Goal: Task Accomplishment & Management: Manage account settings

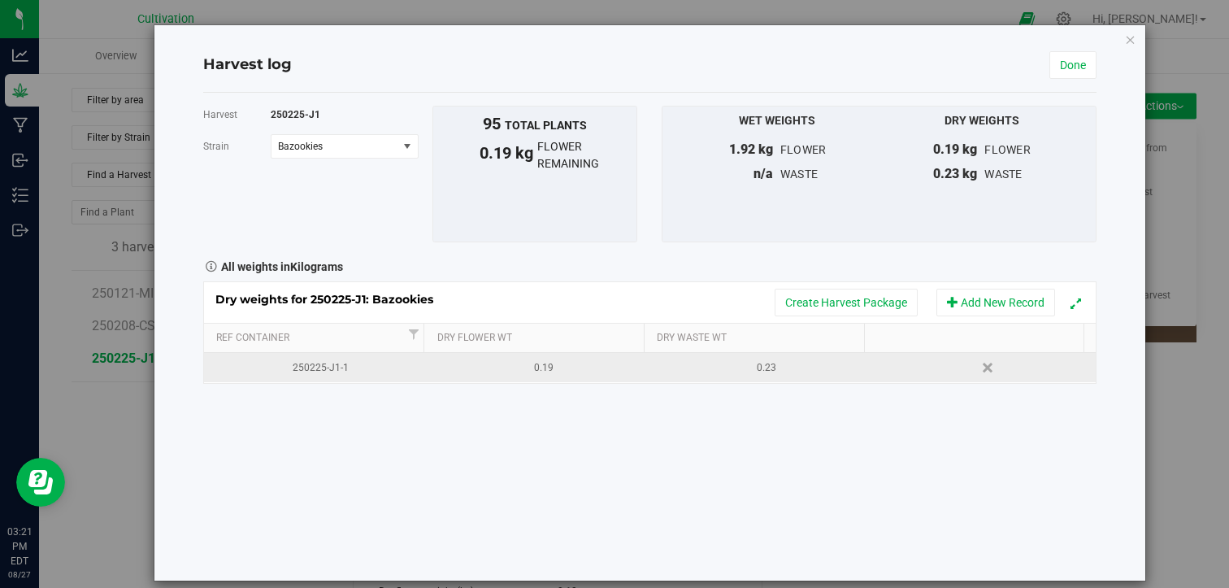
scroll to position [163, 0]
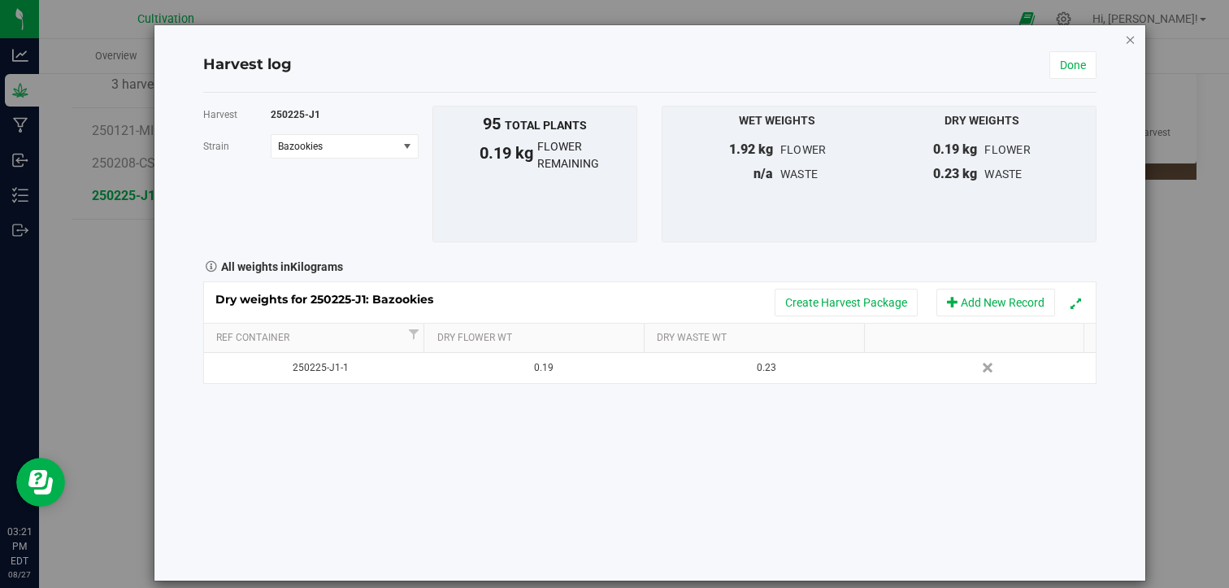
click at [1125, 41] on icon "button" at bounding box center [1130, 39] width 11 height 20
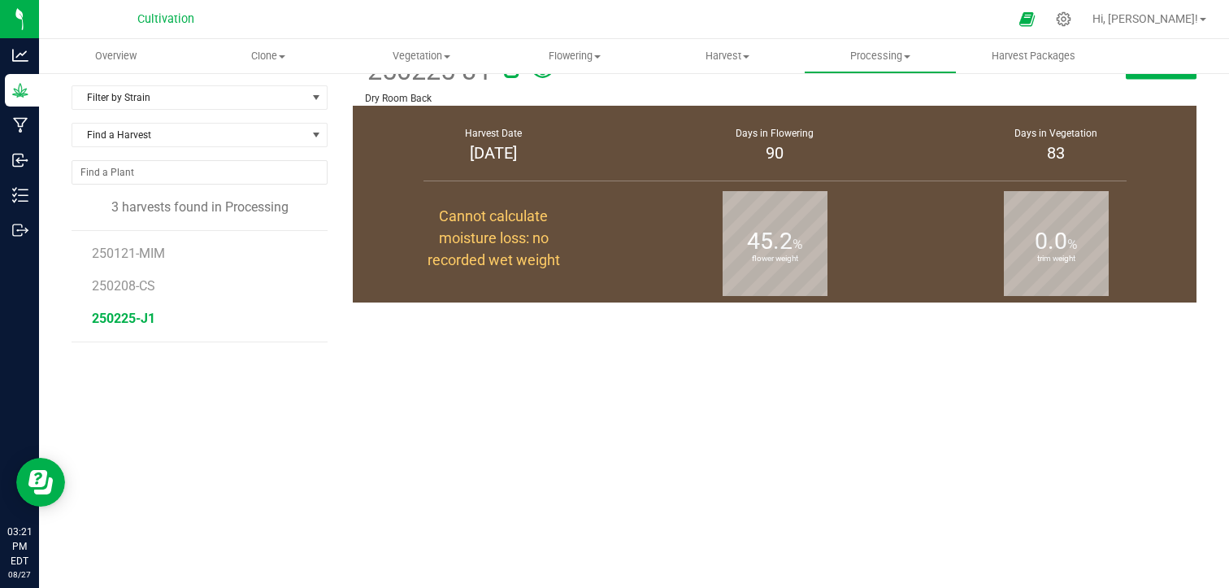
scroll to position [163, 0]
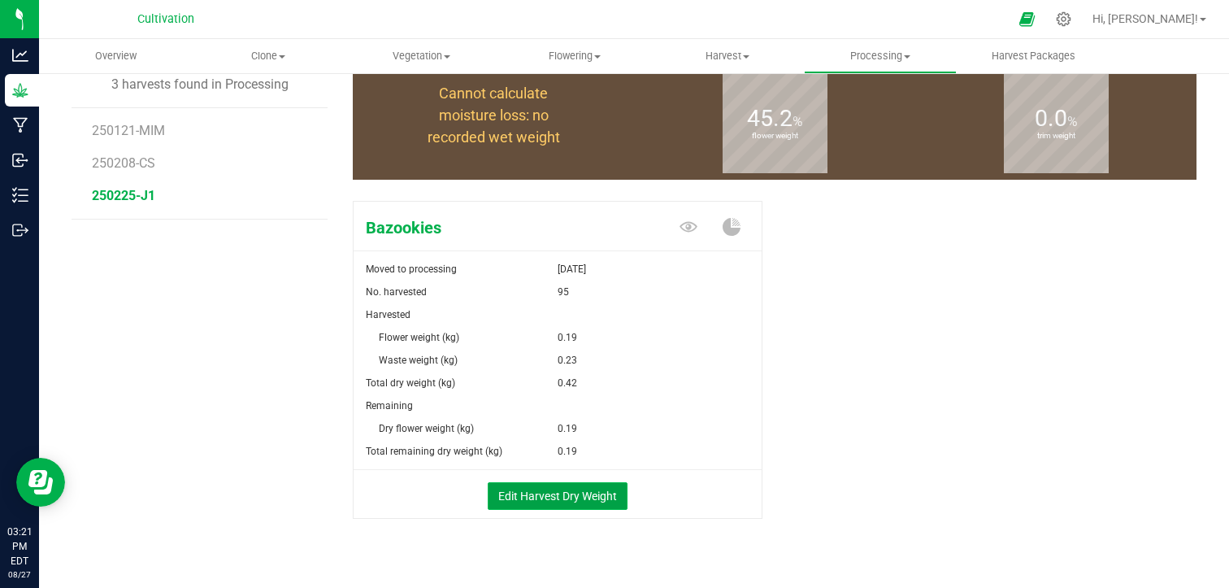
click at [575, 492] on button "Edit Harvest Dry Weight" at bounding box center [558, 496] width 140 height 28
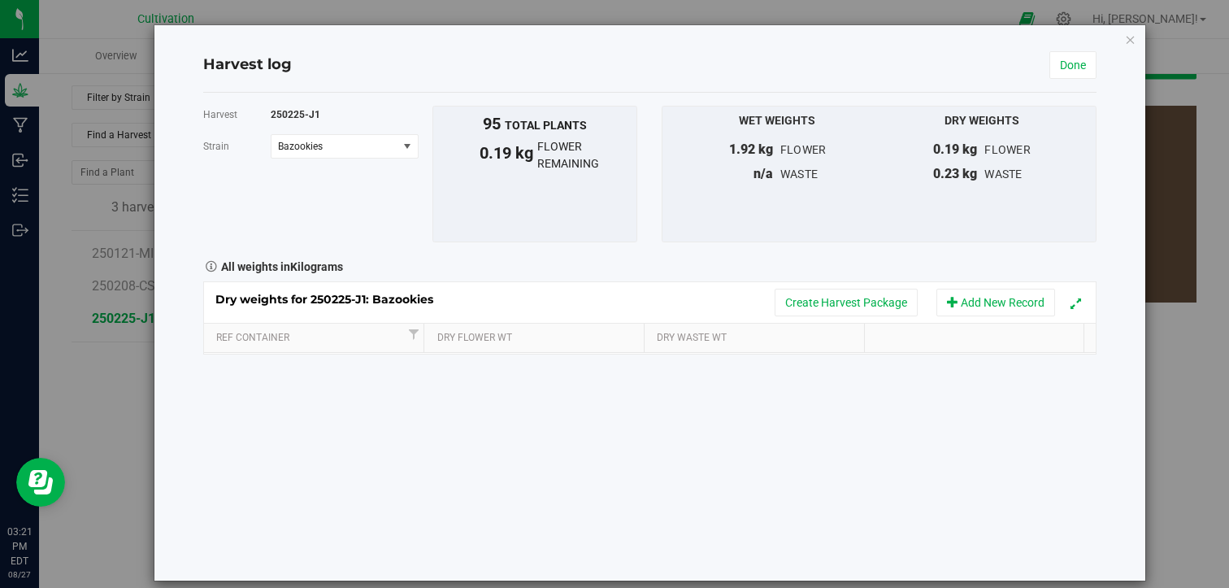
scroll to position [163, 0]
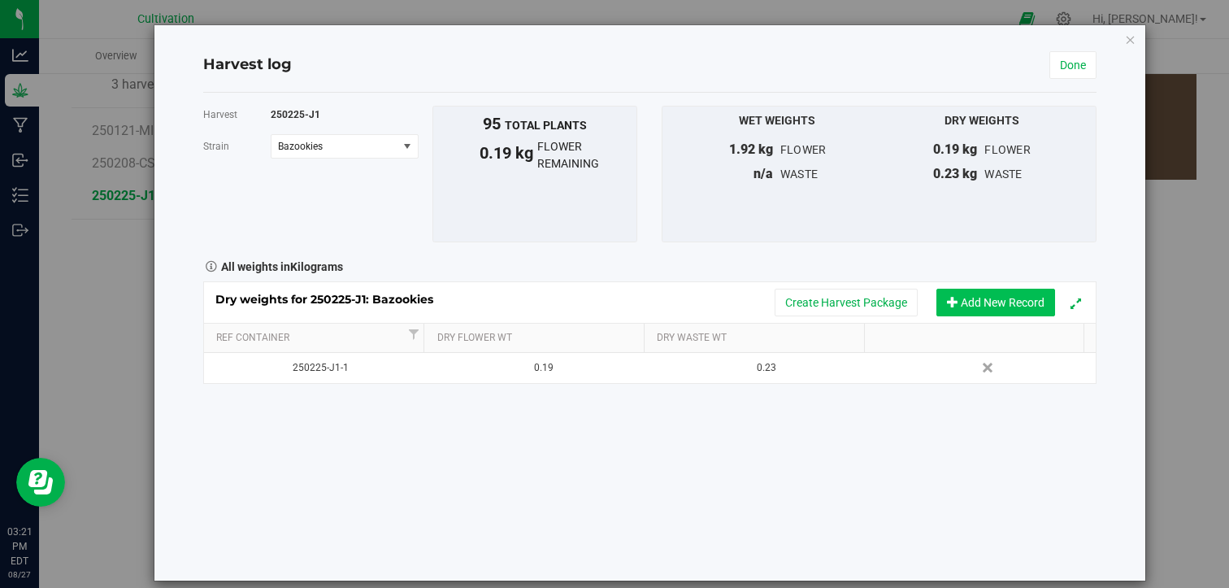
click at [980, 299] on button "Add New Record" at bounding box center [995, 303] width 119 height 28
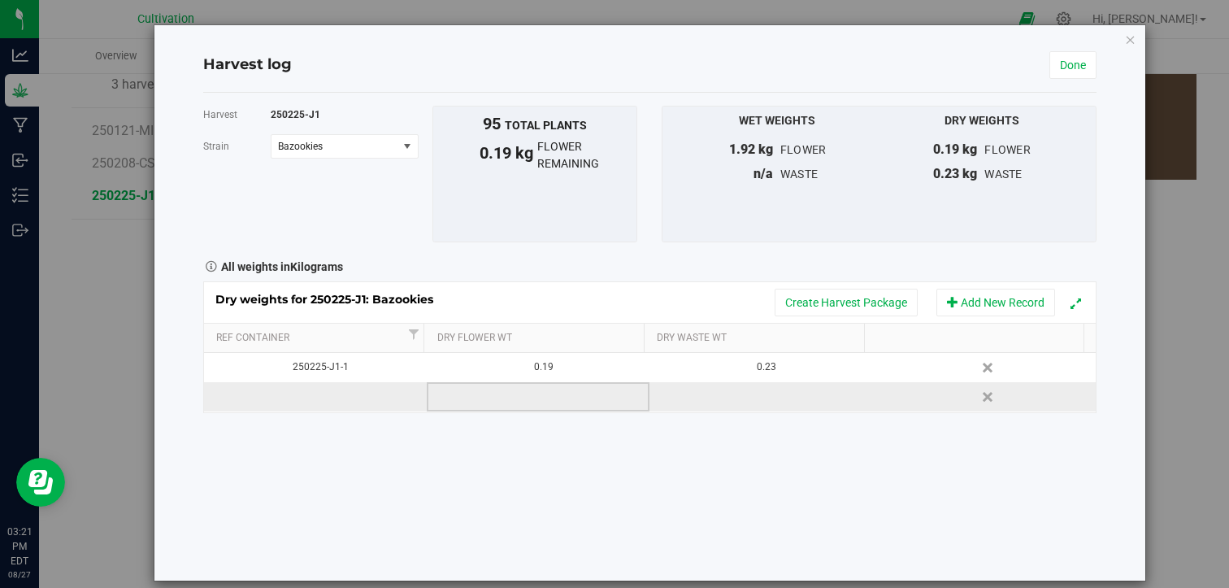
click at [506, 402] on td at bounding box center [538, 396] width 223 height 29
click at [506, 402] on input "text" at bounding box center [543, 396] width 204 height 23
click at [741, 390] on td at bounding box center [760, 396] width 223 height 29
click at [741, 390] on input "text" at bounding box center [765, 396] width 204 height 23
type input ".505"
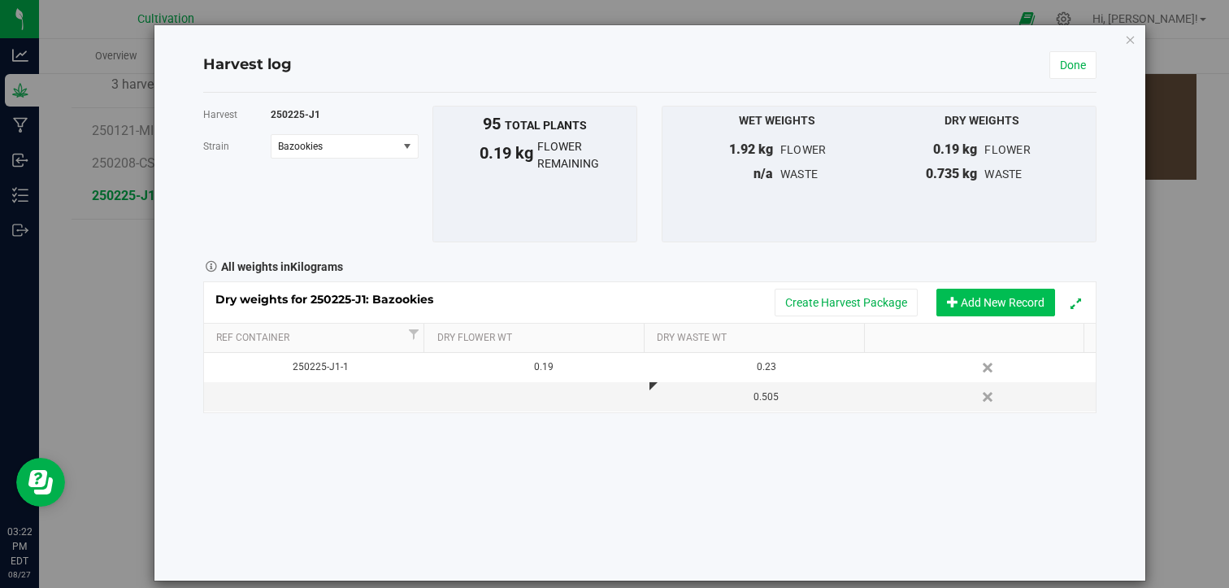
click at [975, 315] on button "Add New Record" at bounding box center [995, 303] width 119 height 28
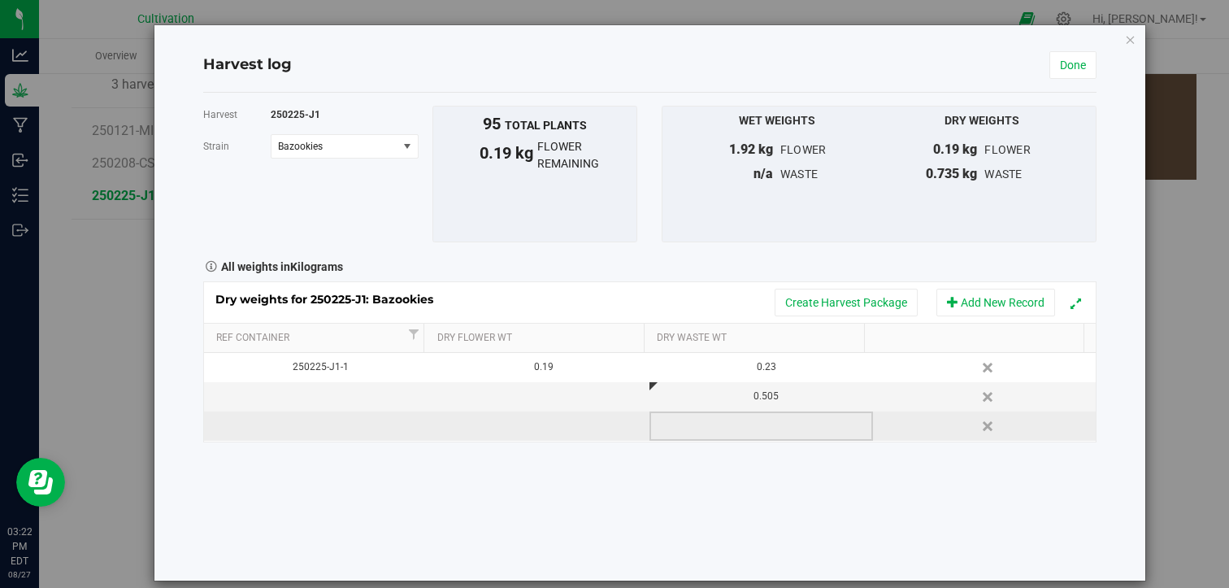
click at [761, 425] on td at bounding box center [760, 425] width 223 height 29
type input ".365"
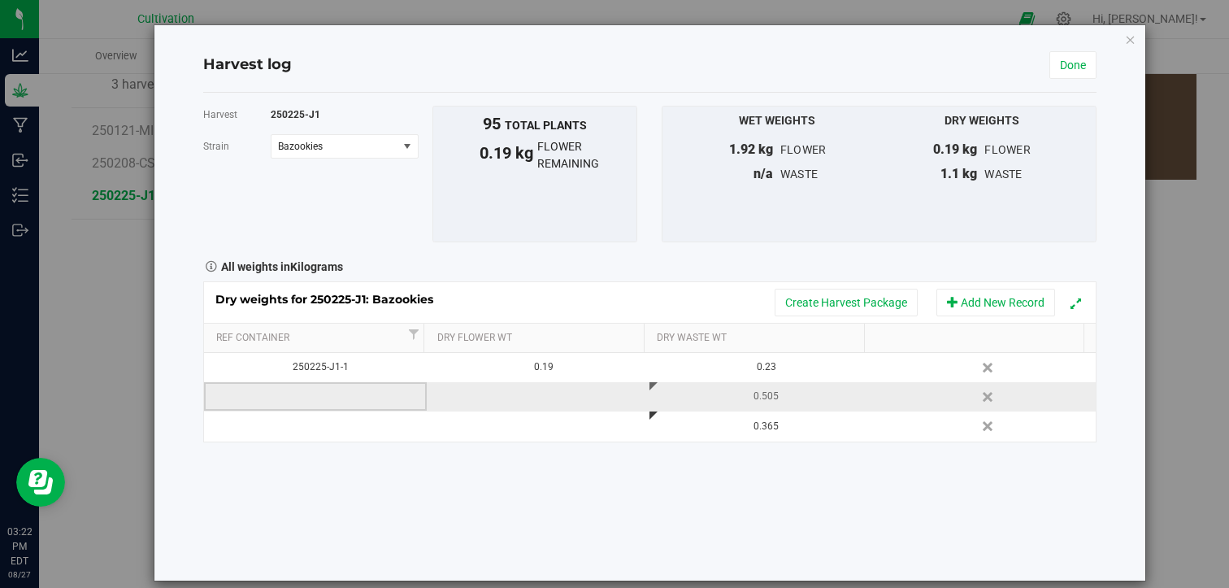
click at [373, 397] on td at bounding box center [315, 396] width 223 height 29
click at [373, 397] on input "text" at bounding box center [319, 396] width 206 height 25
click at [690, 469] on div "Harvest 250225-J1 [GEOGRAPHIC_DATA] Bazookies Select strain Bazookies To bulk u…" at bounding box center [650, 337] width 894 height 488
click at [544, 404] on td at bounding box center [538, 396] width 223 height 29
click at [544, 404] on input "text" at bounding box center [543, 396] width 204 height 23
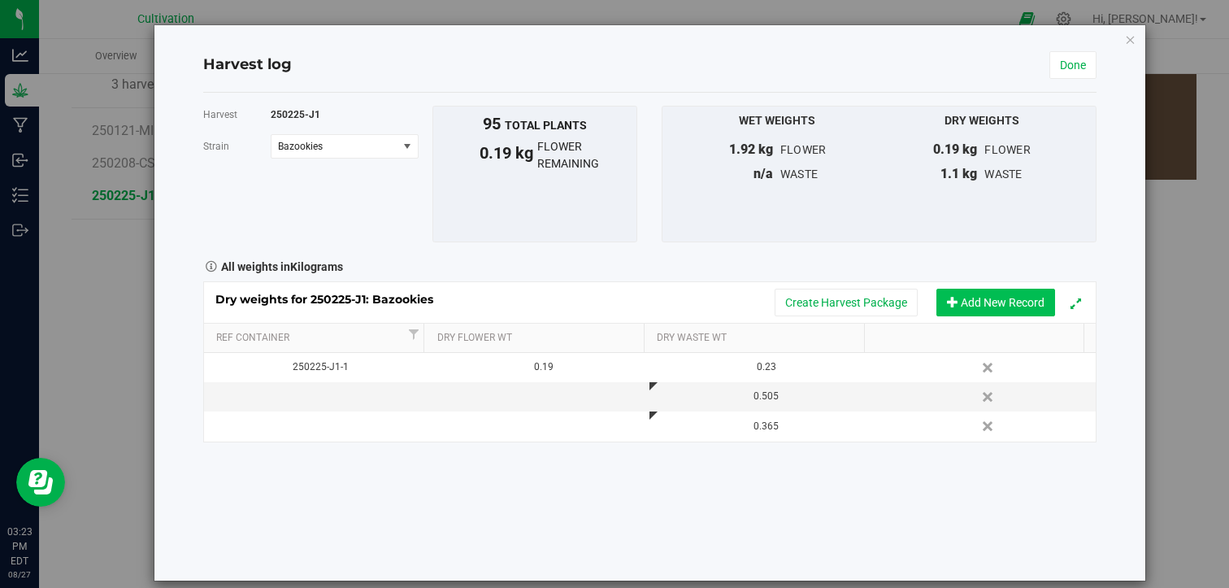
click at [962, 303] on button "Add New Record" at bounding box center [995, 303] width 119 height 28
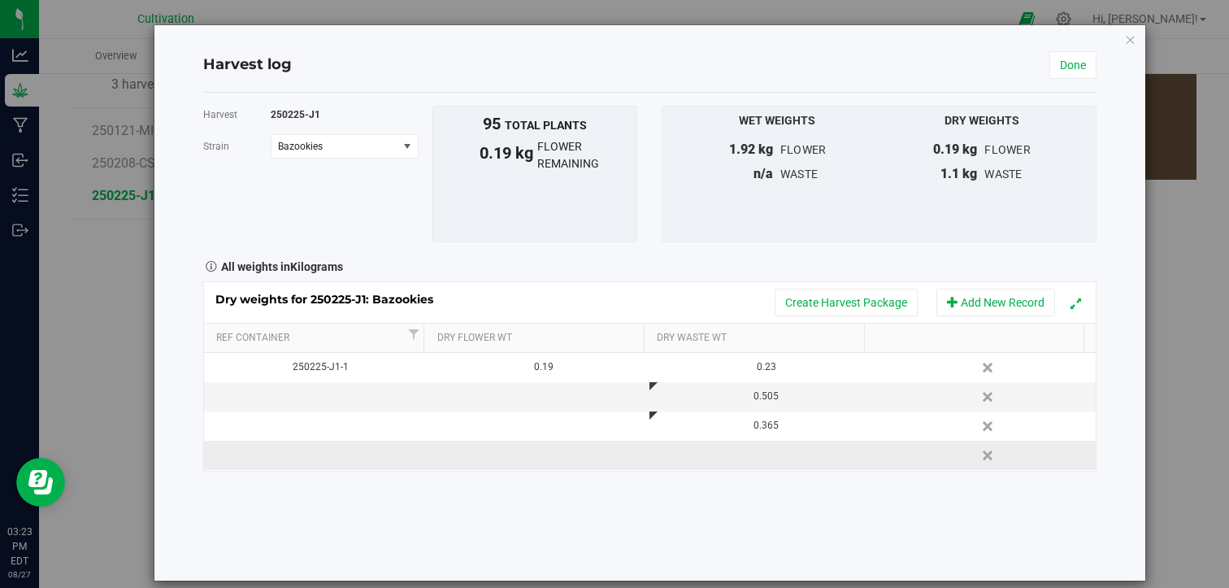
click at [499, 455] on td at bounding box center [538, 455] width 223 height 29
click at [499, 455] on input "text" at bounding box center [543, 455] width 204 height 23
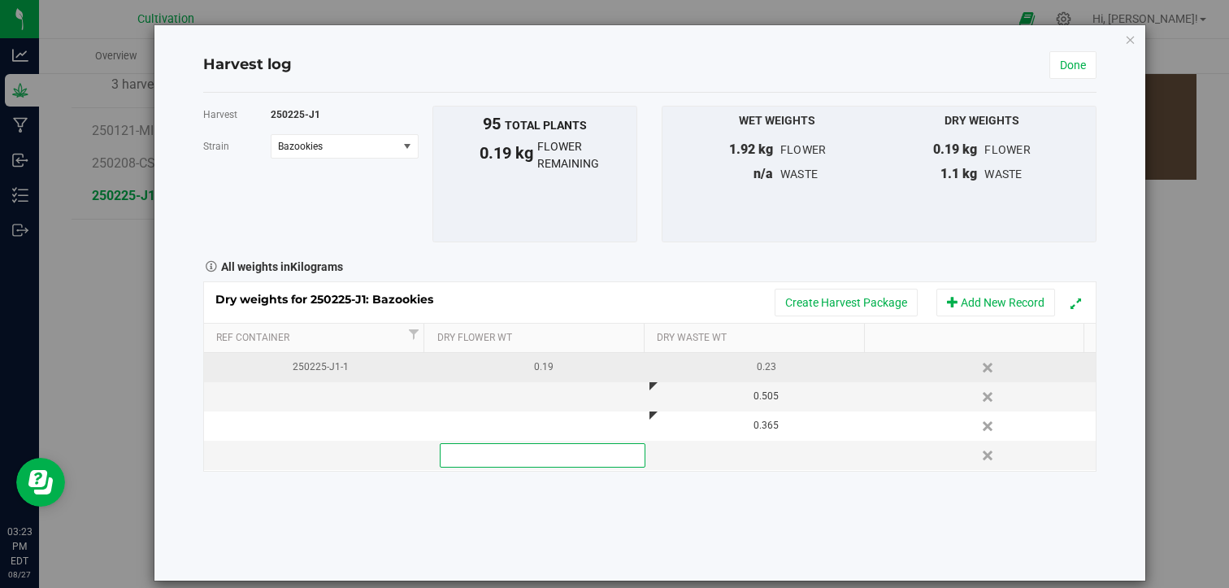
click at [350, 359] on div "250225-J1-1" at bounding box center [320, 366] width 211 height 15
click at [350, 359] on input "250225-J1-1" at bounding box center [319, 366] width 206 height 25
click at [323, 371] on input "250225-J1-1" at bounding box center [319, 366] width 206 height 25
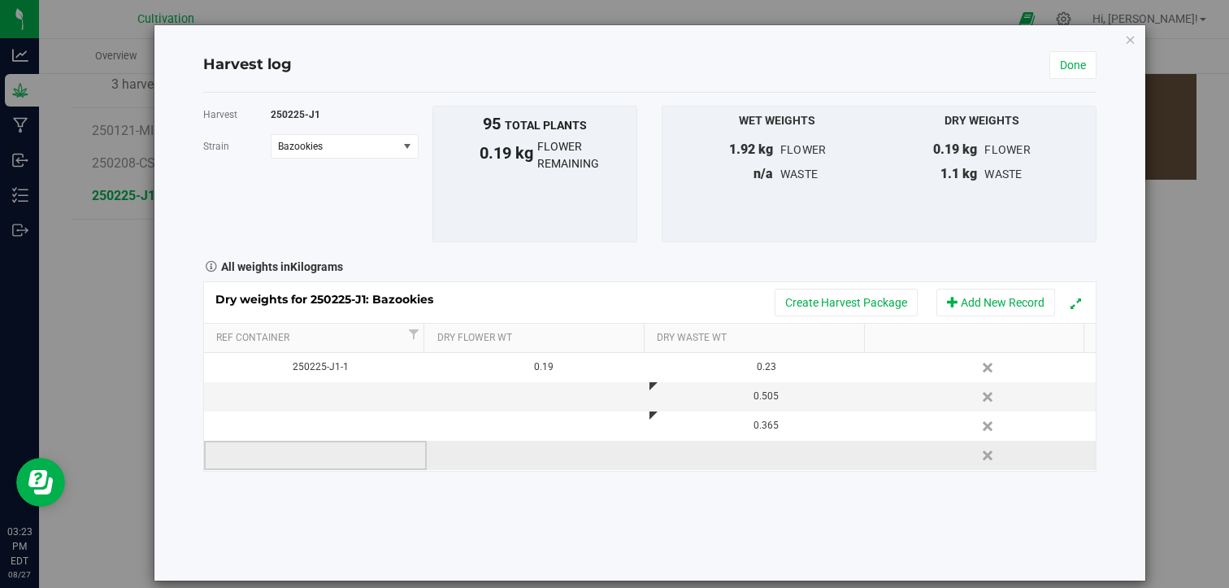
click at [297, 462] on td at bounding box center [315, 455] width 223 height 29
click at [297, 462] on input "text" at bounding box center [319, 455] width 206 height 25
type input "250225-J1"
click at [299, 484] on div "Harvest 250225-J1 [GEOGRAPHIC_DATA] Bazookies Select strain Bazookies To bulk u…" at bounding box center [650, 337] width 894 height 488
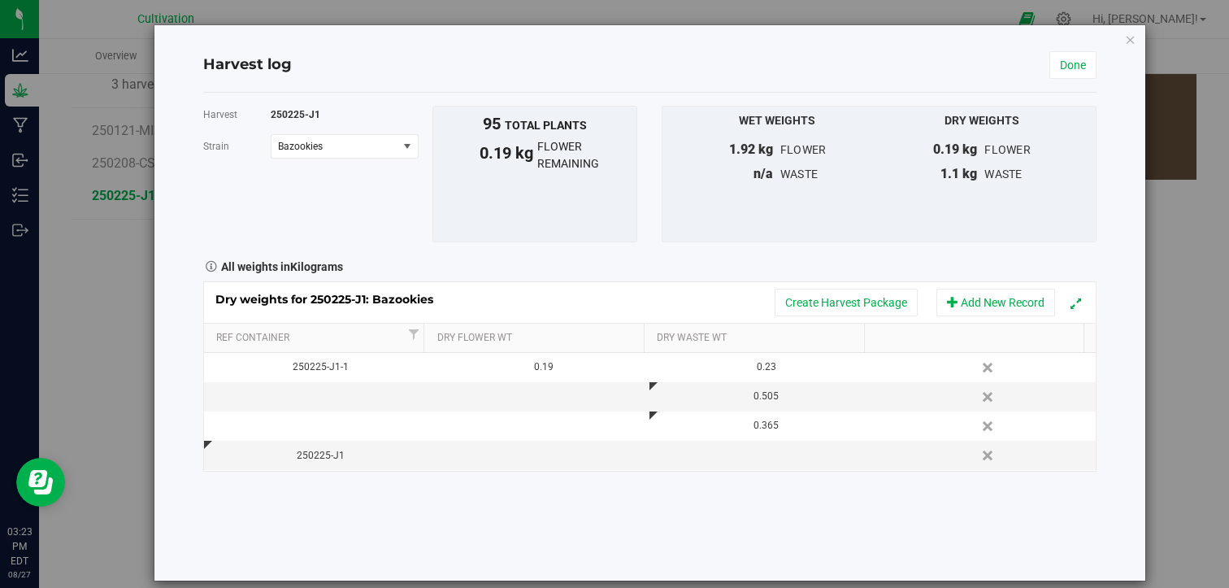
click at [641, 496] on div "Harvest 250225-J1 [GEOGRAPHIC_DATA] Bazookies Select strain Bazookies To bulk u…" at bounding box center [650, 337] width 894 height 488
click at [364, 448] on div "250225-J1" at bounding box center [320, 455] width 211 height 15
click at [364, 446] on input "250225-J1" at bounding box center [319, 455] width 206 height 25
click at [611, 523] on div "Harvest 250225-J1 [GEOGRAPHIC_DATA] Bazookies Select strain Bazookies To bulk u…" at bounding box center [650, 337] width 894 height 488
click at [999, 306] on button "Add New Record" at bounding box center [995, 303] width 119 height 28
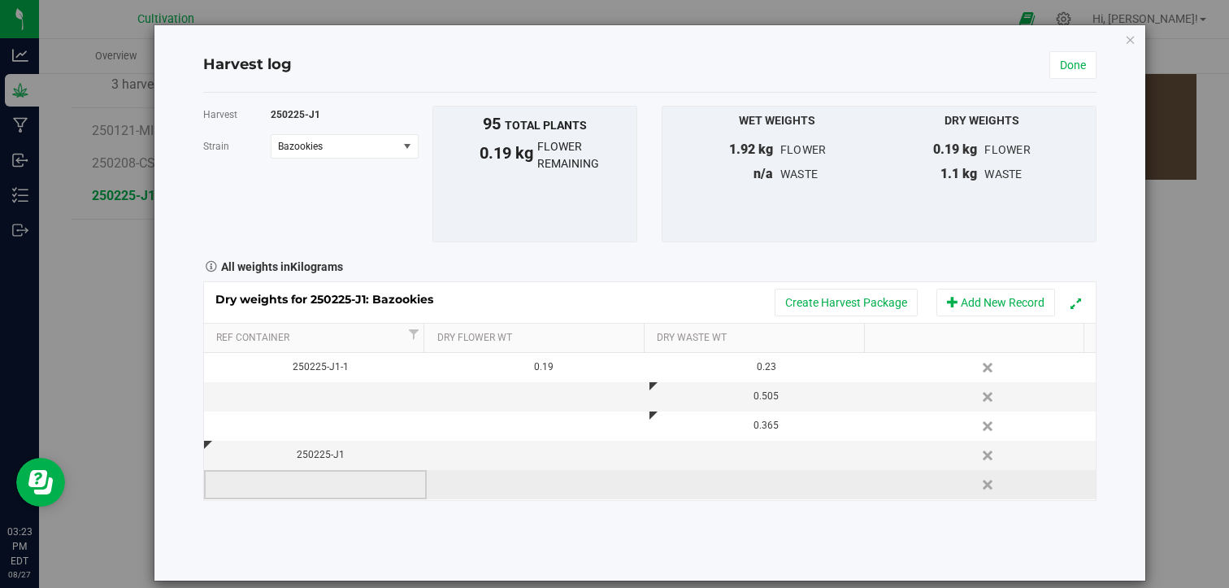
click at [323, 484] on td at bounding box center [315, 484] width 223 height 29
click at [323, 484] on input "text" at bounding box center [319, 484] width 206 height 25
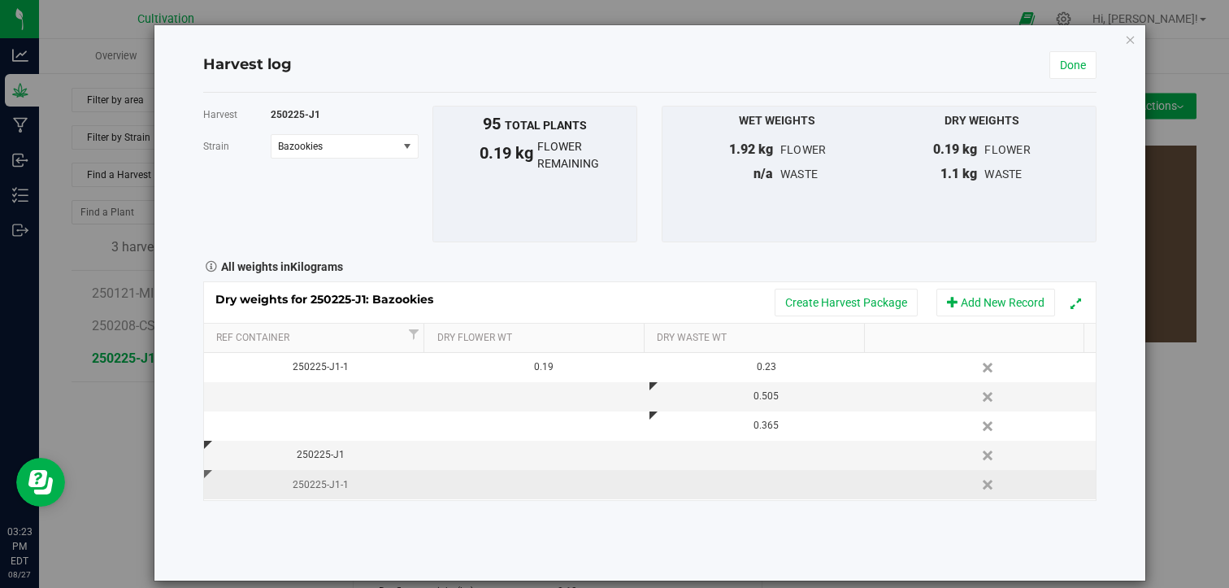
click at [356, 473] on td "250225-J1-1" at bounding box center [315, 484] width 223 height 29
click at [356, 473] on input "250225-J1-1" at bounding box center [319, 484] width 206 height 25
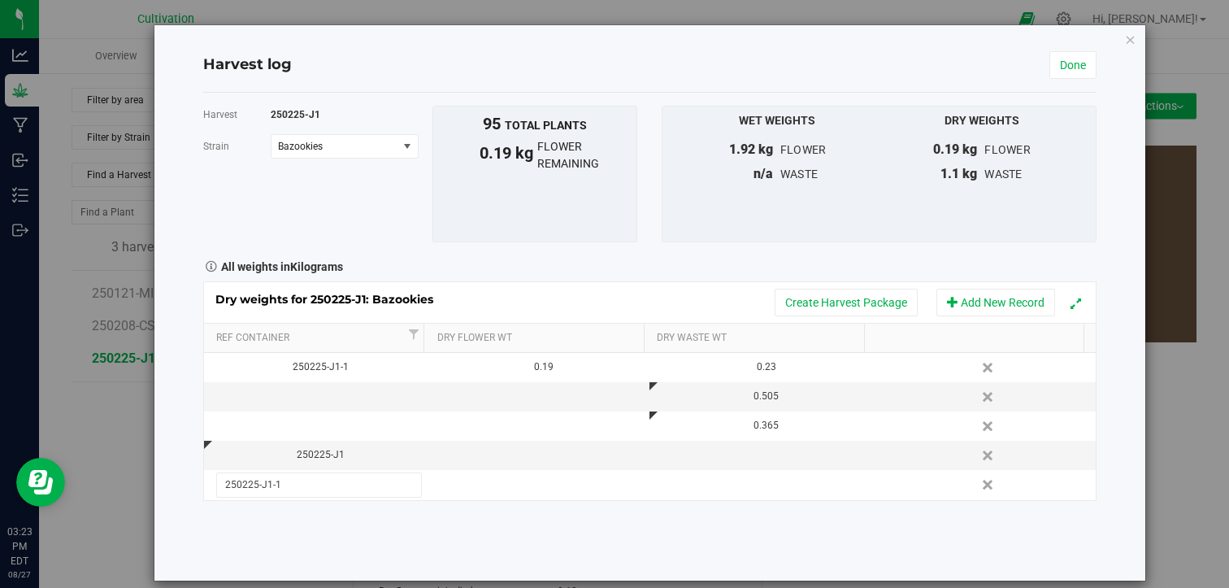
type input "250225-J1-3"
click at [358, 451] on div "250225-J1" at bounding box center [320, 454] width 211 height 15
click at [358, 451] on input "250225-J1" at bounding box center [319, 454] width 206 height 25
type input "250225-J1-2"
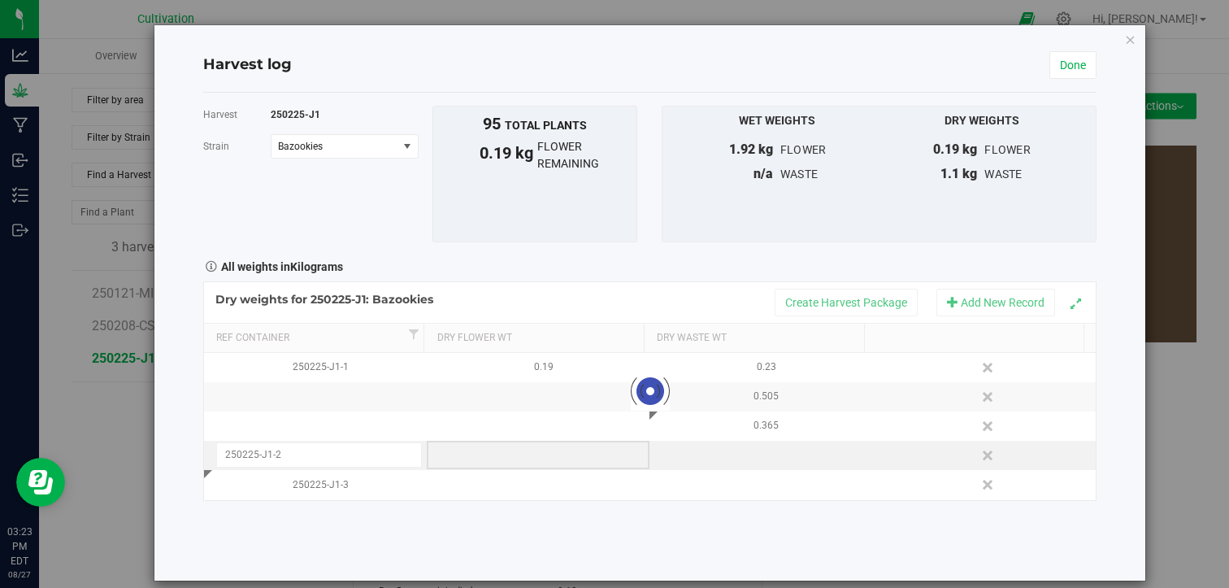
click at [523, 452] on div "Loading... Dry weights for 250225-J1: Bazookies Create Harvest Package Add New …" at bounding box center [650, 390] width 894 height 219
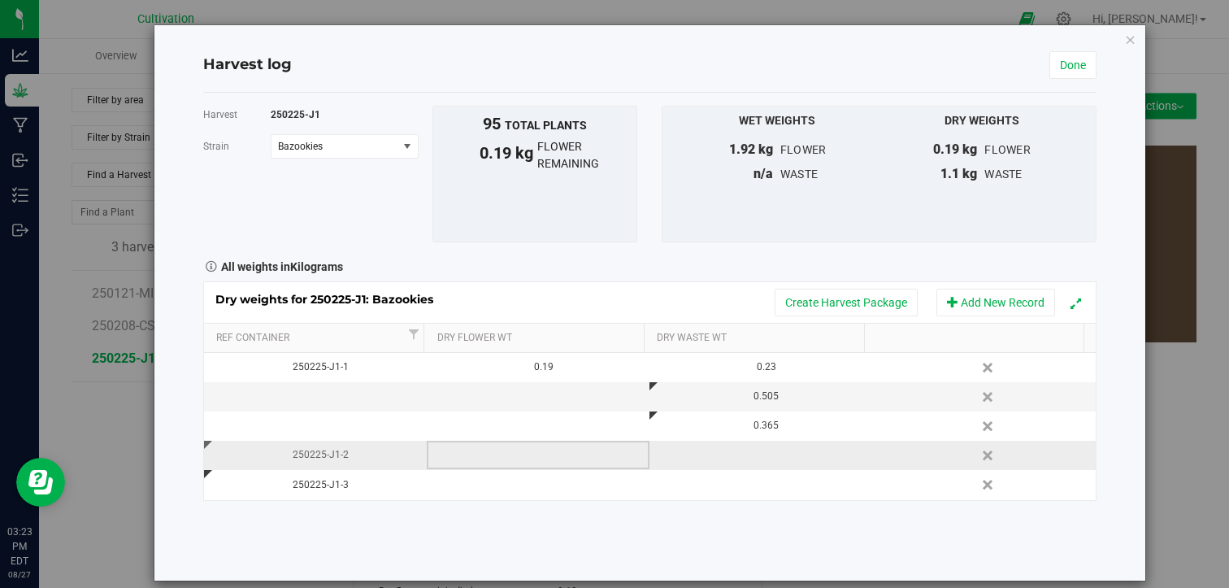
click at [523, 452] on td at bounding box center [538, 455] width 223 height 29
click at [523, 452] on span at bounding box center [543, 455] width 206 height 24
type input "0.160"
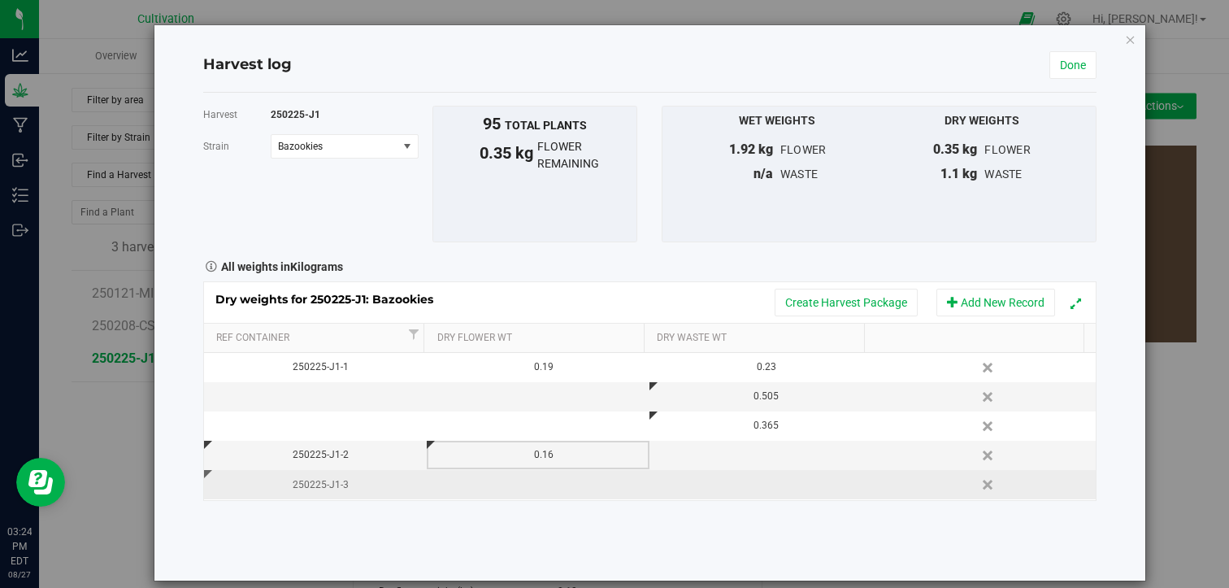
click at [538, 484] on td at bounding box center [538, 484] width 223 height 29
click at [538, 484] on input "text" at bounding box center [543, 484] width 204 height 23
type input ".485"
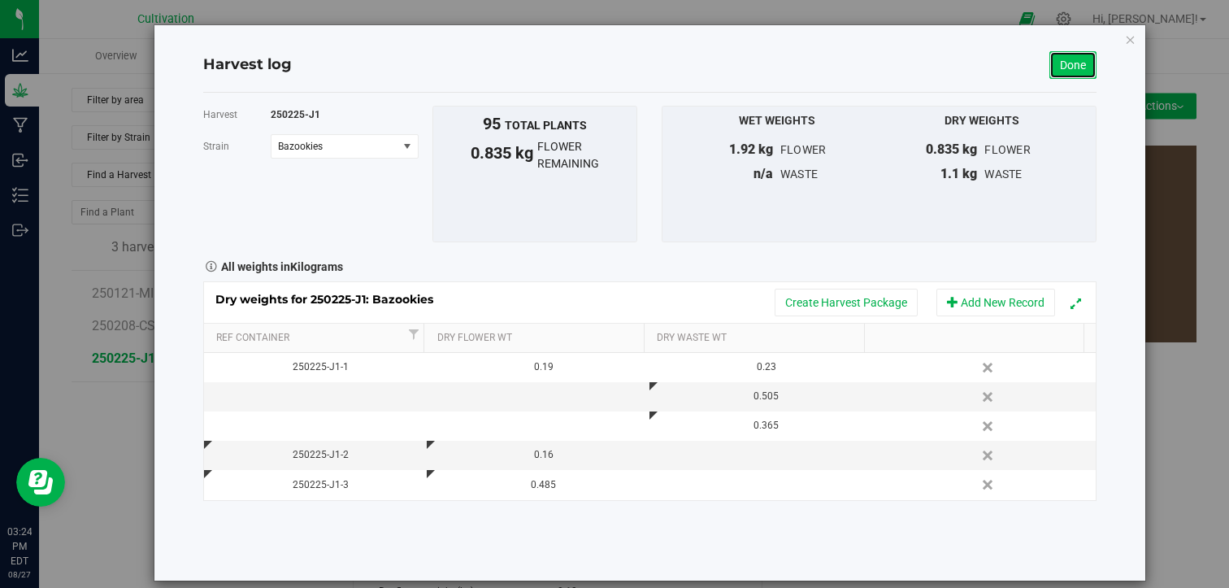
click at [1050, 72] on link "Done" at bounding box center [1072, 65] width 47 height 28
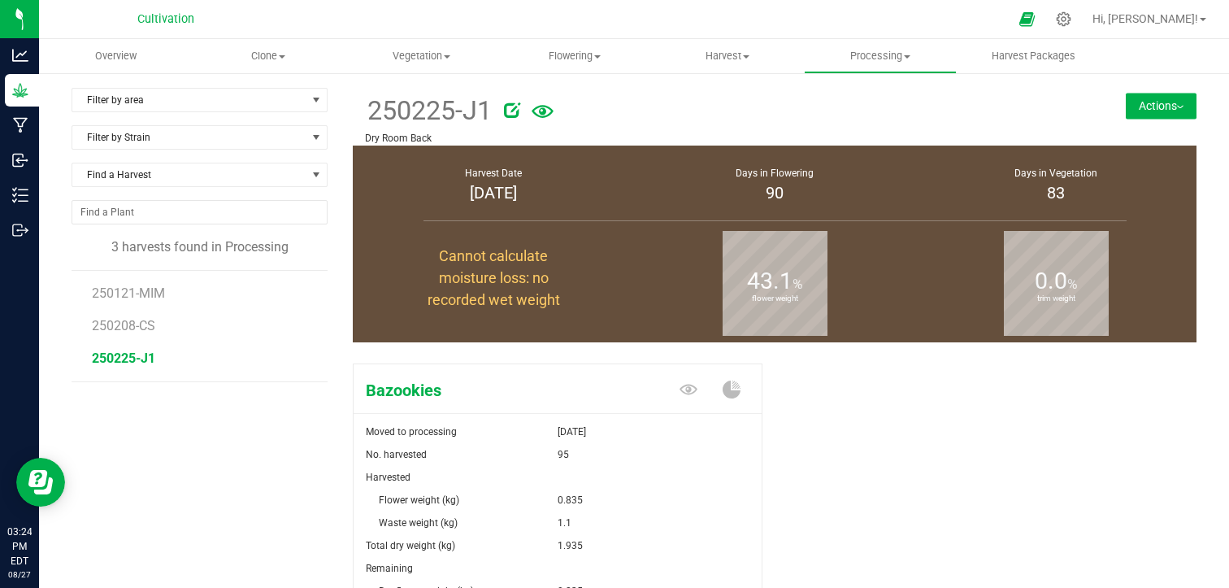
click at [810, 422] on div "Bazookies Moved to processing [DATE] No. harvested 95 Harvested Flower weight (…" at bounding box center [775, 539] width 844 height 365
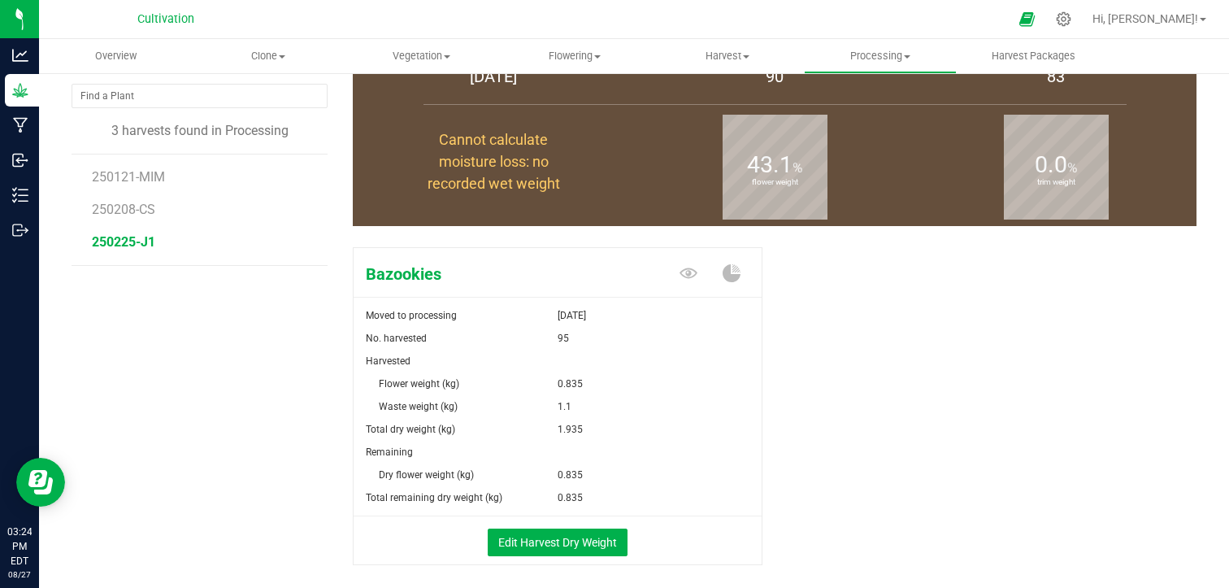
scroll to position [130, 0]
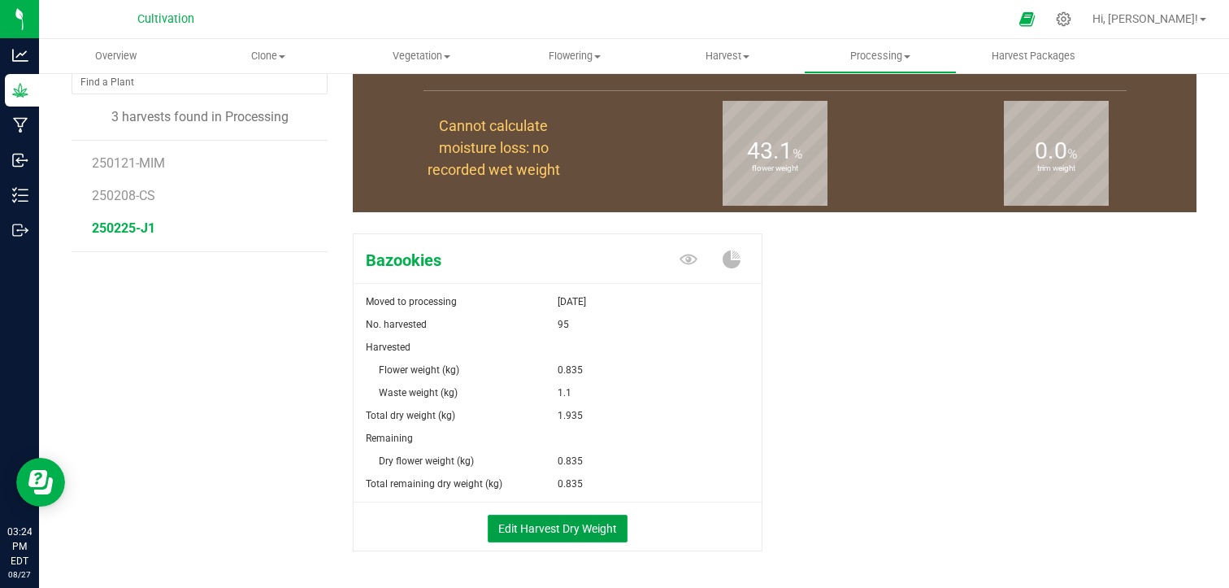
click at [552, 534] on button "Edit Harvest Dry Weight" at bounding box center [558, 529] width 140 height 28
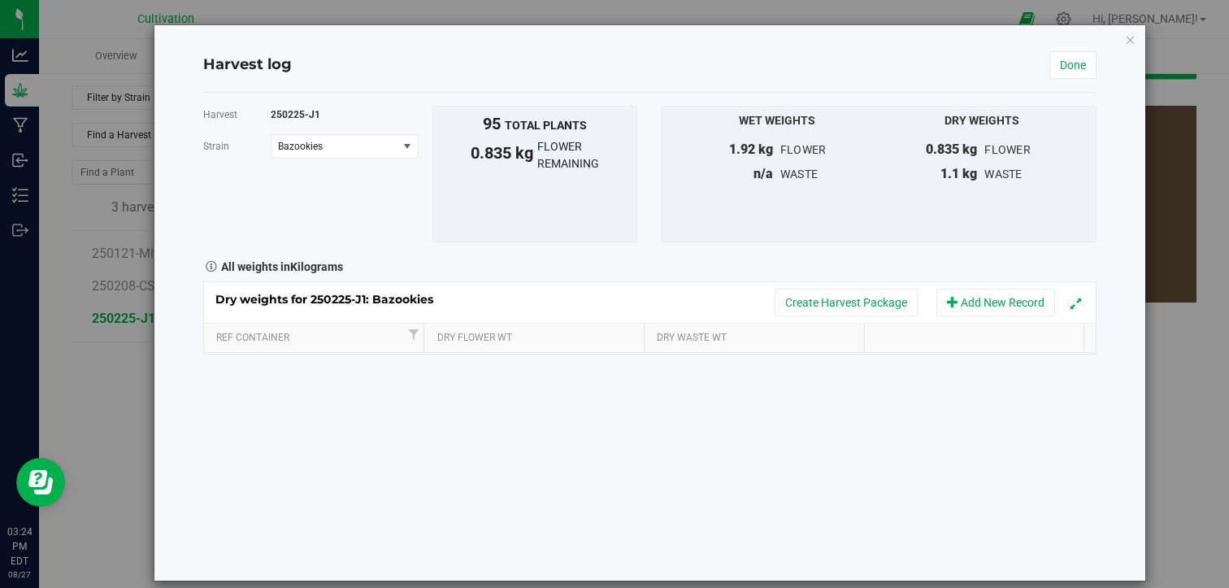
scroll to position [130, 0]
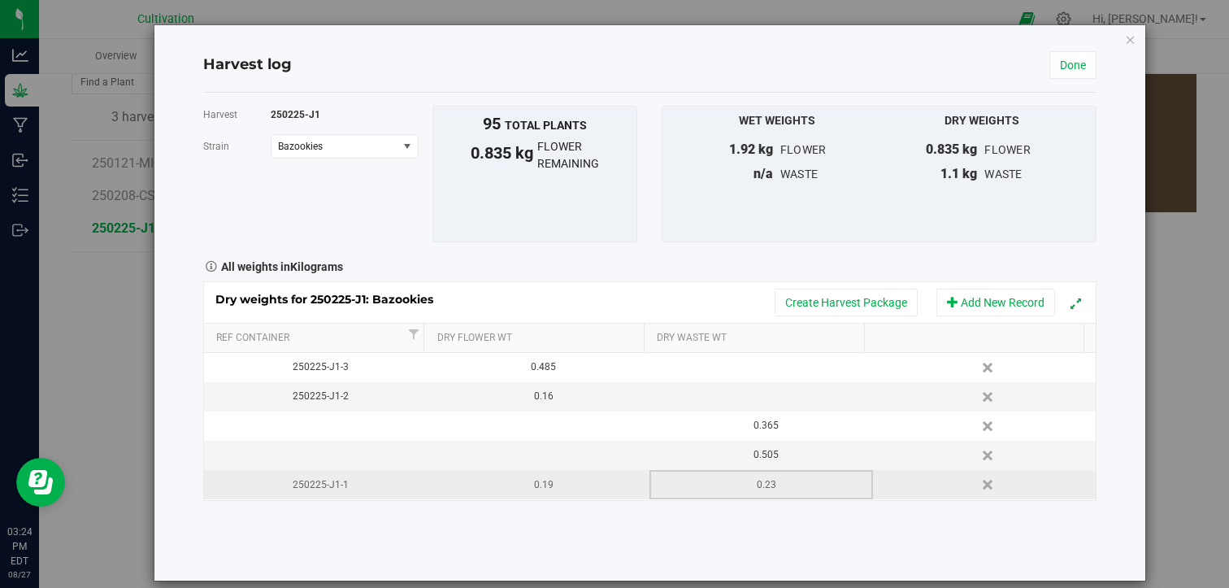
click at [790, 488] on div "0.23" at bounding box center [766, 484] width 211 height 15
drag, startPoint x: 769, startPoint y: 487, endPoint x: 648, endPoint y: 487, distance: 121.1
click at [649, 487] on td "0.2300 kg 0.23" at bounding box center [760, 484] width 223 height 29
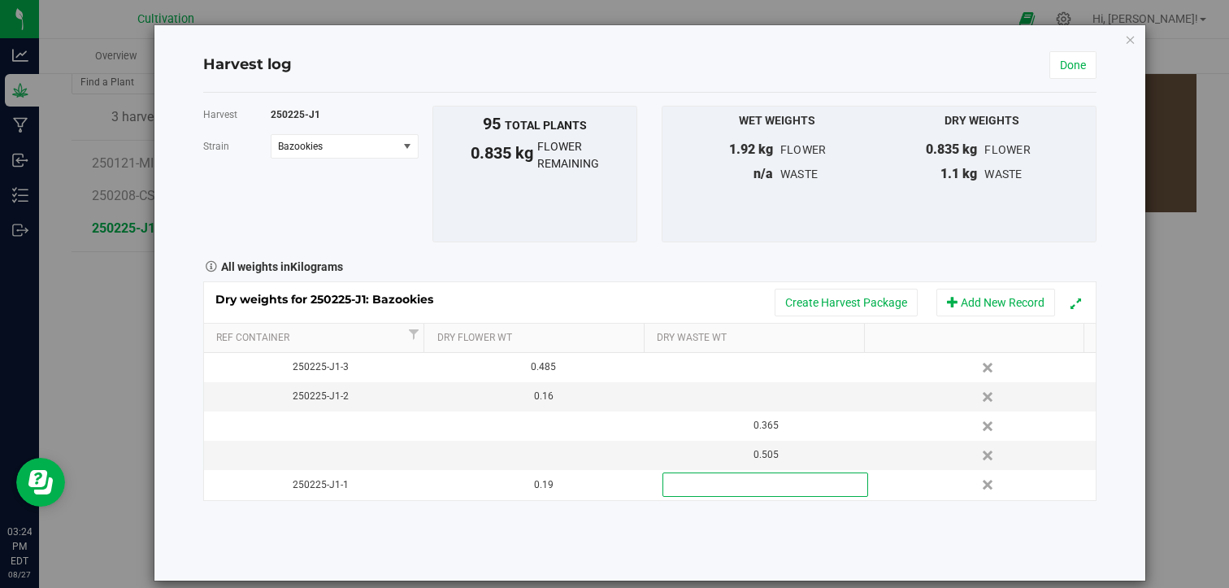
click at [558, 510] on div "Harvest 250225-J1 [GEOGRAPHIC_DATA] Bazookies Select strain Bazookies To bulk u…" at bounding box center [650, 337] width 894 height 488
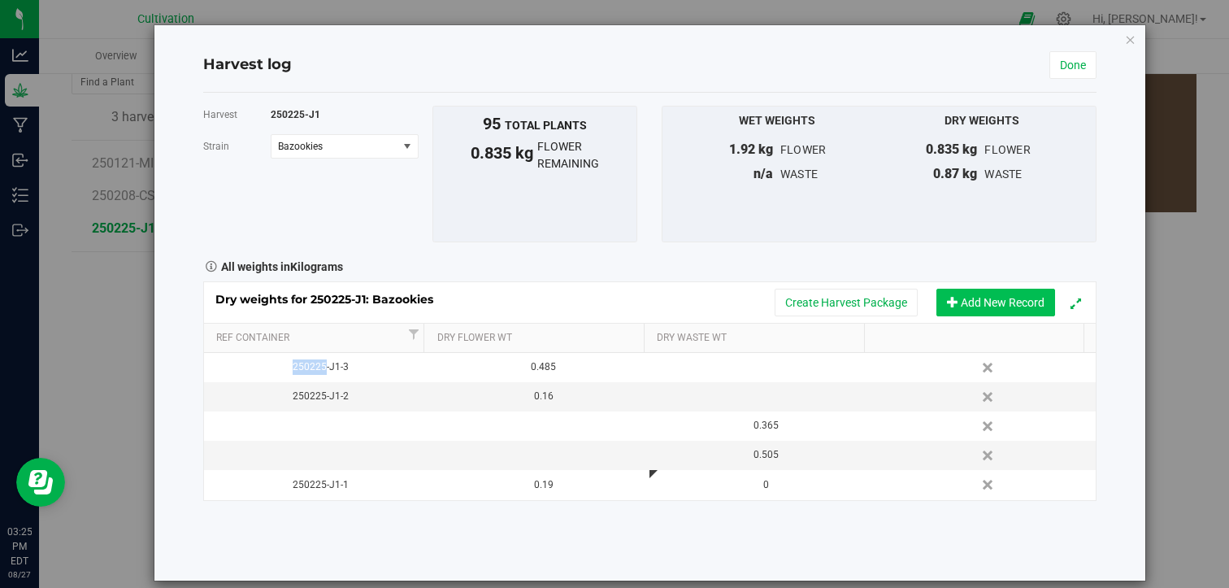
click at [1005, 297] on button "Add New Record" at bounding box center [995, 303] width 119 height 28
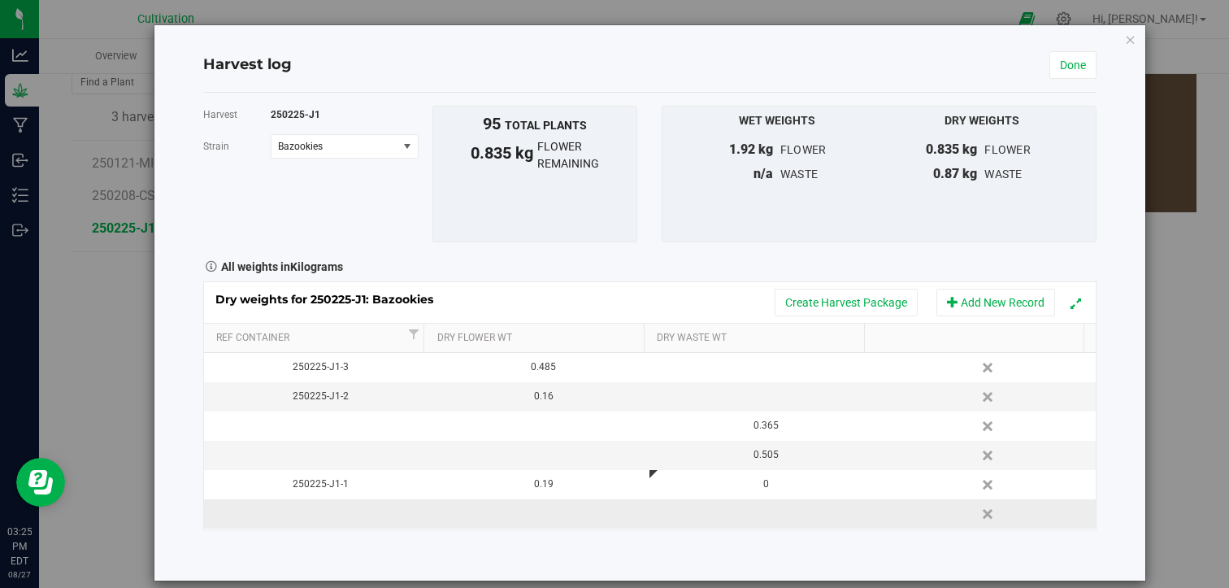
click at [584, 513] on td at bounding box center [538, 513] width 223 height 29
click at [584, 513] on input "text" at bounding box center [543, 513] width 204 height 23
type input "0.23"
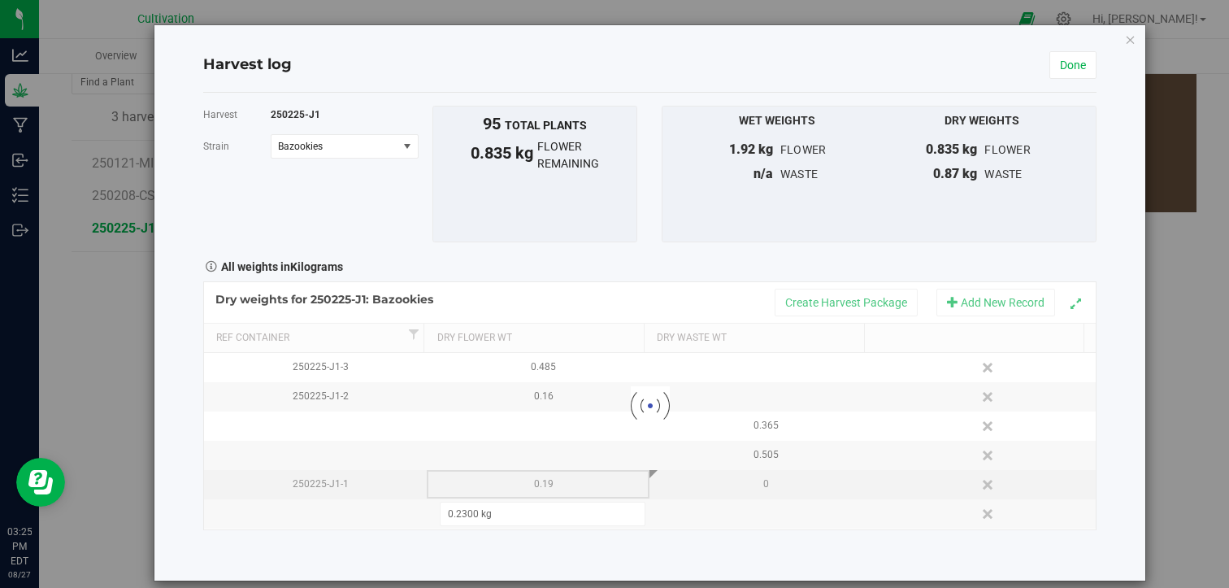
click at [574, 486] on div "Loading... Dry weights for 250225-J1: Bazookies Create Harvest Package Add New …" at bounding box center [650, 405] width 894 height 249
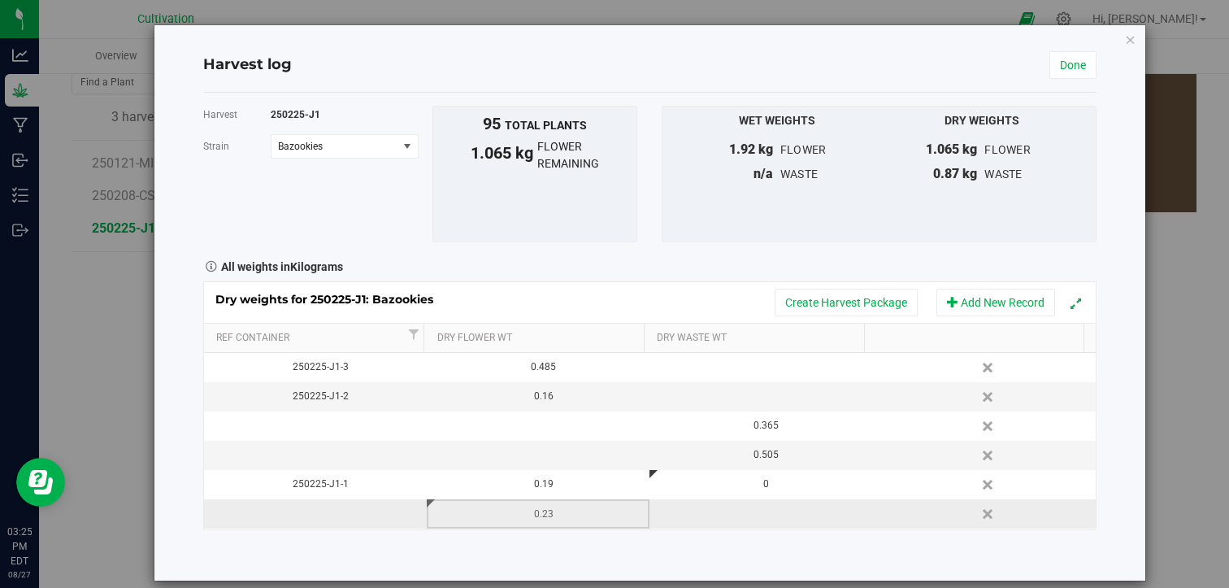
click at [571, 510] on div "0.23" at bounding box center [543, 513] width 211 height 15
click at [573, 398] on div "0.16" at bounding box center [543, 396] width 211 height 15
click at [618, 534] on div "Harvest 250225-J1 [GEOGRAPHIC_DATA] Bazookies Select strain Bazookies To bulk u…" at bounding box center [650, 337] width 894 height 488
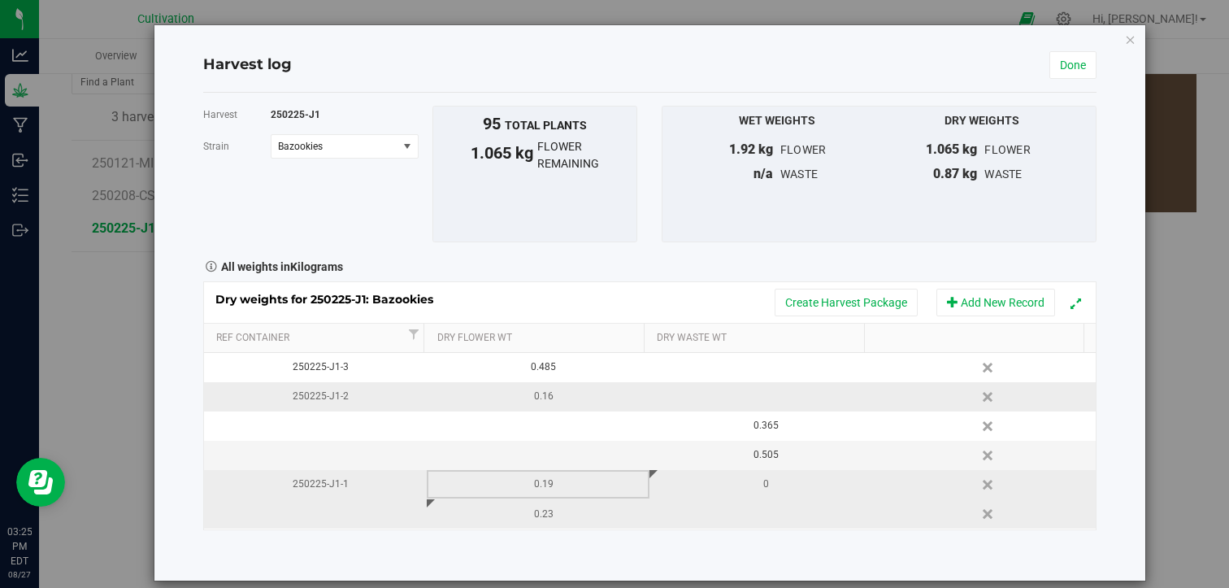
click at [558, 481] on div "0.19" at bounding box center [543, 483] width 211 height 15
click at [558, 481] on input "0.19" at bounding box center [543, 484] width 204 height 23
click at [565, 514] on div "0.23" at bounding box center [543, 513] width 211 height 15
click at [680, 536] on div "Harvest 250225-J1 [GEOGRAPHIC_DATA] Bazookies Select strain Bazookies To bulk u…" at bounding box center [650, 337] width 894 height 488
click at [575, 517] on div "0.23" at bounding box center [543, 513] width 211 height 15
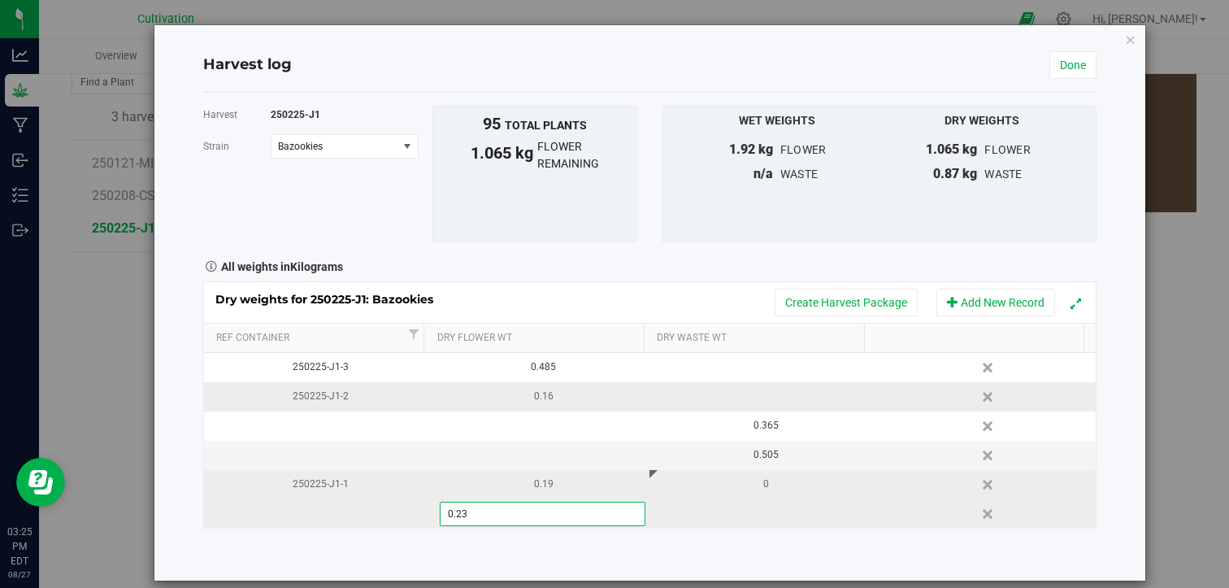
click at [575, 517] on input "0.23" at bounding box center [543, 513] width 204 height 23
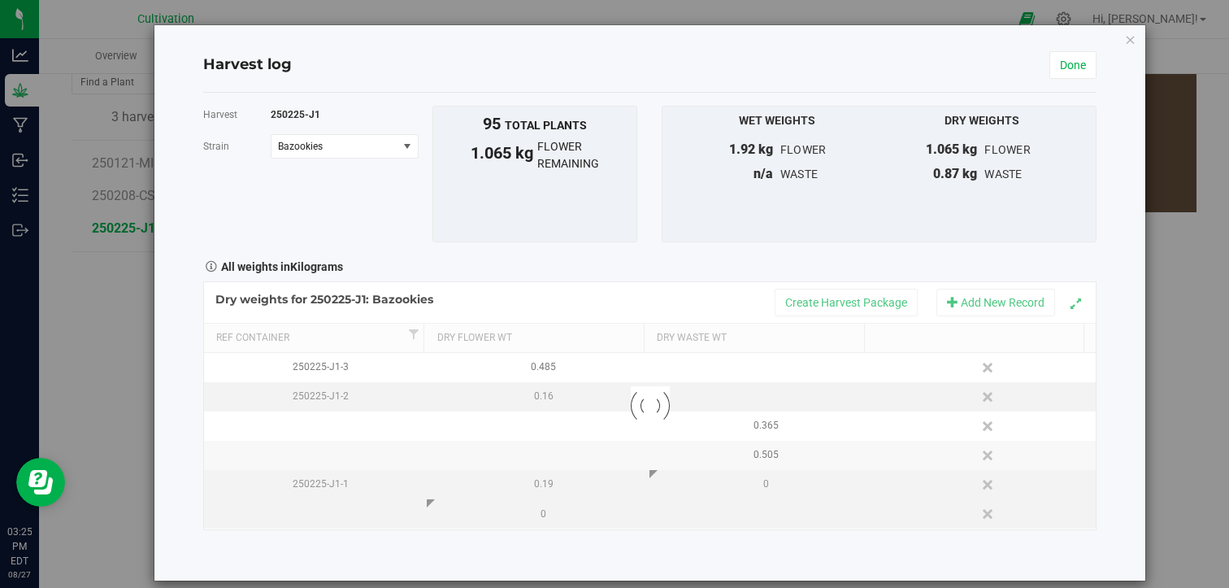
click at [686, 541] on div "Harvest 250225-J1 [GEOGRAPHIC_DATA] Bazookies Select strain Bazookies To bulk u…" at bounding box center [650, 337] width 894 height 488
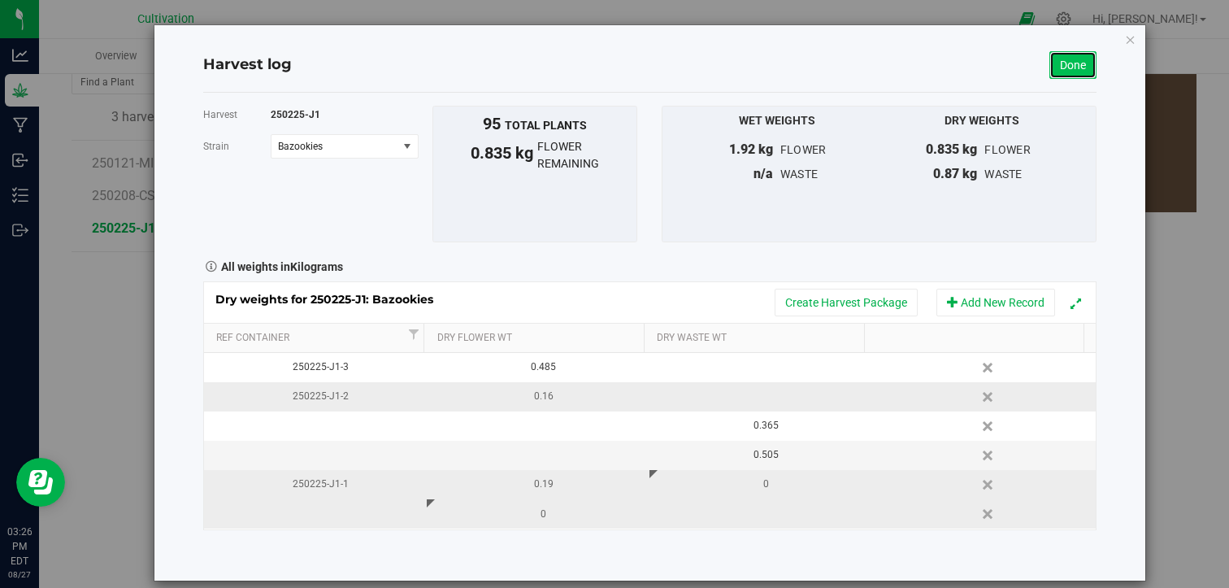
click at [1068, 74] on link "Done" at bounding box center [1072, 65] width 47 height 28
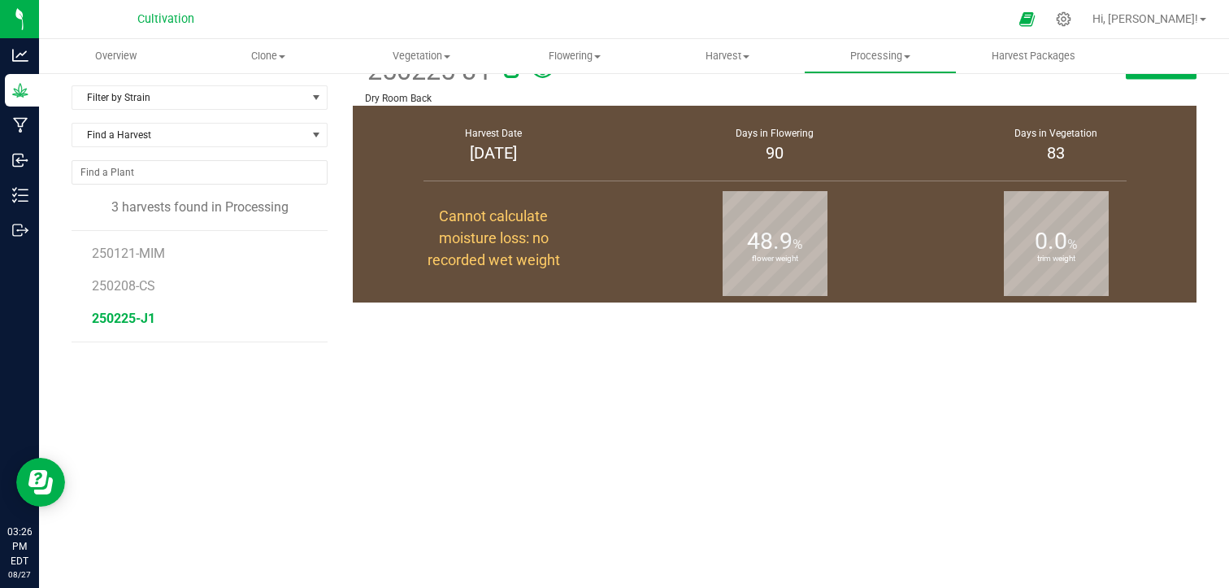
scroll to position [130, 0]
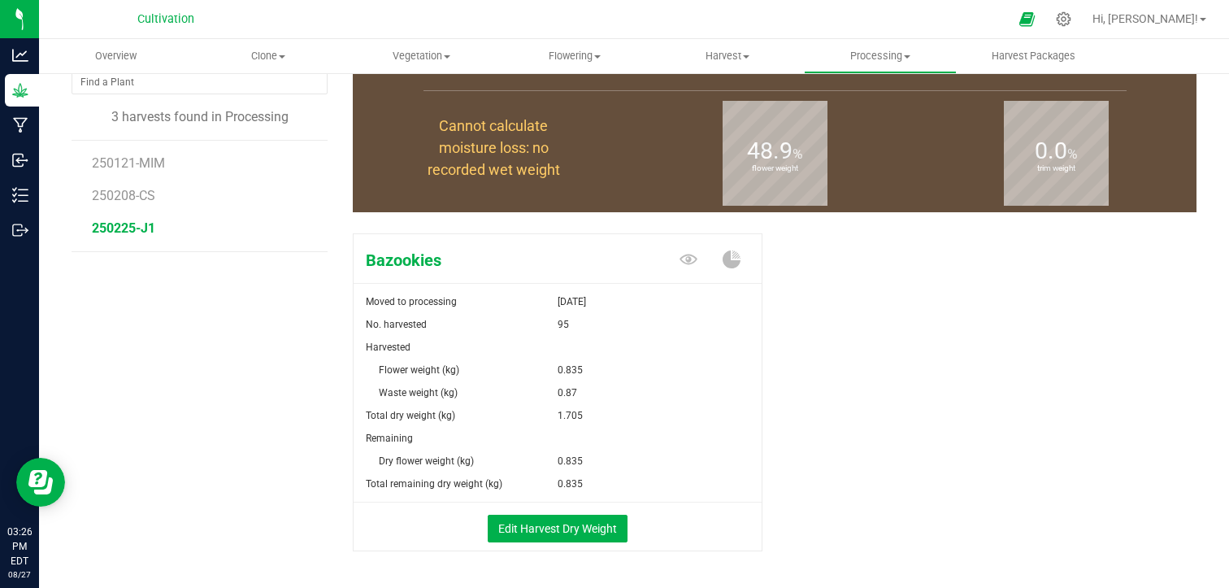
click at [887, 383] on div "Bazookies Moved to processing [DATE] No. harvested 95 Harvested Flower weight (…" at bounding box center [775, 409] width 844 height 365
click at [497, 526] on button "Edit Harvest Dry Weight" at bounding box center [558, 529] width 140 height 28
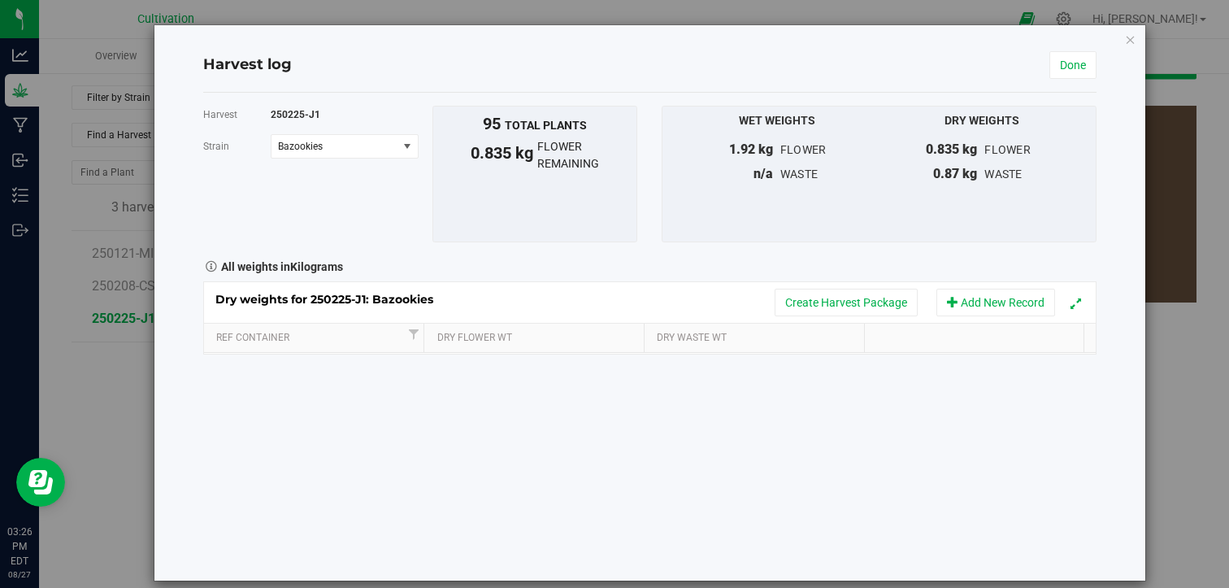
scroll to position [130, 0]
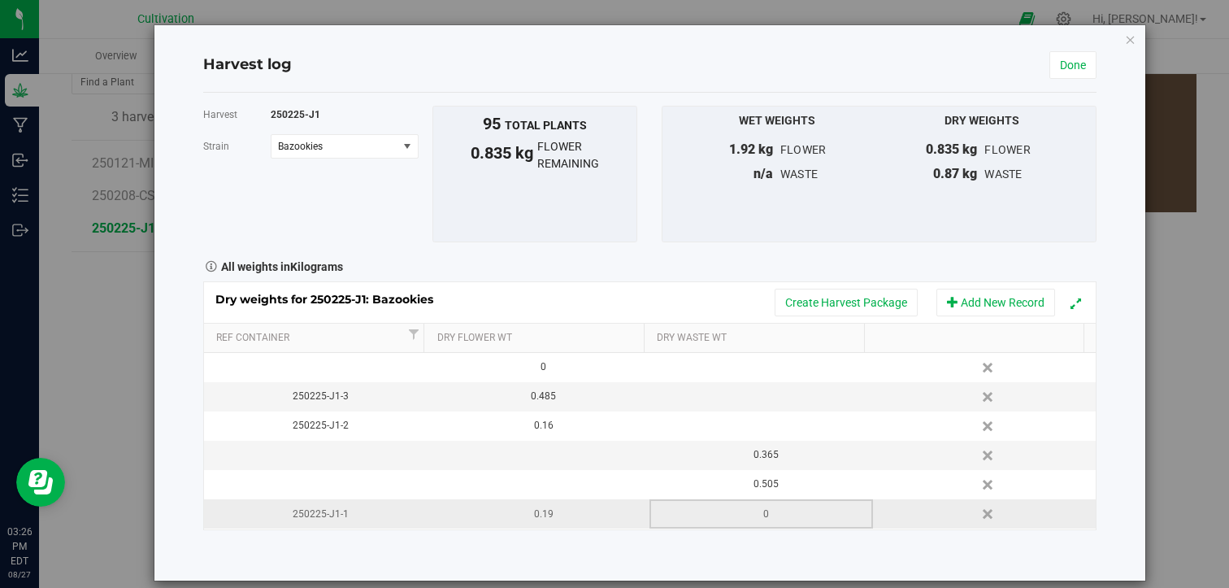
click at [761, 519] on div "0" at bounding box center [766, 513] width 211 height 15
click at [761, 519] on input "0" at bounding box center [765, 513] width 204 height 23
click at [743, 549] on div "Harvest 250225-J1 [GEOGRAPHIC_DATA] Bazookies Select strain Bazookies To bulk u…" at bounding box center [650, 337] width 894 height 488
click at [713, 541] on div "Harvest 250225-J1 [GEOGRAPHIC_DATA] Bazookies Select strain Bazookies To bulk u…" at bounding box center [650, 337] width 894 height 488
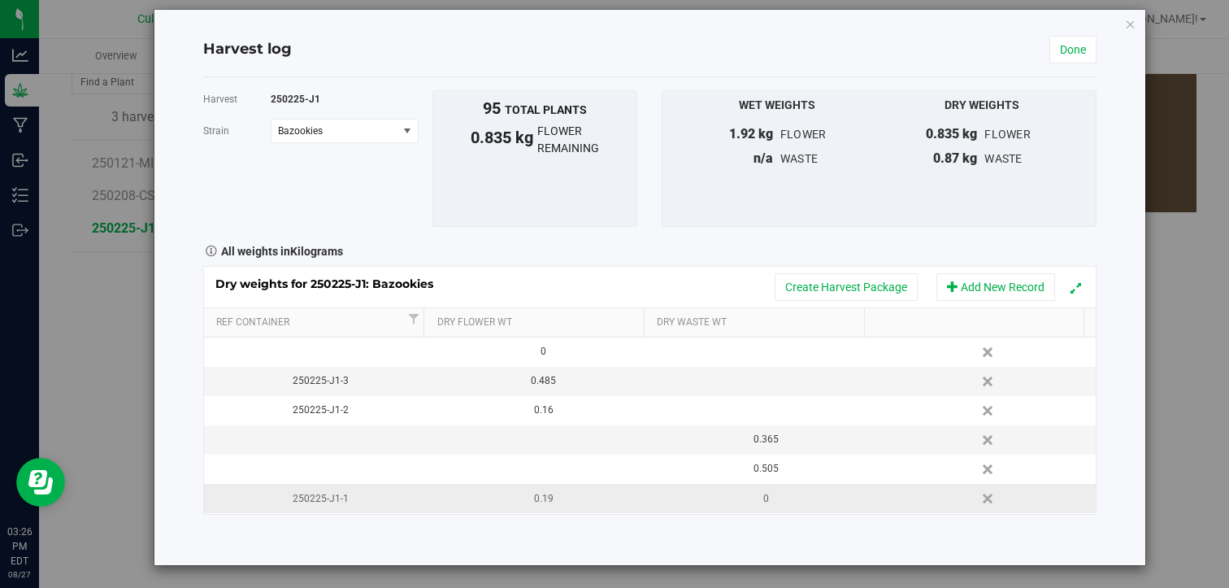
scroll to position [16, 0]
click at [751, 497] on div "0" at bounding box center [766, 497] width 211 height 15
type input "0.21"
click at [957, 280] on button "Add New Record" at bounding box center [995, 286] width 119 height 28
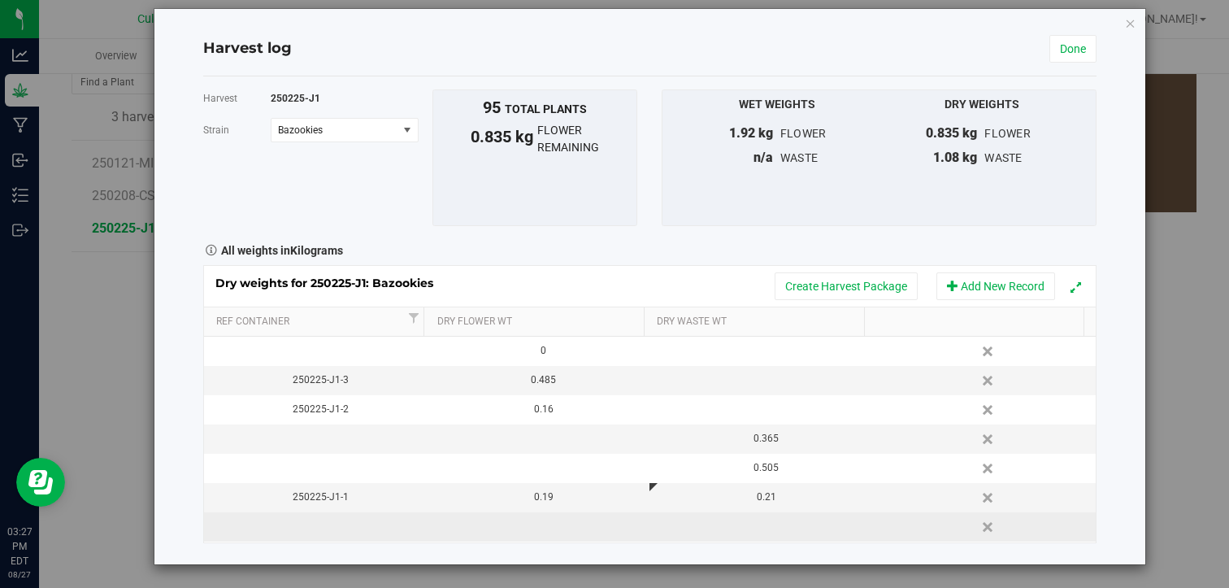
click at [774, 524] on td at bounding box center [760, 526] width 223 height 29
click at [774, 524] on span at bounding box center [765, 527] width 206 height 24
type input "0.21"
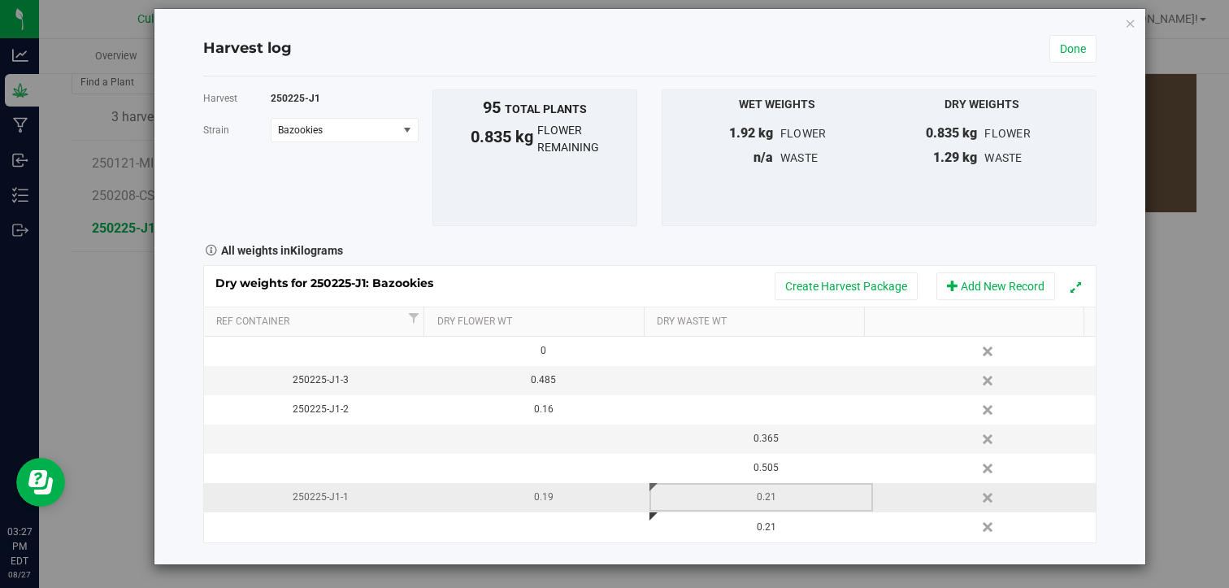
click at [767, 497] on div "0.21" at bounding box center [766, 496] width 211 height 15
click at [767, 497] on span "0.2100 kg 0.21" at bounding box center [765, 497] width 206 height 24
type input "0"
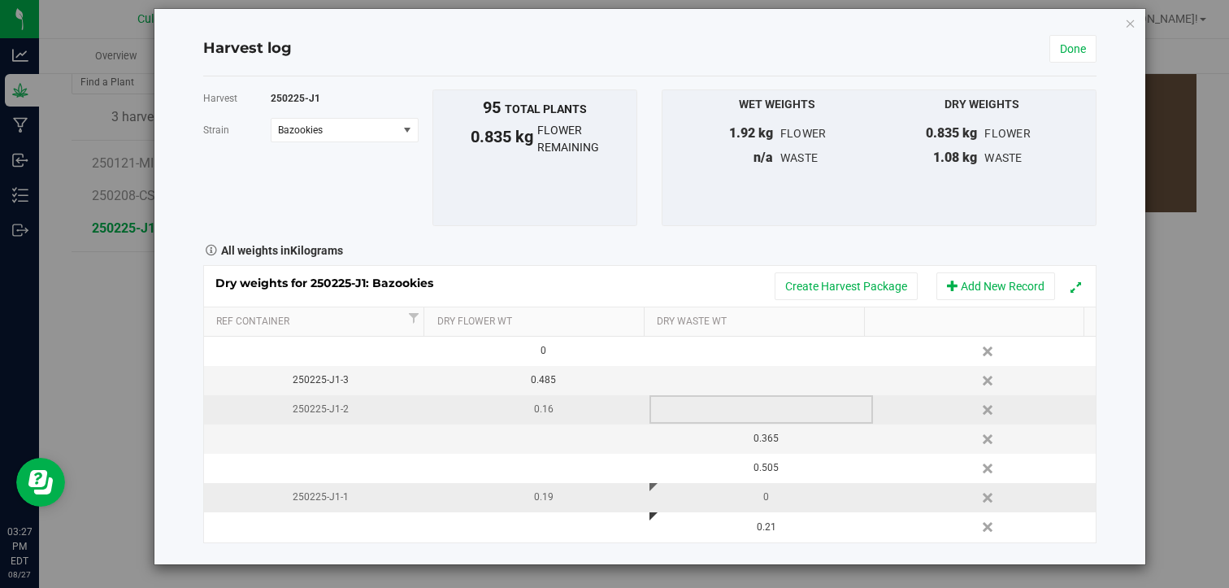
click at [750, 401] on td at bounding box center [760, 409] width 223 height 29
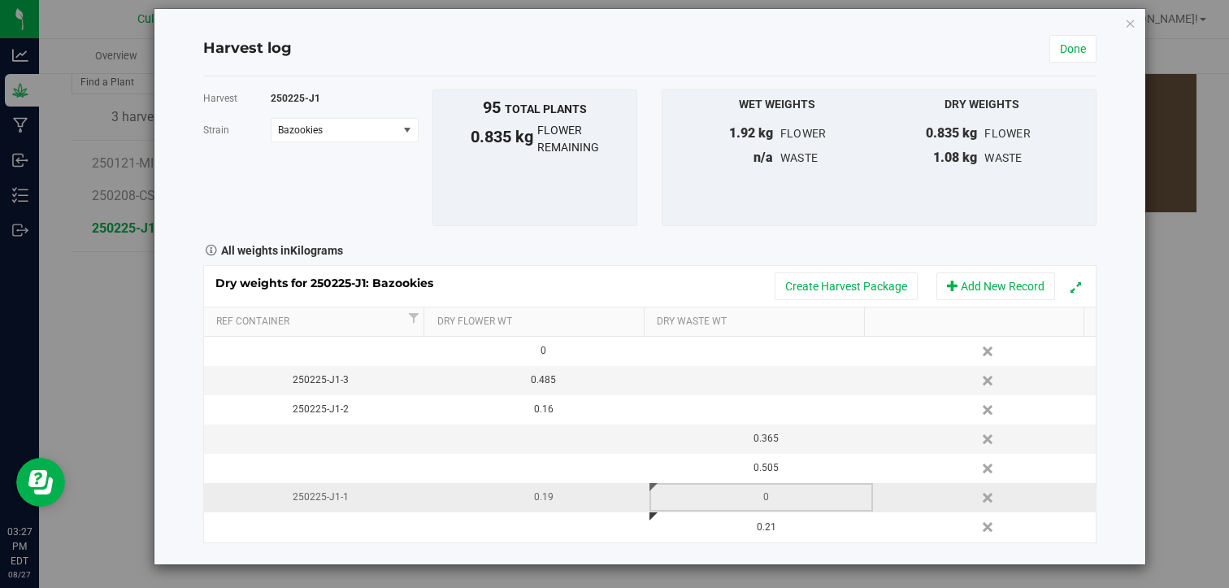
click at [761, 493] on div "0" at bounding box center [766, 496] width 211 height 15
click at [761, 493] on input "0" at bounding box center [765, 497] width 204 height 23
click at [574, 552] on div "Harvest 250225-J1 [GEOGRAPHIC_DATA] Bazookies Select strain Bazookies To bulk u…" at bounding box center [650, 320] width 894 height 488
click at [1054, 38] on link "Done" at bounding box center [1072, 49] width 47 height 28
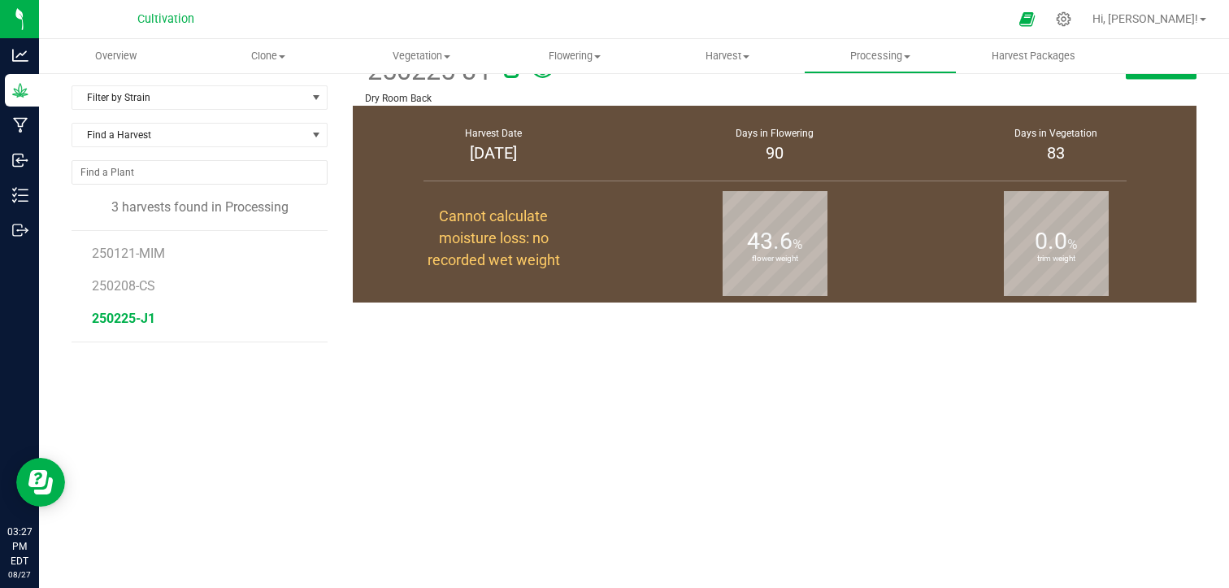
scroll to position [130, 0]
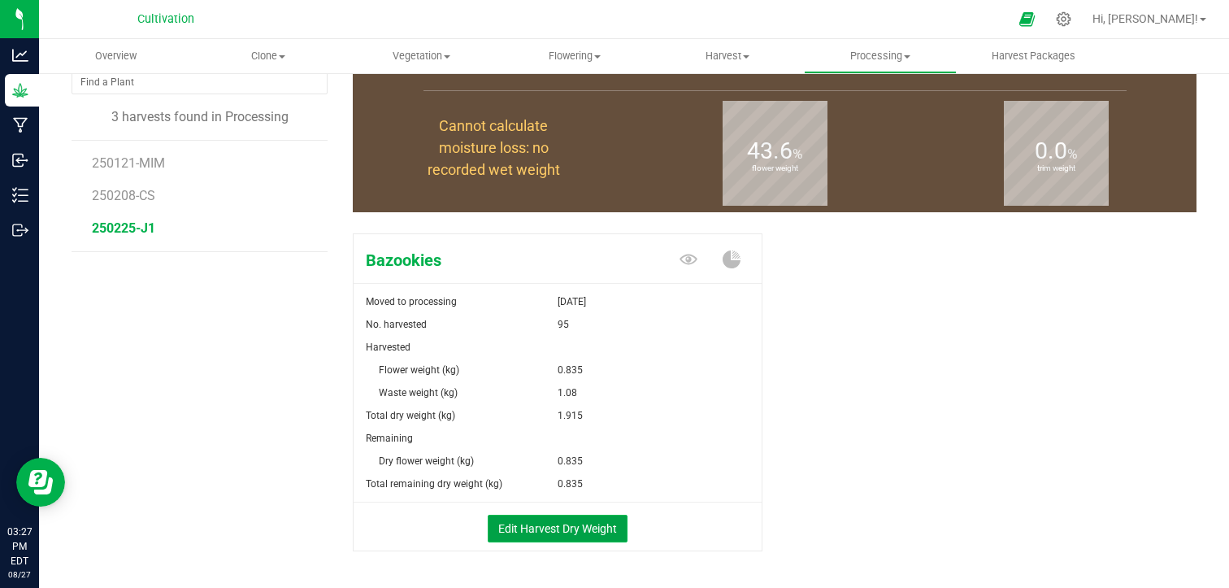
click at [534, 526] on button "Edit Harvest Dry Weight" at bounding box center [558, 529] width 140 height 28
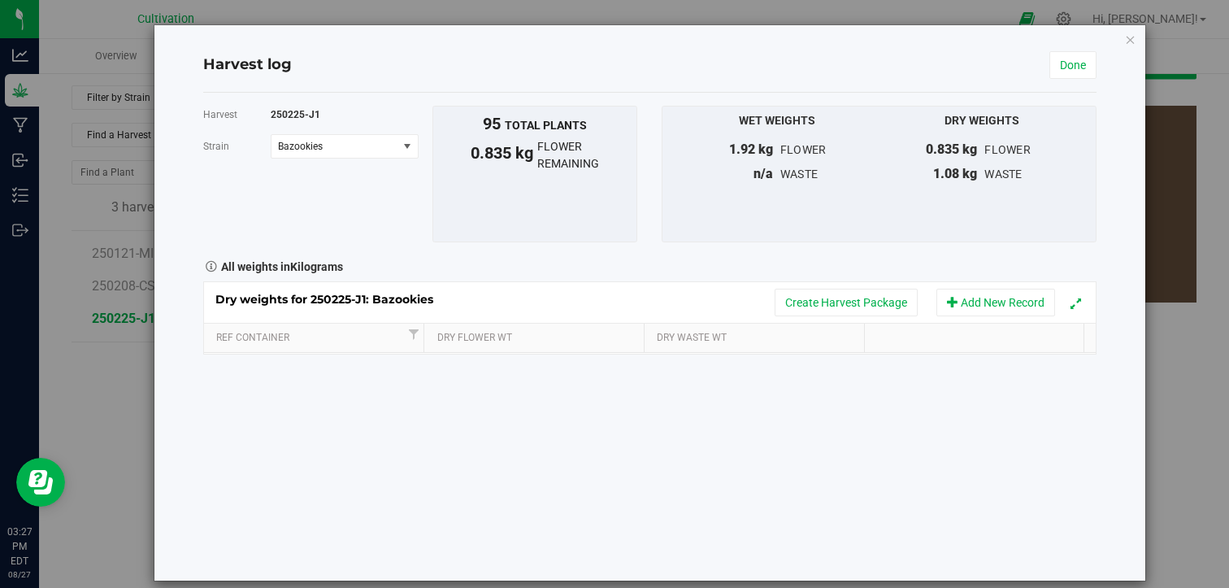
scroll to position [130, 0]
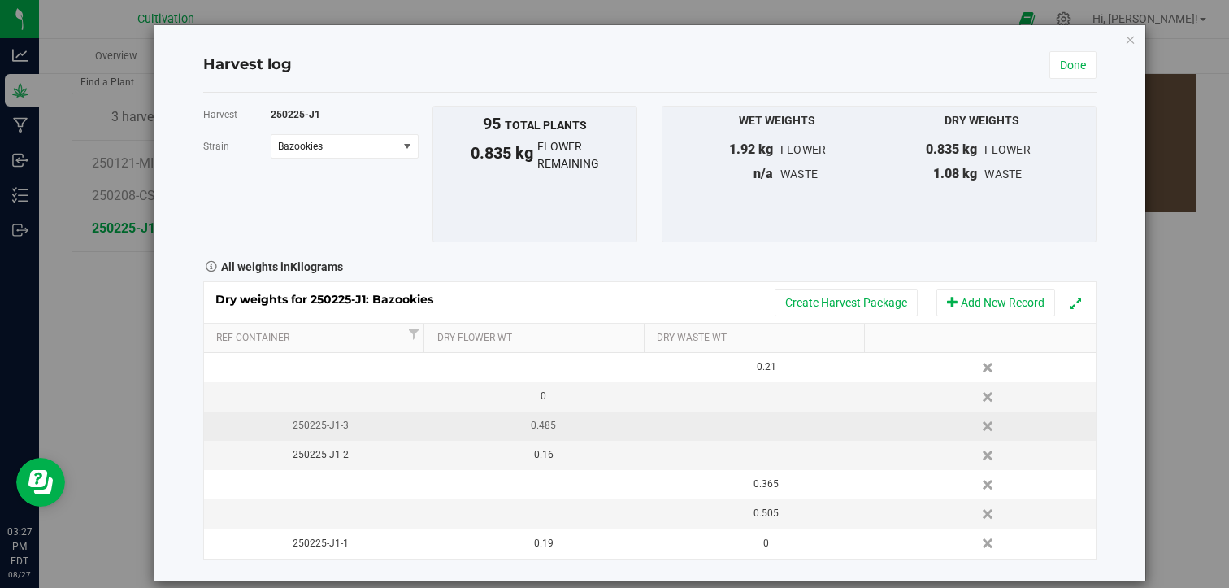
click at [732, 428] on td at bounding box center [760, 425] width 223 height 29
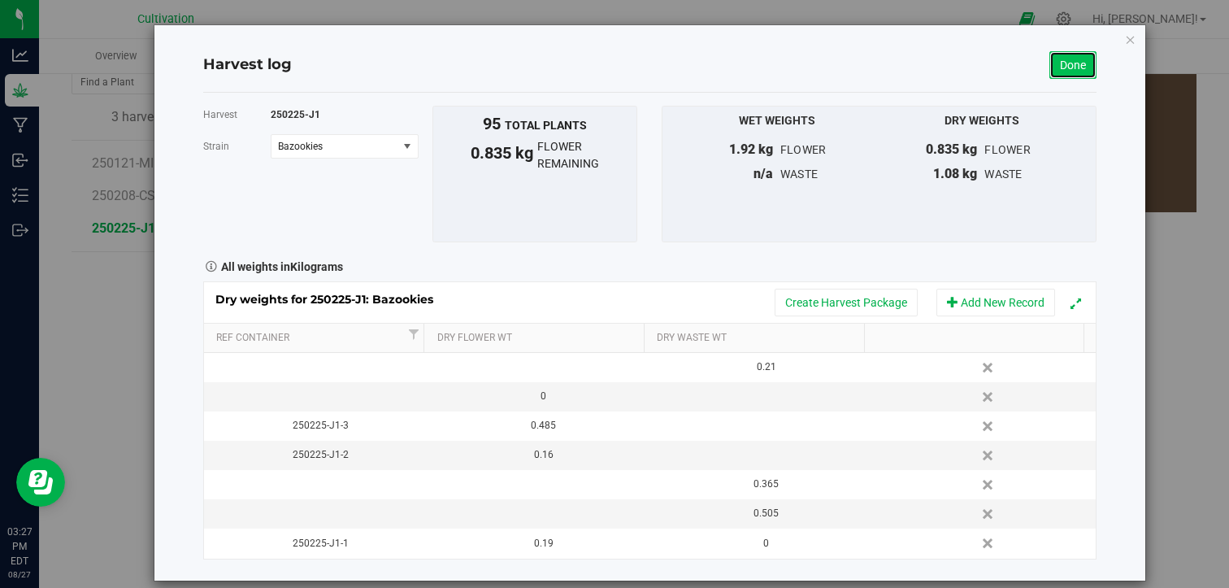
click at [1062, 63] on link "Done" at bounding box center [1072, 65] width 47 height 28
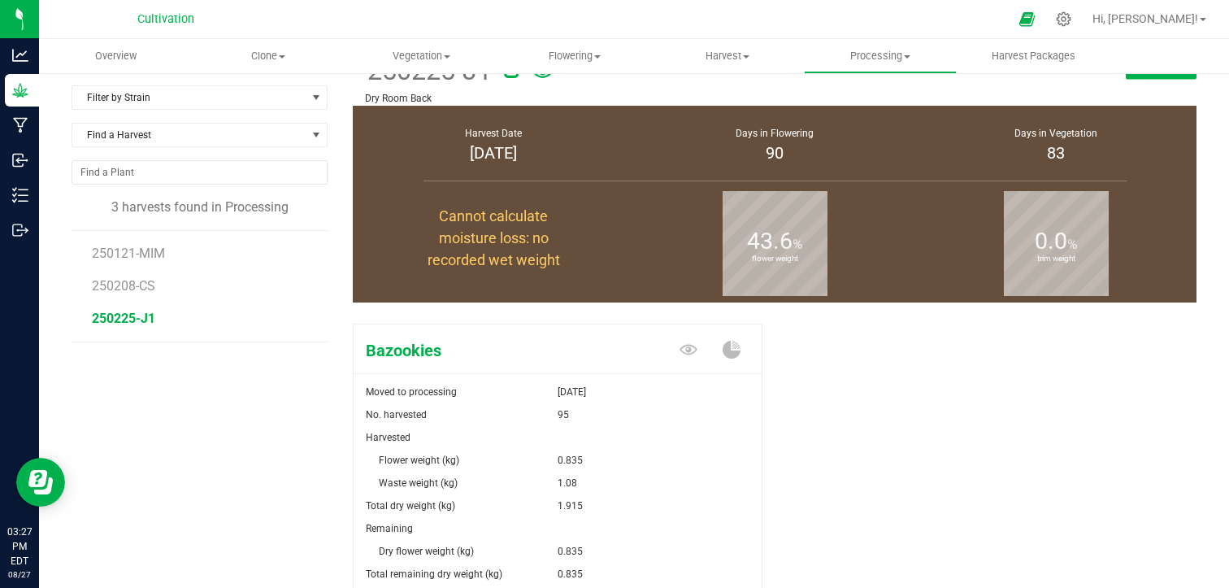
scroll to position [130, 0]
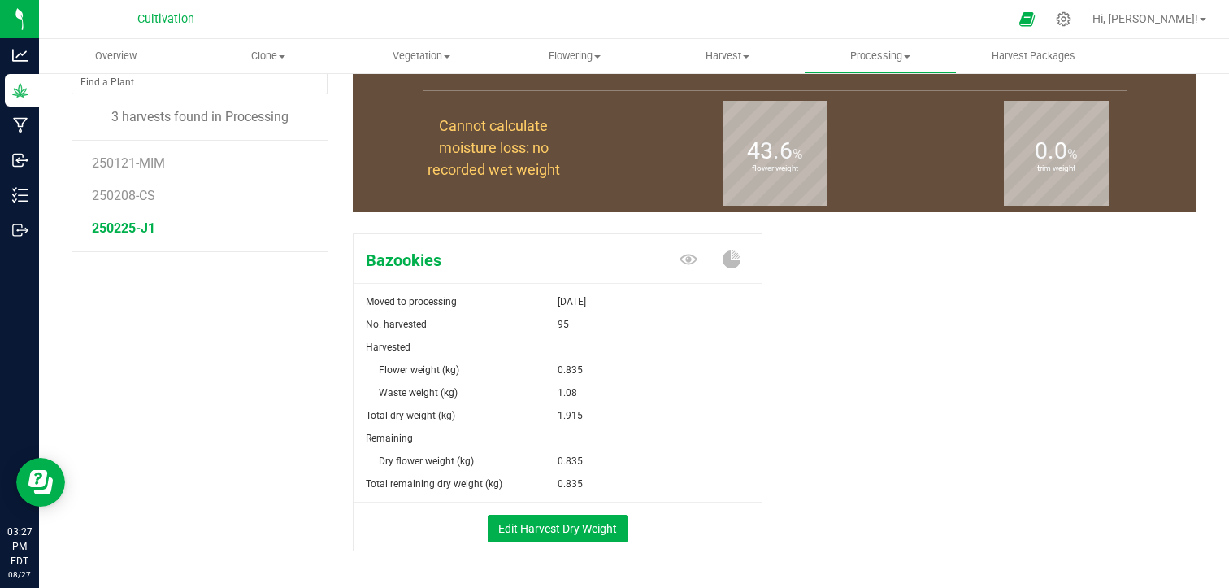
click at [830, 409] on div "Bazookies Moved to processing [DATE] No. harvested 95 Harvested Flower weight (…" at bounding box center [775, 409] width 844 height 365
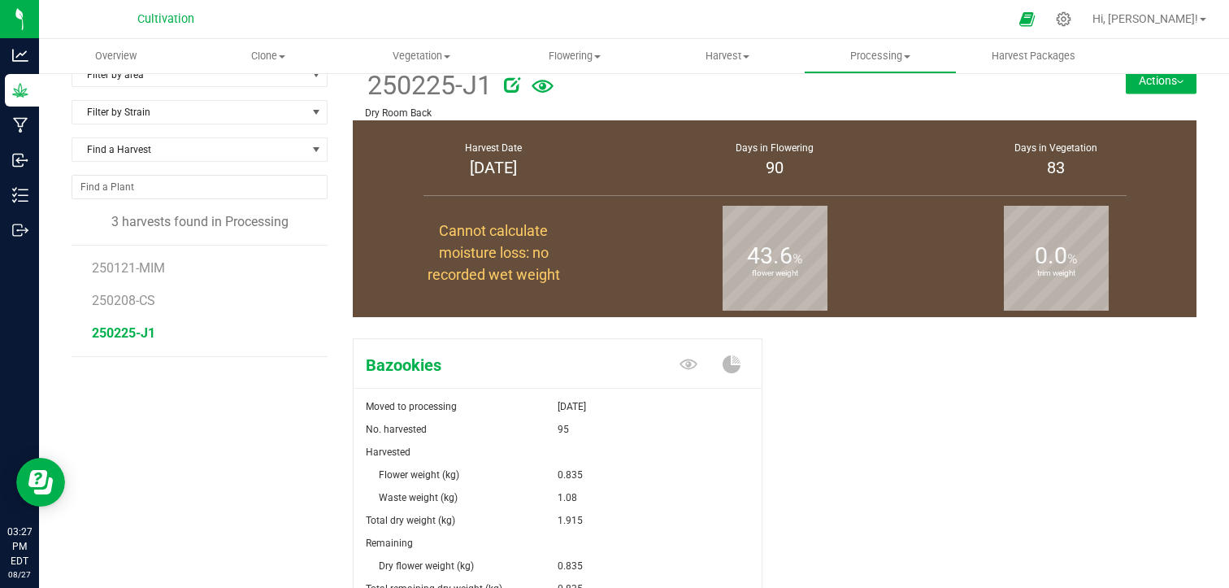
scroll to position [0, 0]
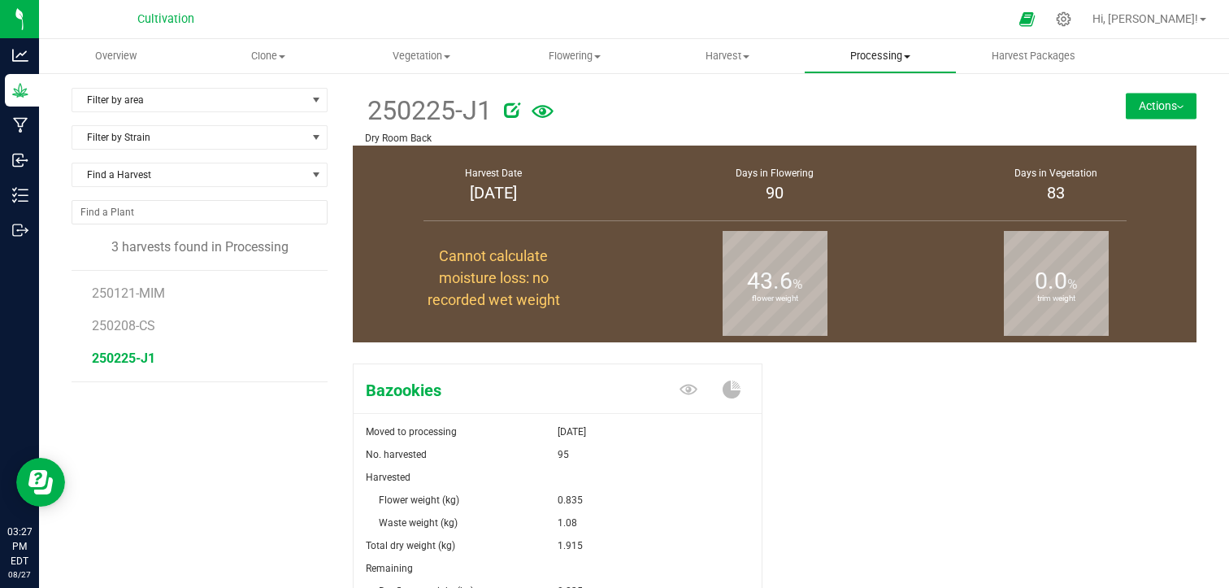
click at [908, 55] on span at bounding box center [907, 56] width 7 height 3
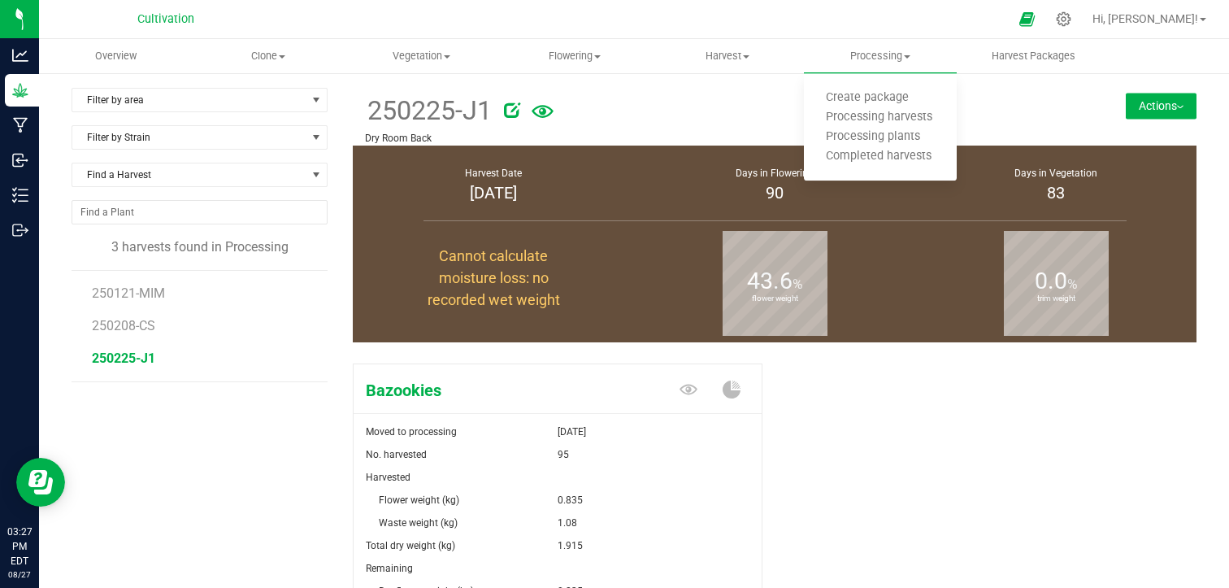
click at [777, 108] on div at bounding box center [780, 107] width 552 height 33
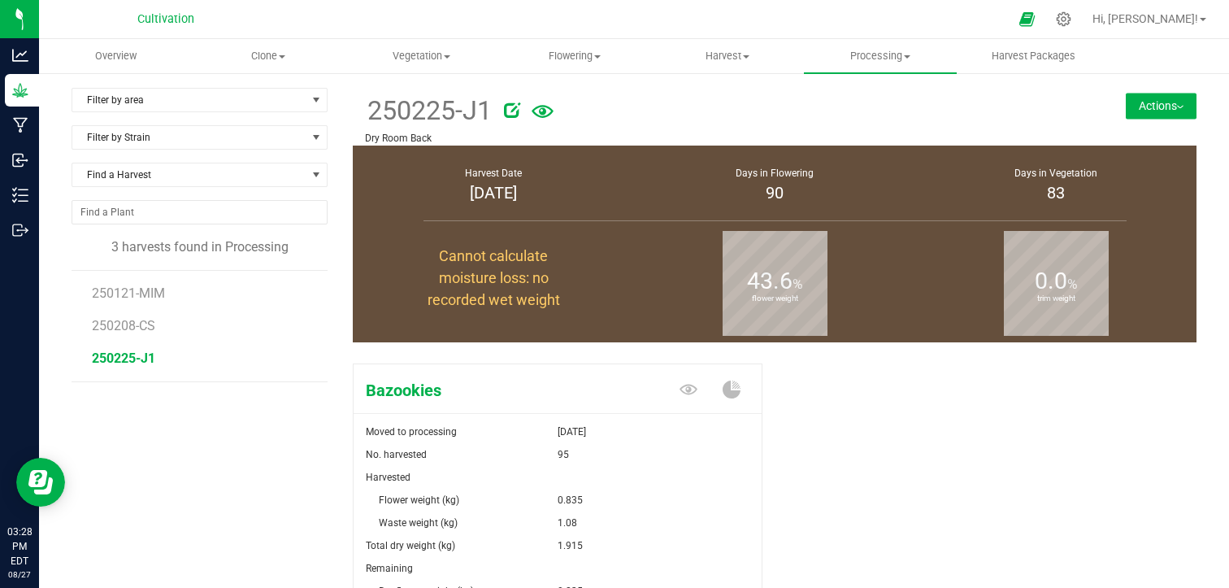
click at [817, 447] on div "Bazookies Moved to processing [DATE] No. harvested 95 Harvested Flower weight (…" at bounding box center [775, 539] width 844 height 365
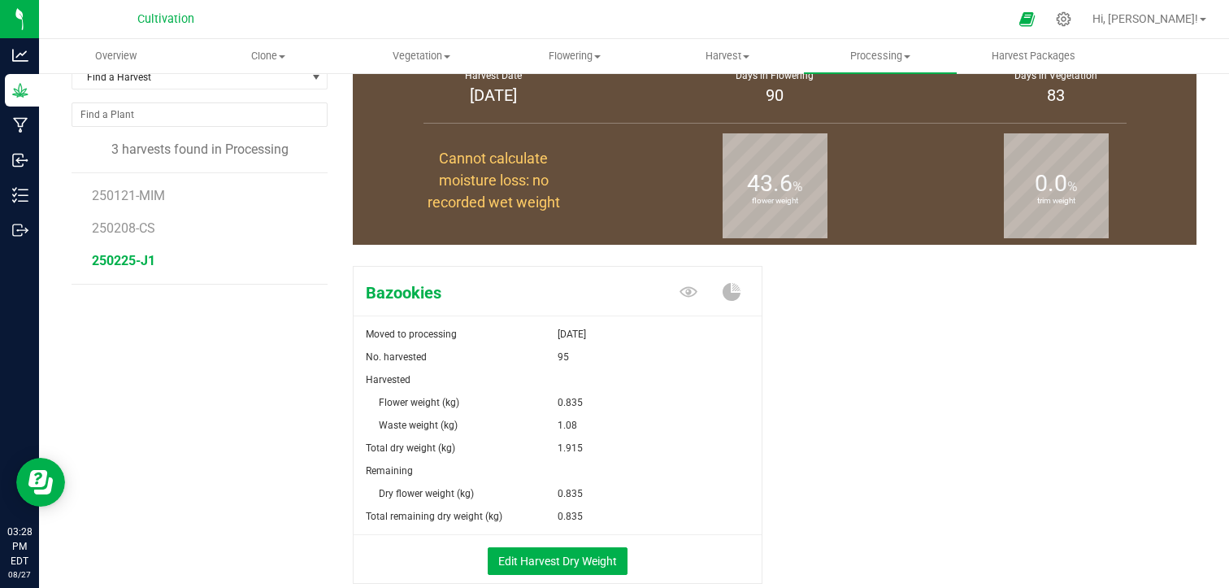
scroll to position [130, 0]
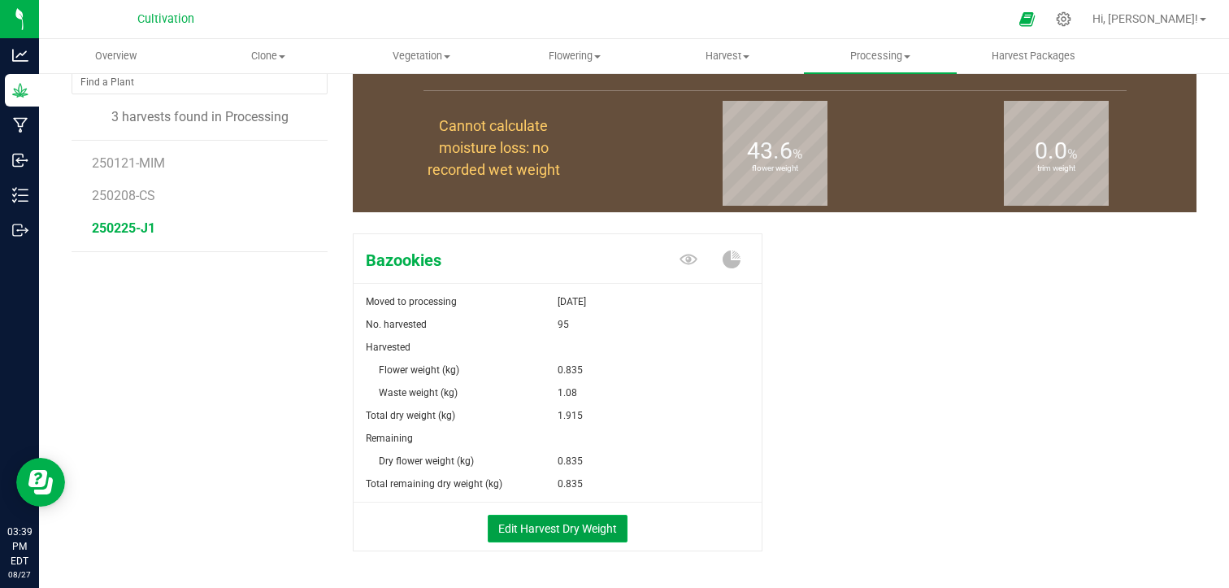
click at [531, 527] on button "Edit Harvest Dry Weight" at bounding box center [558, 529] width 140 height 28
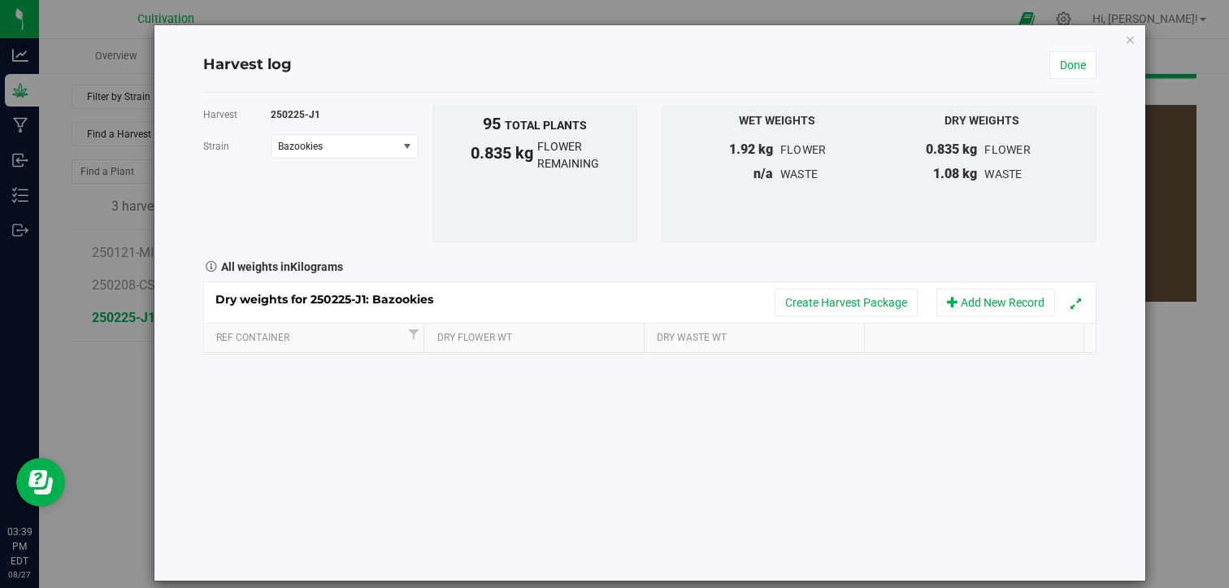
scroll to position [130, 0]
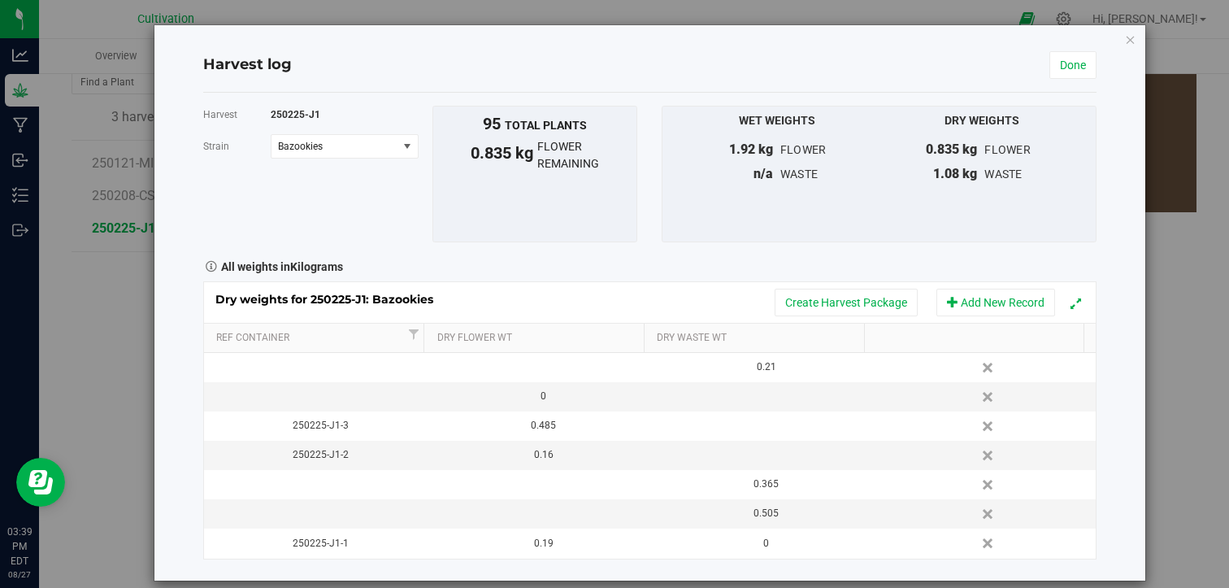
click at [722, 243] on div "Harvest 250225-J1 [GEOGRAPHIC_DATA] Bazookies Select strain Bazookies To bulk u…" at bounding box center [650, 333] width 894 height 454
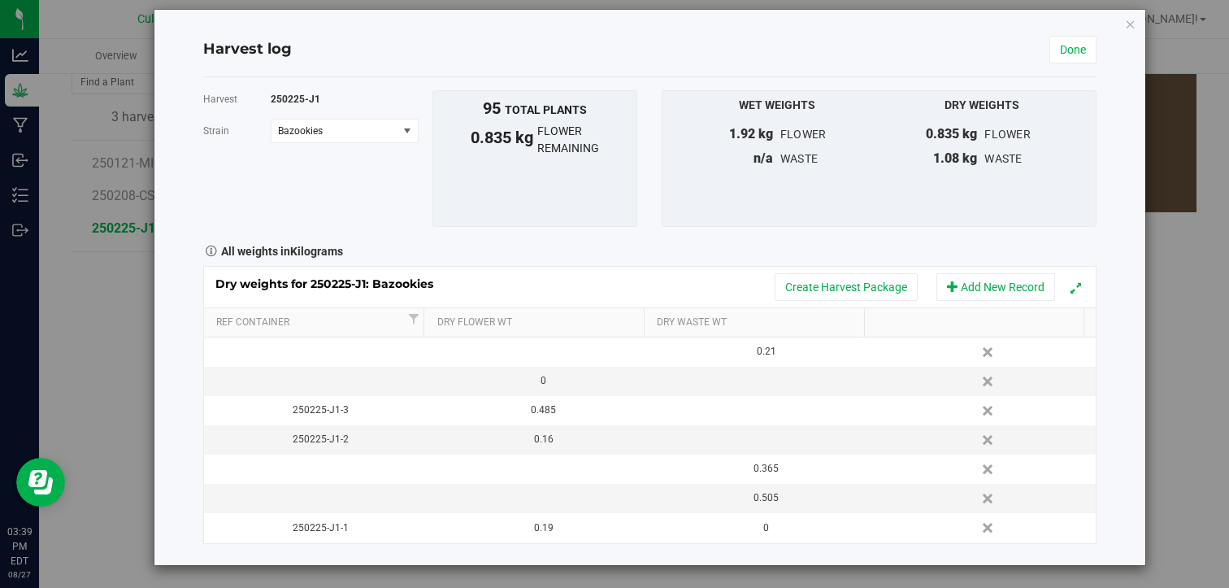
scroll to position [16, 0]
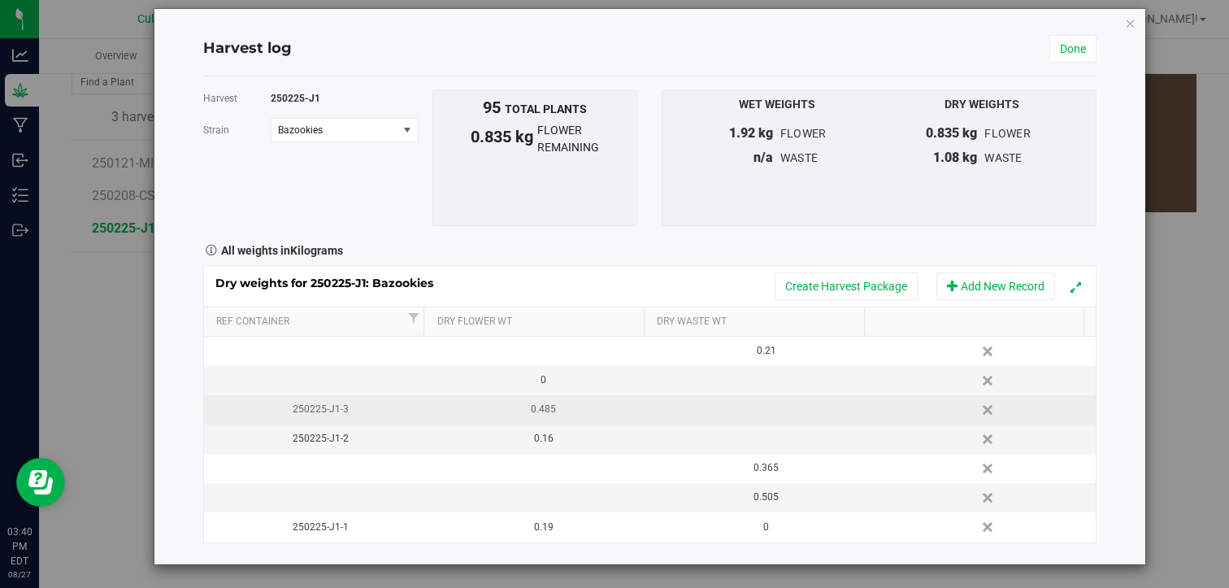
click at [580, 407] on div "0.485" at bounding box center [543, 409] width 211 height 15
click at [743, 412] on td at bounding box center [760, 409] width 223 height 29
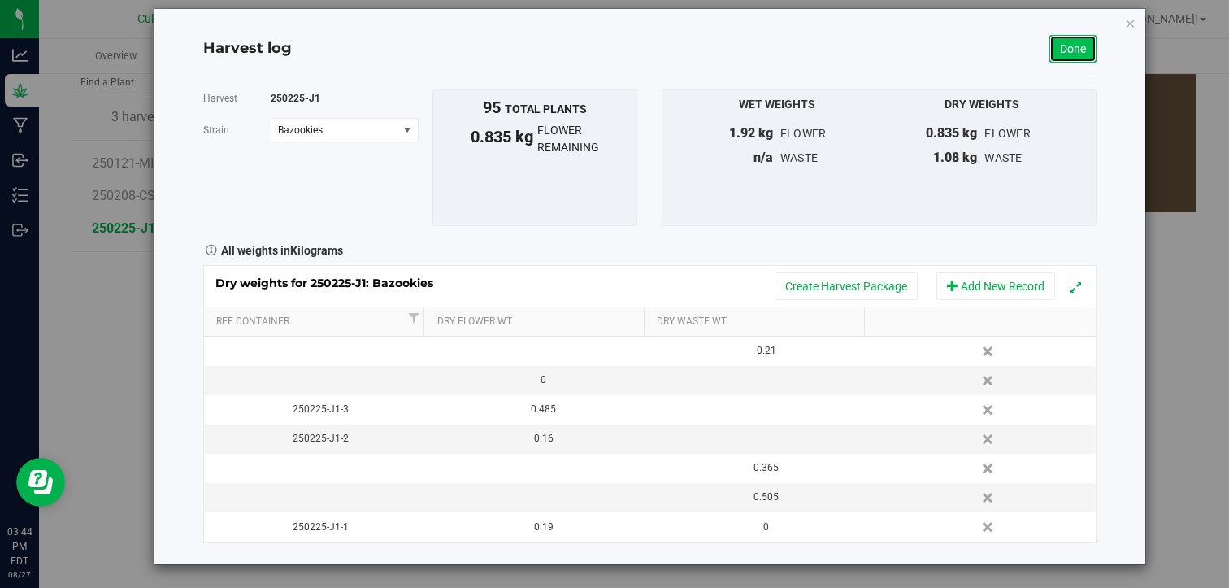
click at [1066, 54] on link "Done" at bounding box center [1072, 49] width 47 height 28
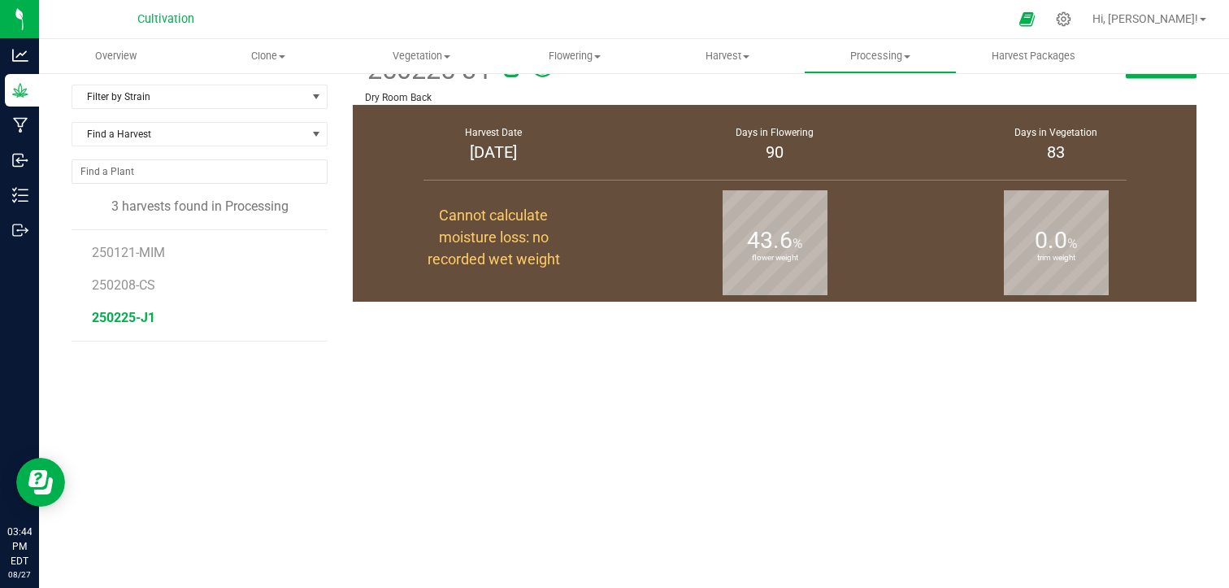
scroll to position [130, 0]
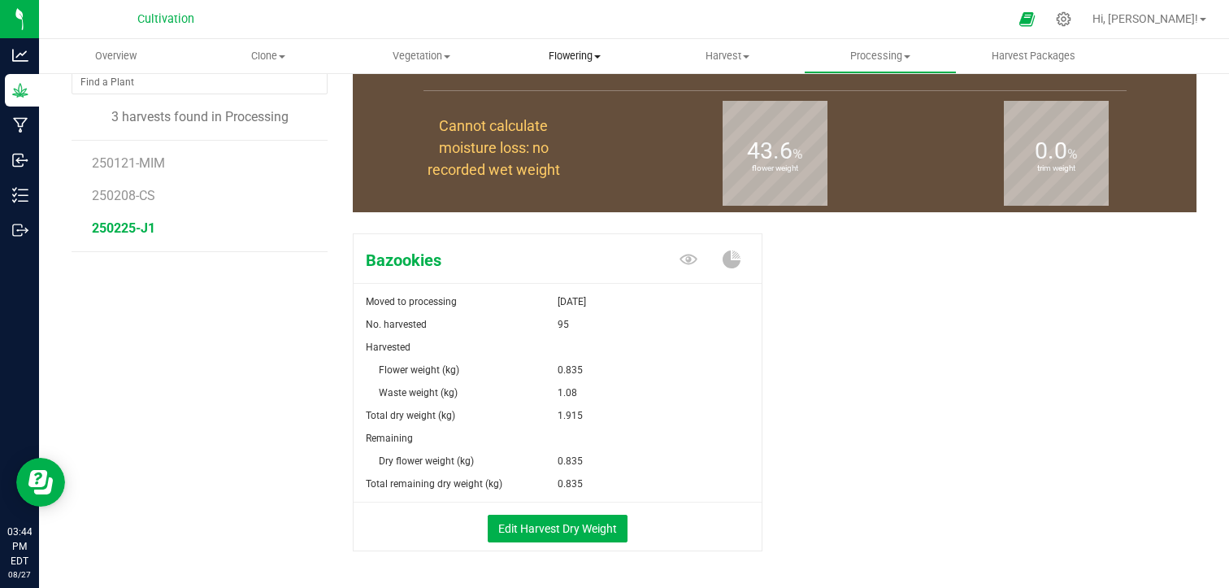
click at [552, 59] on span "Flowering" at bounding box center [574, 56] width 151 height 15
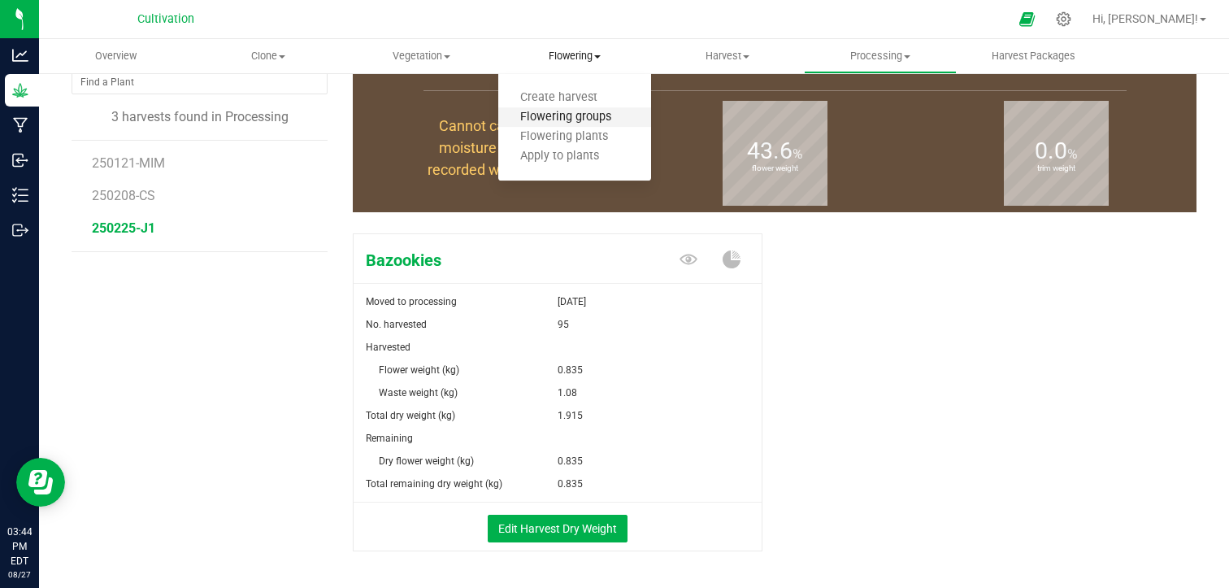
click at [562, 119] on span "Flowering groups" at bounding box center [565, 118] width 135 height 14
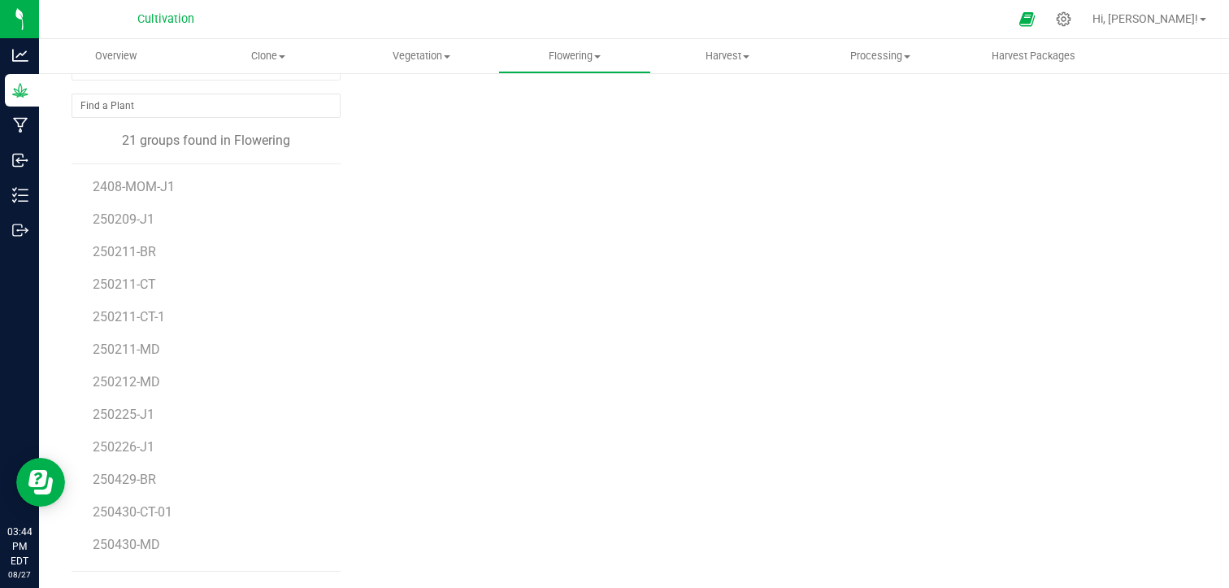
scroll to position [104, 0]
click at [406, 149] on div at bounding box center [775, 96] width 868 height 139
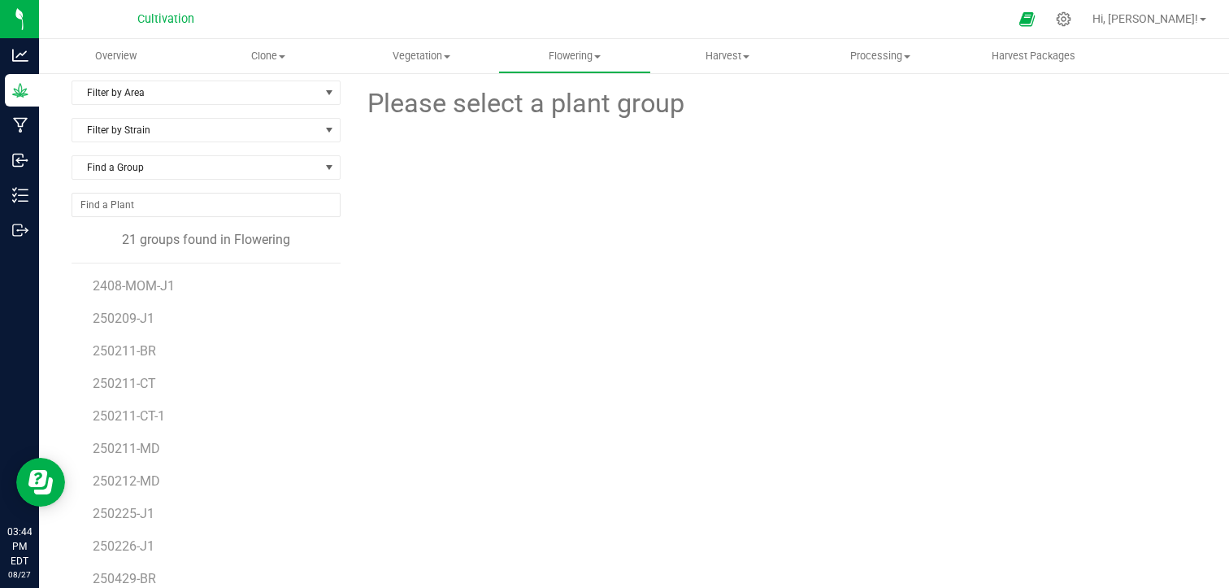
scroll to position [7, 0]
click at [323, 97] on span "select" at bounding box center [329, 93] width 13 height 13
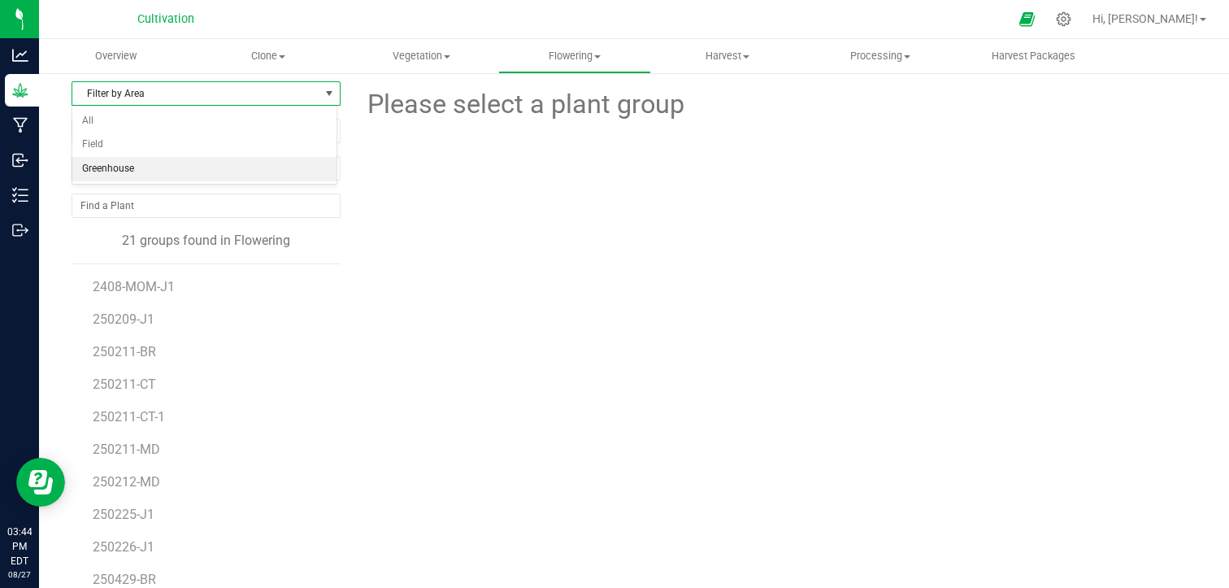
click at [259, 162] on li "Greenhouse" at bounding box center [204, 169] width 264 height 24
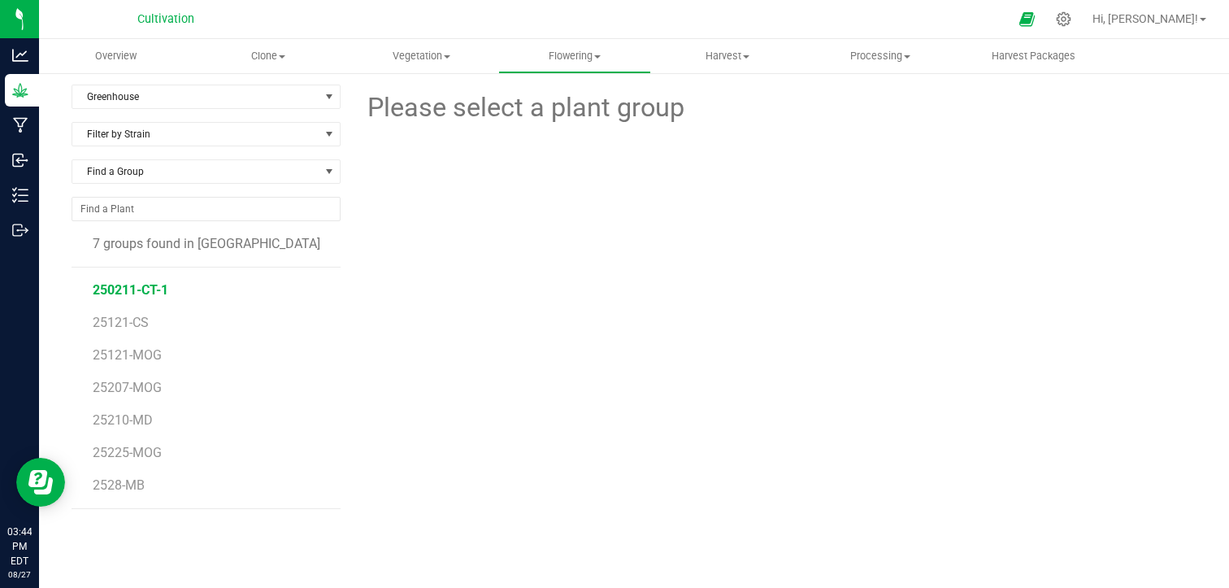
click at [154, 292] on span "250211-CT-1" at bounding box center [131, 289] width 76 height 15
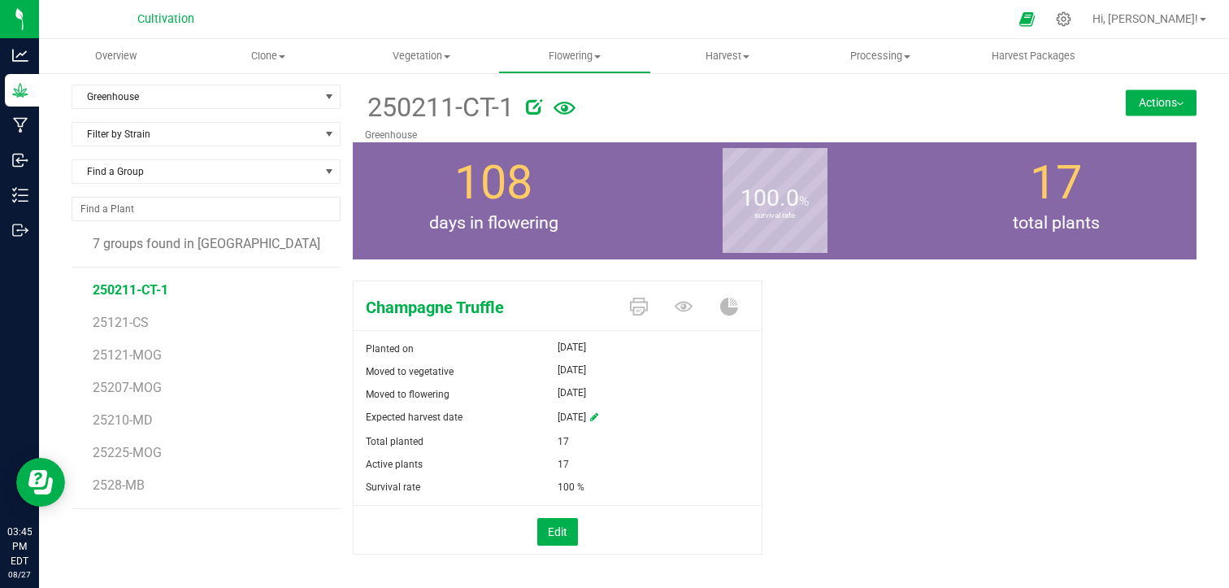
click at [1153, 97] on button "Actions" at bounding box center [1161, 102] width 71 height 26
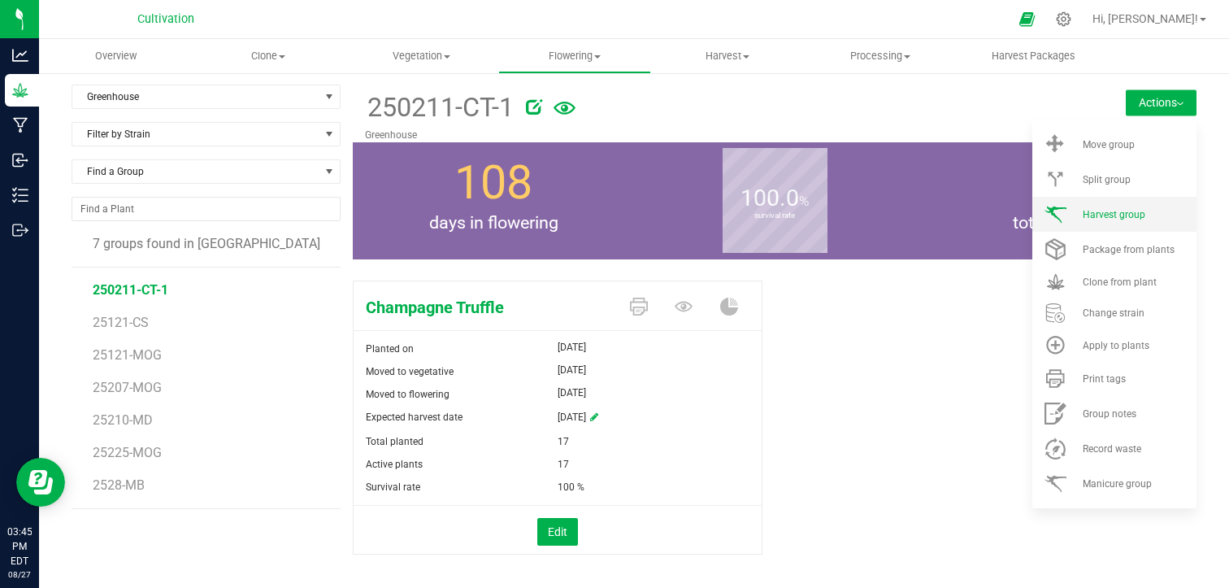
click at [1102, 209] on span "Harvest group" at bounding box center [1114, 214] width 63 height 11
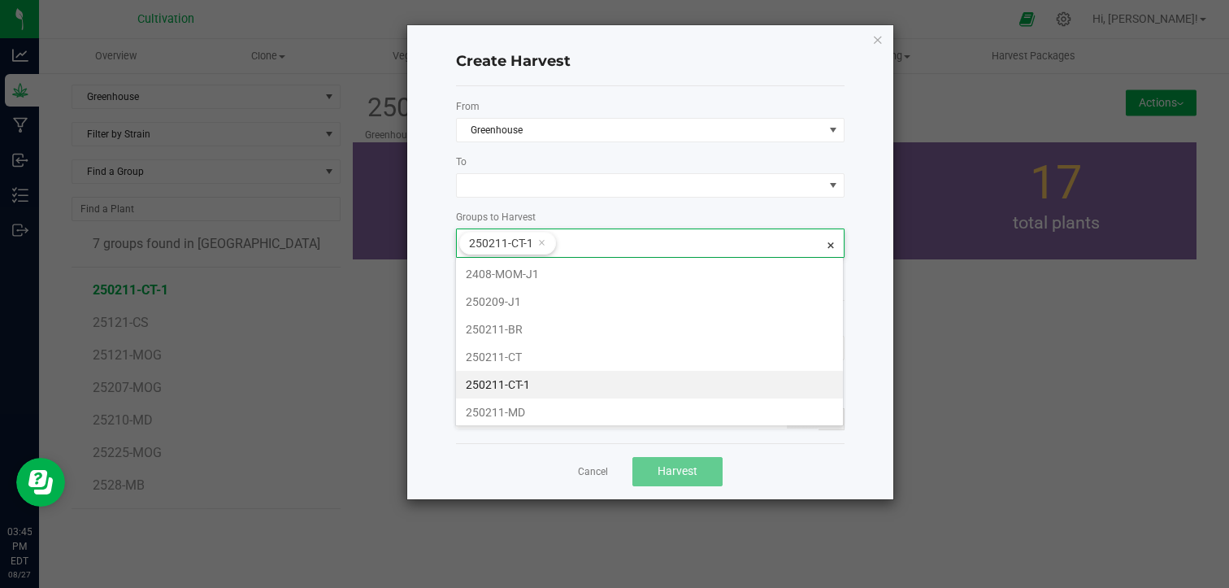
click at [635, 241] on input at bounding box center [689, 240] width 267 height 23
click at [632, 230] on input at bounding box center [689, 240] width 267 height 23
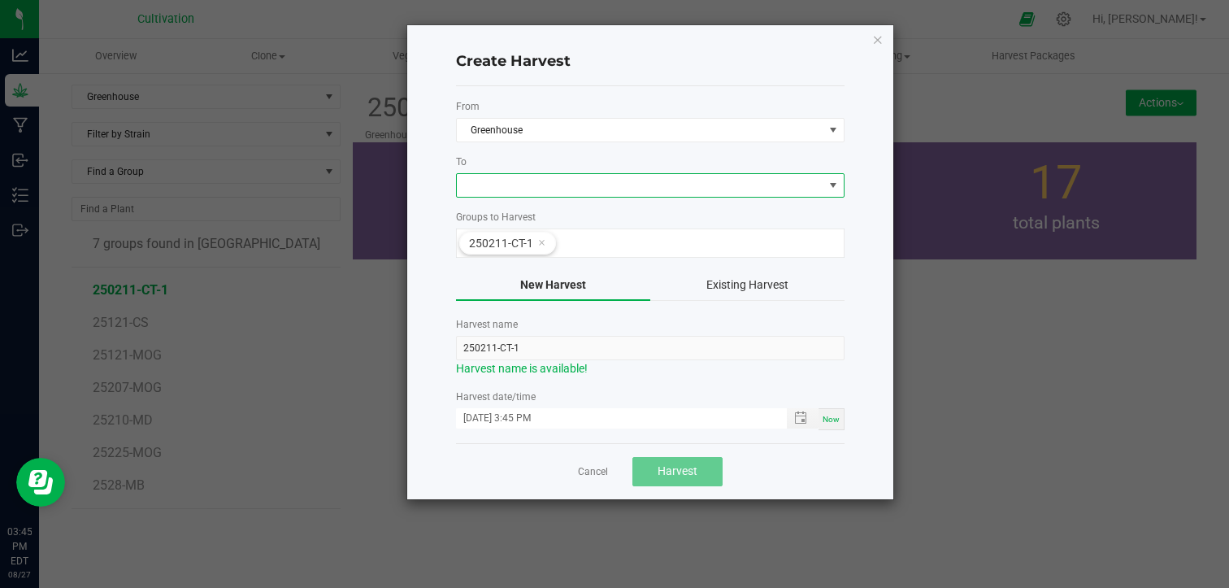
click at [658, 181] on span at bounding box center [640, 185] width 367 height 23
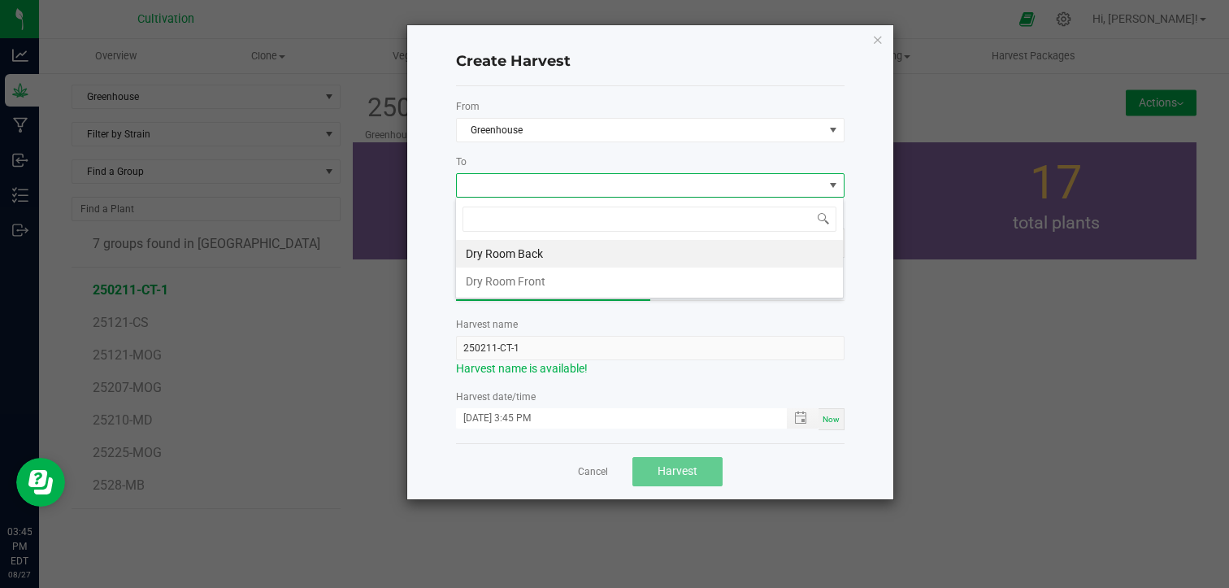
scroll to position [24, 389]
click at [589, 258] on li "Dry Room Back" at bounding box center [649, 254] width 387 height 28
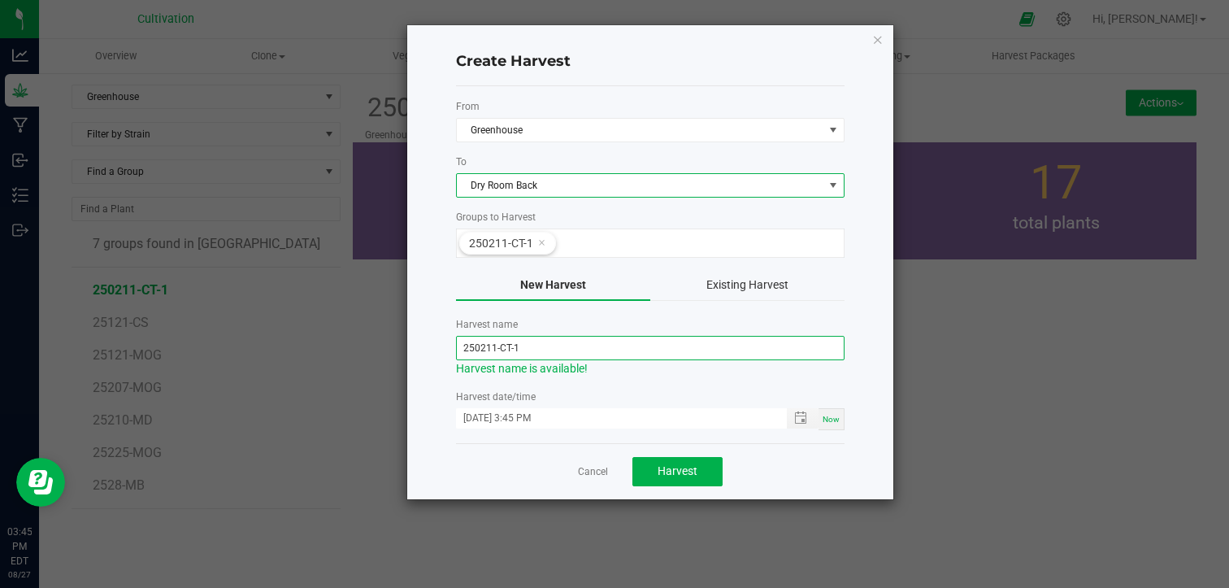
click at [539, 340] on input "250211-CT-1" at bounding box center [650, 348] width 389 height 24
type input "250211-CT"
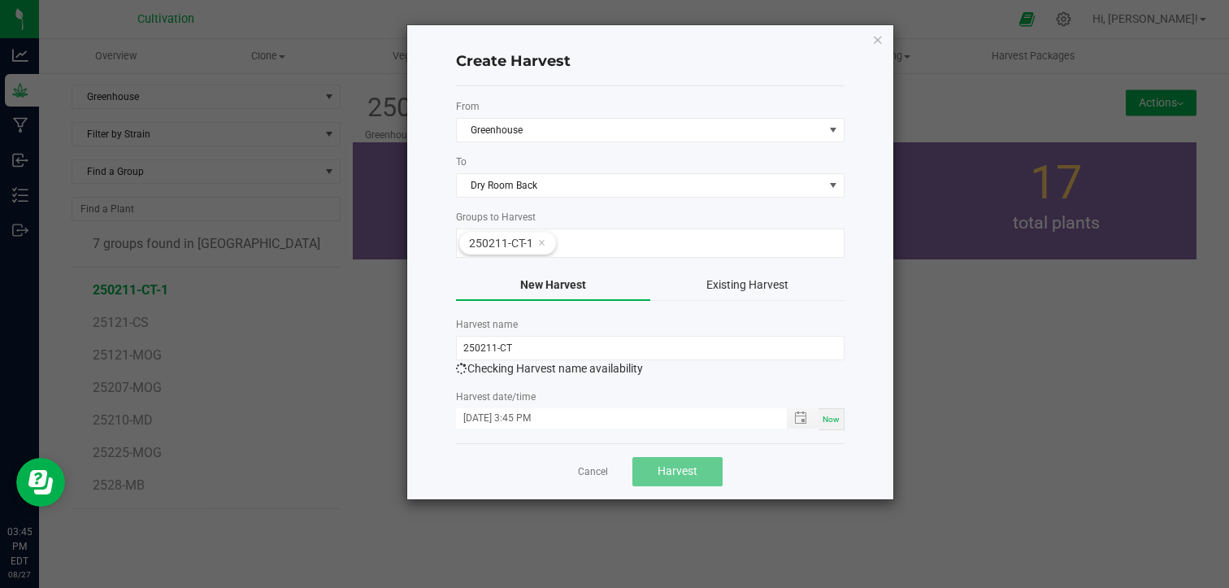
click at [627, 389] on label "Harvest date/time" at bounding box center [650, 396] width 389 height 15
click at [794, 412] on span "Toggle popup" at bounding box center [801, 417] width 28 height 13
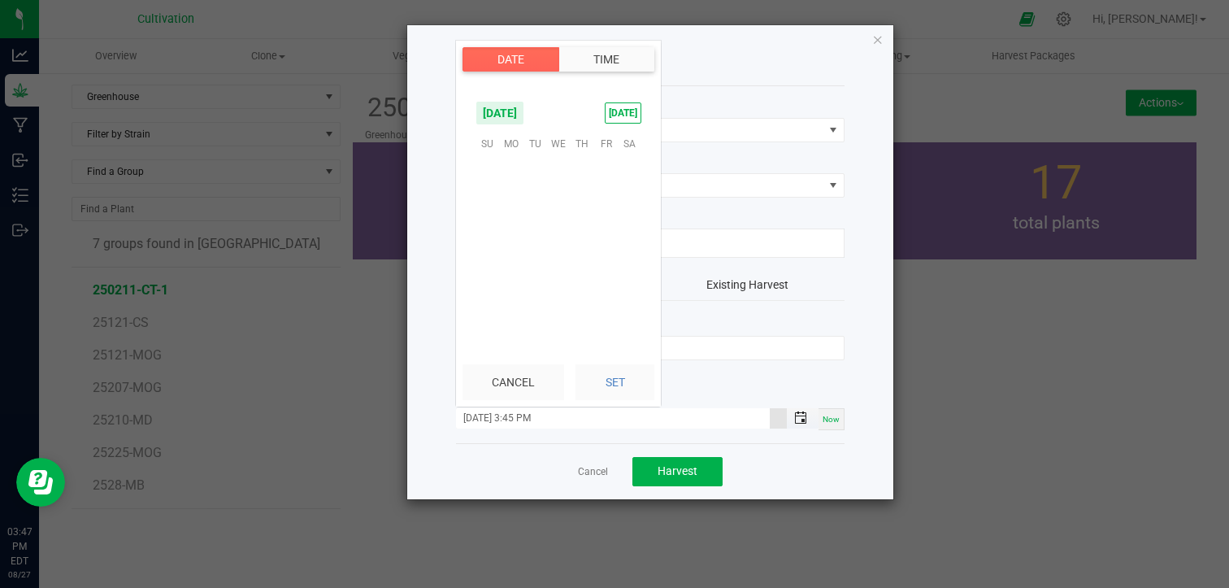
scroll to position [22, 0]
click at [524, 114] on span "[DATE]" at bounding box center [499, 113] width 49 height 24
click at [519, 176] on span "[DATE]" at bounding box center [525, 181] width 33 height 33
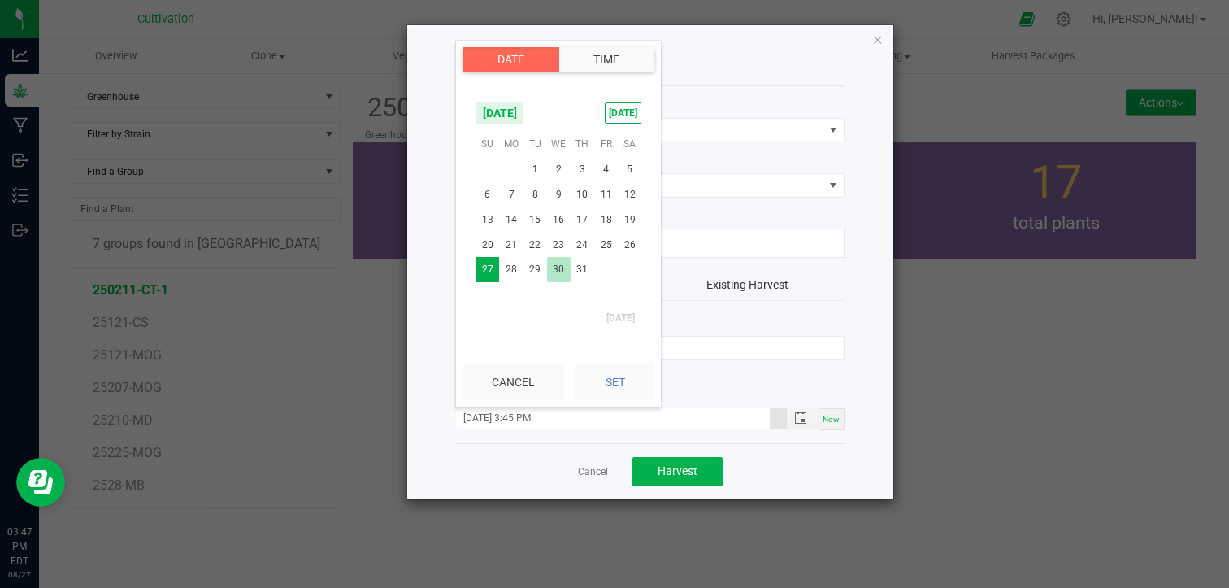
click at [553, 265] on span "30" at bounding box center [559, 269] width 24 height 25
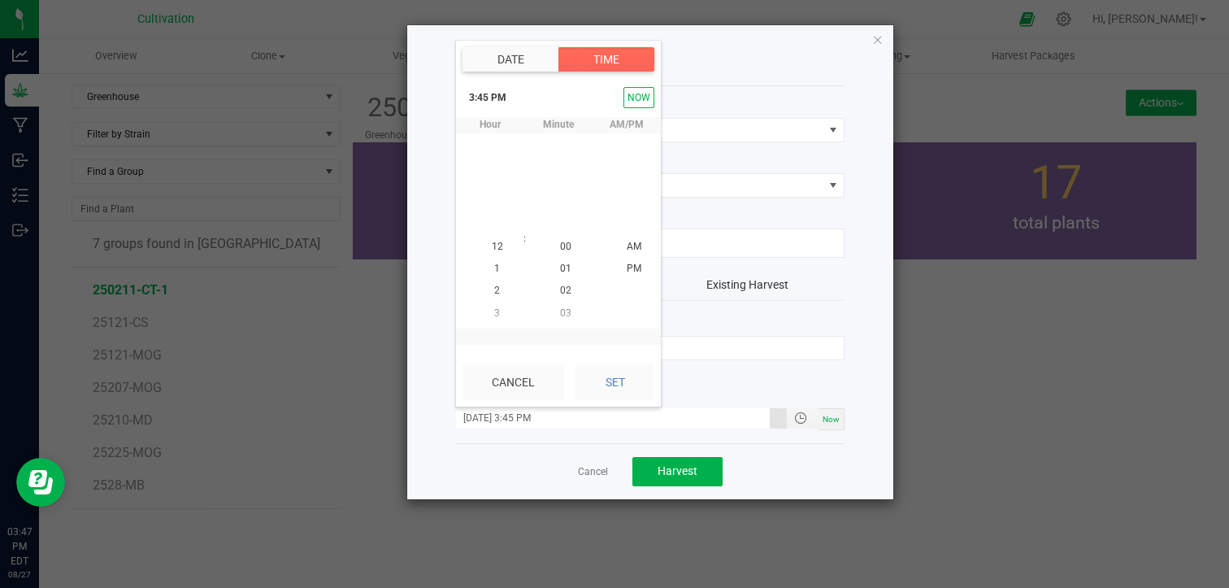
scroll to position [22, 0]
click at [614, 377] on button "Set" at bounding box center [614, 382] width 79 height 36
type input "[DATE] 3:45 PM"
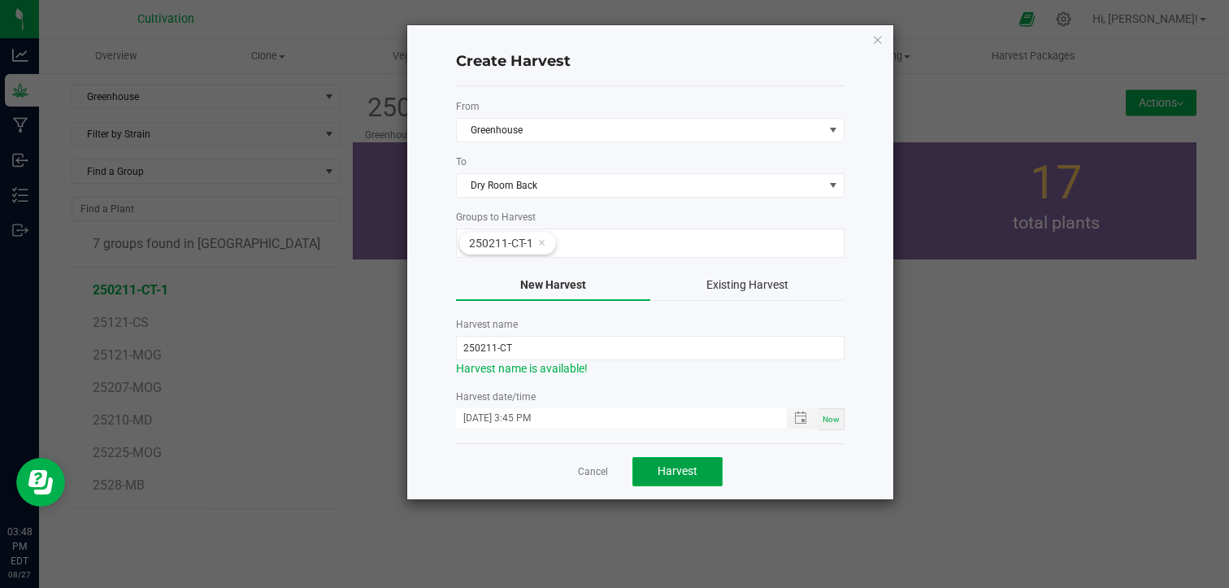
click at [673, 471] on span "Harvest" at bounding box center [678, 470] width 40 height 13
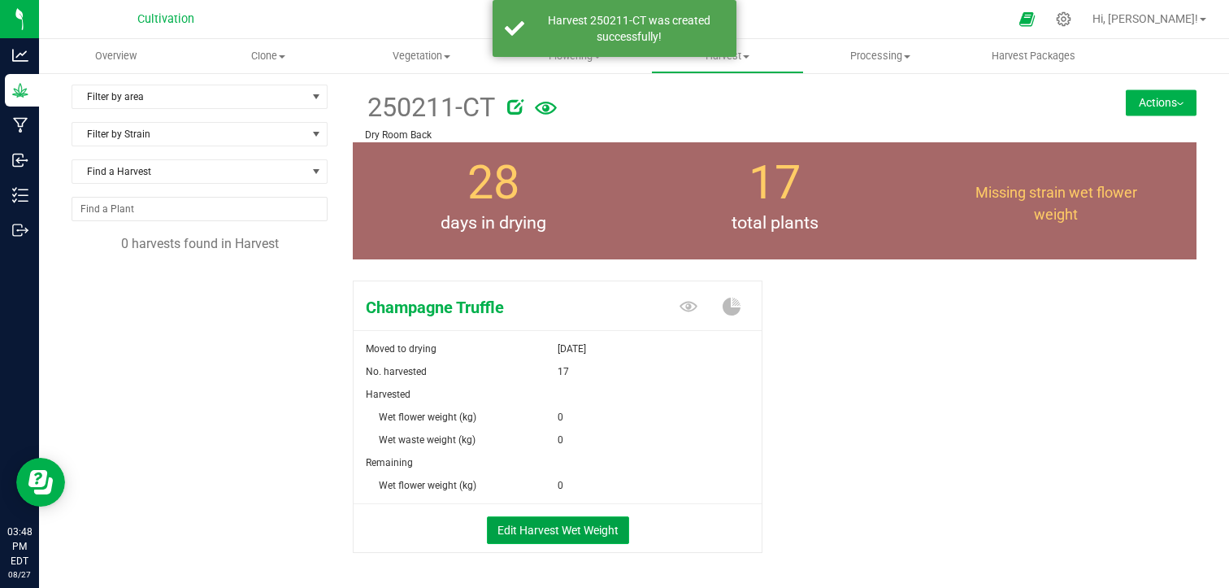
click at [572, 523] on button "Edit Harvest Wet Weight" at bounding box center [558, 530] width 142 height 28
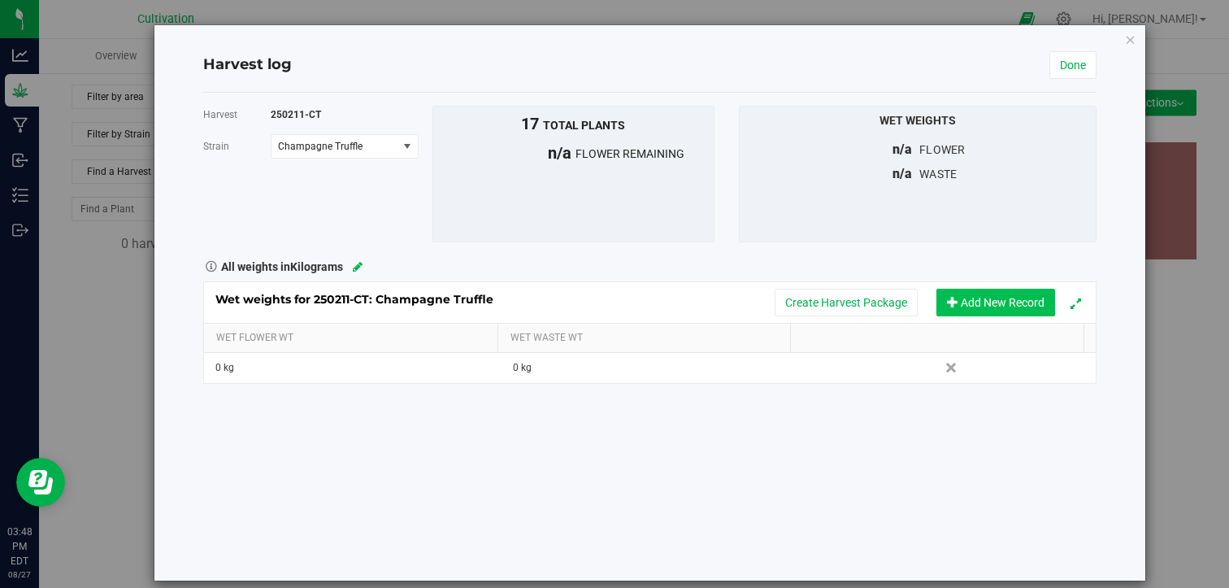
click at [946, 307] on button "Add New Record" at bounding box center [995, 303] width 119 height 28
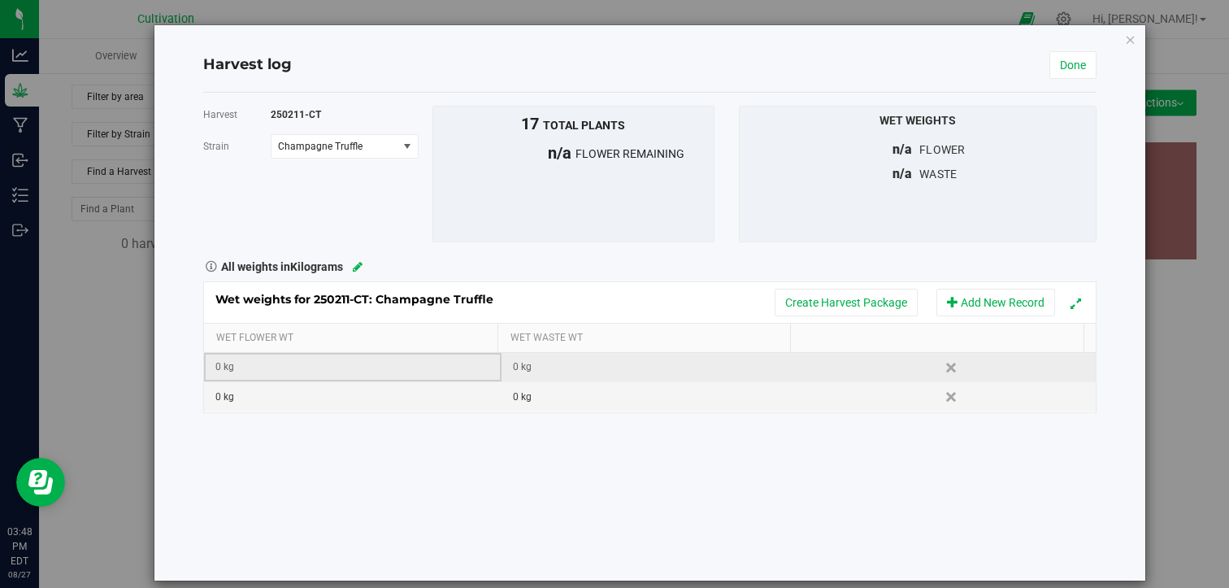
click at [392, 367] on div "0 kg" at bounding box center [357, 366] width 284 height 15
type input "0.430"
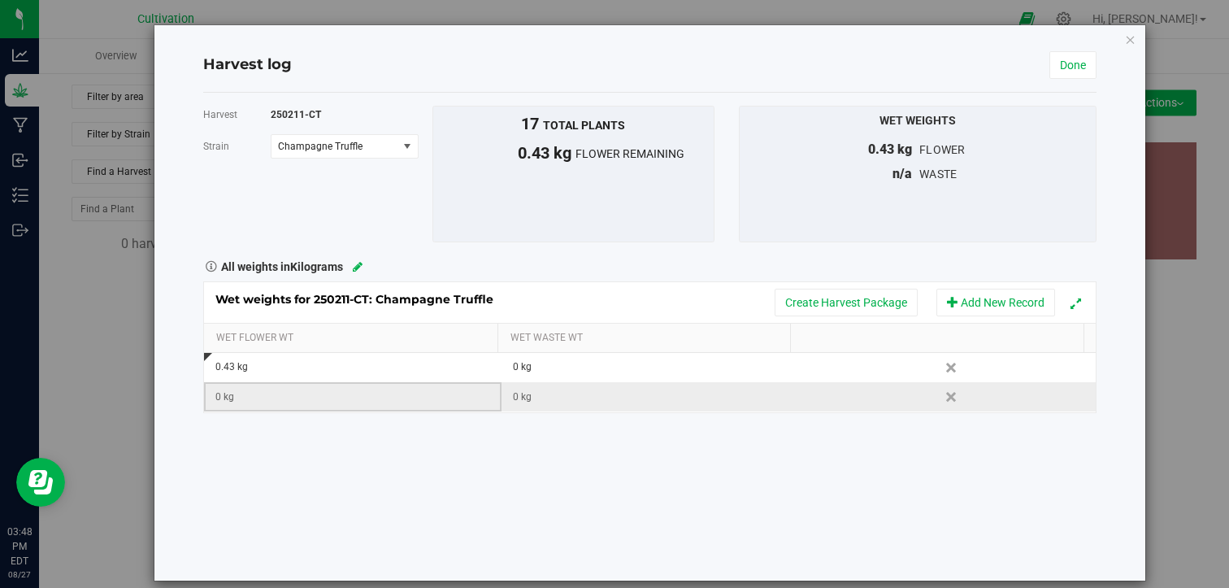
click at [358, 404] on td "0 kg" at bounding box center [352, 396] width 297 height 29
click at [358, 404] on input "text" at bounding box center [356, 396] width 278 height 23
type input "0.140"
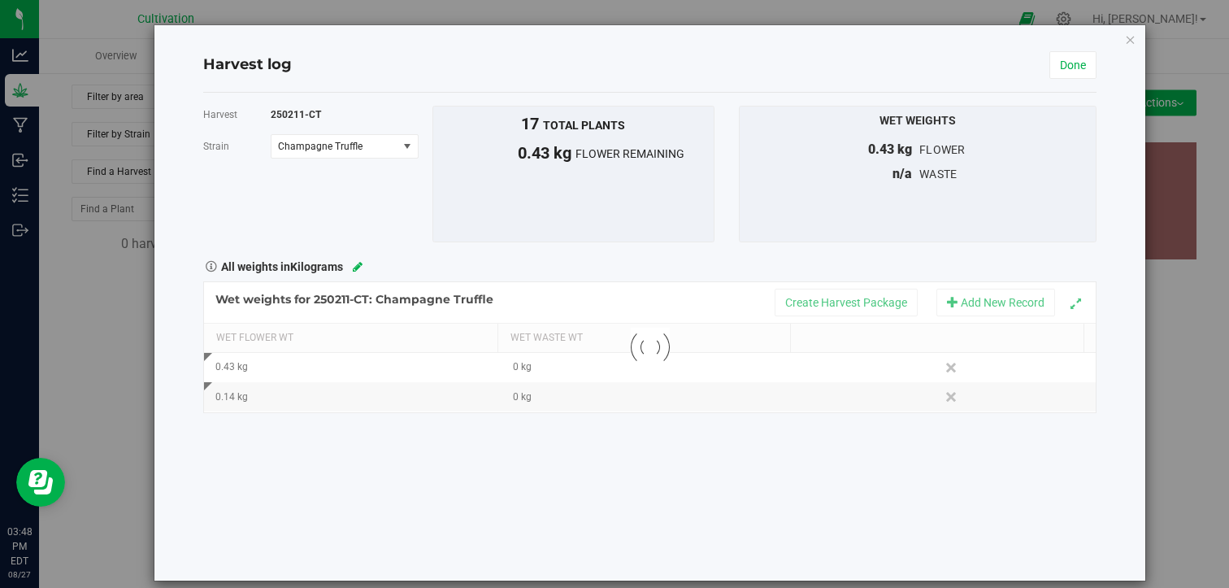
click at [413, 456] on div "Harvest 250211-CT [GEOGRAPHIC_DATA] Champagne Truffle Select strain Champagne T…" at bounding box center [650, 337] width 894 height 488
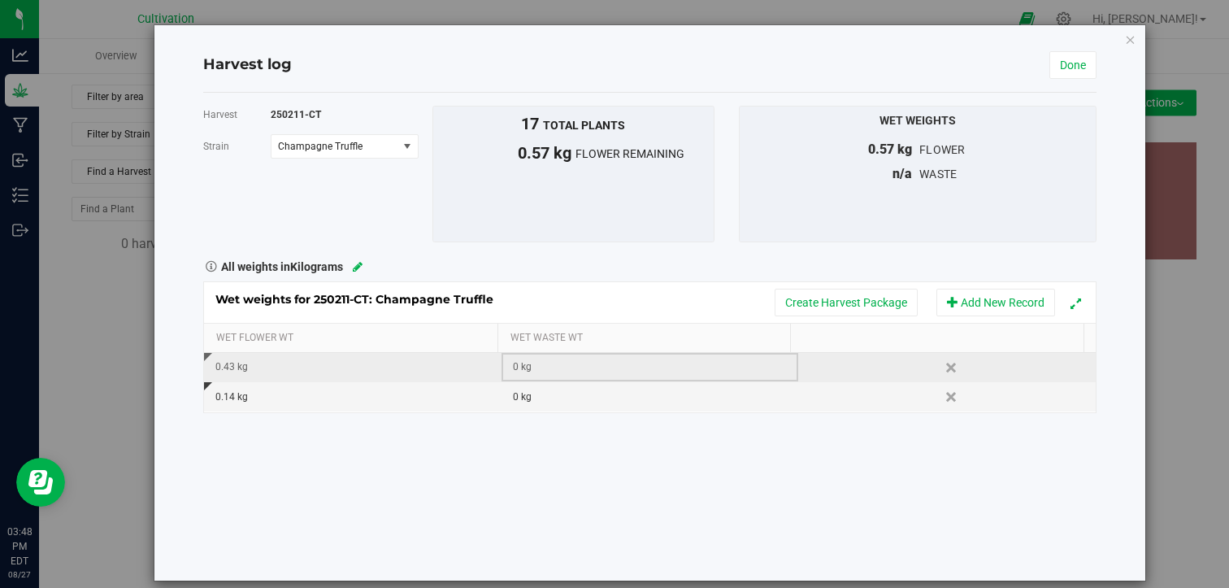
click at [640, 370] on div "0 kg" at bounding box center [655, 366] width 284 height 15
click at [640, 370] on input "text" at bounding box center [654, 367] width 278 height 23
type input "0.15"
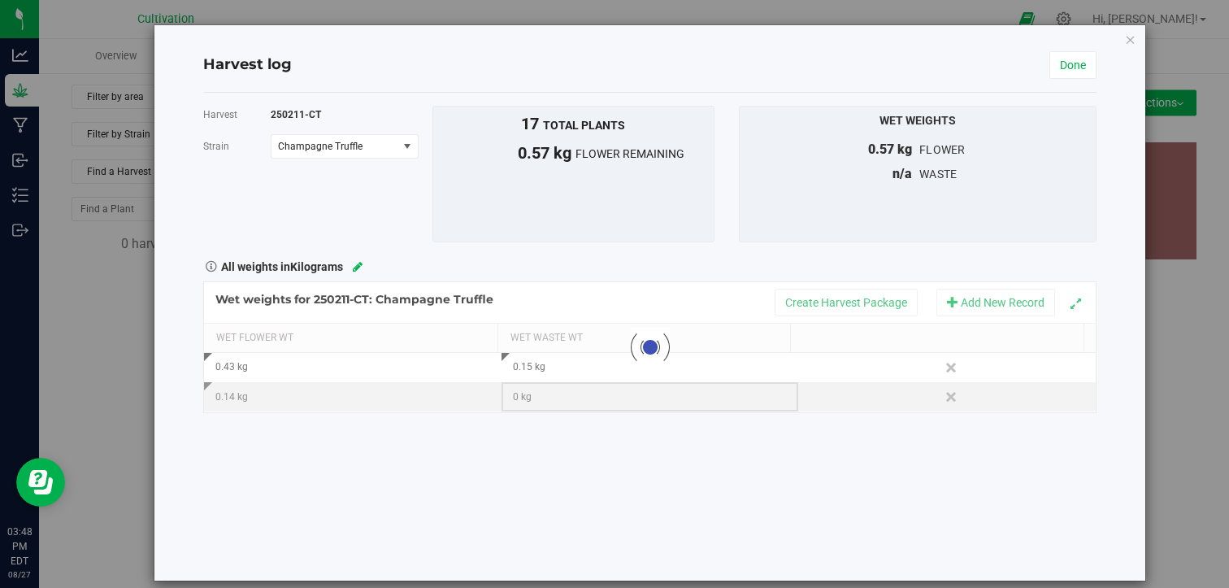
click at [618, 408] on div "Loading... Wet weights for 250211-CT: Champagne Truffle Create Harvest Package …" at bounding box center [650, 347] width 894 height 132
click at [598, 400] on div "0 kg" at bounding box center [655, 396] width 284 height 15
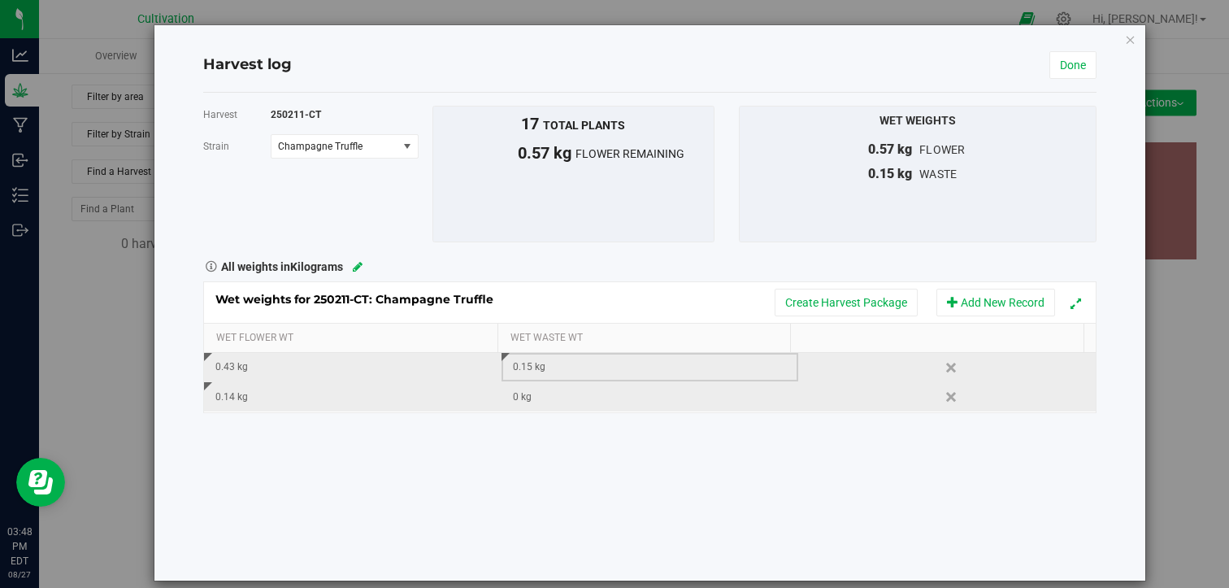
click at [555, 370] on div "0.15 kg" at bounding box center [655, 366] width 284 height 15
type input "0.05"
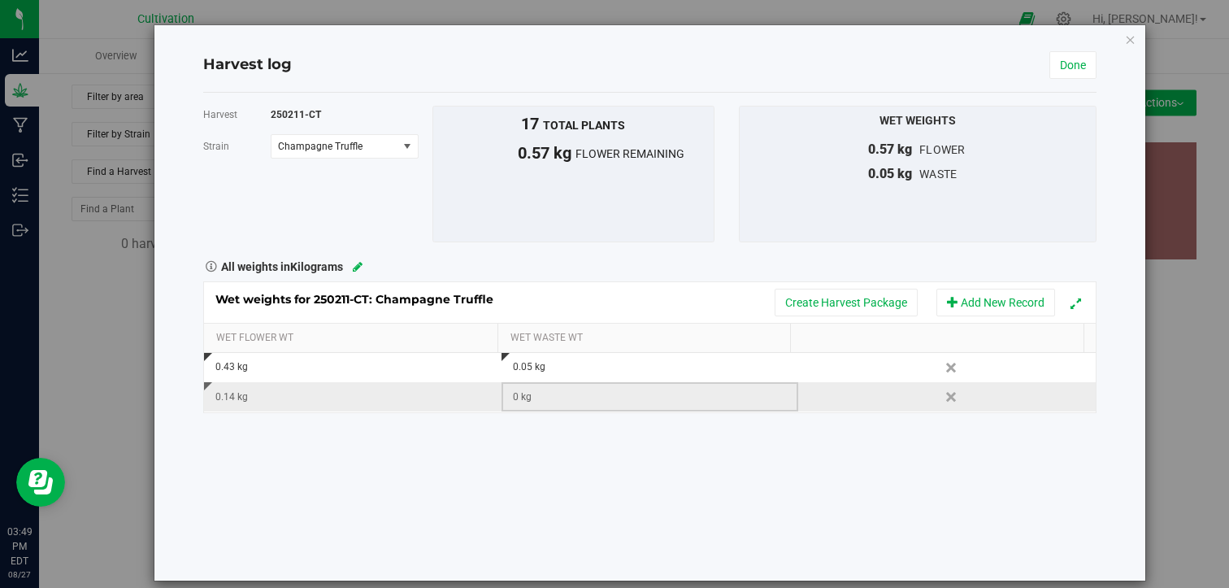
drag, startPoint x: 541, startPoint y: 404, endPoint x: 520, endPoint y: 400, distance: 21.5
click at [520, 400] on div "0 kg" at bounding box center [655, 396] width 284 height 15
type input "0"
click at [546, 460] on div "Harvest 250211-CT [GEOGRAPHIC_DATA] Champagne Truffle Select strain Champagne T…" at bounding box center [650, 337] width 894 height 488
click at [1063, 63] on link "Done" at bounding box center [1072, 65] width 47 height 28
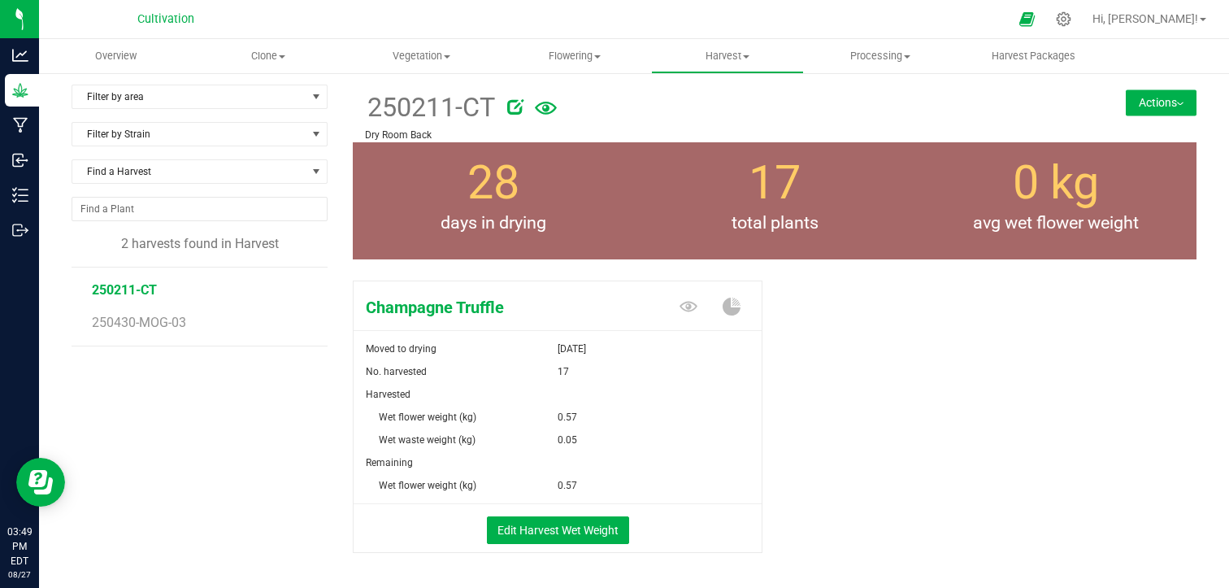
click at [866, 344] on div "Champagne Truffle Moved to drying [DATE] No. harvested 17 Harvested Wet flower …" at bounding box center [775, 433] width 844 height 319
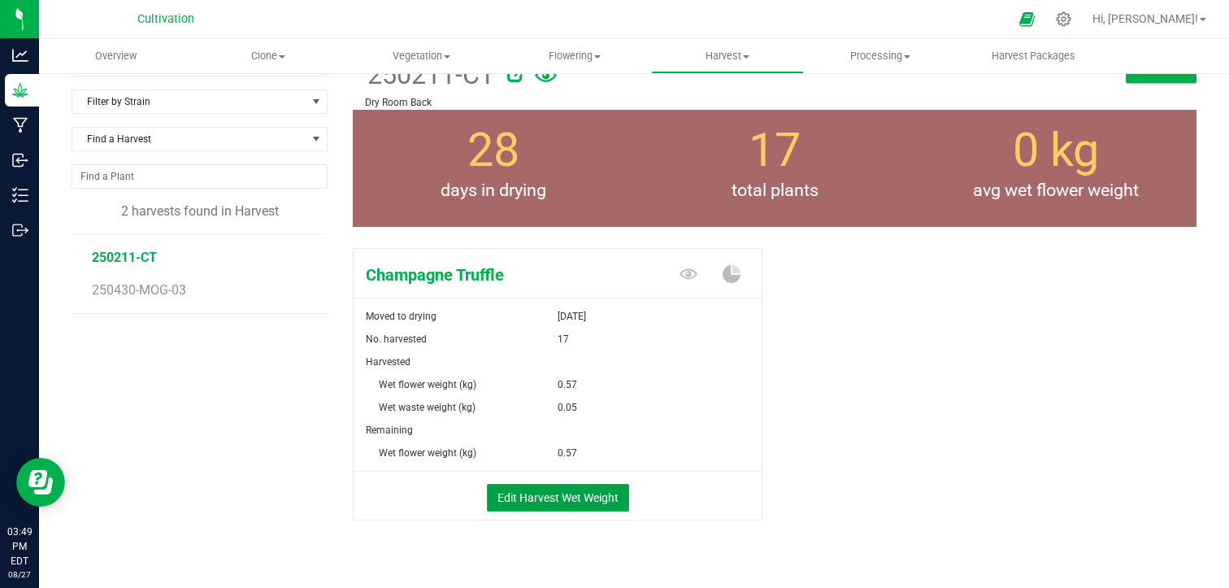
click at [581, 501] on button "Edit Harvest Wet Weight" at bounding box center [558, 498] width 142 height 28
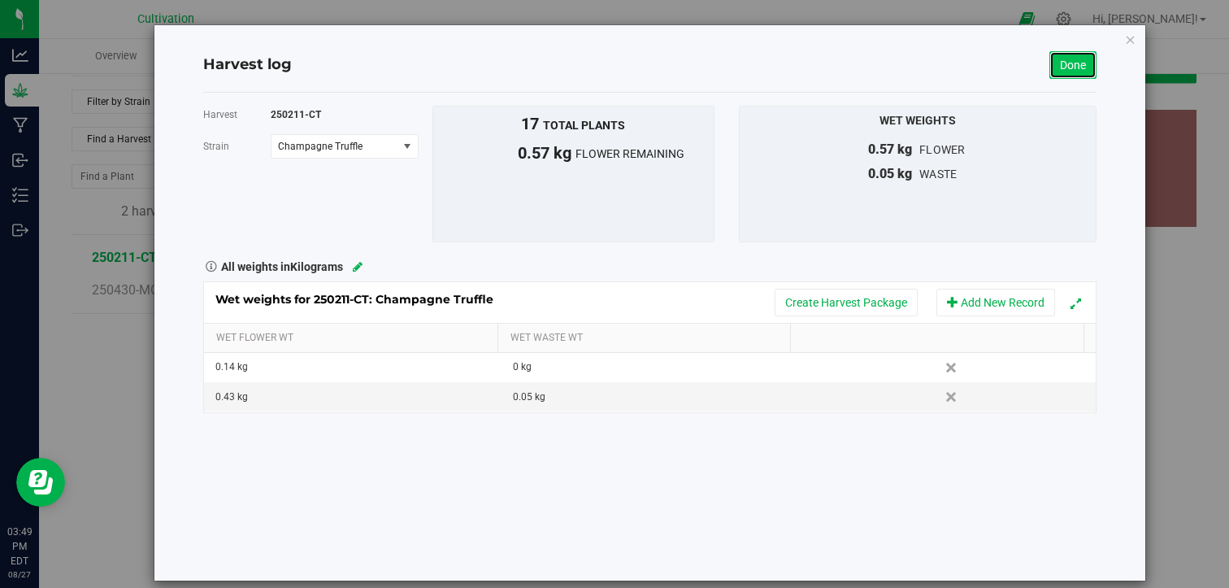
click at [1066, 67] on link "Done" at bounding box center [1072, 65] width 47 height 28
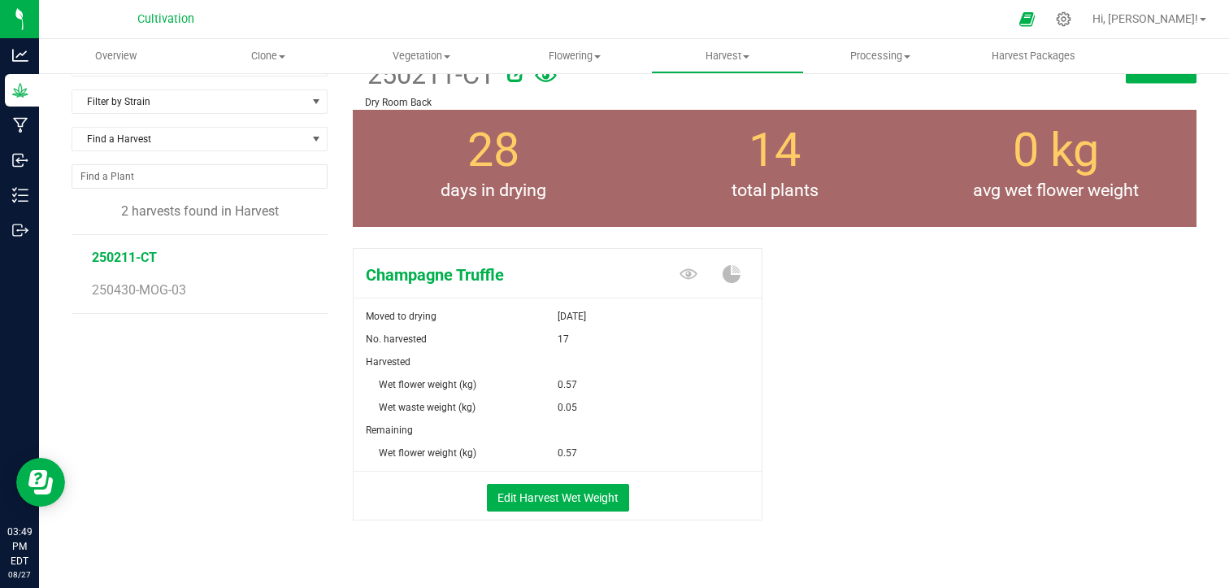
click at [797, 347] on div "Champagne Truffle Moved to drying [DATE] No. harvested 17 Harvested Wet flower …" at bounding box center [775, 400] width 844 height 319
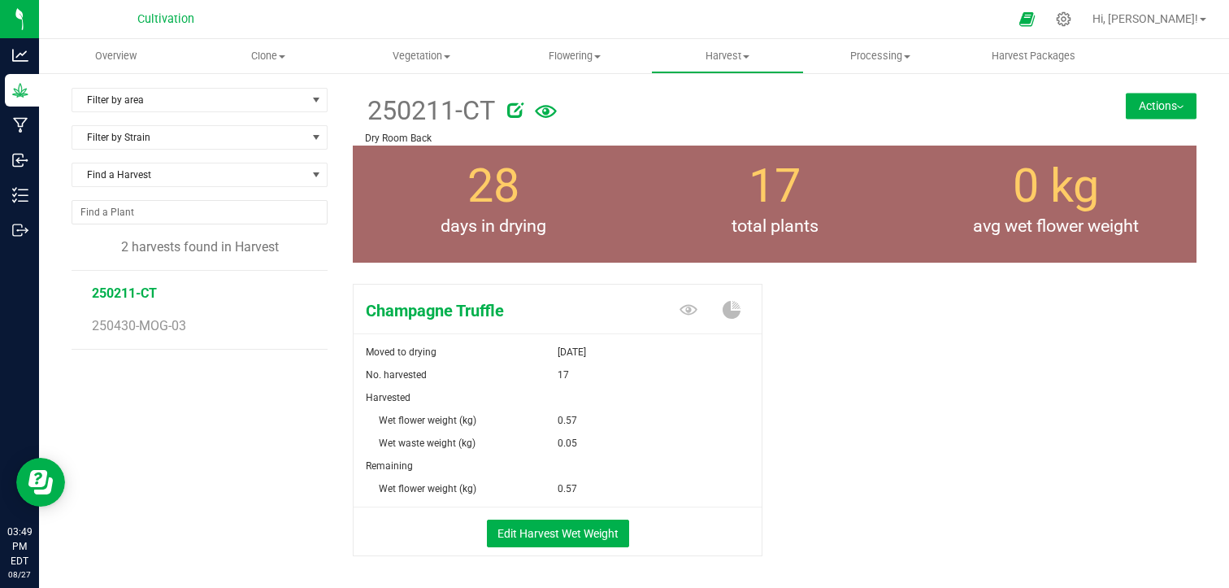
click at [1155, 119] on div "250211-CT Dry Room Back Actions Move harvest Create package from harvest" at bounding box center [775, 117] width 844 height 58
click at [1174, 97] on button "Actions" at bounding box center [1161, 106] width 71 height 26
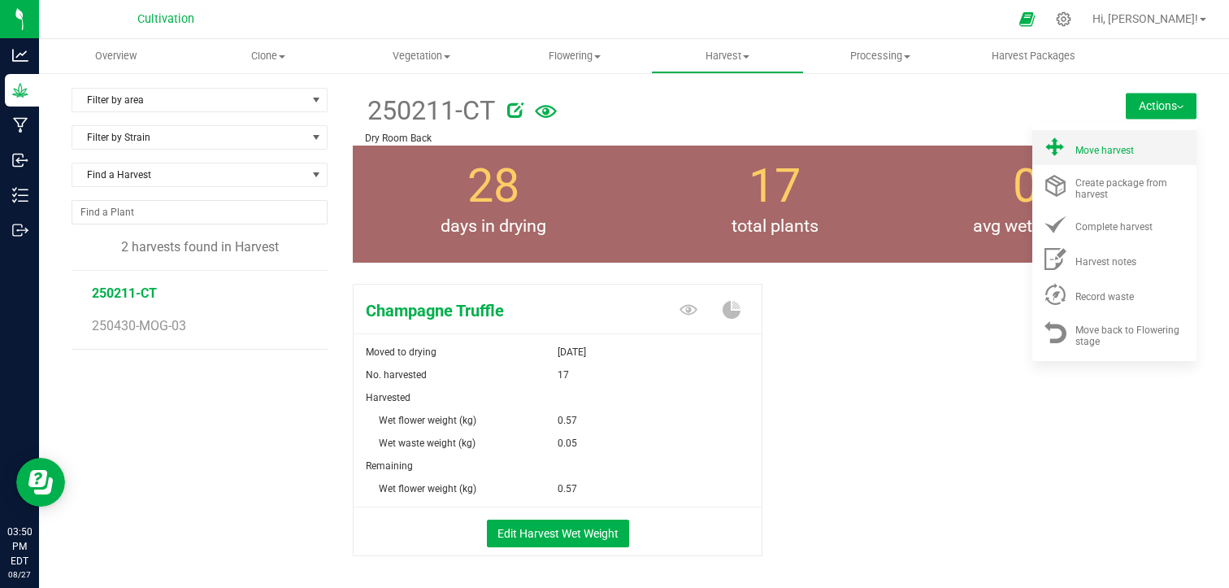
click at [1106, 145] on span "Move harvest" at bounding box center [1104, 150] width 59 height 11
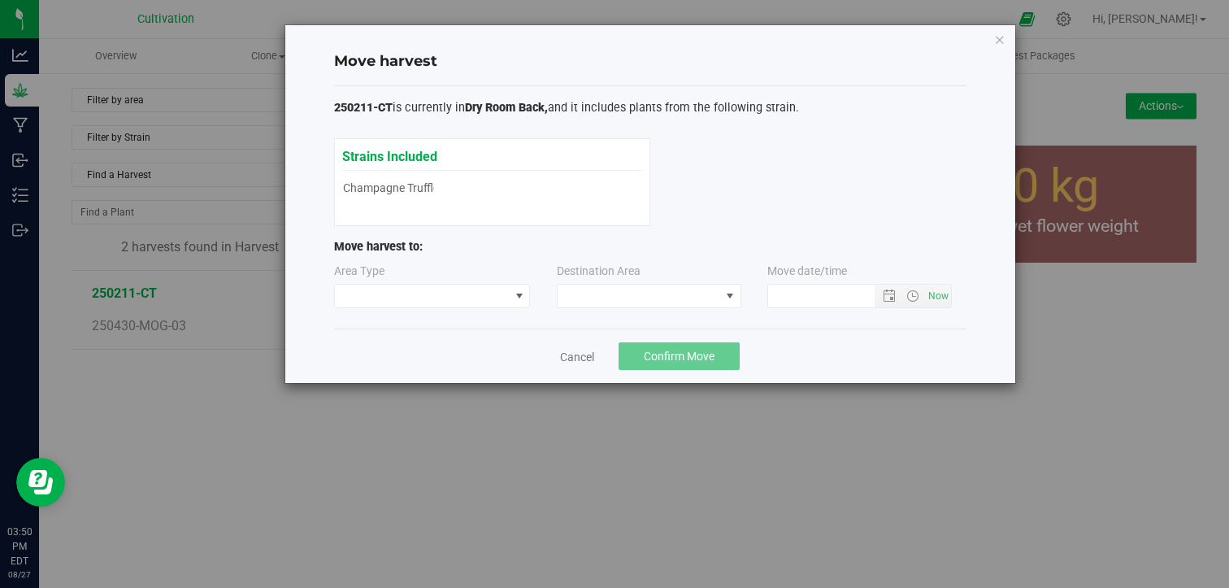
type input "[DATE] 3:50 PM"
click at [484, 289] on span at bounding box center [422, 295] width 175 height 23
click at [436, 351] on li "Processing" at bounding box center [431, 353] width 195 height 28
click at [649, 295] on span at bounding box center [639, 295] width 163 height 23
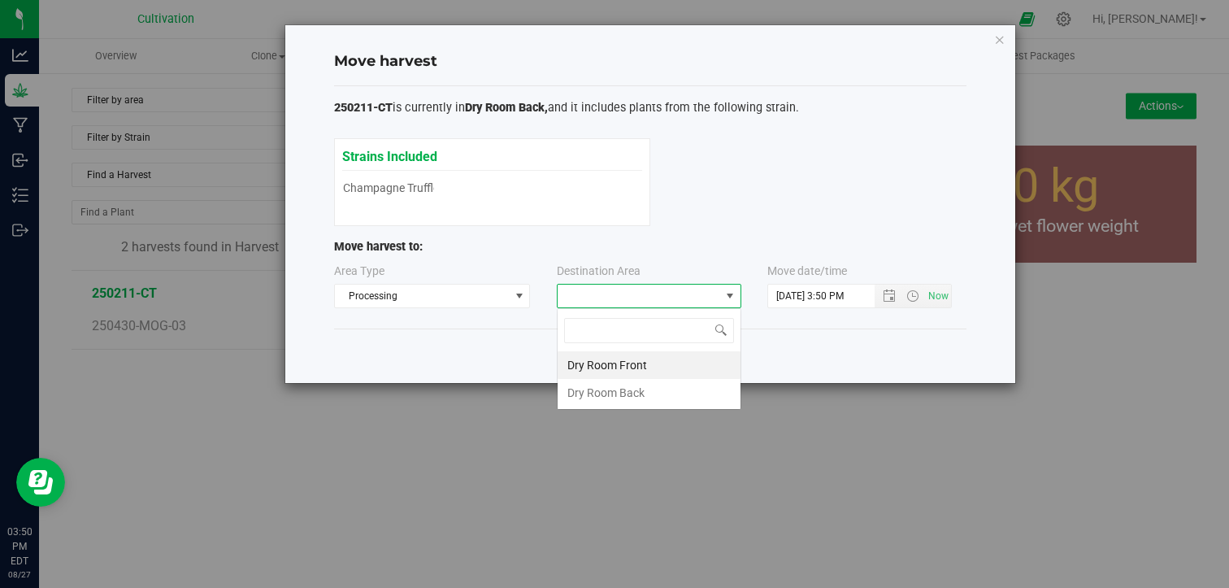
scroll to position [24, 185]
click at [624, 364] on li "Dry Room Front" at bounding box center [649, 365] width 183 height 28
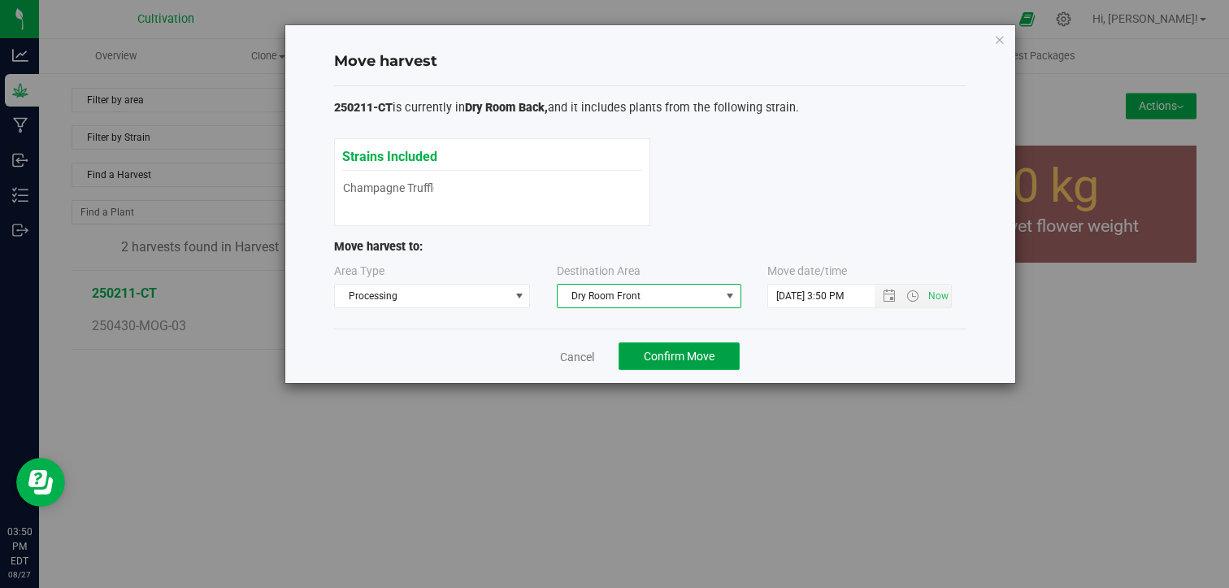
click at [697, 354] on span "Confirm Move" at bounding box center [679, 356] width 71 height 13
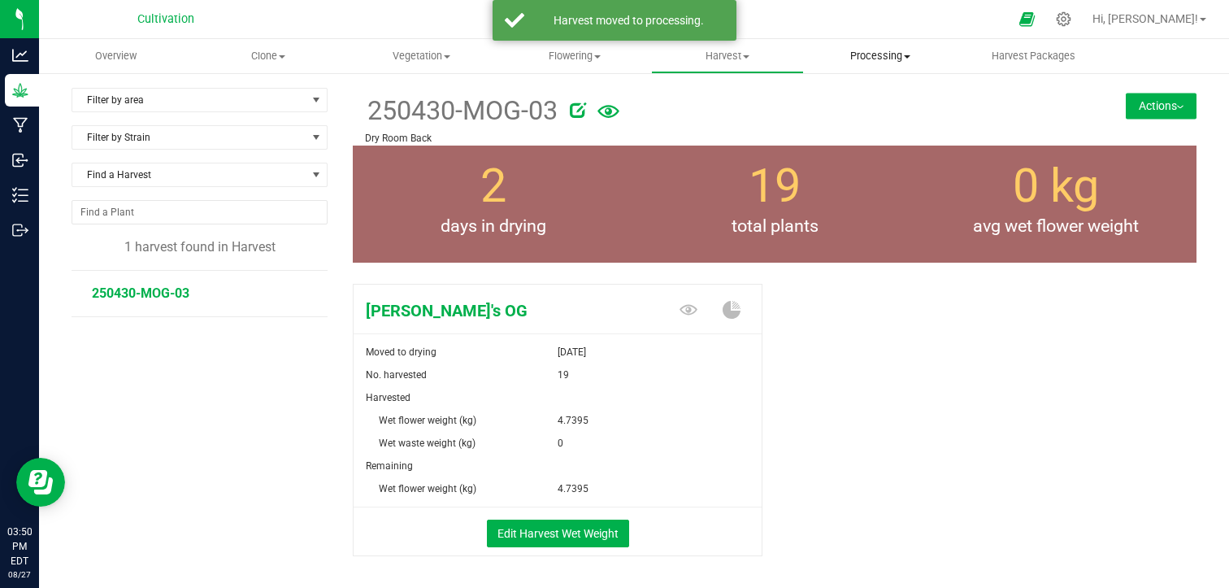
click at [905, 55] on span at bounding box center [907, 56] width 7 height 3
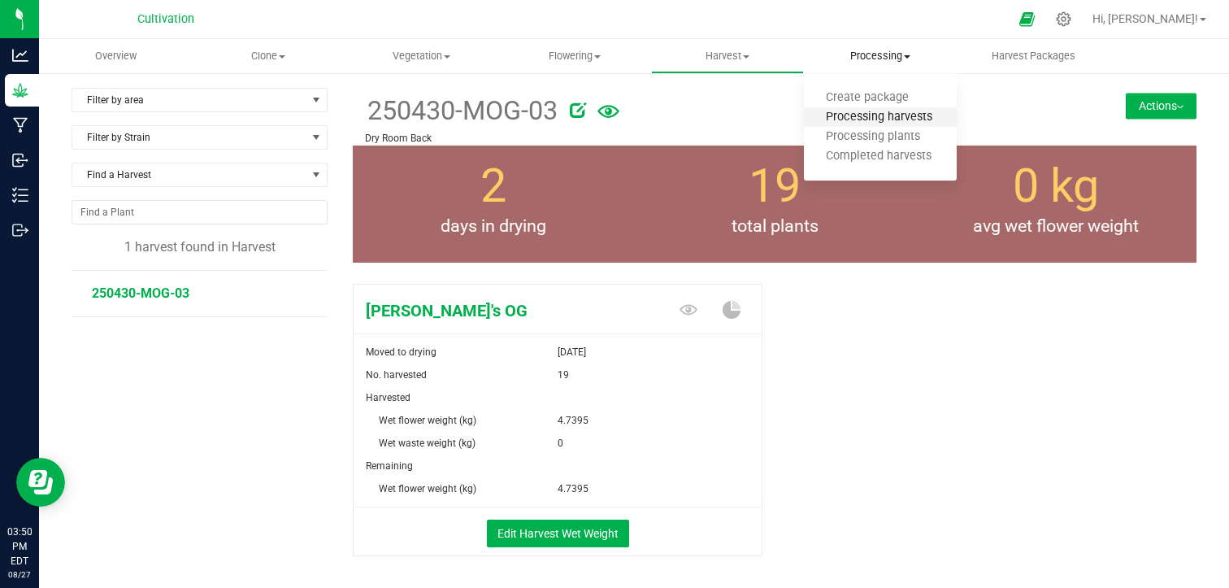
click at [884, 121] on span "Processing harvests" at bounding box center [879, 118] width 150 height 14
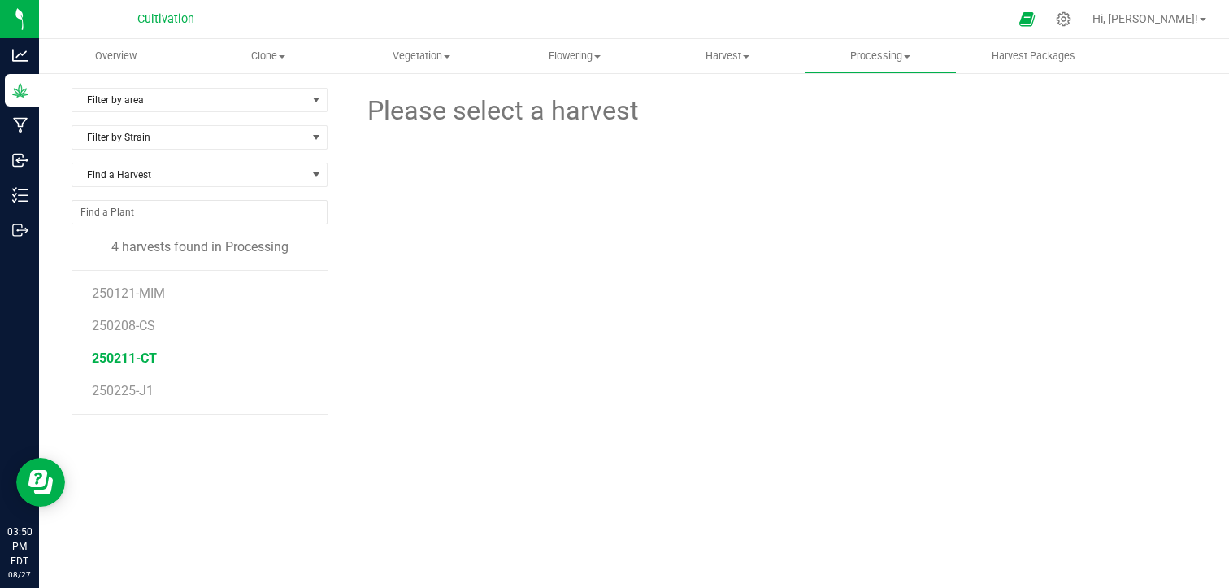
click at [140, 361] on span "250211-CT" at bounding box center [124, 357] width 65 height 15
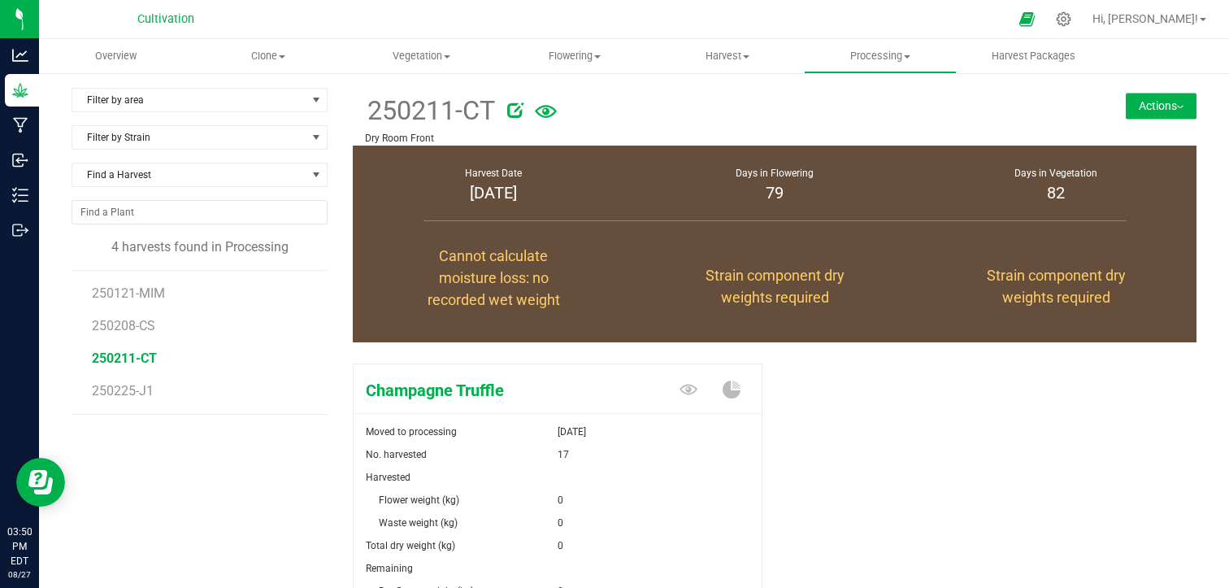
click at [932, 419] on div "Champagne Truffle Moved to processing [DATE] No. harvested 17 Harvested Flower …" at bounding box center [775, 539] width 844 height 365
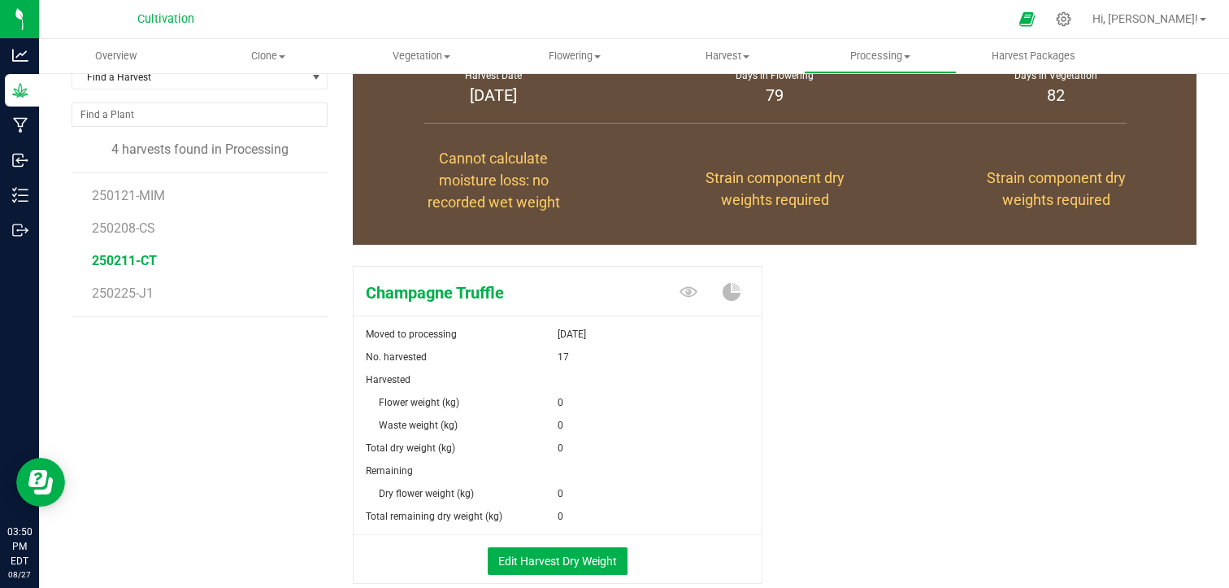
scroll to position [130, 0]
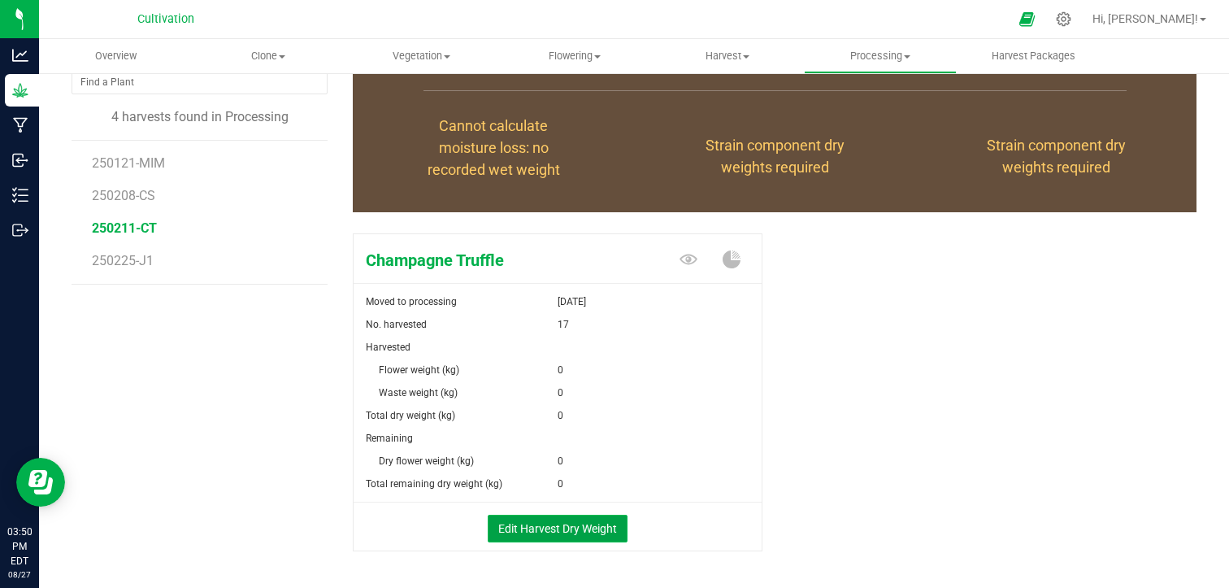
click at [530, 528] on button "Edit Harvest Dry Weight" at bounding box center [558, 529] width 140 height 28
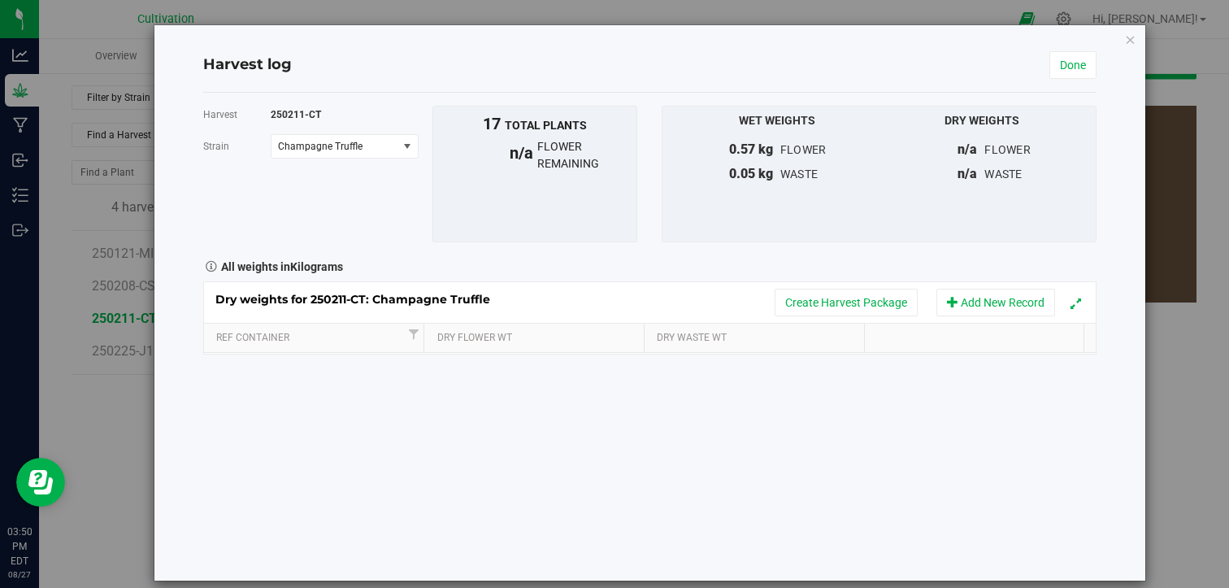
scroll to position [130, 0]
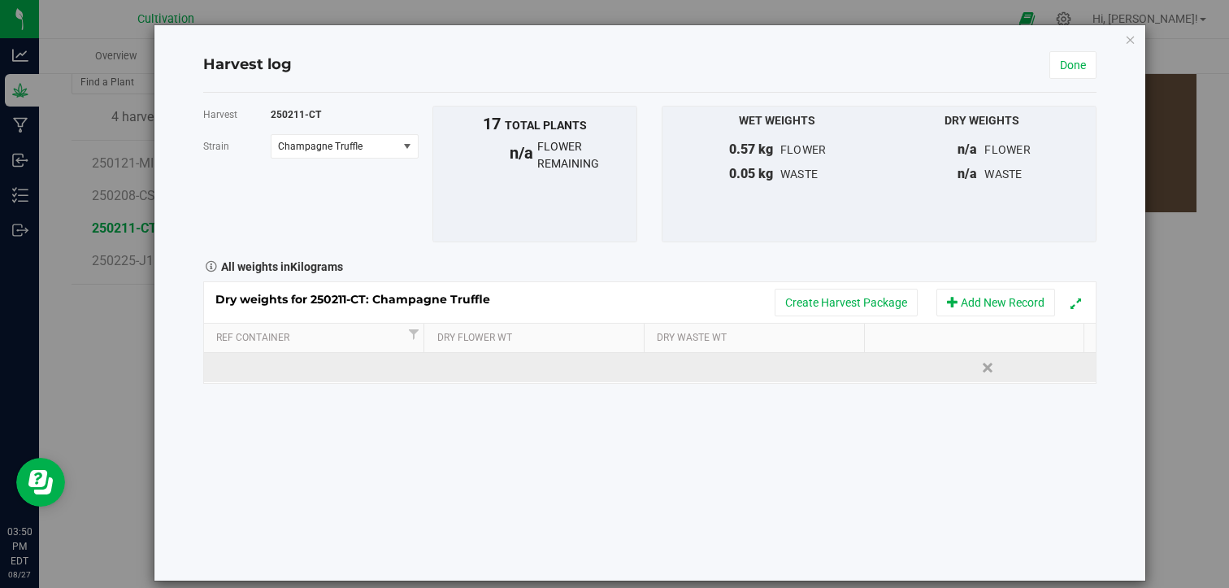
click at [343, 363] on td at bounding box center [315, 367] width 223 height 29
click at [343, 363] on input "text" at bounding box center [319, 367] width 206 height 25
click at [297, 370] on input "text" at bounding box center [319, 367] width 206 height 25
type input "250211-CT"
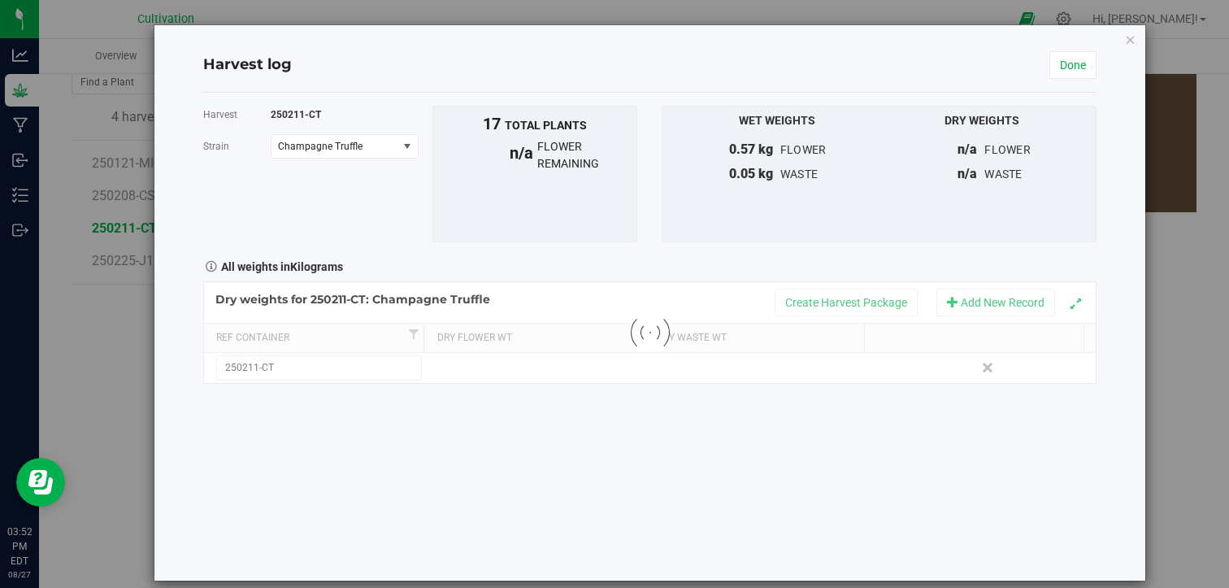
click at [527, 478] on div "Harvest 250211-CT [GEOGRAPHIC_DATA] Champagne Truffle Select strain Champagne T…" at bounding box center [650, 337] width 894 height 488
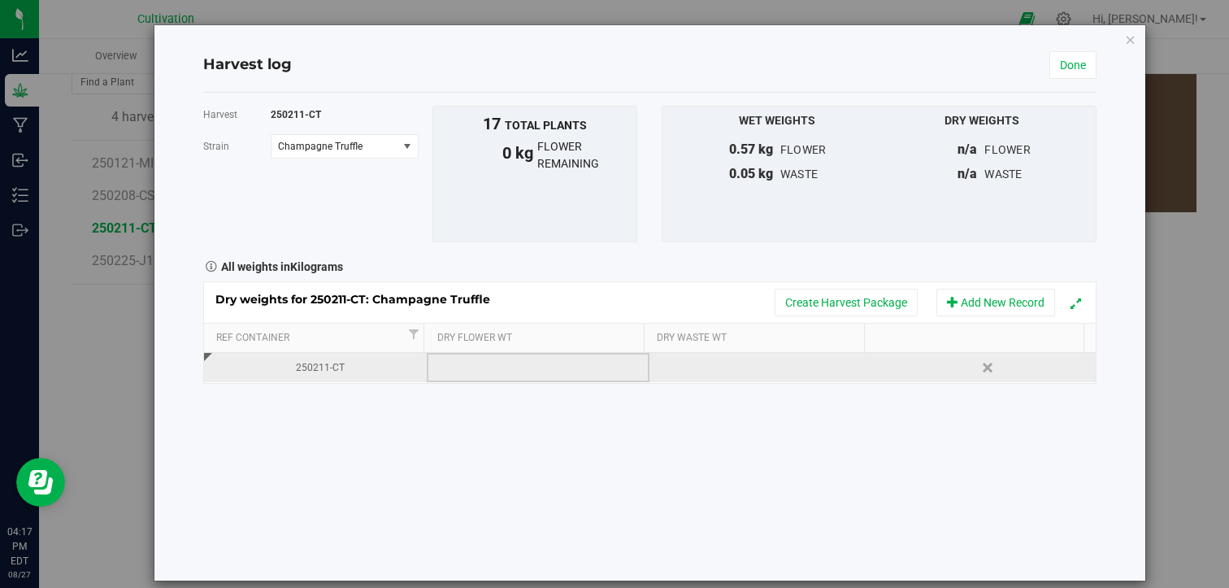
click at [533, 367] on td at bounding box center [538, 367] width 223 height 29
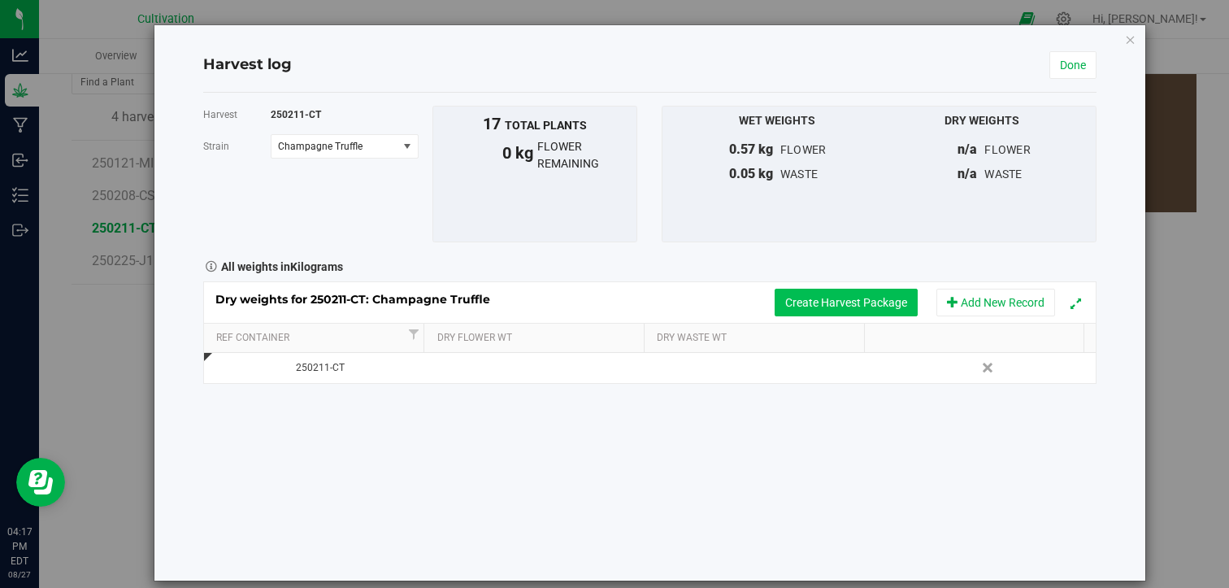
click at [810, 304] on button "Create Harvest Package" at bounding box center [846, 303] width 143 height 28
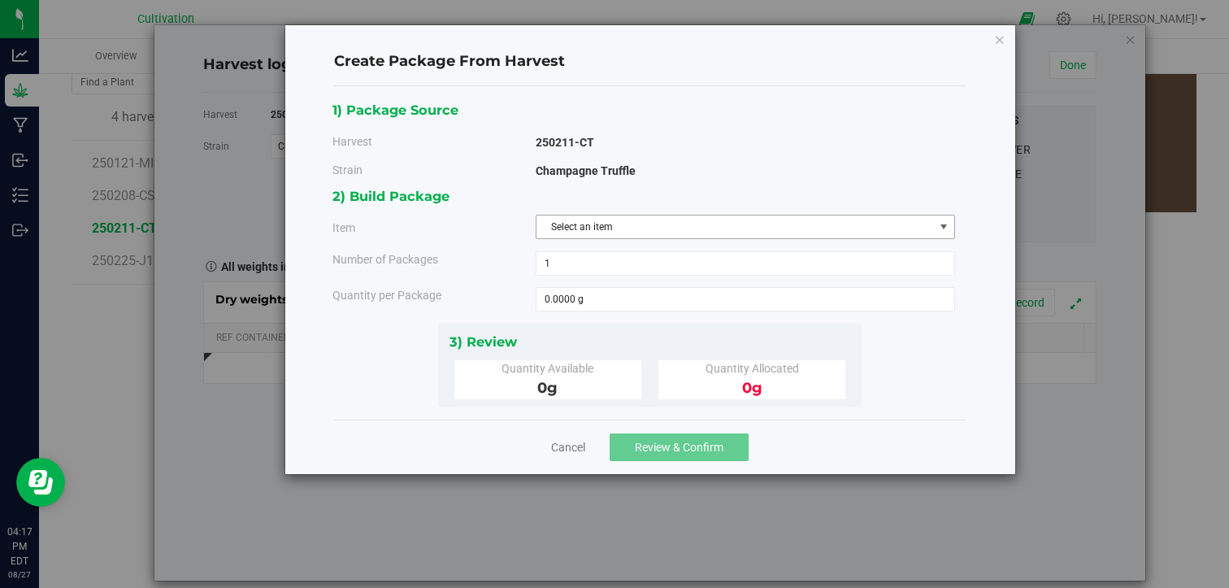
click at [751, 236] on span "Select an item" at bounding box center [734, 226] width 397 height 23
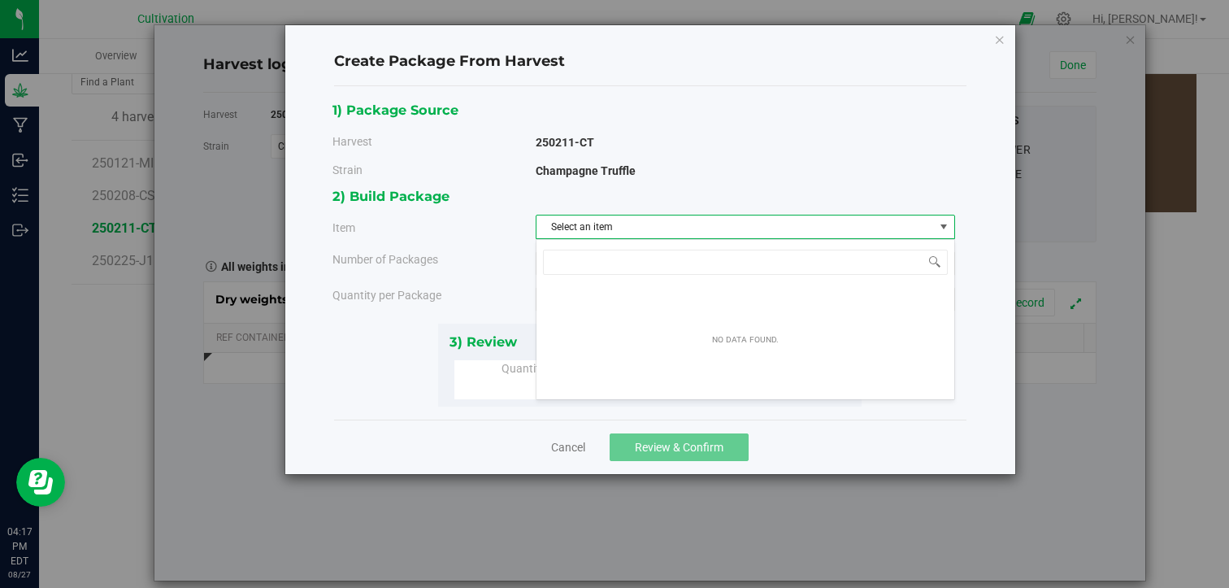
click at [779, 208] on div "2) Build Package Item Select an item Number of Packages 1 1 Quantity per Package" at bounding box center [649, 253] width 635 height 137
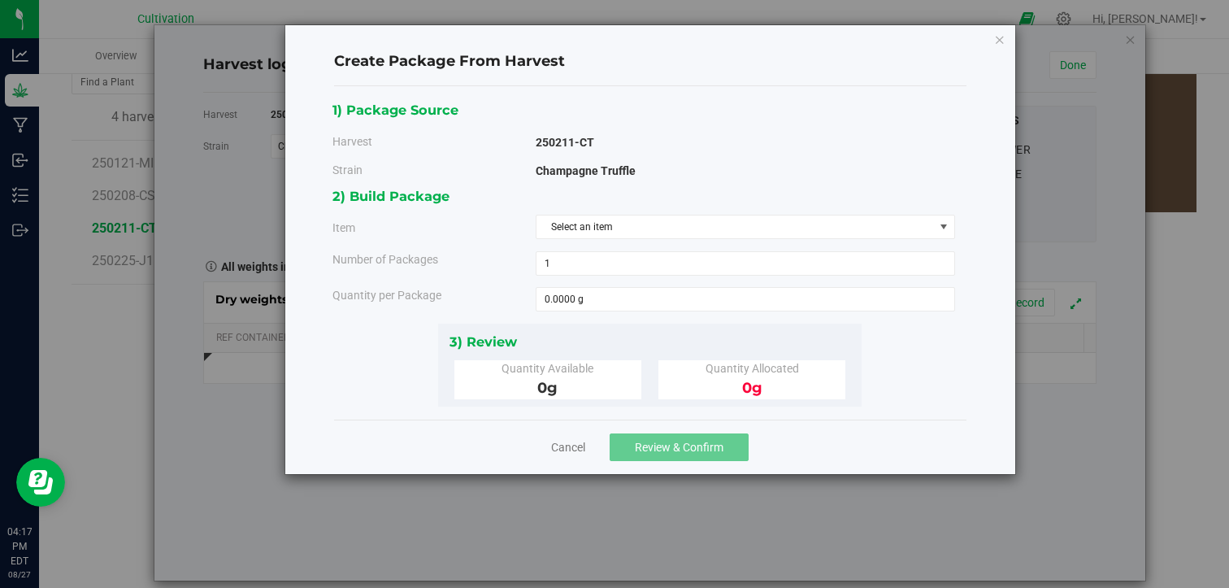
click at [546, 448] on div "Cancel Review & Confirm" at bounding box center [650, 446] width 632 height 54
click at [562, 444] on link "Cancel" at bounding box center [568, 447] width 34 height 16
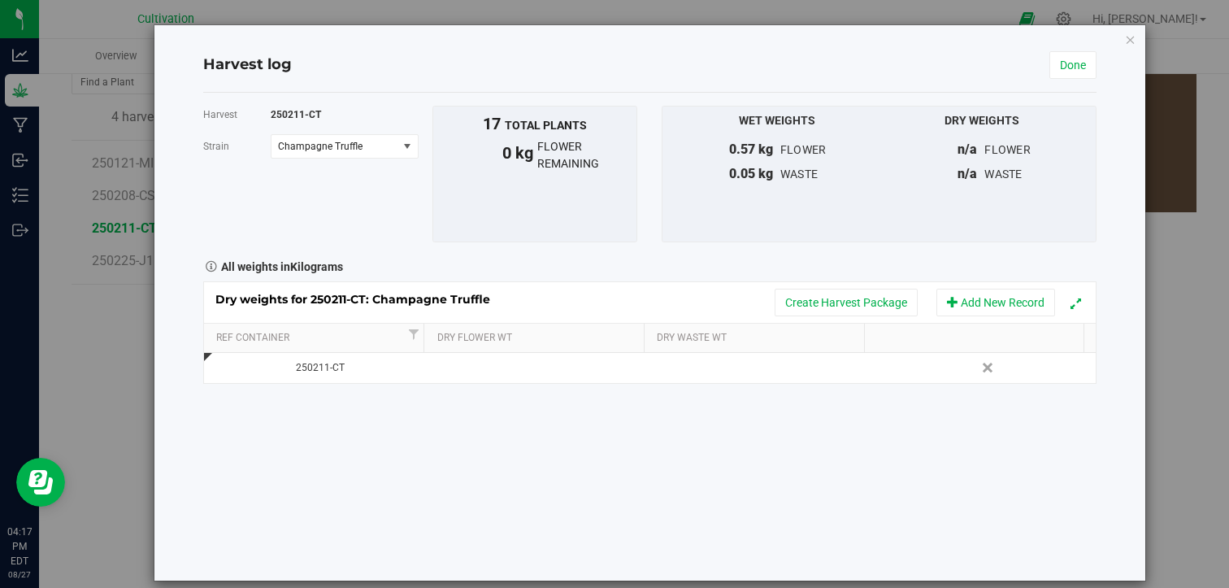
click at [625, 432] on div "Harvest 250211-CT [GEOGRAPHIC_DATA] Champagne Truffle Select strain Champagne T…" at bounding box center [650, 337] width 894 height 488
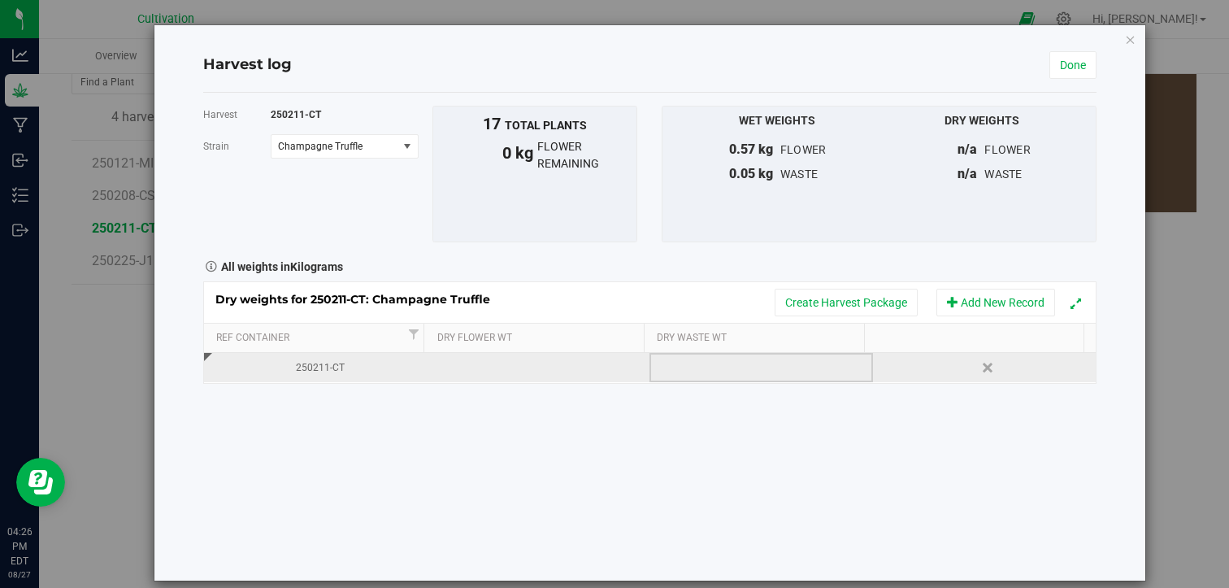
click at [701, 364] on td at bounding box center [760, 367] width 223 height 29
click at [701, 364] on input "text" at bounding box center [765, 367] width 204 height 23
type input ".060"
click at [507, 368] on td at bounding box center [538, 367] width 223 height 29
click at [507, 368] on input "text" at bounding box center [543, 367] width 204 height 23
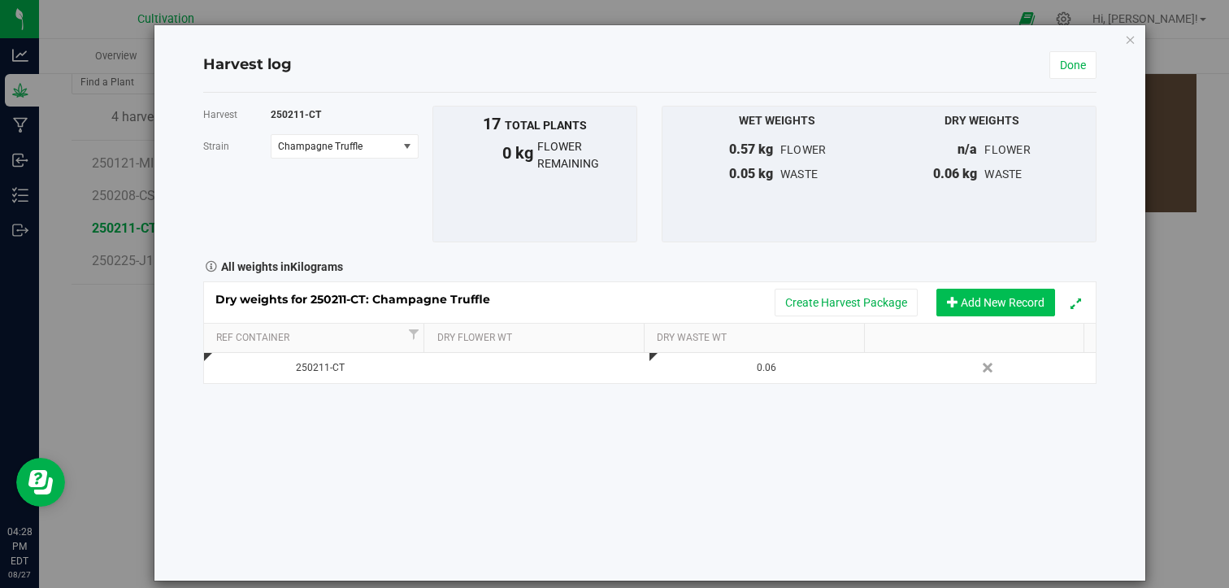
click at [988, 299] on button "Add New Record" at bounding box center [995, 303] width 119 height 28
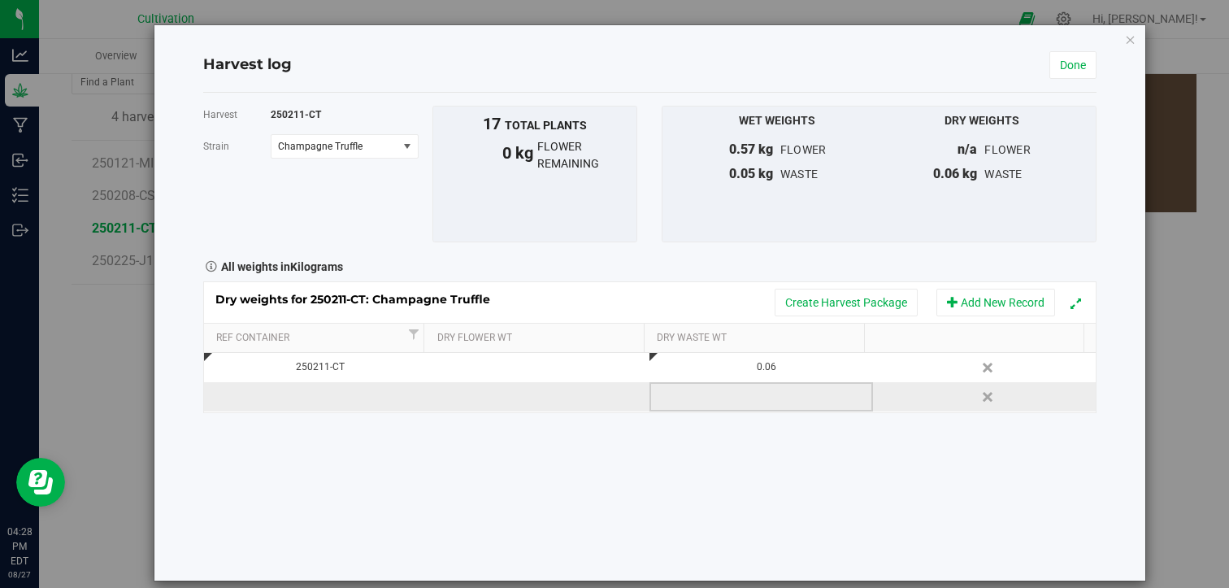
click at [749, 397] on td at bounding box center [760, 396] width 223 height 29
click at [749, 397] on input "text" at bounding box center [765, 396] width 204 height 23
type input "0.080"
click at [735, 421] on div "Harvest 250211-CT [GEOGRAPHIC_DATA] Champagne Truffle Select strain Champagne T…" at bounding box center [650, 337] width 894 height 488
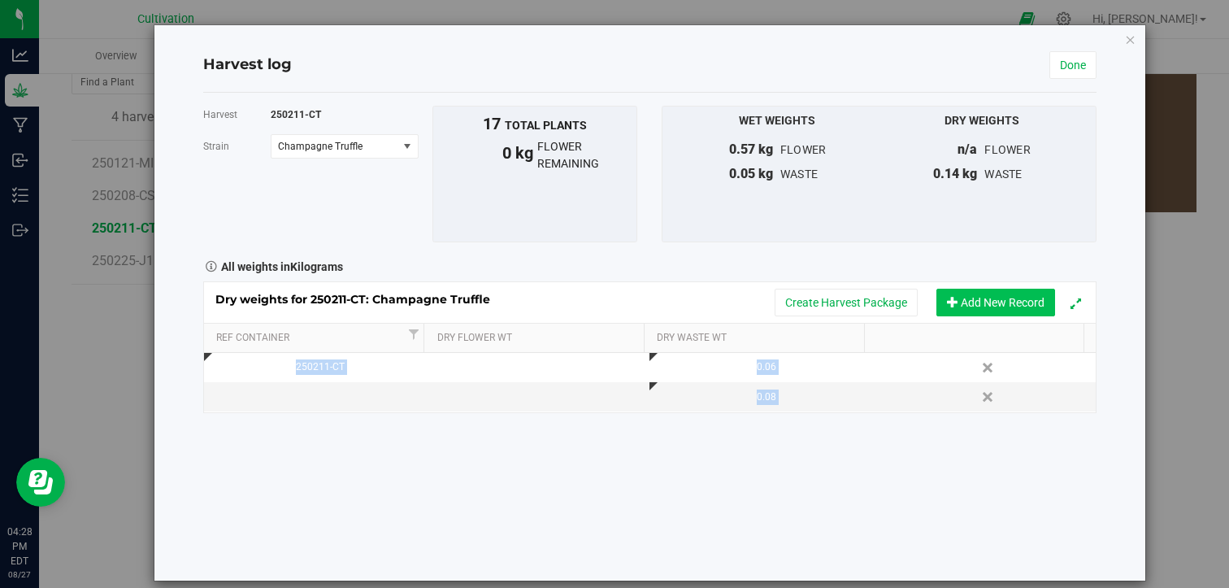
click at [996, 299] on button "Add New Record" at bounding box center [995, 303] width 119 height 28
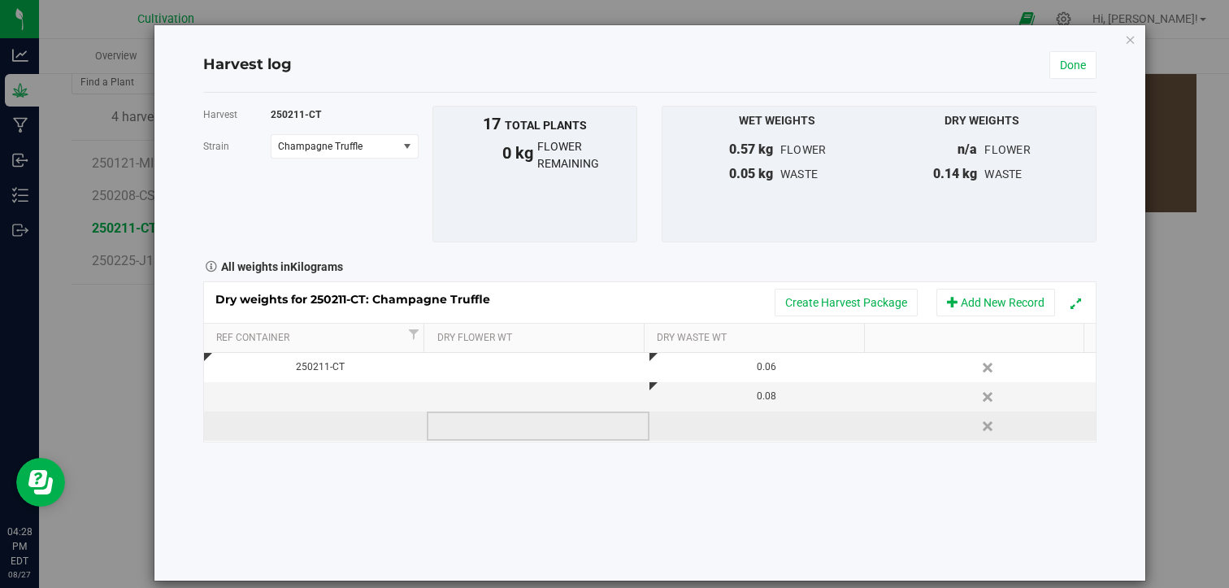
click at [585, 426] on td at bounding box center [538, 425] width 223 height 29
click at [585, 426] on input "text" at bounding box center [543, 426] width 204 height 23
type input ".160"
click at [305, 423] on td at bounding box center [315, 425] width 223 height 29
click at [305, 423] on input "text" at bounding box center [319, 426] width 206 height 25
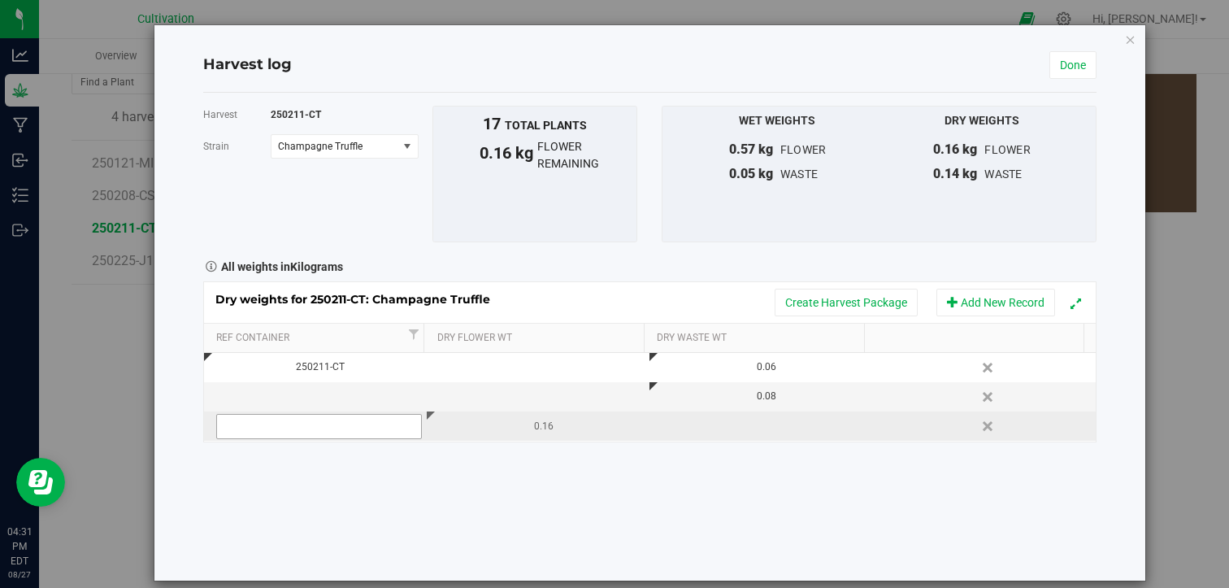
click at [314, 428] on input "text" at bounding box center [319, 426] width 206 height 25
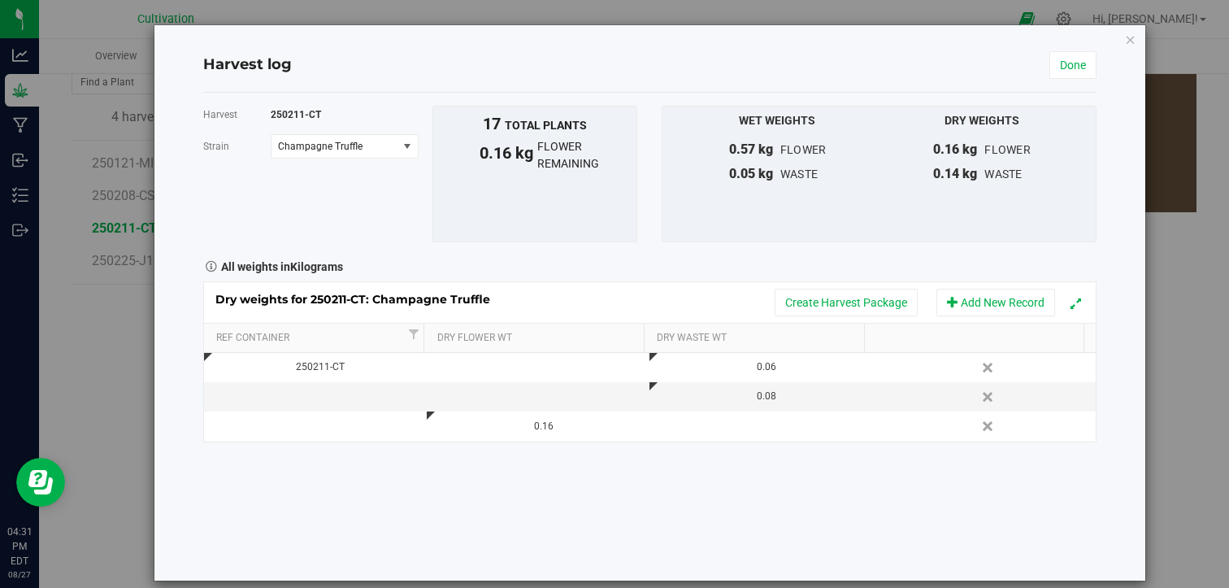
click at [307, 450] on div "Harvest 250211-CT [GEOGRAPHIC_DATA] Champagne Truffle Select strain Champagne T…" at bounding box center [650, 337] width 894 height 488
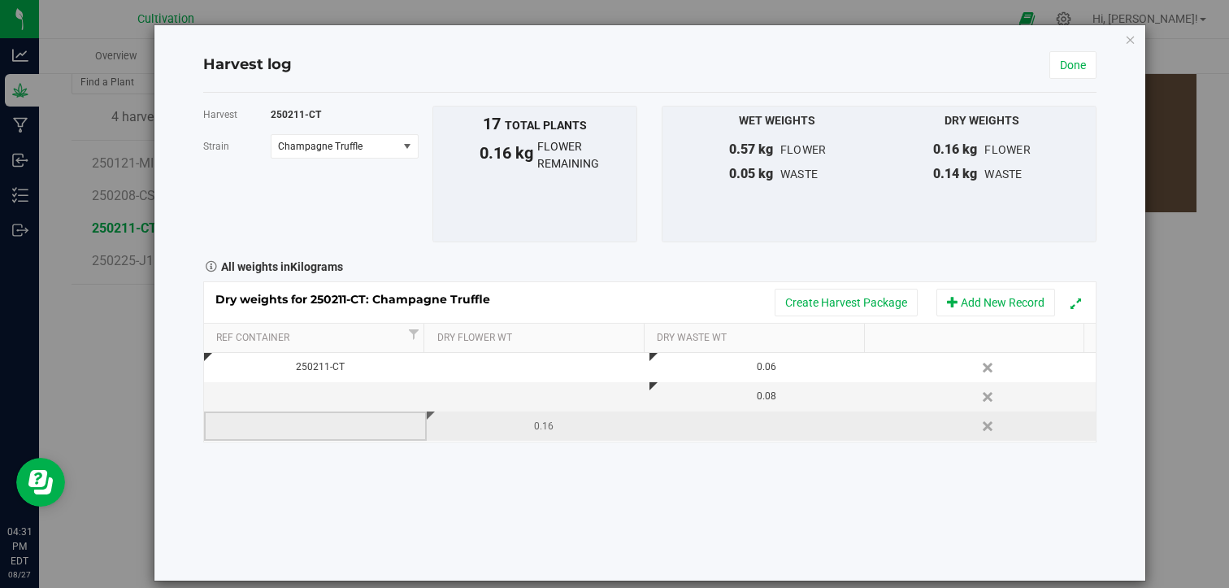
click at [313, 432] on td at bounding box center [315, 425] width 223 height 29
type input "250211-CT"
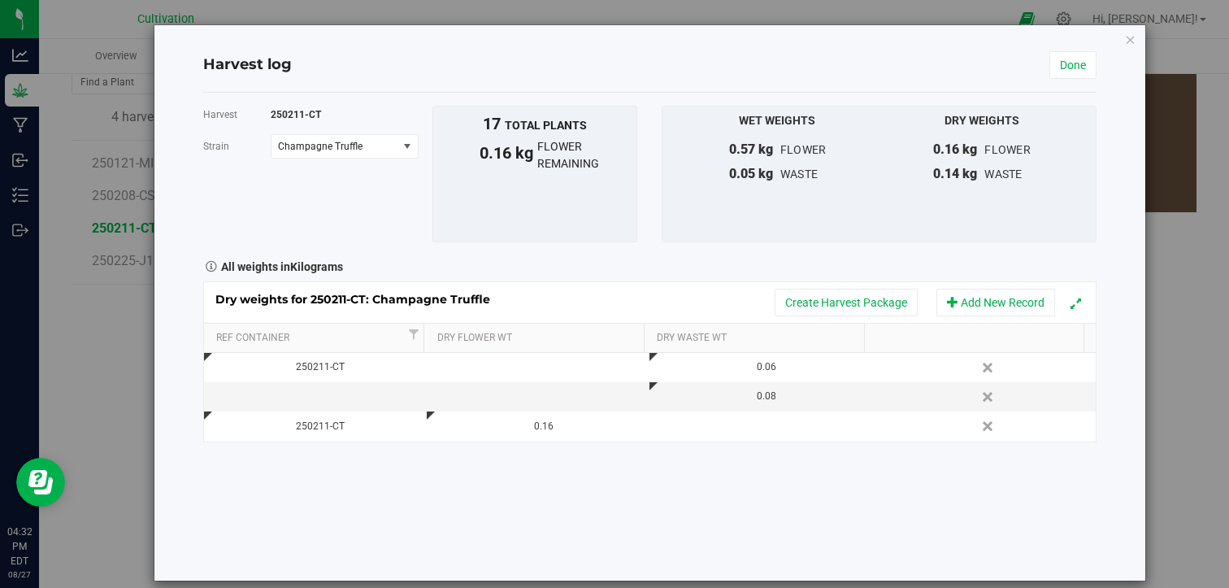
click at [475, 490] on div "Harvest 250211-CT [GEOGRAPHIC_DATA] Champagne Truffle Select strain Champagne T…" at bounding box center [650, 337] width 894 height 488
click at [1060, 74] on link "Done" at bounding box center [1072, 65] width 47 height 28
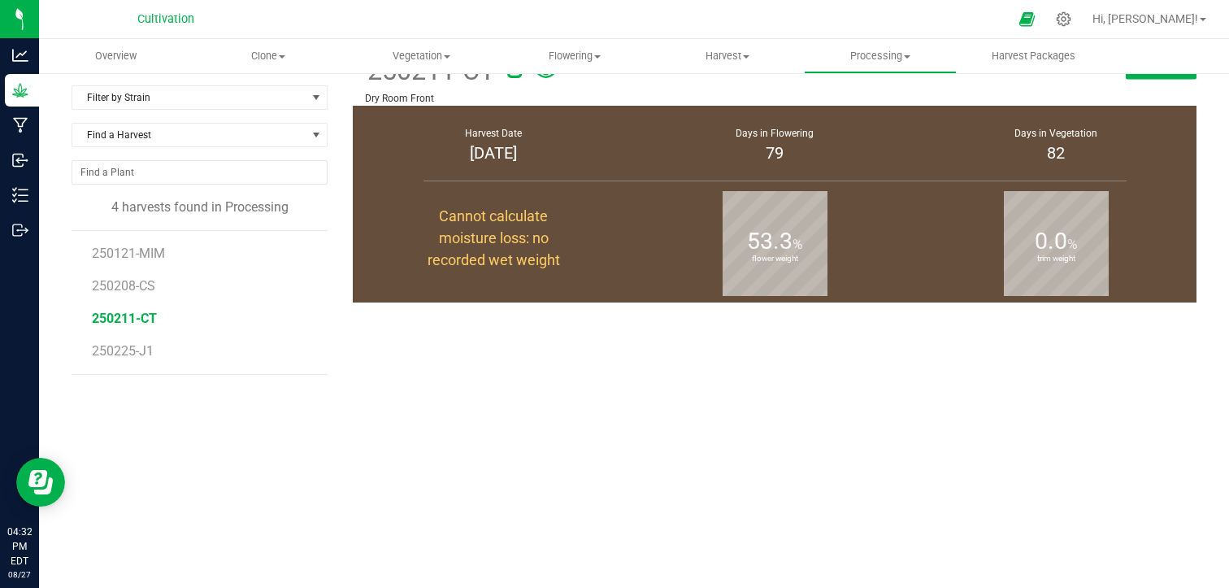
scroll to position [130, 0]
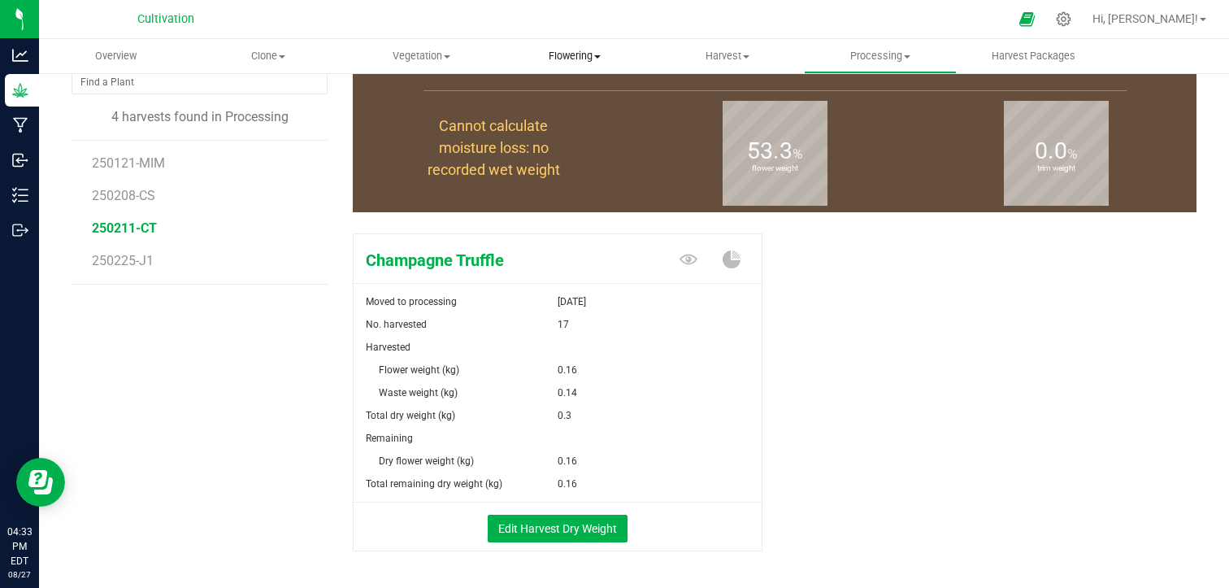
click at [556, 65] on uib-tab-heading "Flowering Create harvest Flowering groups Flowering plants Apply to plants" at bounding box center [574, 56] width 151 height 33
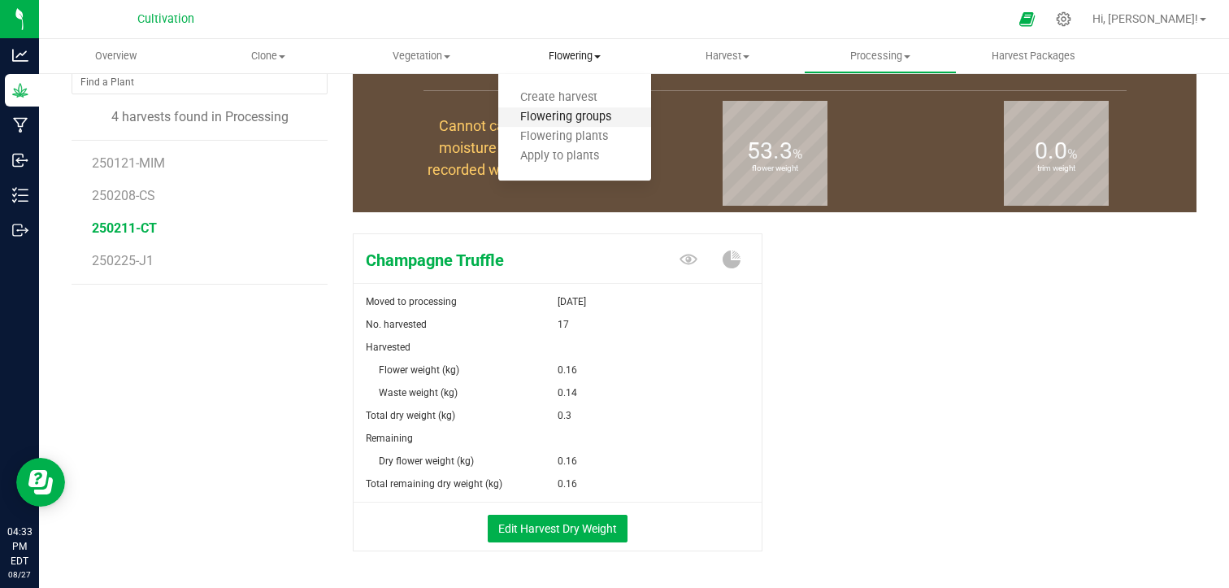
click at [569, 122] on span "Flowering groups" at bounding box center [565, 118] width 135 height 14
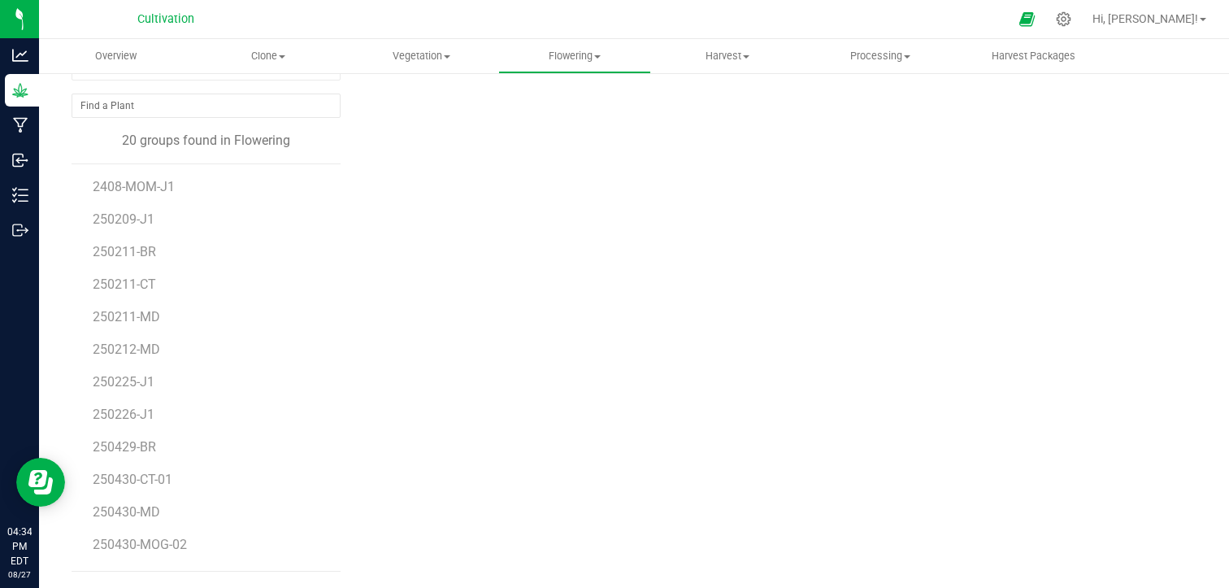
scroll to position [104, 0]
click at [402, 204] on div "Please select a plant group" at bounding box center [775, 279] width 844 height 590
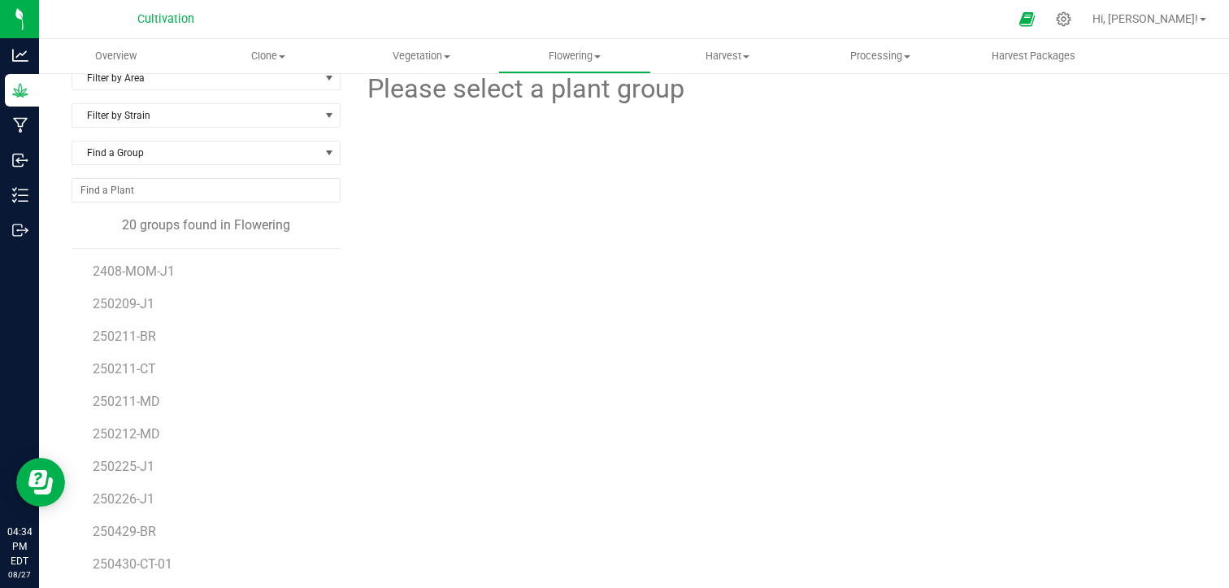
scroll to position [7, 0]
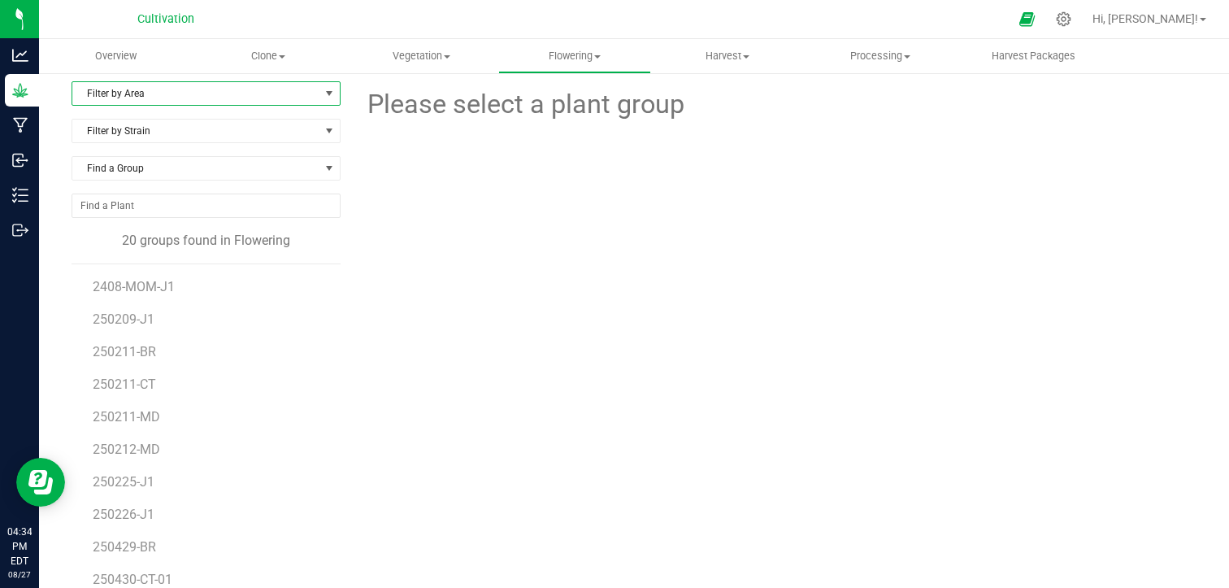
click at [313, 97] on span "Filter by Area" at bounding box center [195, 93] width 247 height 23
click at [226, 159] on li "Greenhouse" at bounding box center [204, 169] width 264 height 24
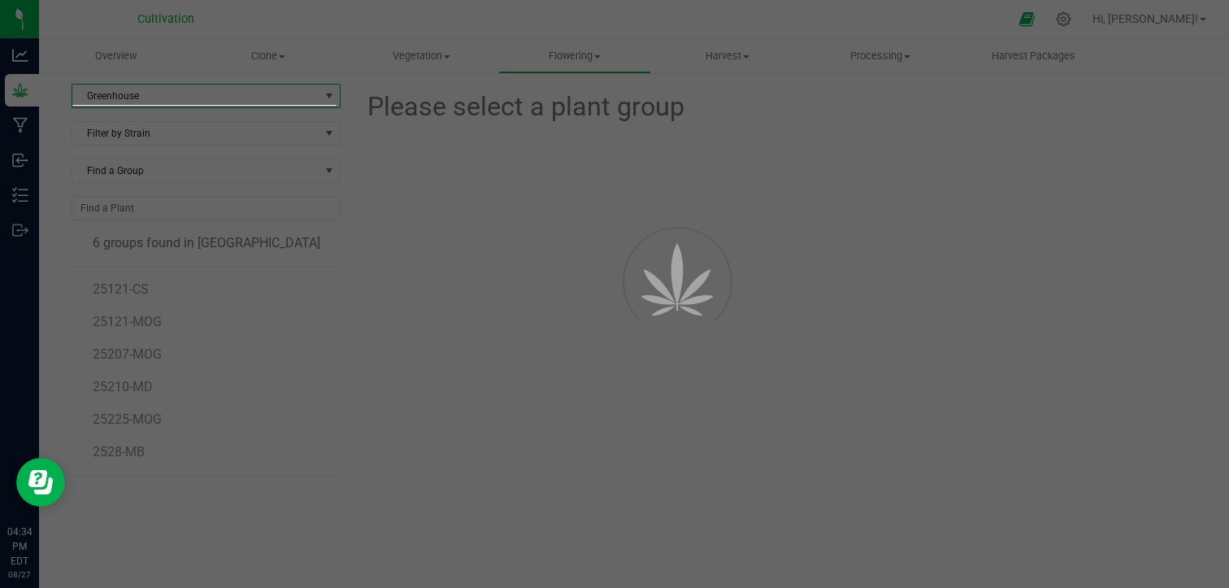
scroll to position [3, 0]
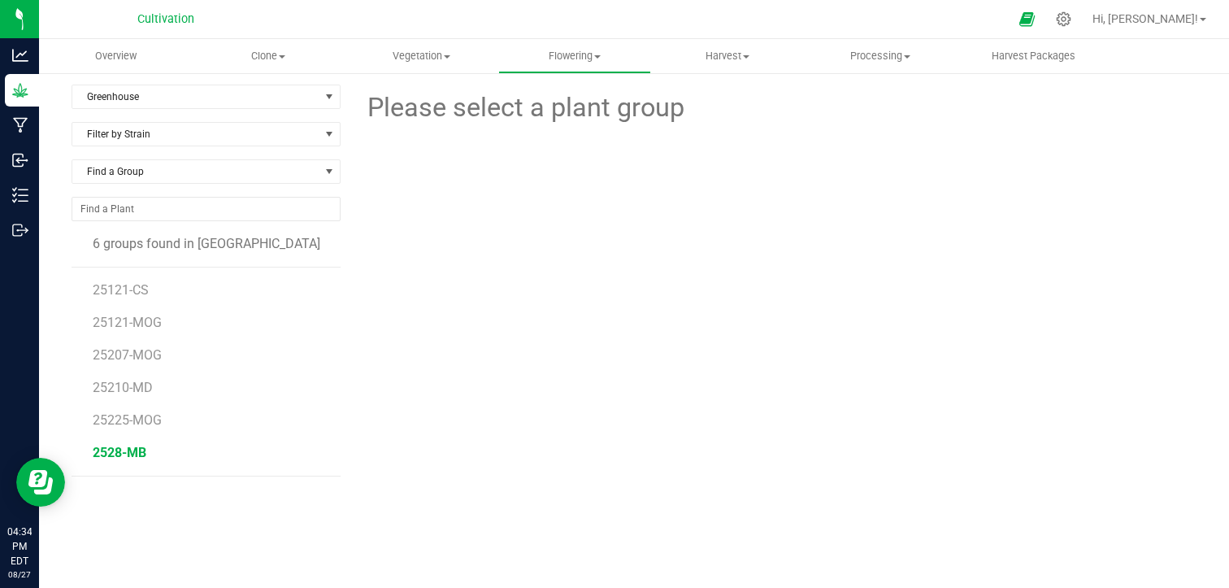
click at [137, 453] on span "2528-MB" at bounding box center [120, 452] width 54 height 15
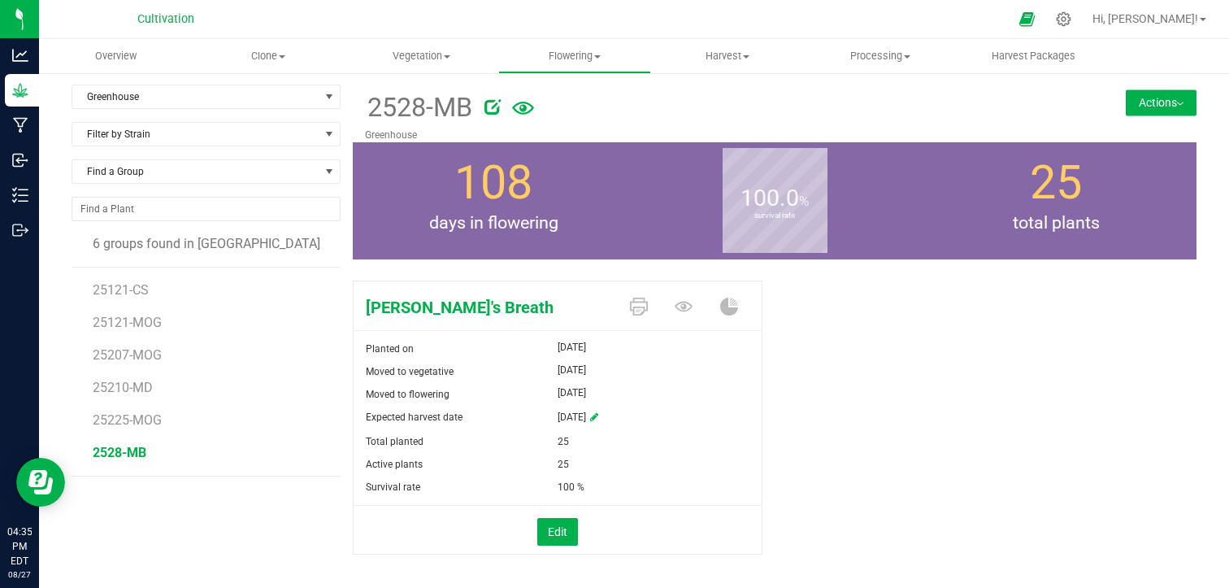
click at [1166, 97] on button "Actions" at bounding box center [1161, 102] width 71 height 26
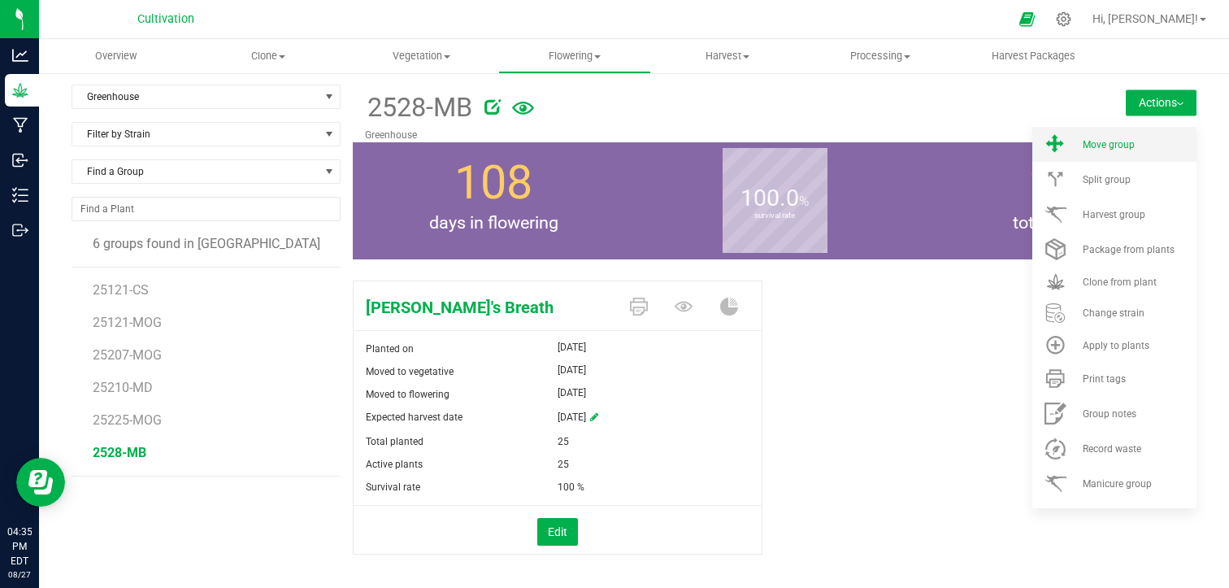
click at [1102, 141] on span "Move group" at bounding box center [1109, 144] width 52 height 11
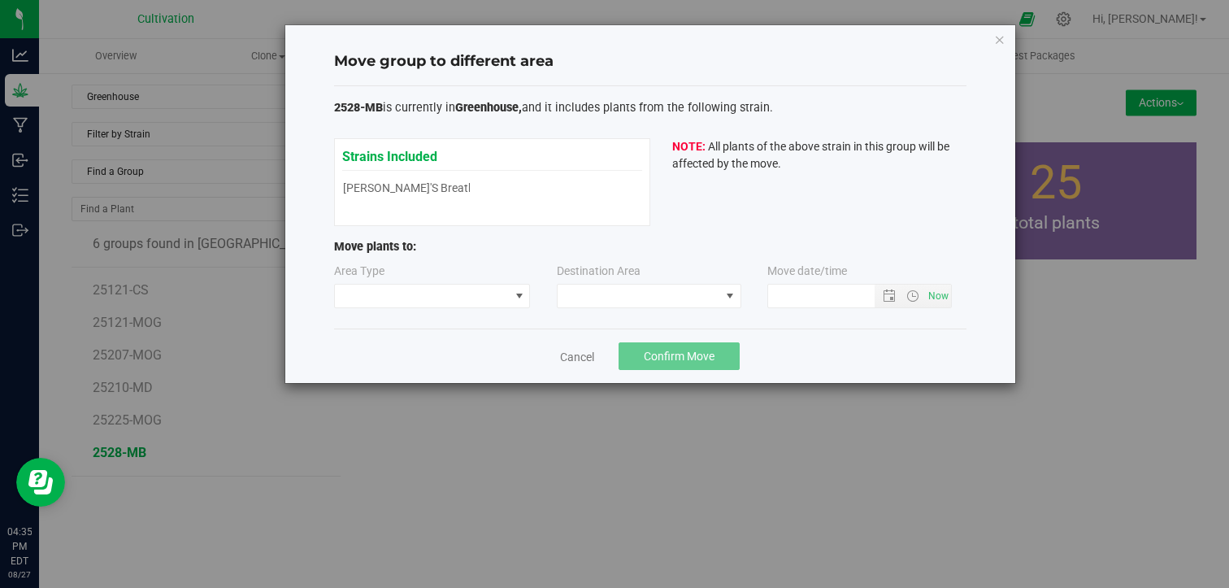
type input "[DATE] 4:35 PM"
click at [506, 295] on span at bounding box center [422, 295] width 175 height 23
click at [588, 357] on link "Cancel" at bounding box center [577, 357] width 34 height 16
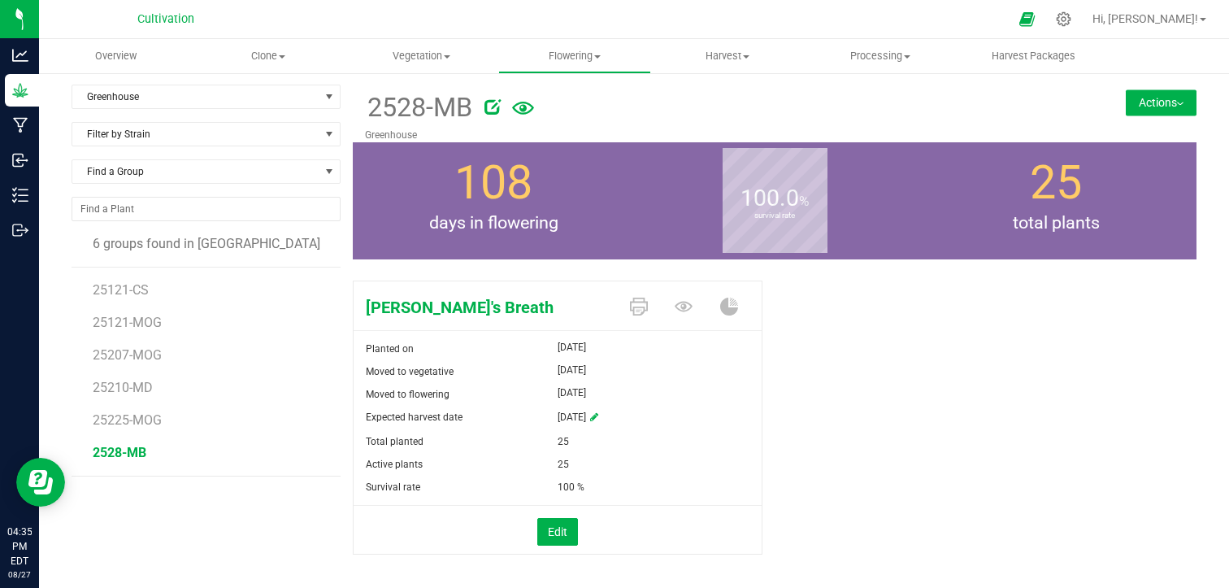
click at [1131, 110] on button "Actions" at bounding box center [1161, 102] width 71 height 26
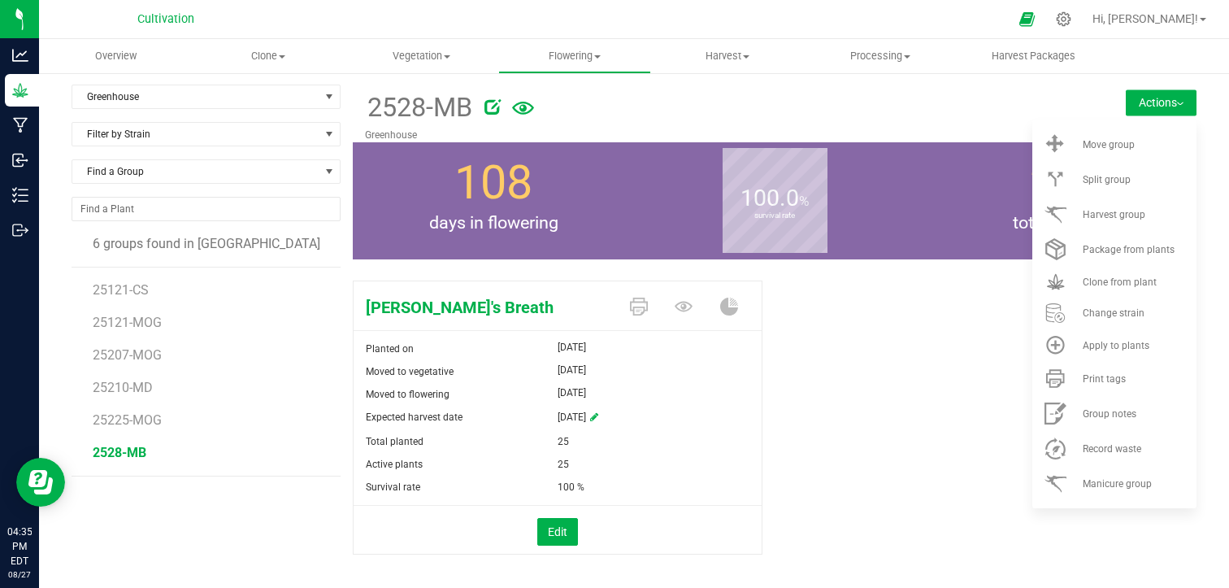
click at [1001, 333] on div "[PERSON_NAME]'s Breath Planted on [DATE] Moved to vegetative [DATE] Moved to fl…" at bounding box center [775, 434] width 844 height 321
click at [912, 335] on div "[PERSON_NAME]'s Breath Planted on [DATE] Moved to vegetative [DATE] Moved to fl…" at bounding box center [775, 434] width 844 height 321
click at [1156, 99] on button "Actions" at bounding box center [1161, 102] width 71 height 26
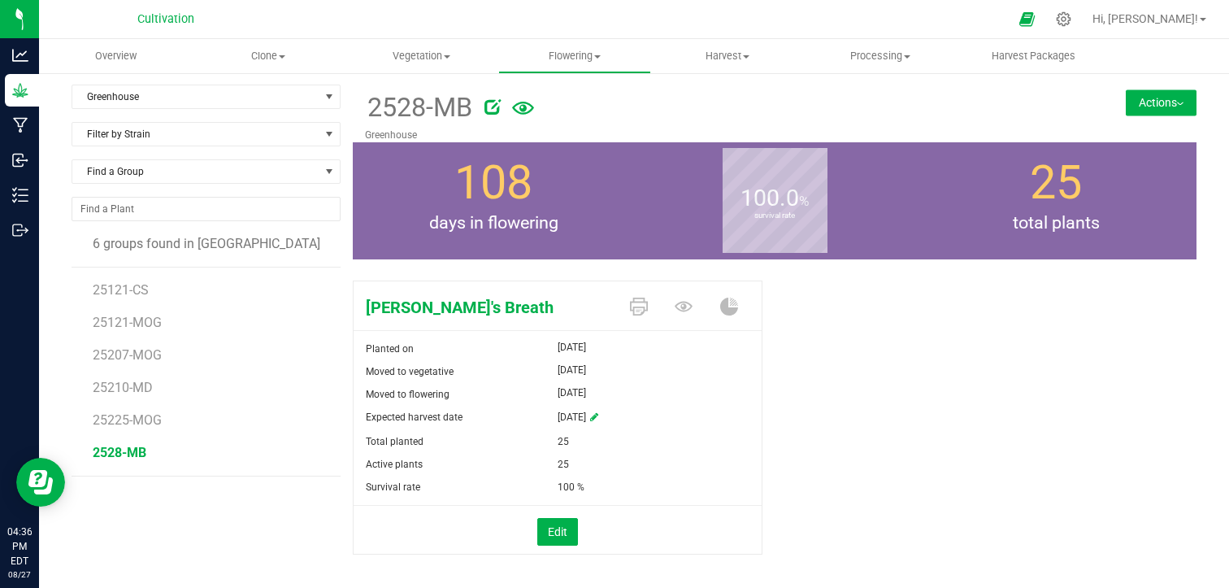
click at [1175, 107] on button "Actions" at bounding box center [1161, 102] width 71 height 26
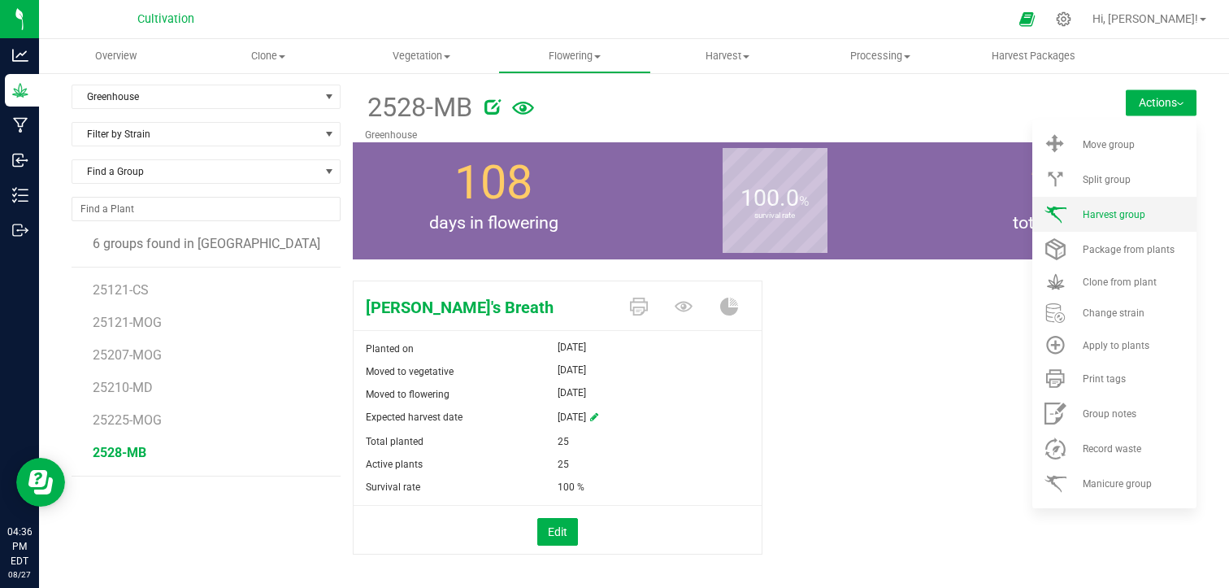
click at [1112, 217] on span "Harvest group" at bounding box center [1114, 214] width 63 height 11
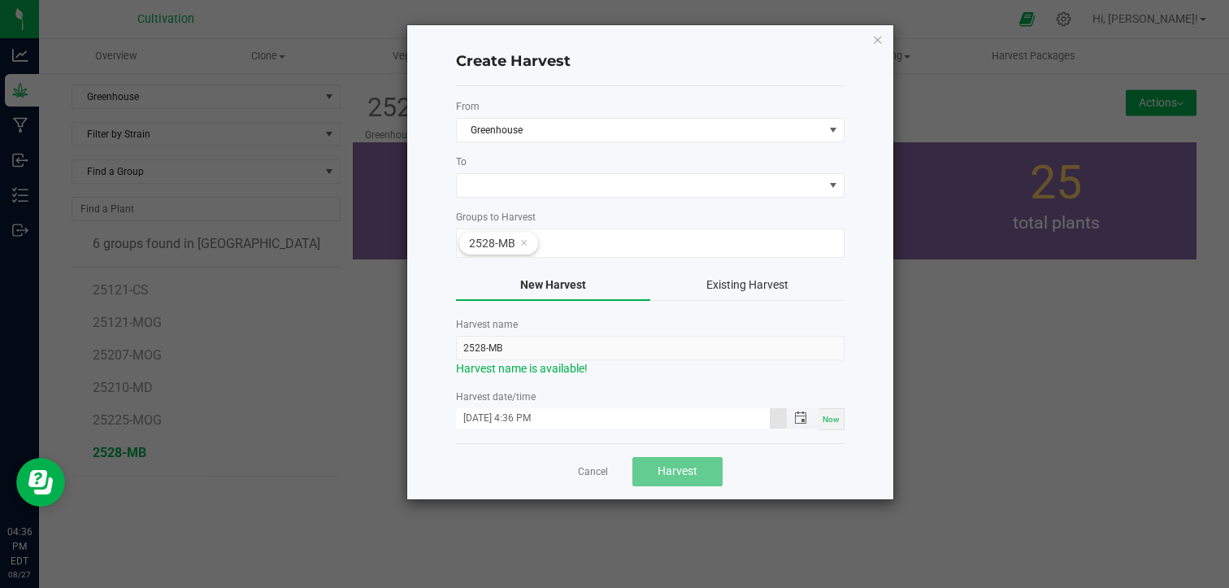
click at [574, 421] on input "[DATE] 4:36 PM" at bounding box center [613, 418] width 314 height 20
click at [811, 415] on span "Toggle popup" at bounding box center [801, 417] width 28 height 13
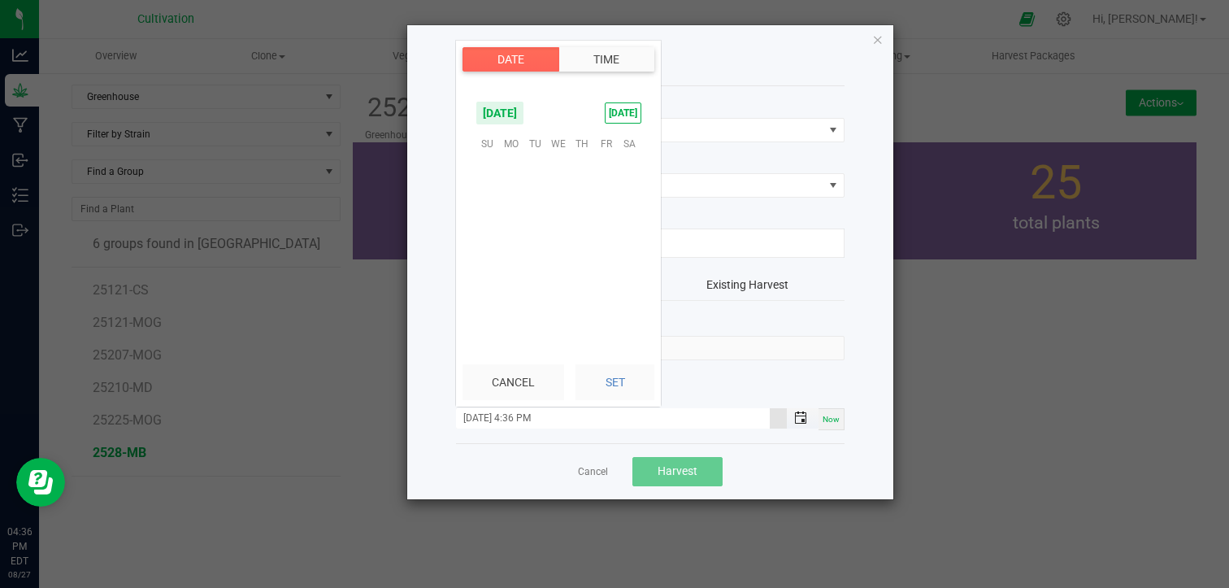
scroll to position [22, 0]
click at [524, 123] on span "[DATE]" at bounding box center [499, 113] width 49 height 24
click at [528, 183] on span "[DATE]" at bounding box center [525, 181] width 33 height 33
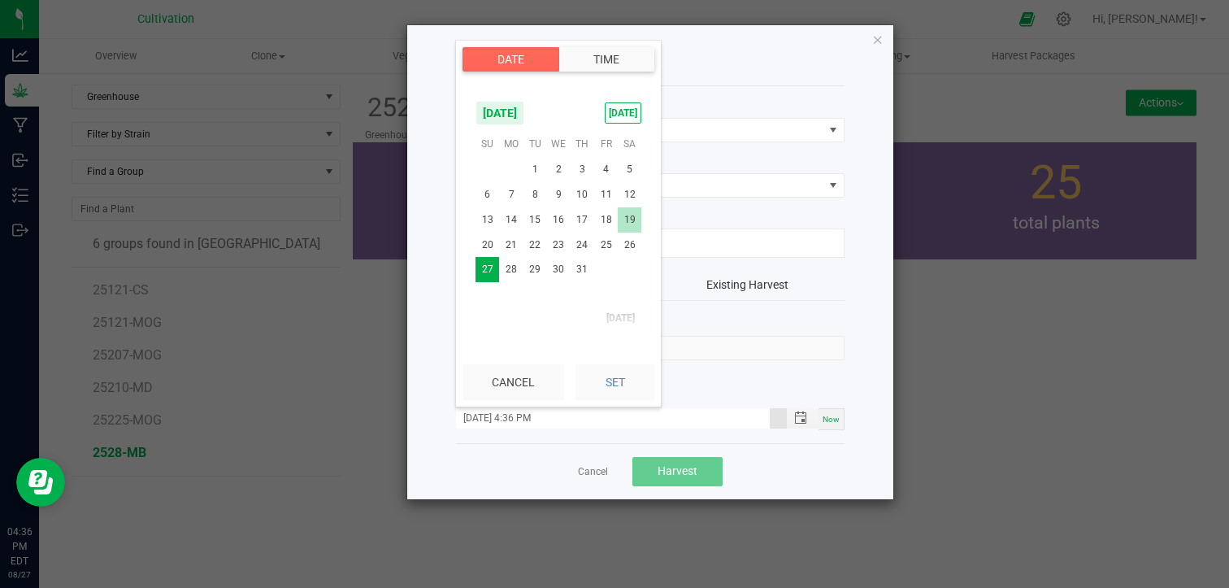
click at [623, 216] on span "19" at bounding box center [630, 219] width 24 height 25
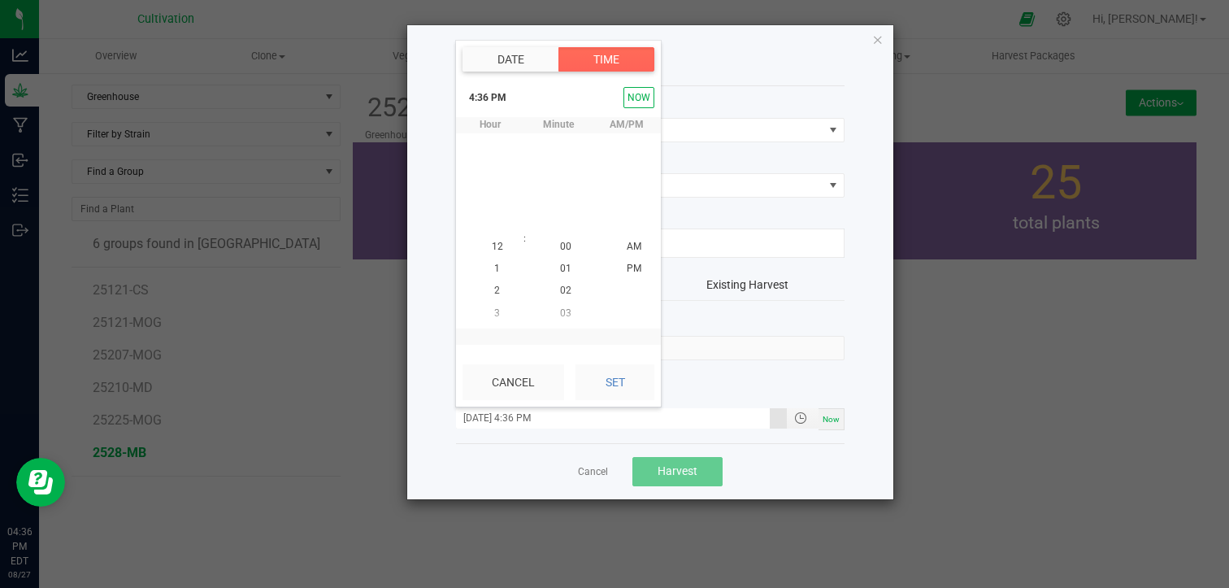
scroll to position [22, 0]
click at [608, 371] on button "Set" at bounding box center [614, 382] width 79 height 36
type input "[DATE] 4:36 PM"
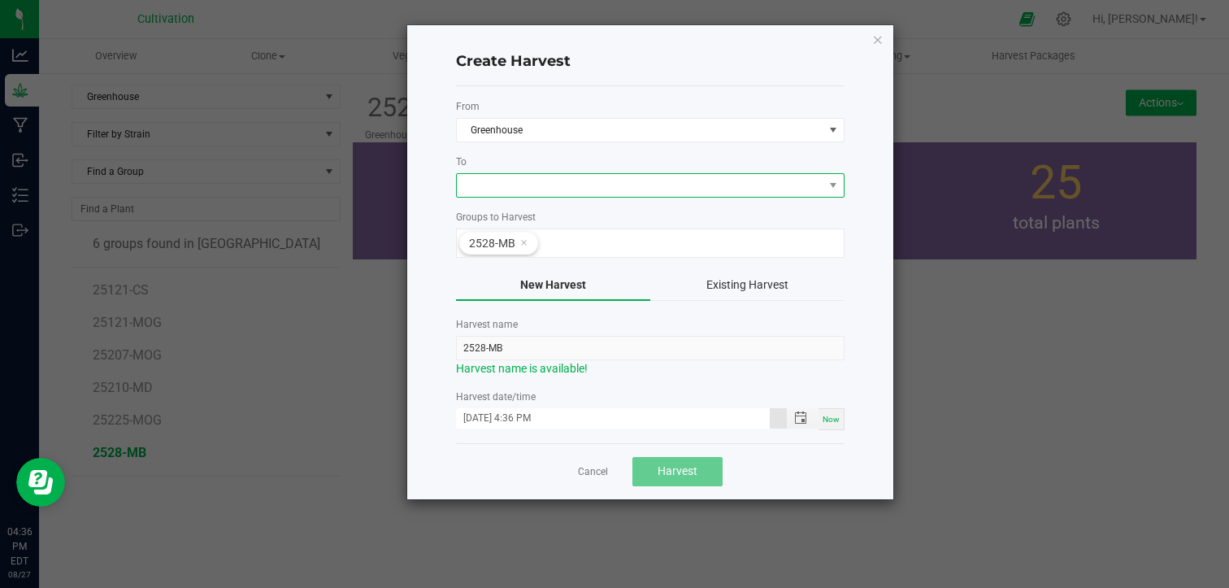
click at [528, 180] on span at bounding box center [640, 185] width 367 height 23
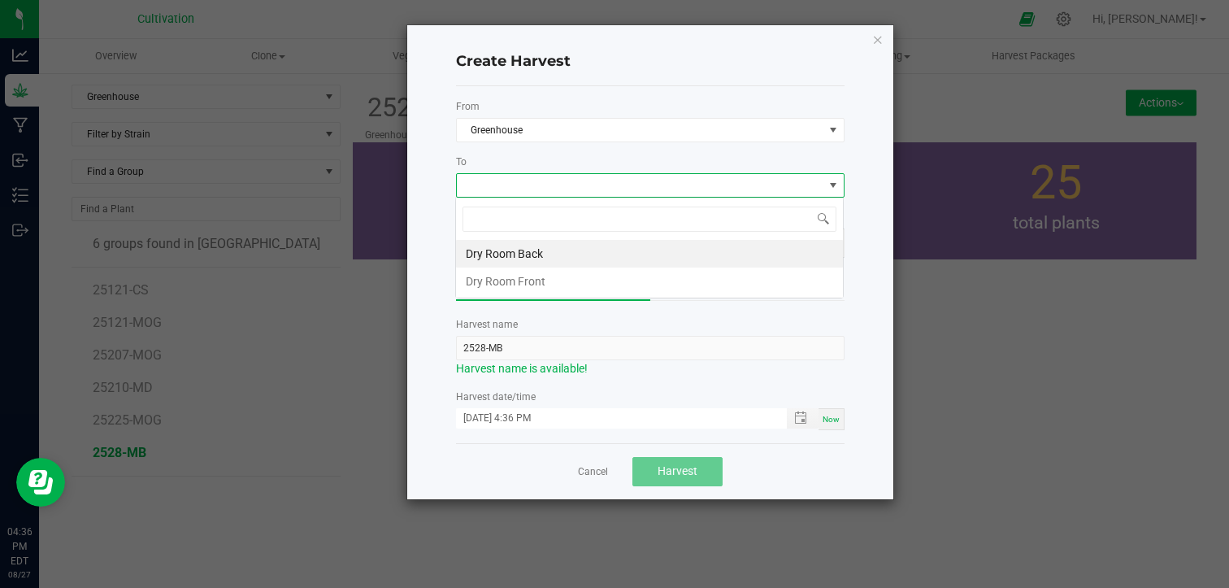
scroll to position [24, 389]
click at [523, 250] on li "Dry Room Back" at bounding box center [649, 254] width 387 height 28
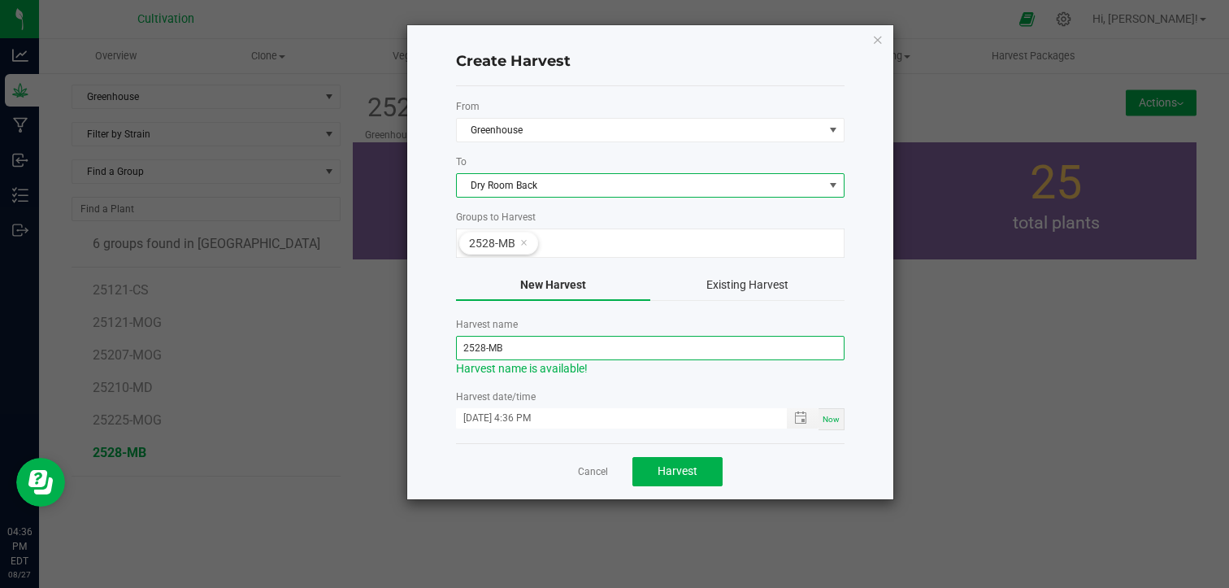
click at [510, 341] on input "2528-MB" at bounding box center [650, 348] width 389 height 24
click at [474, 345] on input "2528-MB" at bounding box center [650, 348] width 389 height 24
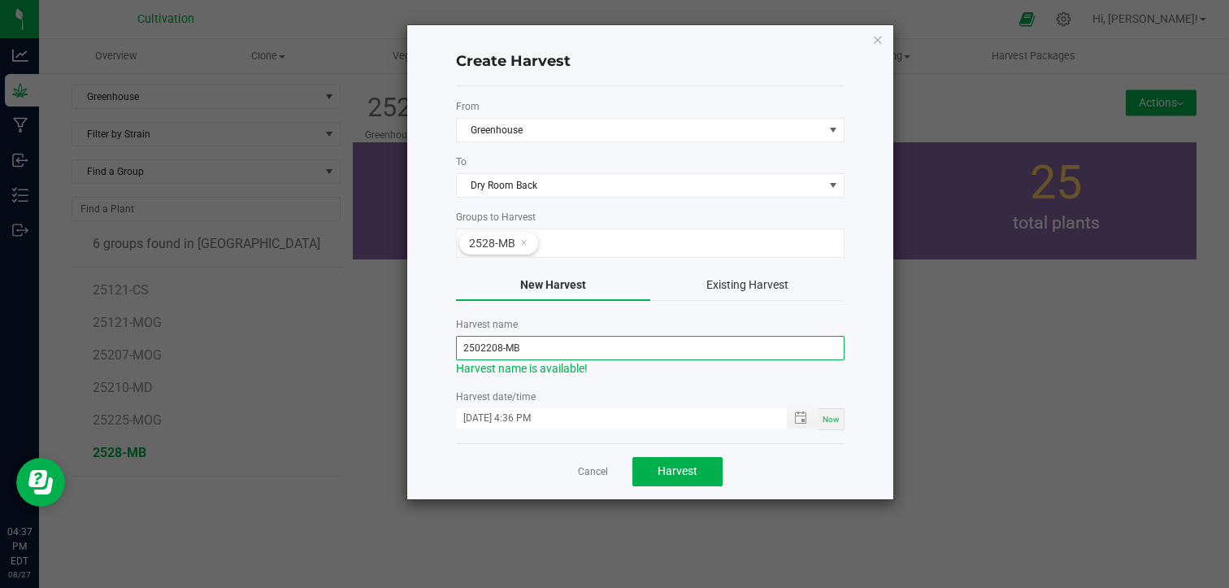
click at [488, 351] on input "2502208-MB" at bounding box center [650, 348] width 389 height 24
click at [551, 355] on input "250208-MB" at bounding box center [650, 348] width 389 height 24
type input "250208-MB"
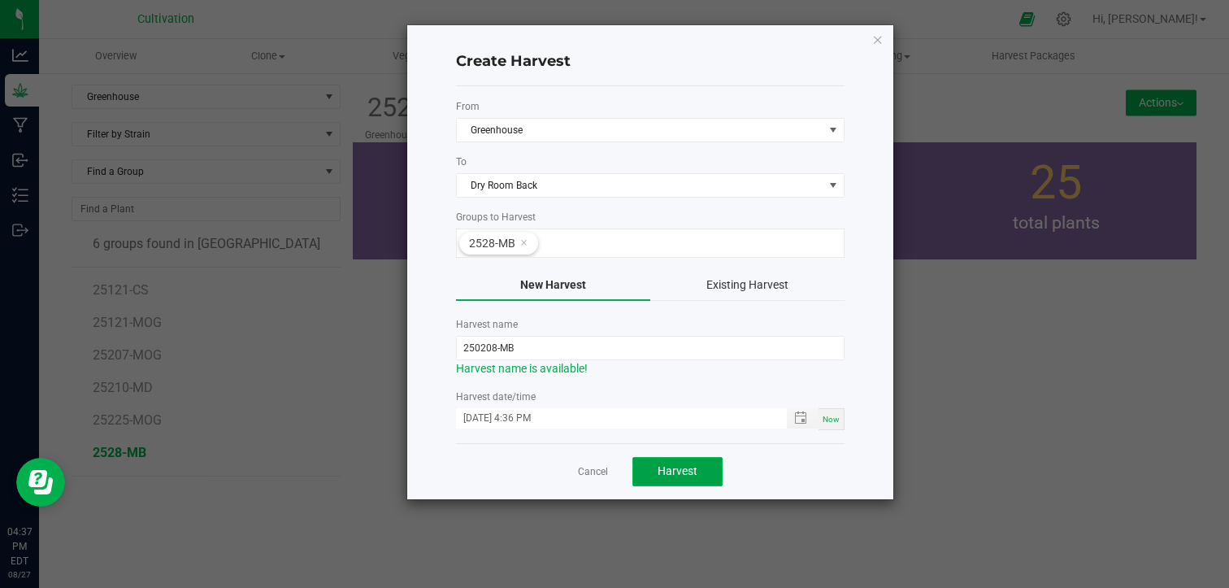
click at [674, 472] on span "Harvest" at bounding box center [678, 470] width 40 height 13
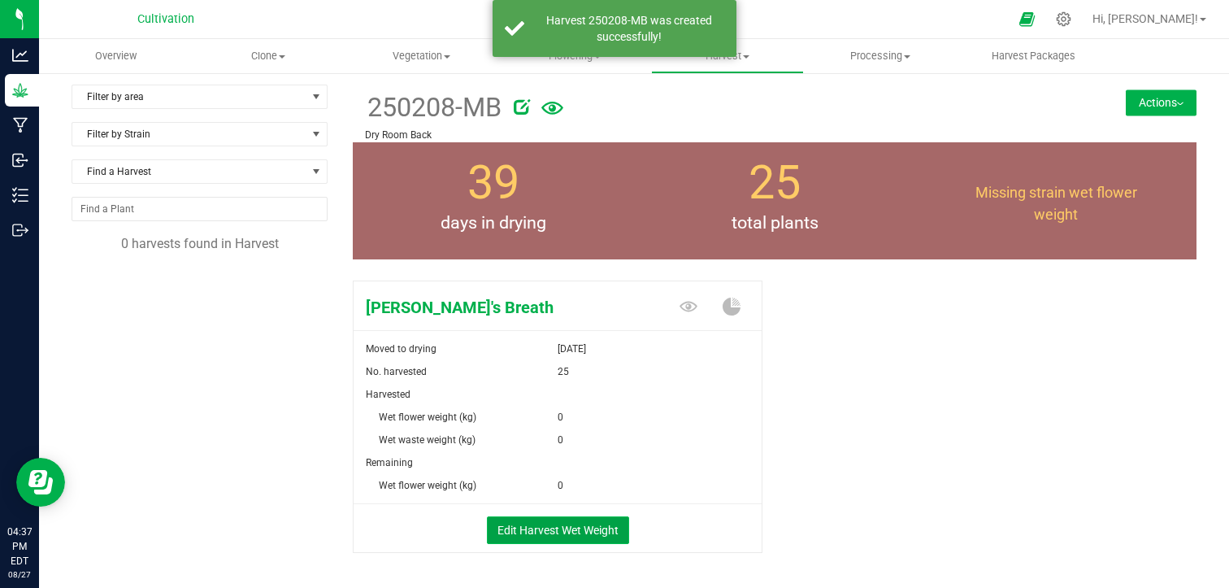
click at [525, 523] on button "Edit Harvest Wet Weight" at bounding box center [558, 530] width 142 height 28
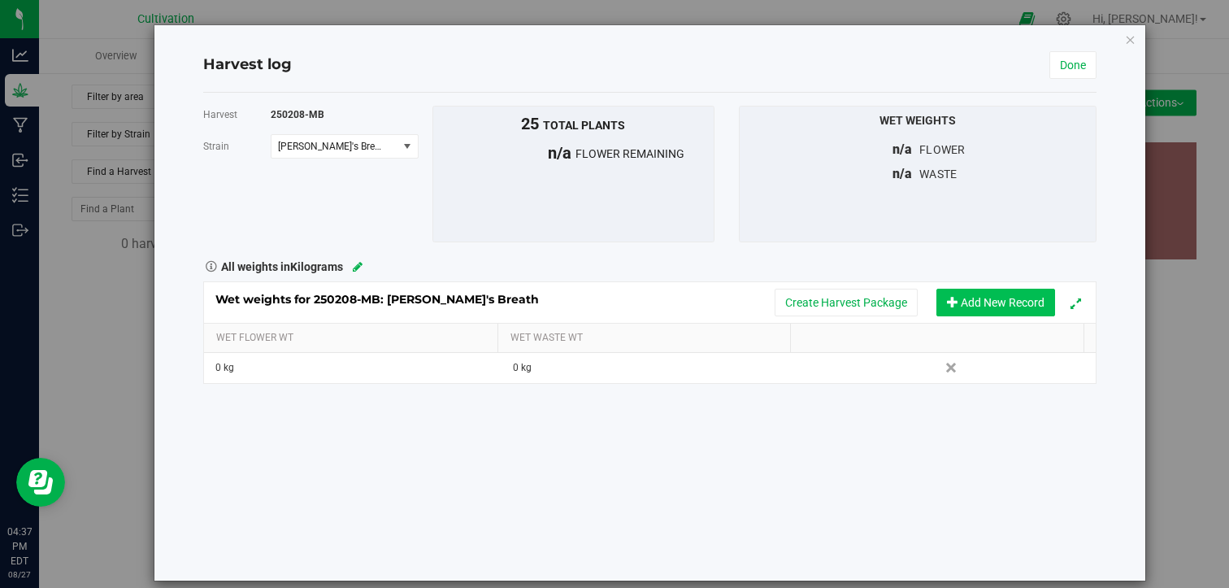
click at [976, 292] on button "Add New Record" at bounding box center [995, 303] width 119 height 28
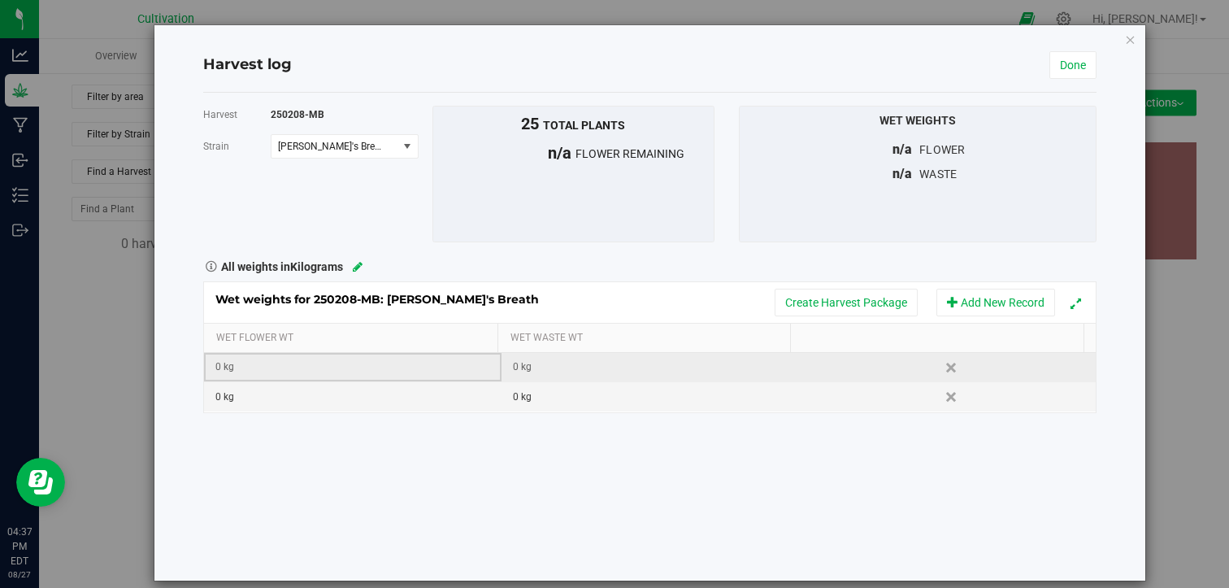
click at [380, 364] on div "0 kg" at bounding box center [357, 366] width 284 height 15
type input "0.070"
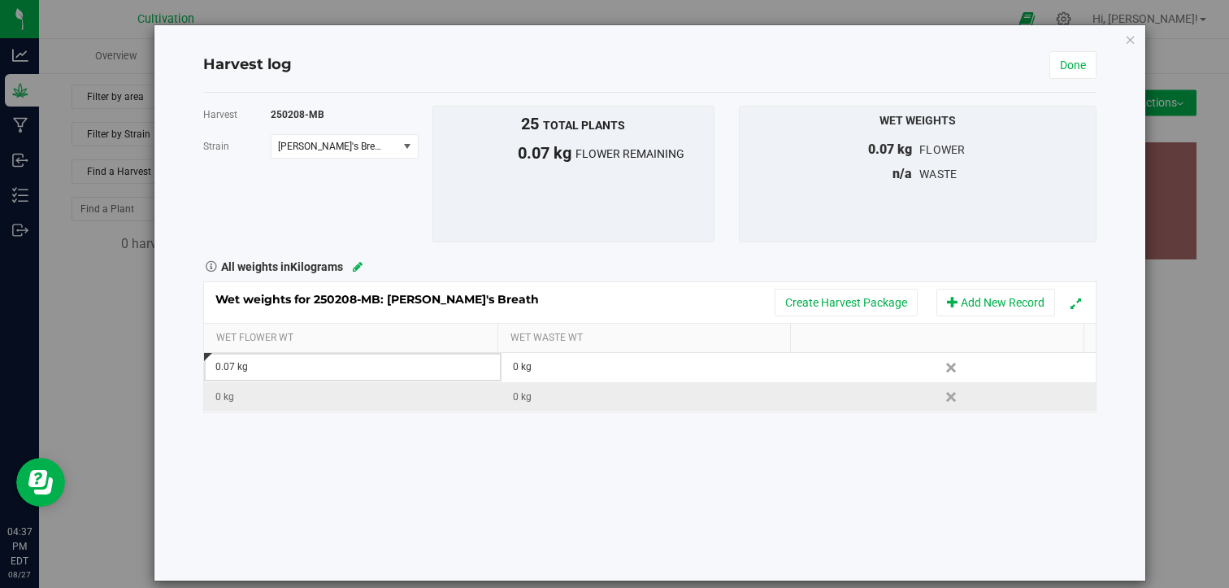
click at [303, 391] on div "0 kg" at bounding box center [357, 396] width 284 height 15
click at [303, 391] on input "text" at bounding box center [356, 396] width 278 height 23
type input "1.005"
click at [513, 399] on div "0 kg" at bounding box center [655, 396] width 284 height 15
type input "0.080"
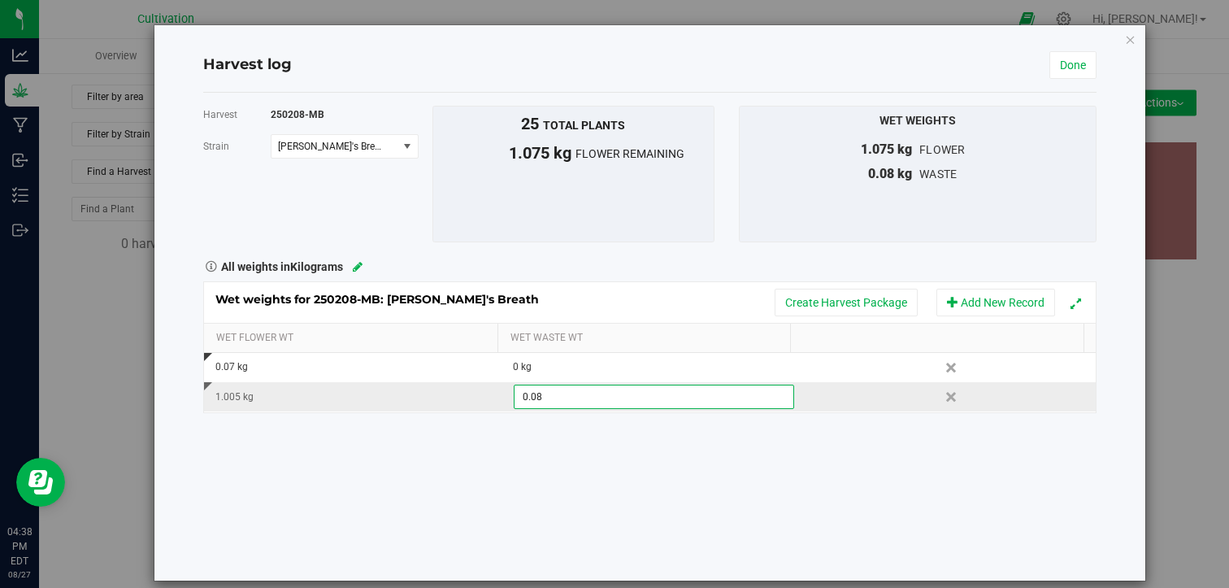
click at [502, 467] on div "Harvest 250208-MB [GEOGRAPHIC_DATA] [PERSON_NAME]'s Breath Select strain [PERSO…" at bounding box center [650, 337] width 894 height 488
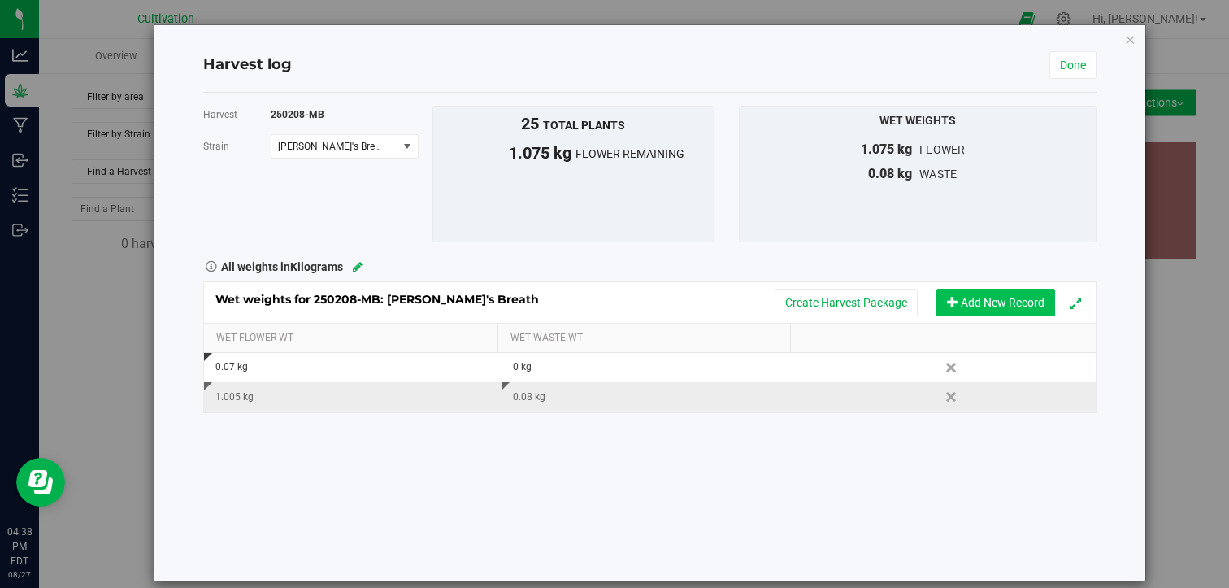
click at [953, 301] on button "Add New Record" at bounding box center [995, 303] width 119 height 28
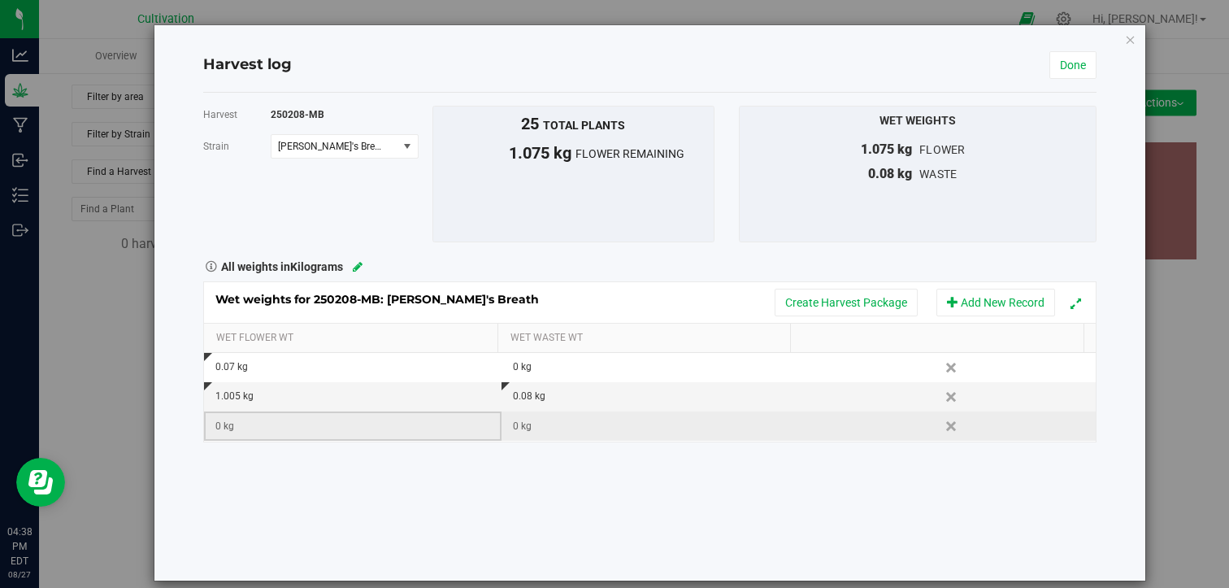
click at [277, 419] on div "0 kg" at bounding box center [357, 426] width 284 height 15
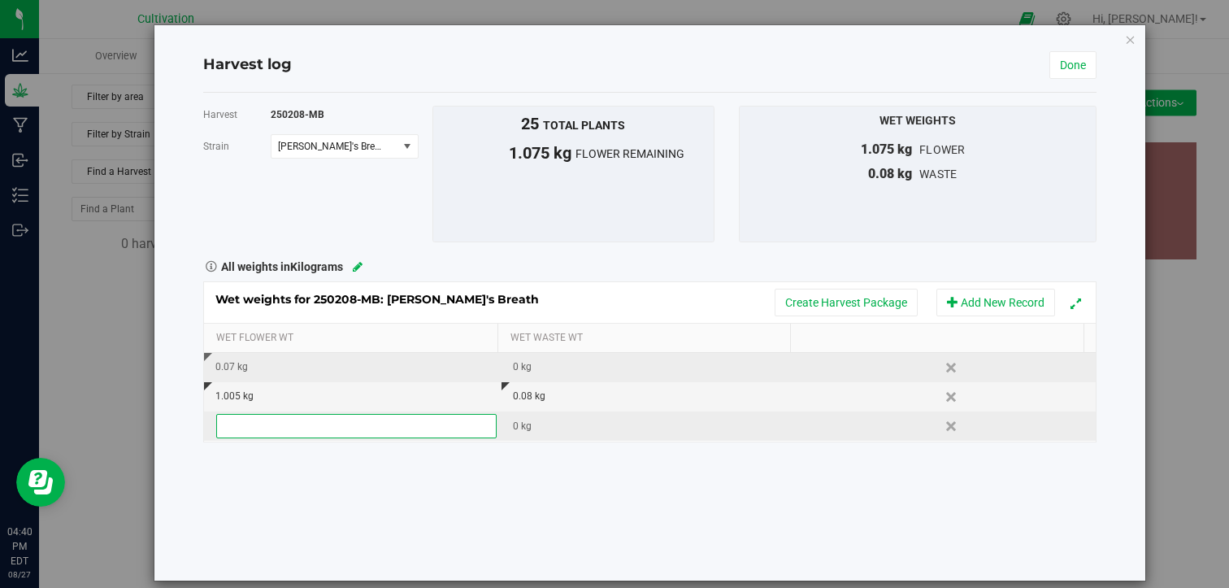
click at [250, 365] on div "0.07 kg" at bounding box center [357, 366] width 284 height 15
click at [249, 419] on div "0 kg" at bounding box center [357, 426] width 284 height 15
click at [274, 393] on div "1.005 kg" at bounding box center [357, 396] width 284 height 15
click at [274, 393] on input "1.005" at bounding box center [356, 396] width 278 height 23
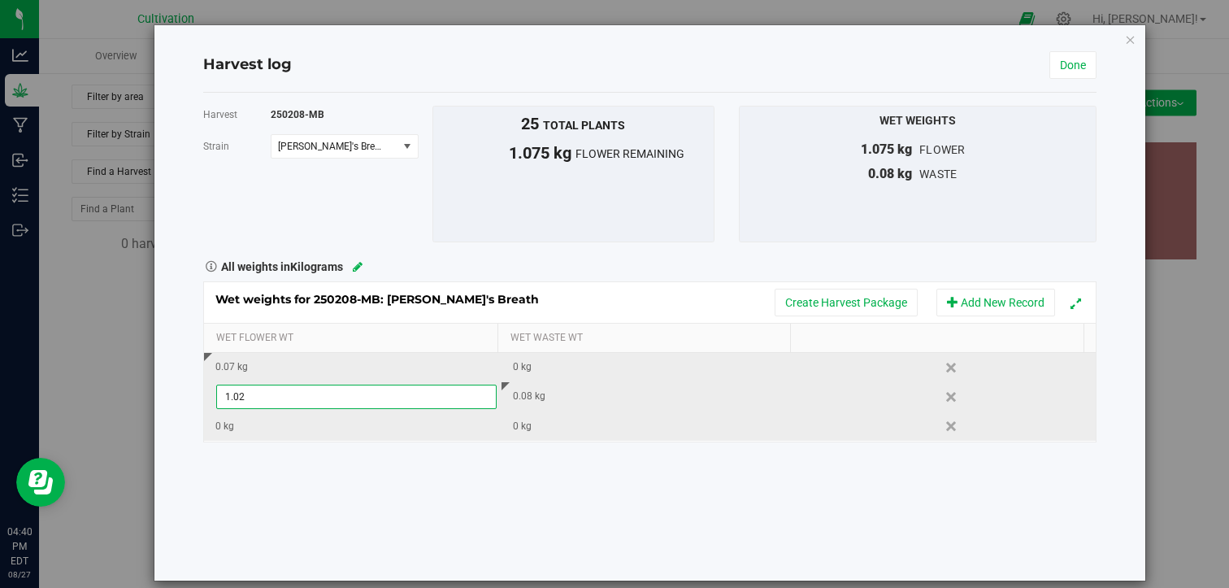
type input "1.025"
click at [373, 503] on div "Harvest 250208-MB [GEOGRAPHIC_DATA] [PERSON_NAME]'s Breath Select strain [PERSO…" at bounding box center [650, 337] width 894 height 488
click at [1060, 67] on link "Done" at bounding box center [1072, 65] width 47 height 28
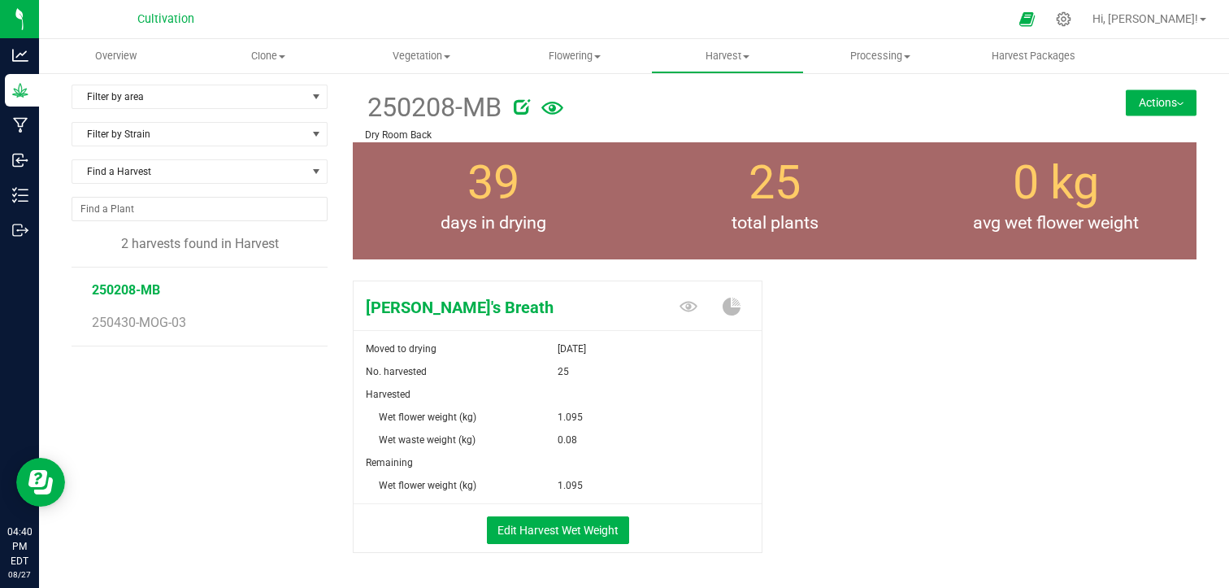
click at [1144, 103] on button "Actions" at bounding box center [1161, 102] width 71 height 26
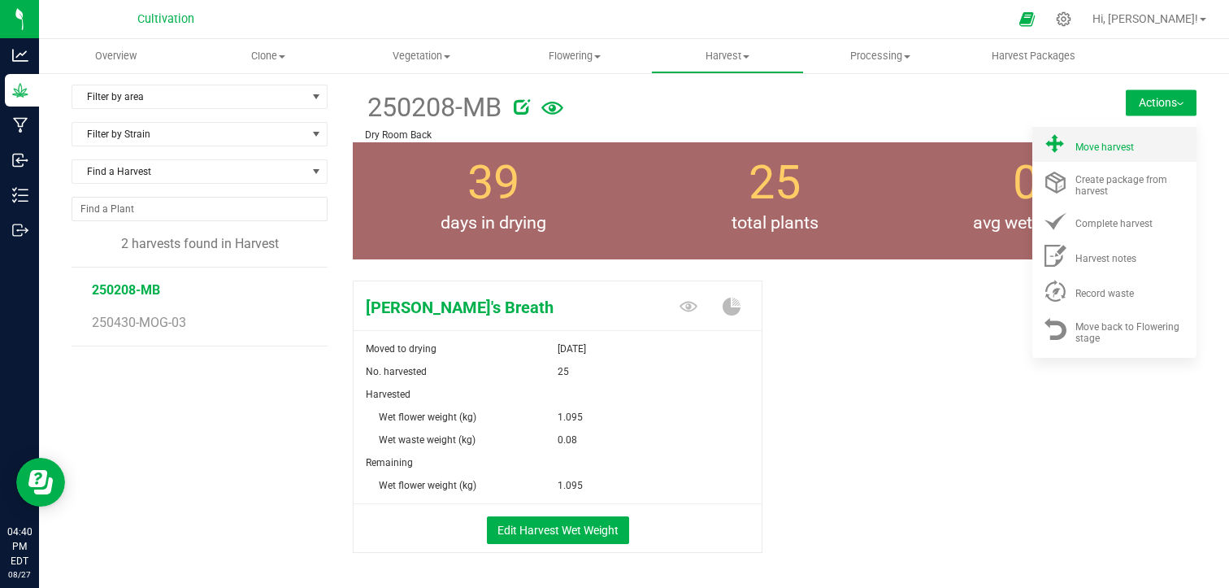
click at [1076, 145] on span "Move harvest" at bounding box center [1104, 146] width 59 height 11
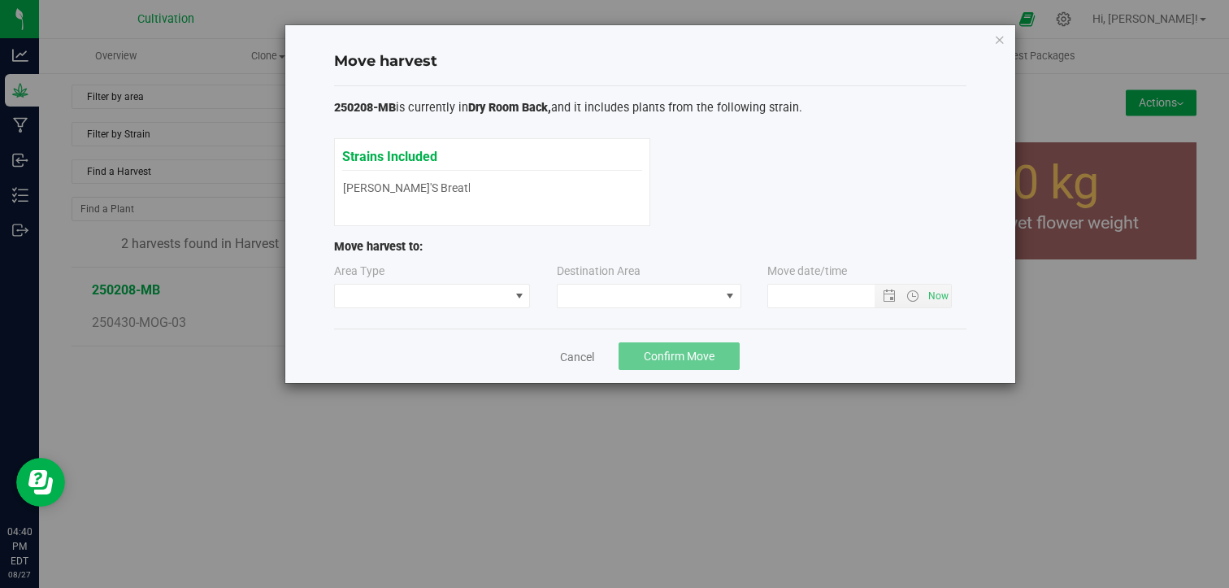
type input "[DATE] 4:40 PM"
click at [491, 293] on span at bounding box center [422, 295] width 175 height 23
click at [455, 351] on li "Processing" at bounding box center [431, 353] width 195 height 28
click at [632, 289] on span at bounding box center [639, 295] width 163 height 23
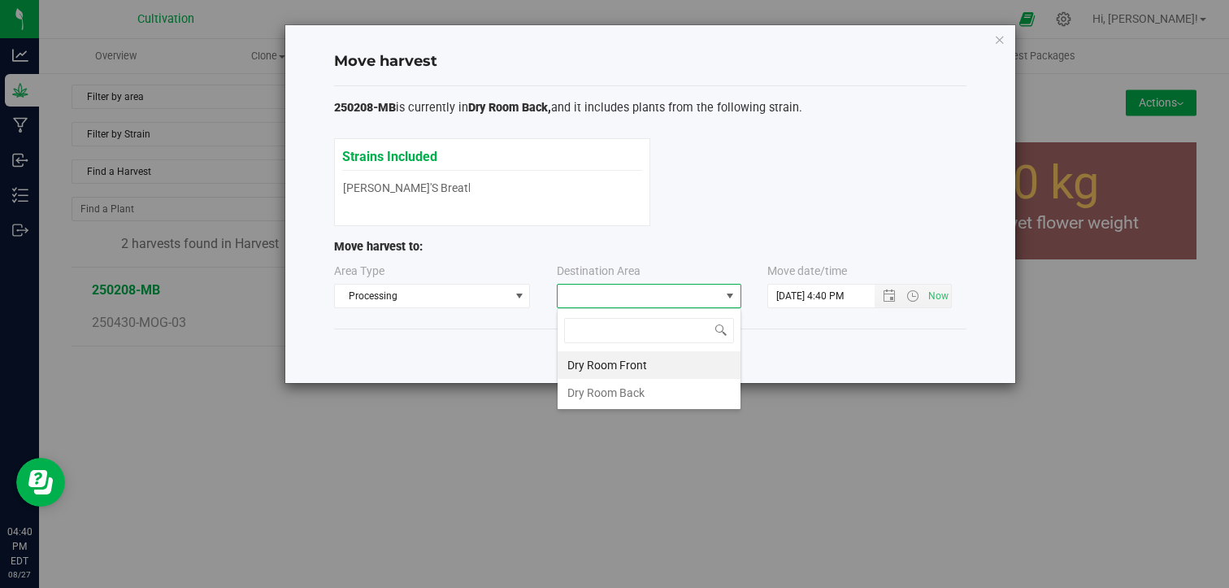
scroll to position [24, 185]
click at [623, 373] on li "Dry Room Front" at bounding box center [649, 365] width 183 height 28
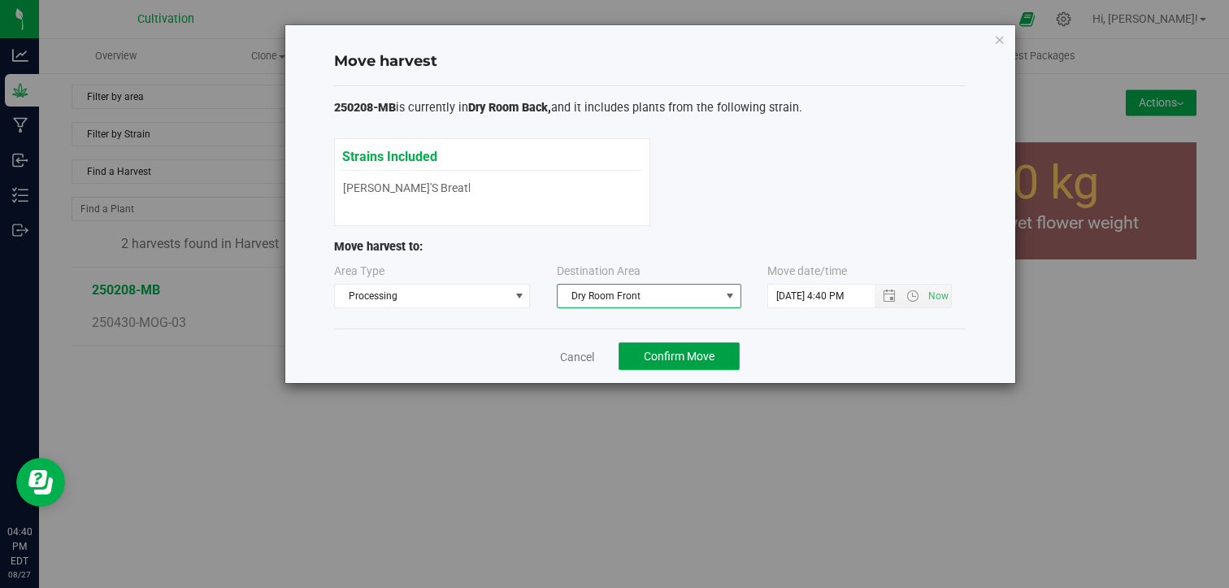
click at [705, 350] on span "Confirm Move" at bounding box center [679, 356] width 71 height 13
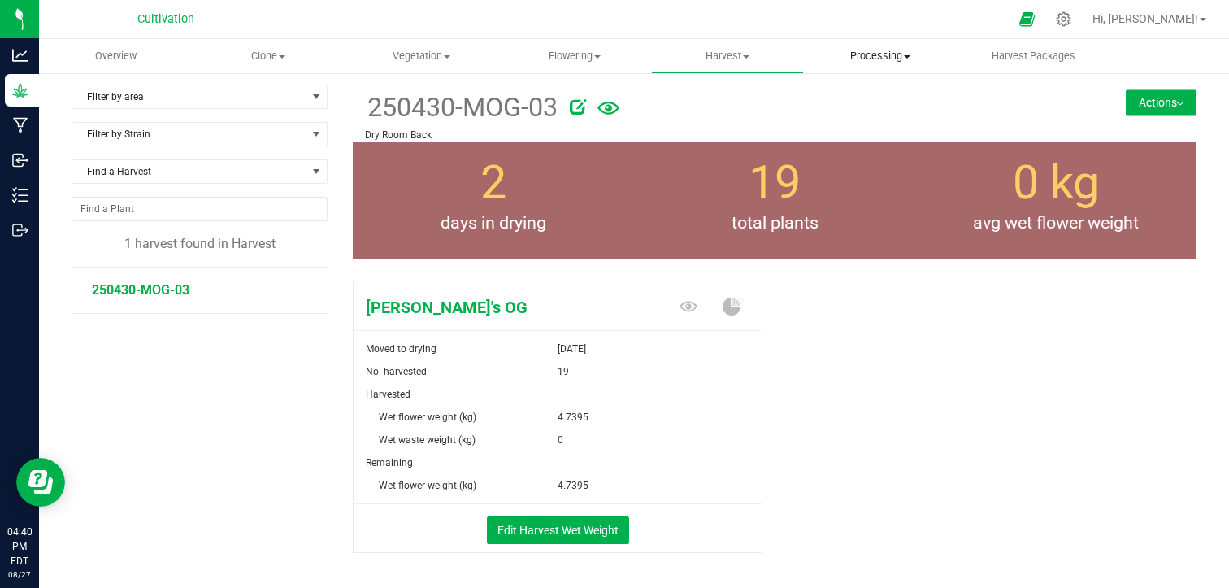
click at [888, 62] on span "Processing" at bounding box center [880, 56] width 151 height 15
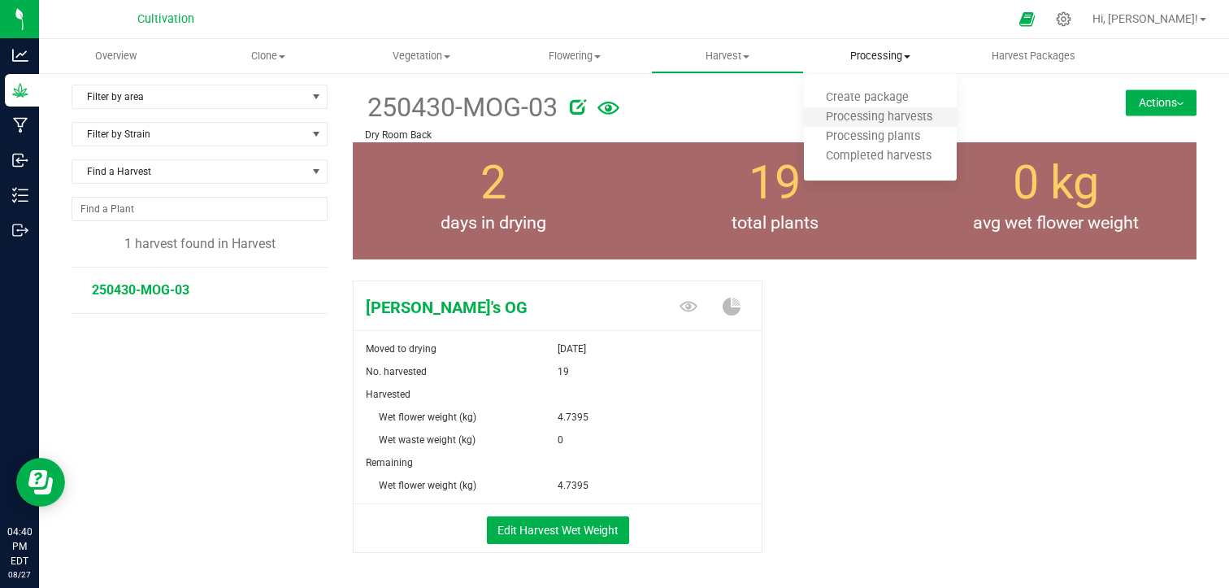
click at [875, 126] on li "Processing harvests" at bounding box center [880, 118] width 153 height 20
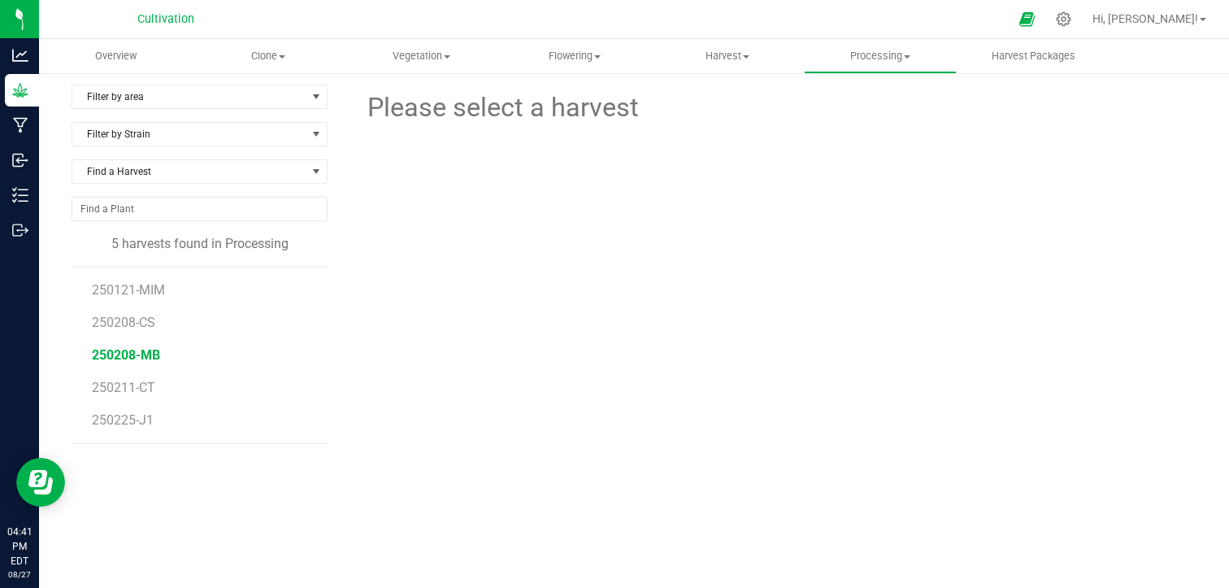
click at [145, 350] on span "250208-MB" at bounding box center [126, 354] width 68 height 15
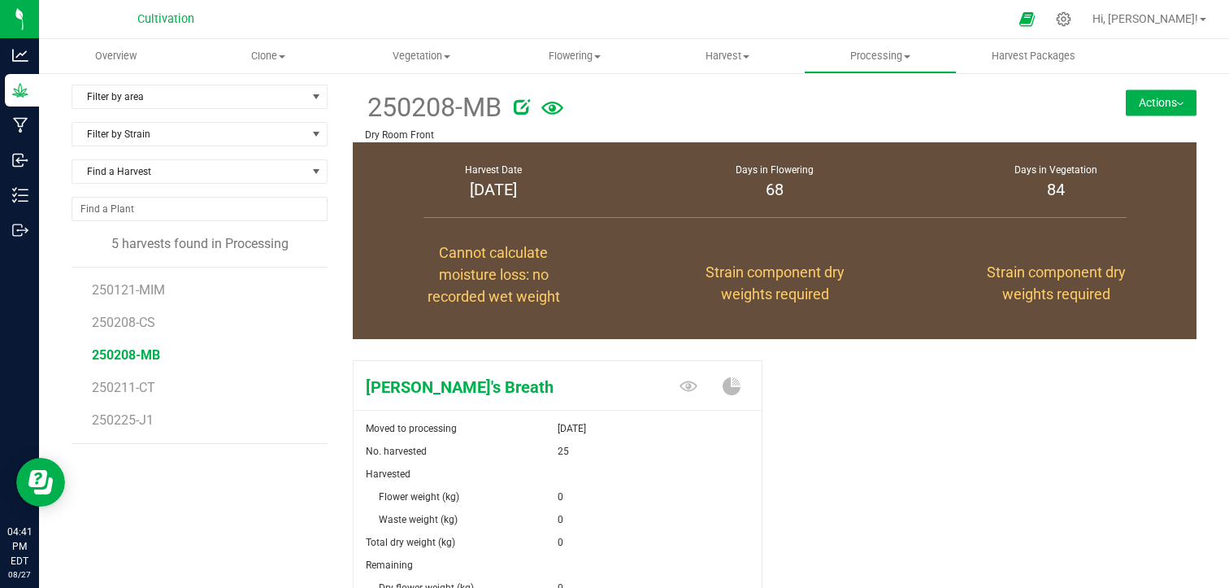
click at [848, 372] on div "[PERSON_NAME]'s Breath Moved to processing [DATE] No. harvested 25 Harvested Fl…" at bounding box center [775, 536] width 844 height 365
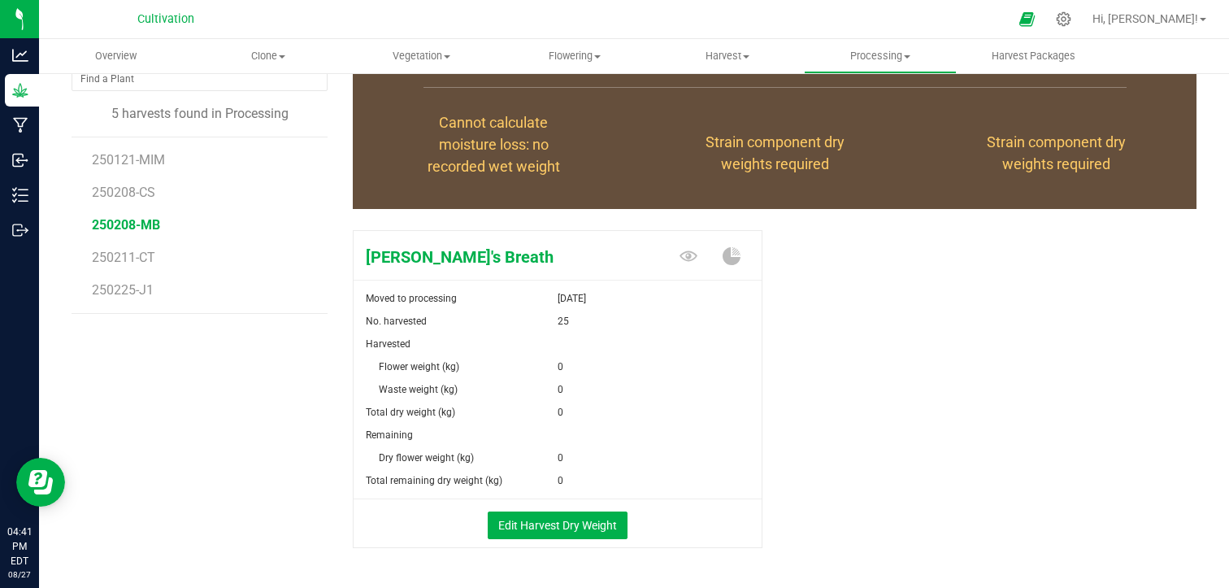
scroll to position [166, 0]
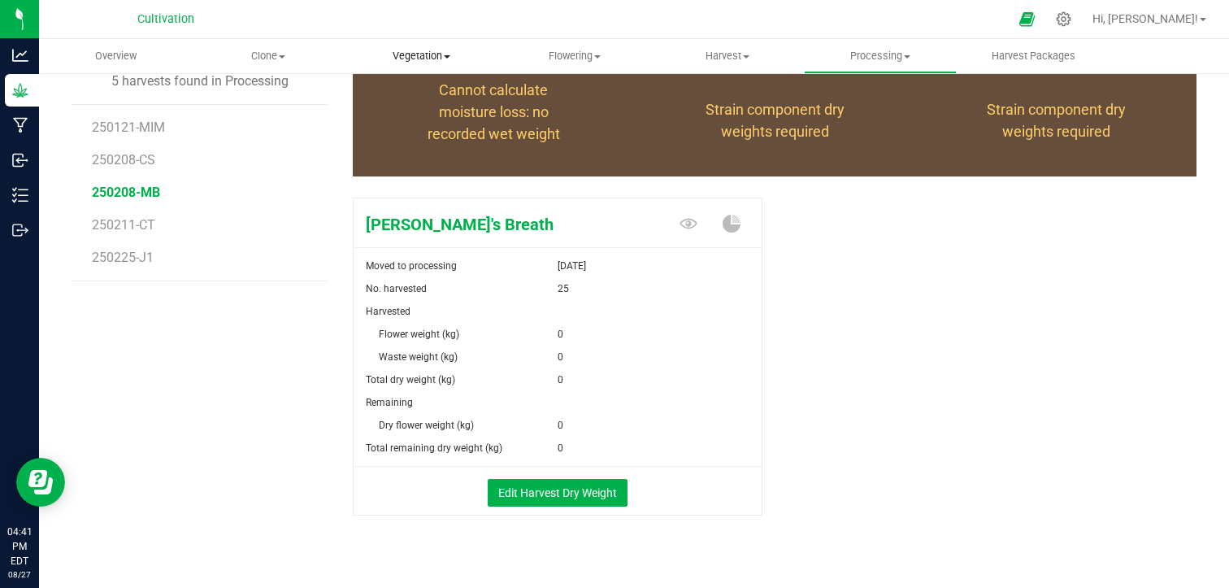
click at [426, 50] on span "Vegetation" at bounding box center [420, 56] width 151 height 15
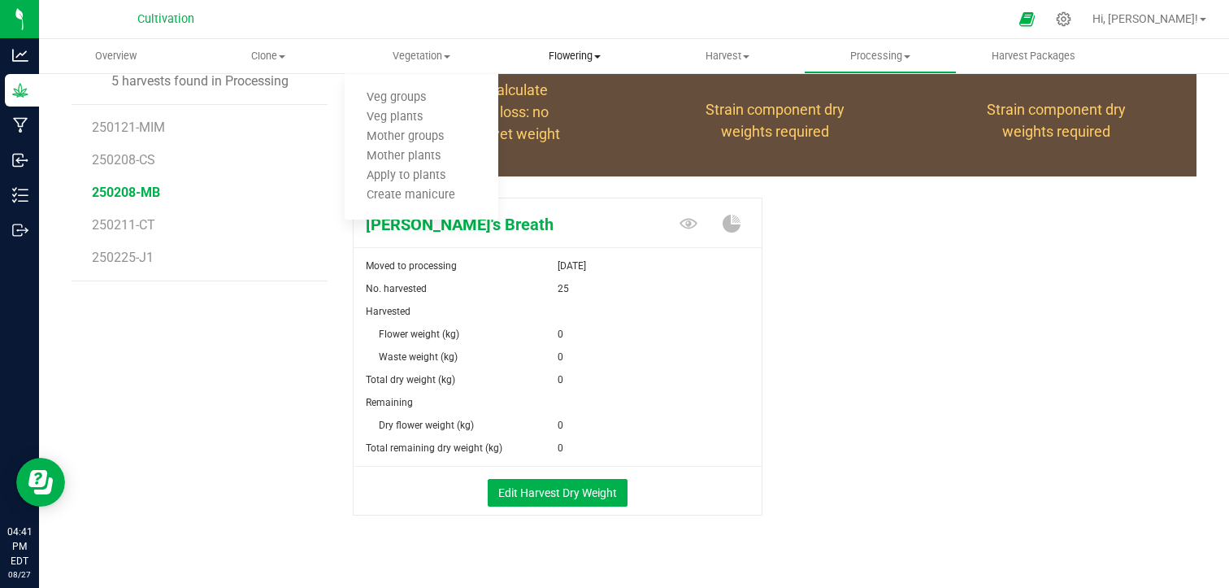
click at [546, 51] on span "Flowering" at bounding box center [574, 56] width 151 height 15
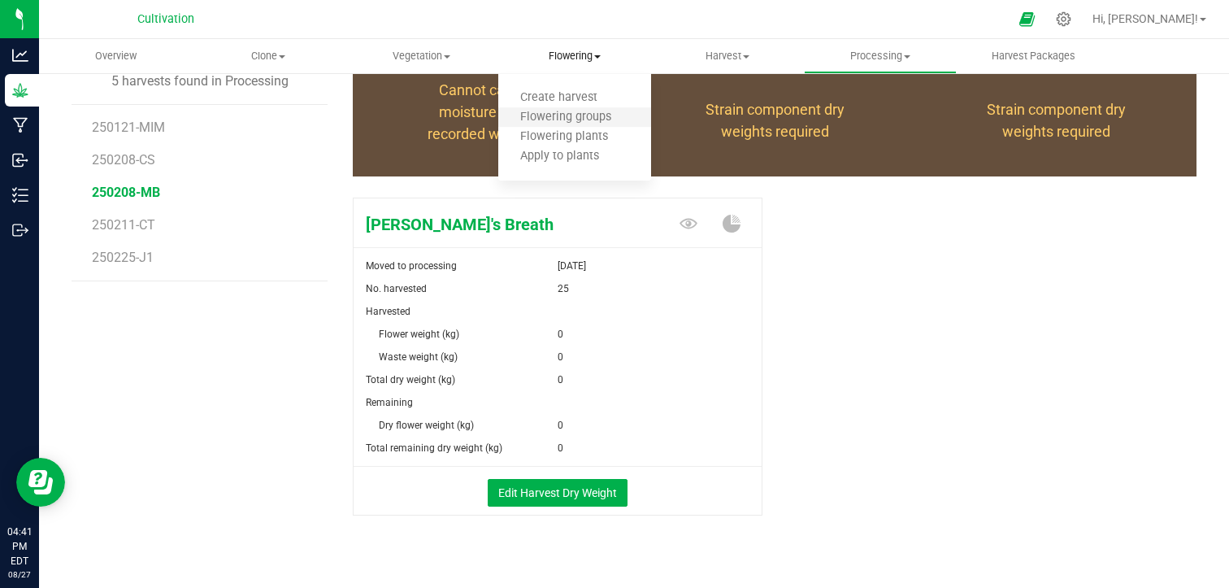
click at [574, 126] on li "Flowering groups" at bounding box center [574, 118] width 153 height 20
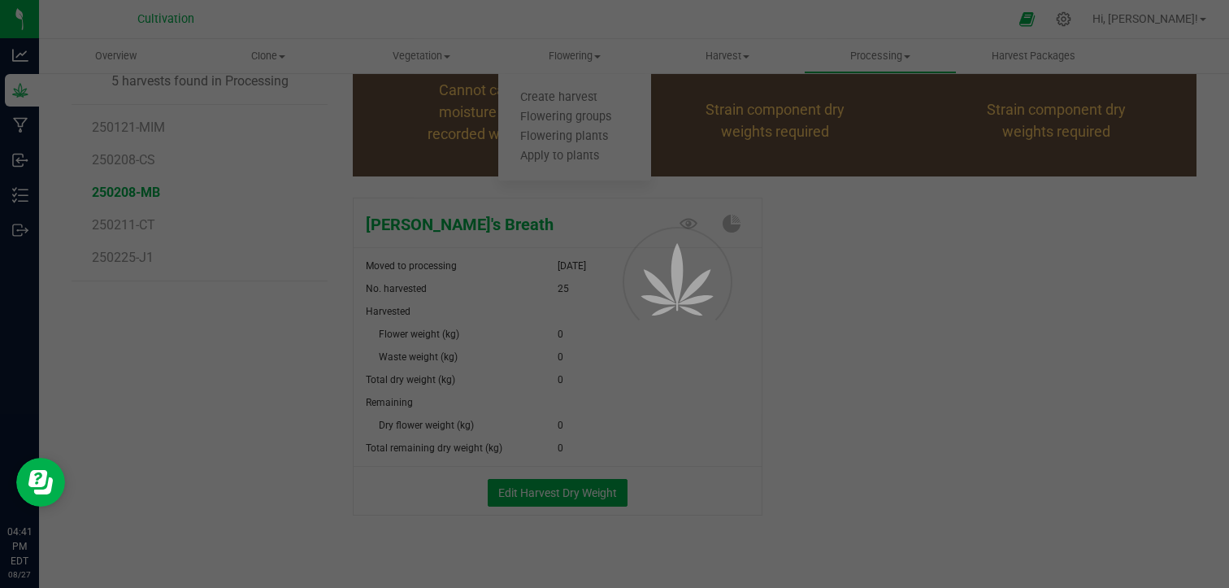
scroll to position [104, 0]
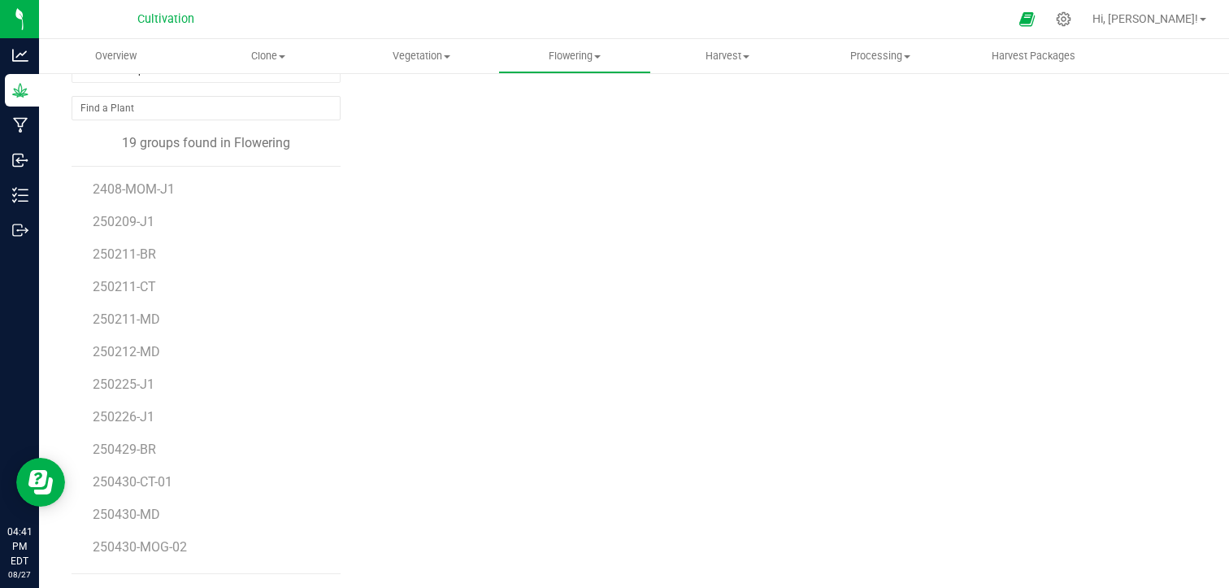
click at [419, 198] on div "Please select a plant group" at bounding box center [775, 279] width 844 height 590
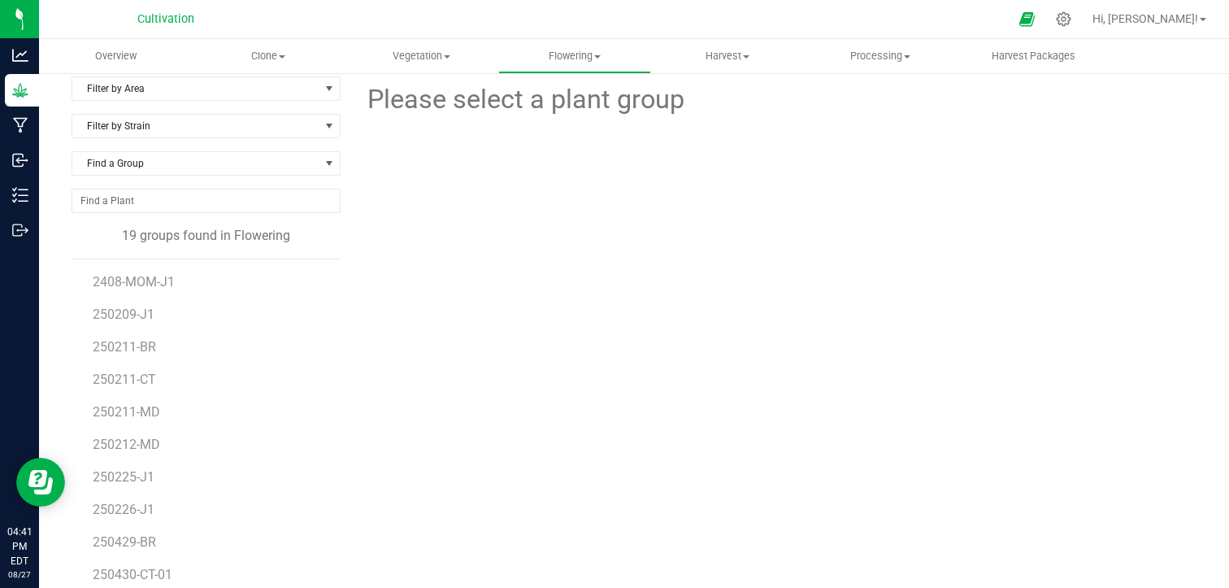
scroll to position [7, 0]
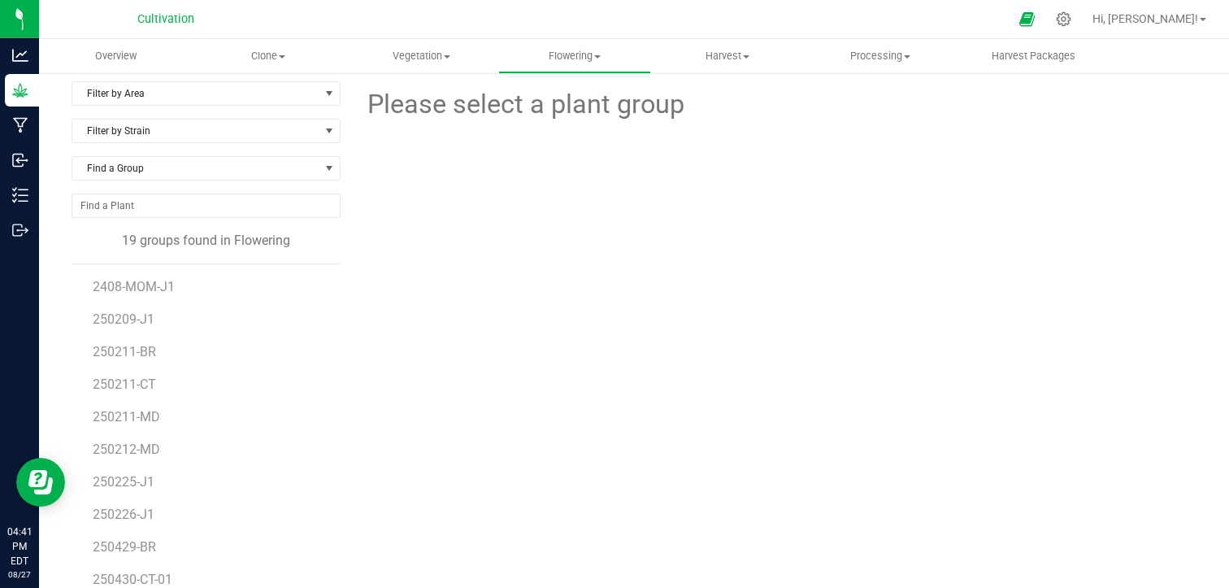
click at [310, 74] on div "Filter by Area Filter by Area All Field Greenhouse Filter by Strain Find a Grou…" at bounding box center [634, 376] width 1190 height 623
click at [293, 90] on span "Filter by Area" at bounding box center [195, 93] width 247 height 23
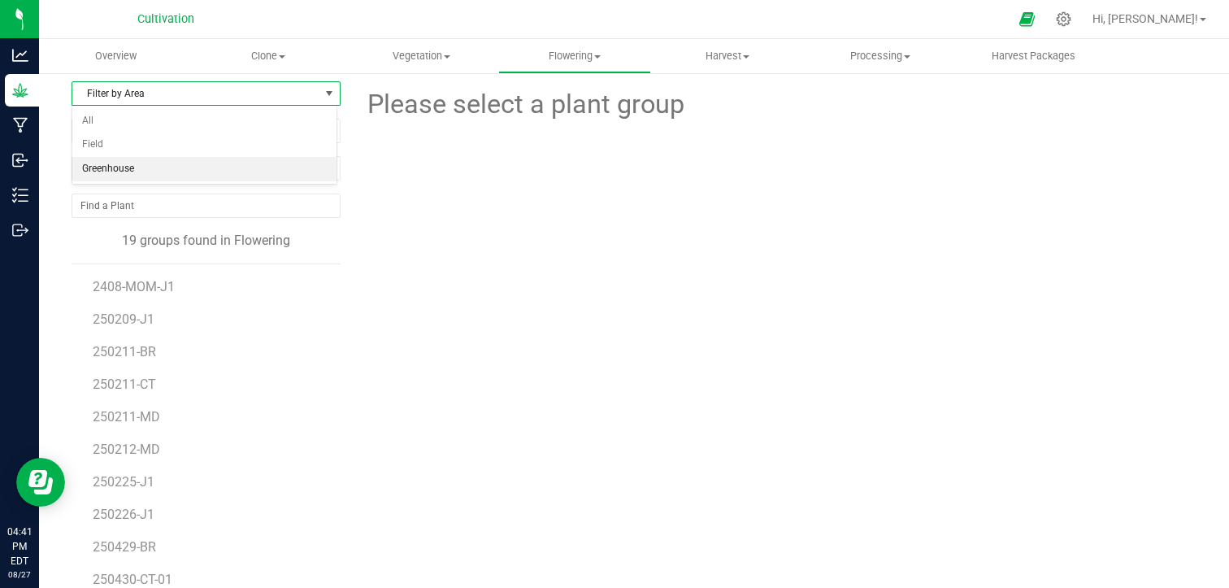
click at [196, 158] on li "Greenhouse" at bounding box center [204, 169] width 264 height 24
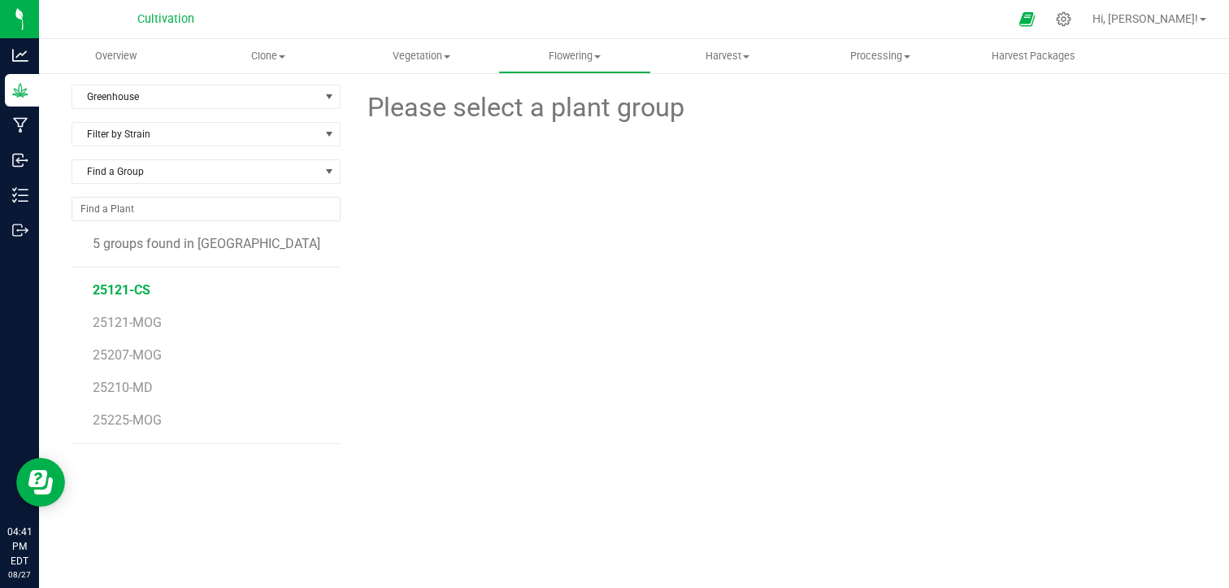
click at [143, 293] on span "25121-CS" at bounding box center [122, 289] width 58 height 15
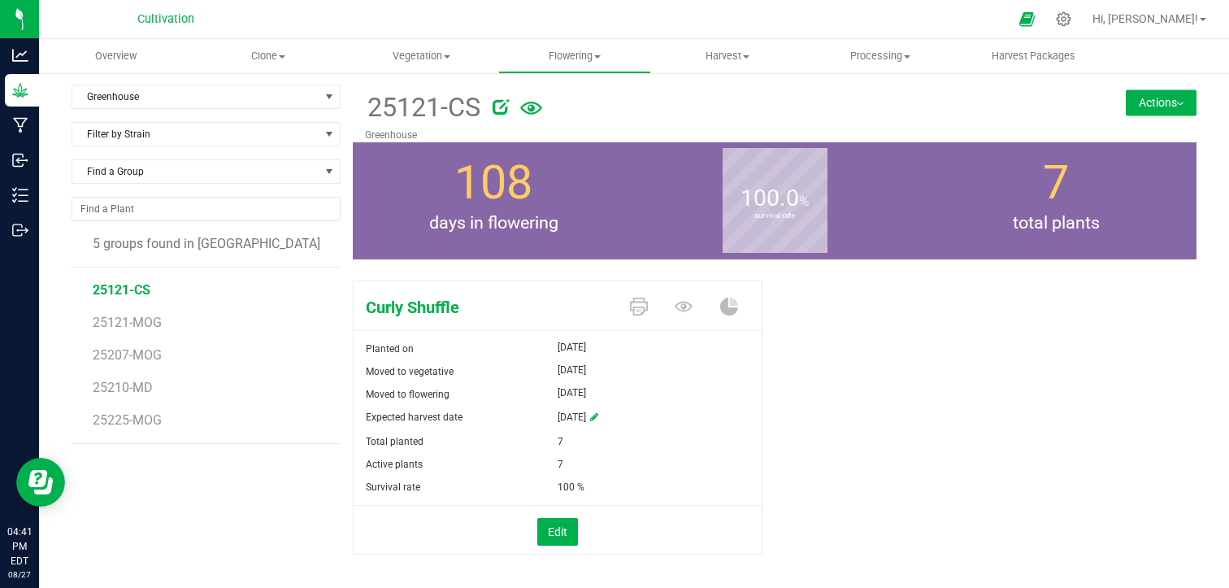
click at [1169, 108] on button "Actions" at bounding box center [1161, 102] width 71 height 26
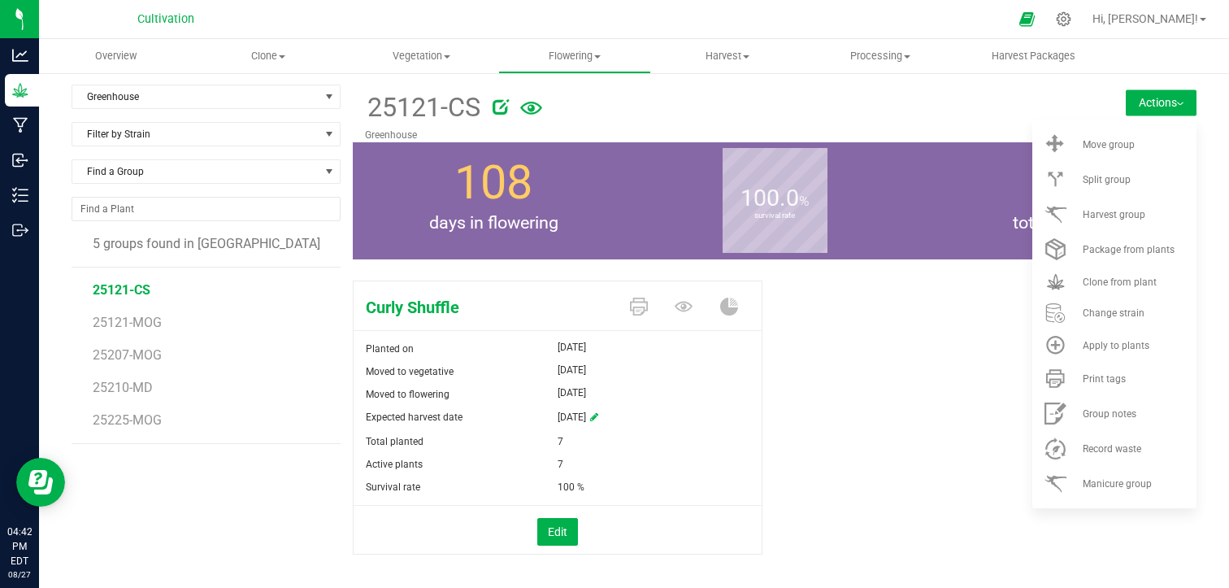
click at [931, 384] on div "Curly Shuffle Planted on [DATE] Moved to vegetative [DATE] Moved to flowering […" at bounding box center [775, 434] width 844 height 321
click at [540, 532] on button "Edit" at bounding box center [557, 532] width 41 height 28
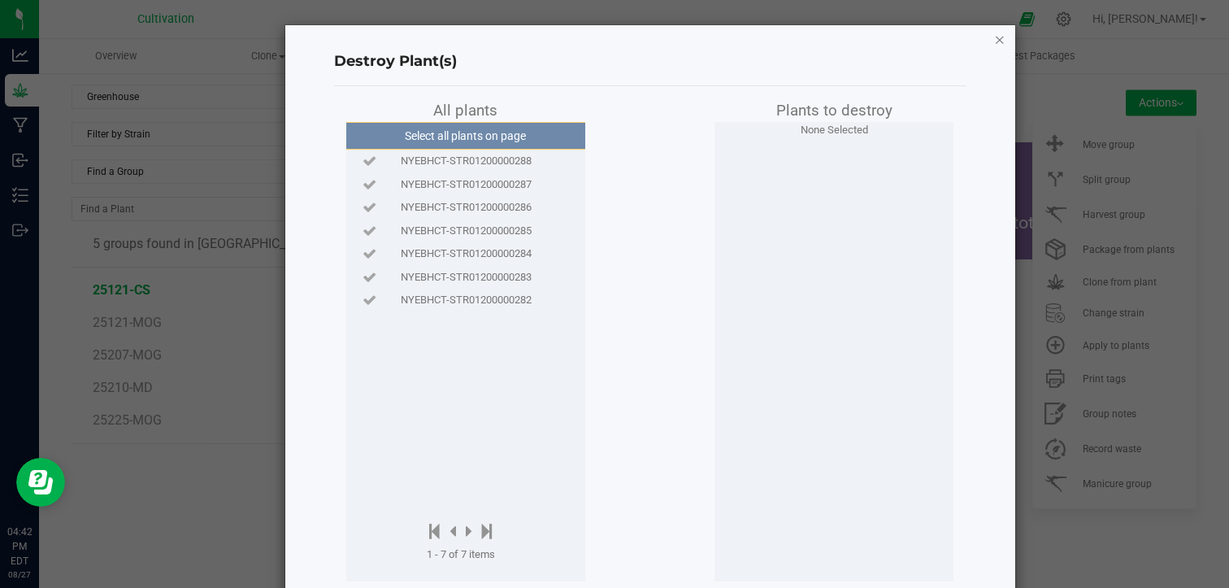
click at [996, 33] on icon "button" at bounding box center [999, 39] width 11 height 20
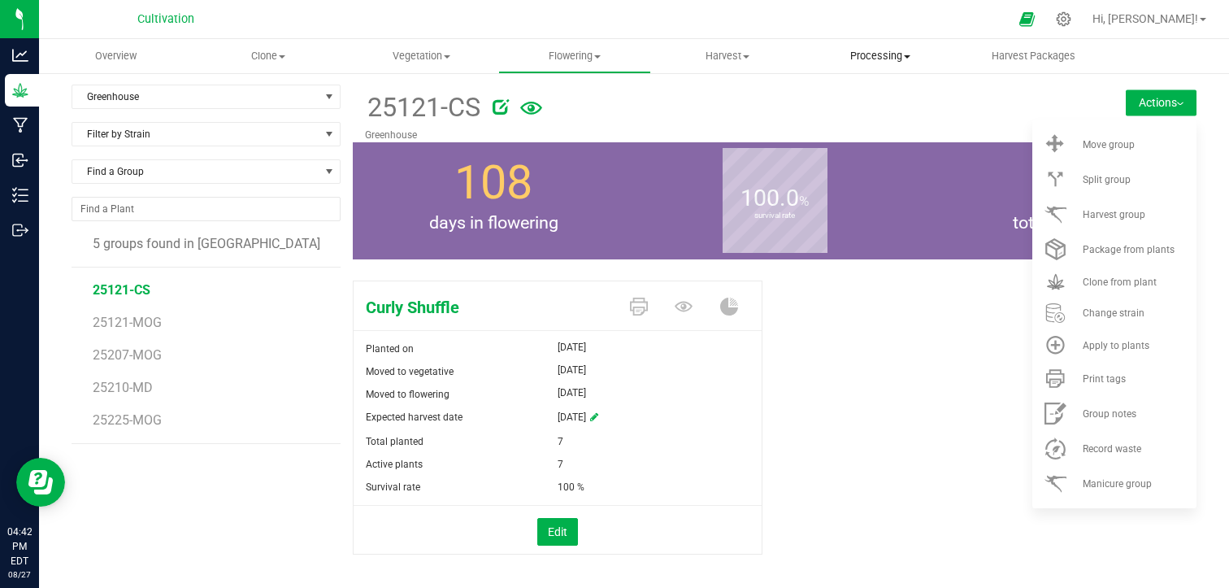
click at [888, 56] on span "Processing" at bounding box center [880, 56] width 151 height 15
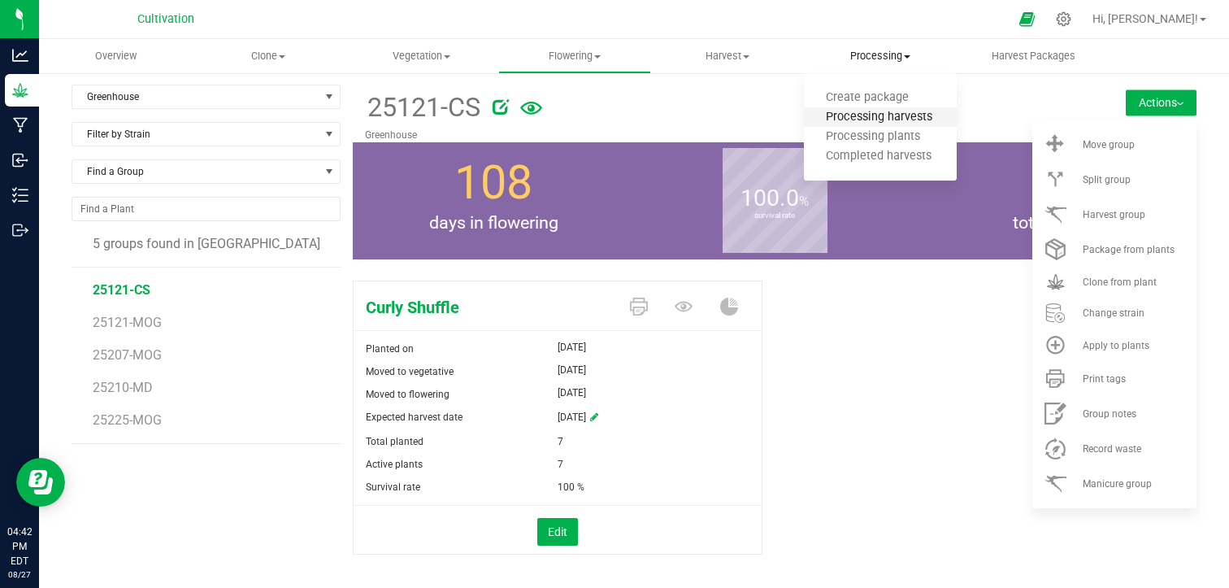
click at [888, 117] on span "Processing harvests" at bounding box center [879, 118] width 150 height 14
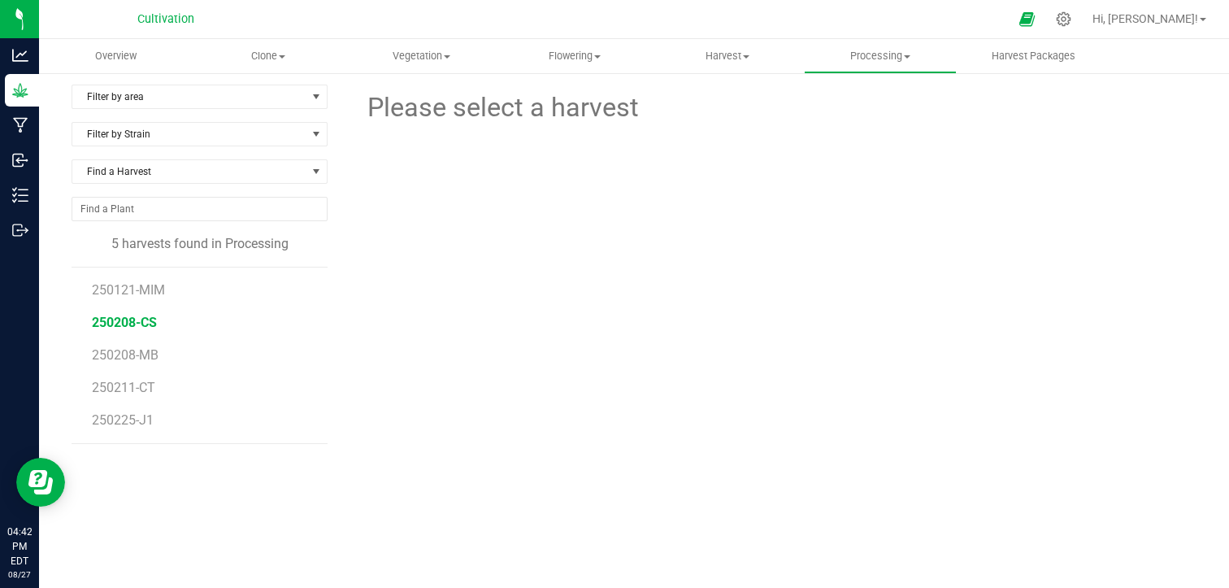
click at [139, 322] on span "250208-CS" at bounding box center [124, 322] width 65 height 15
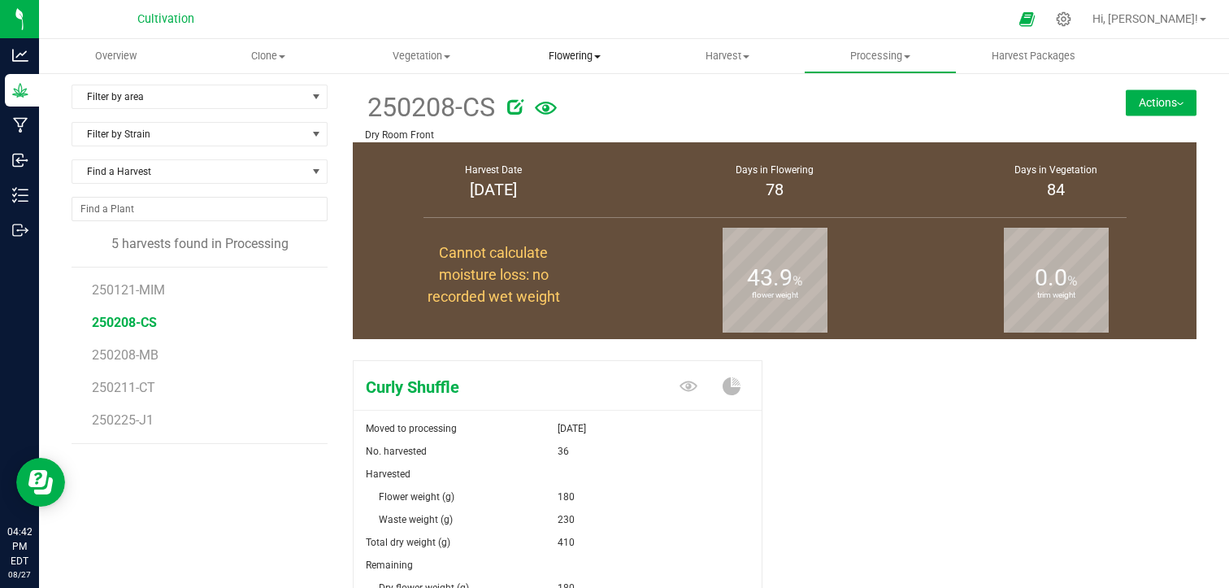
click at [581, 59] on span "Flowering" at bounding box center [574, 56] width 151 height 15
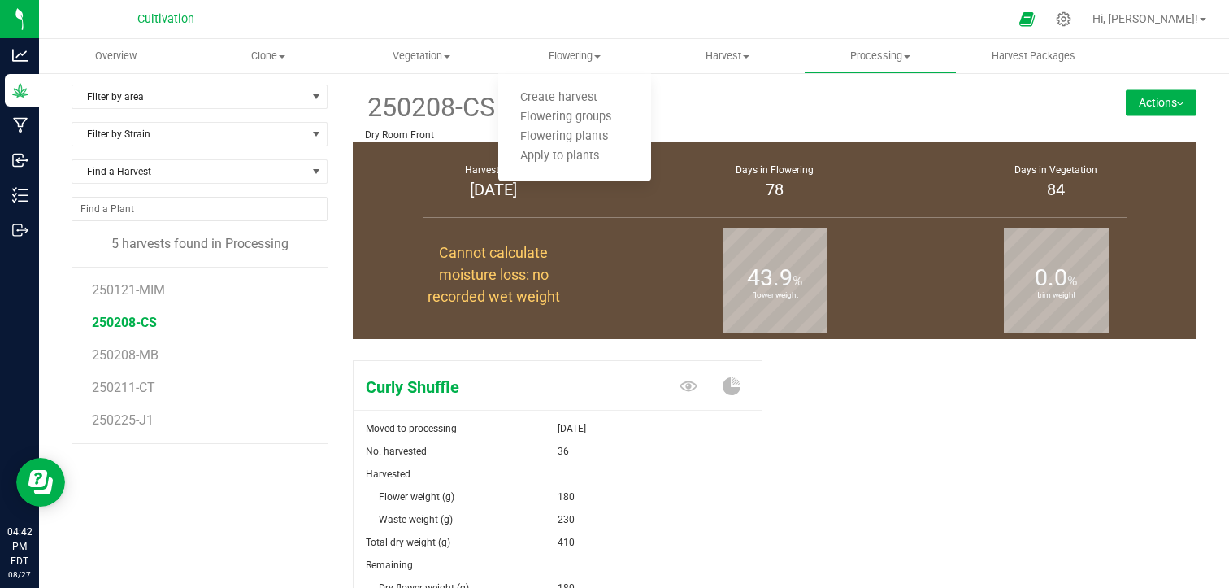
click at [726, 88] on div at bounding box center [781, 104] width 549 height 33
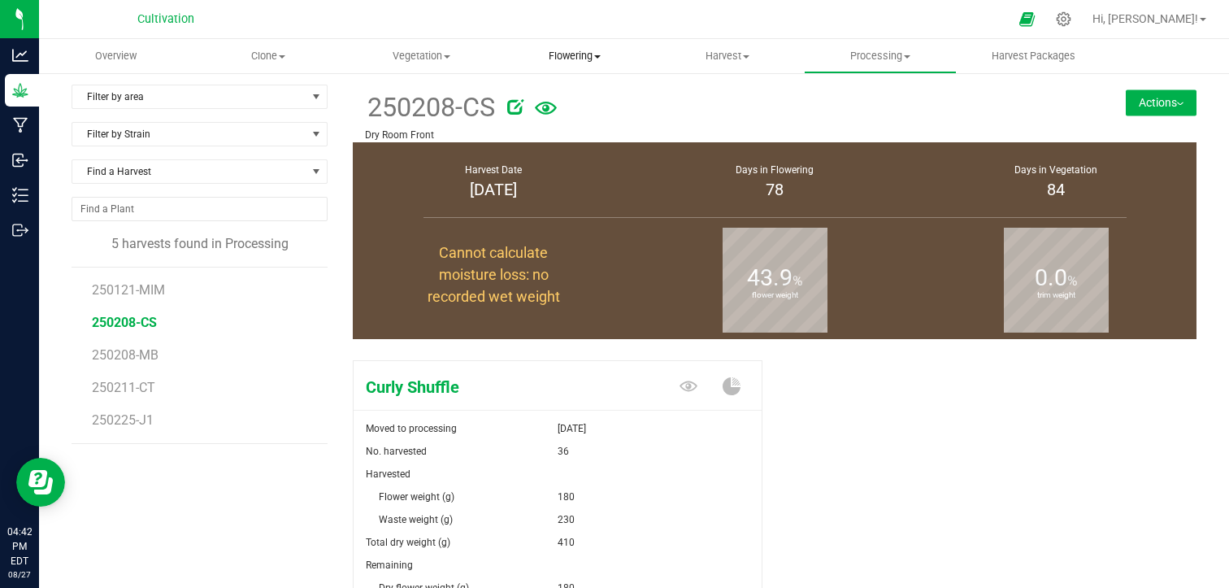
click at [567, 54] on span "Flowering" at bounding box center [574, 56] width 153 height 15
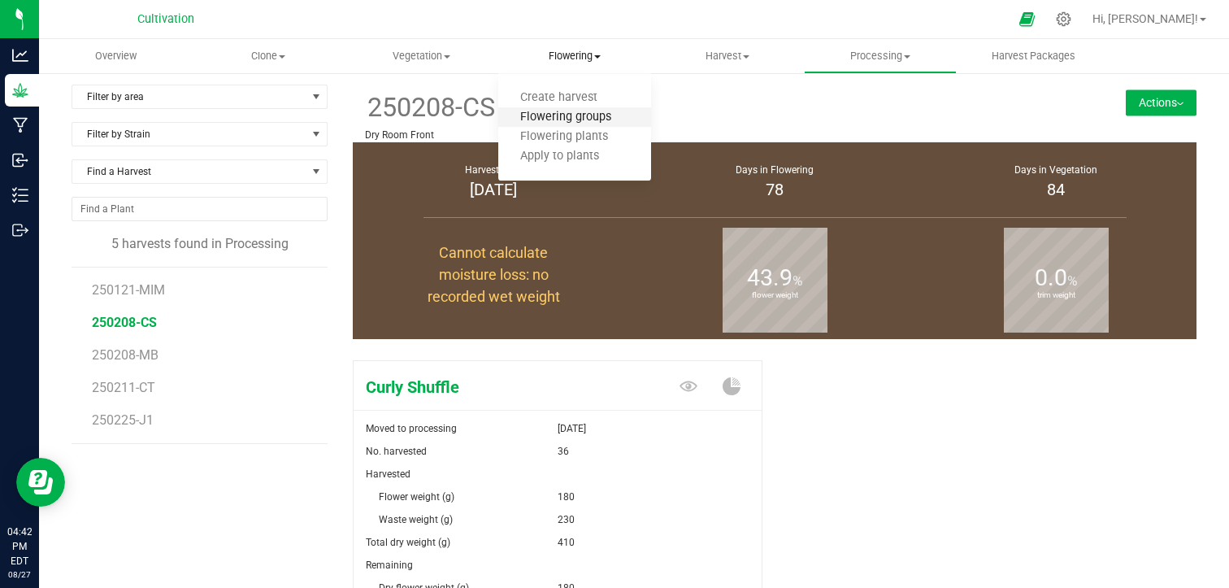
click at [592, 119] on span "Flowering groups" at bounding box center [565, 118] width 135 height 14
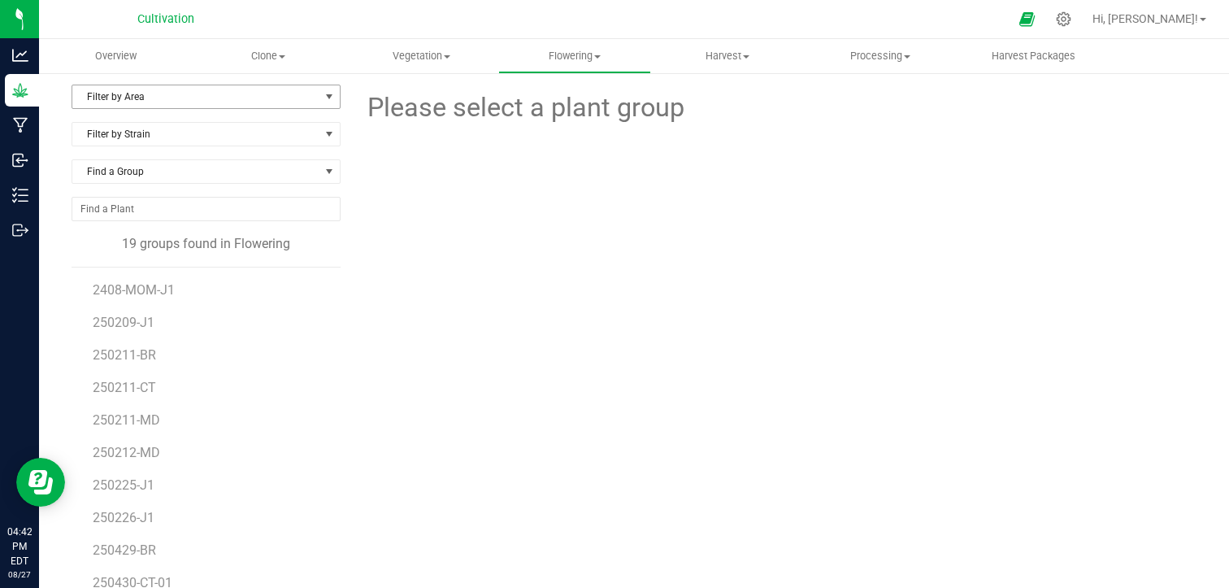
click at [328, 93] on span "select" at bounding box center [329, 96] width 13 height 13
click at [228, 165] on li "Greenhouse" at bounding box center [204, 172] width 264 height 24
click at [139, 289] on span "25121-CS" at bounding box center [122, 289] width 58 height 15
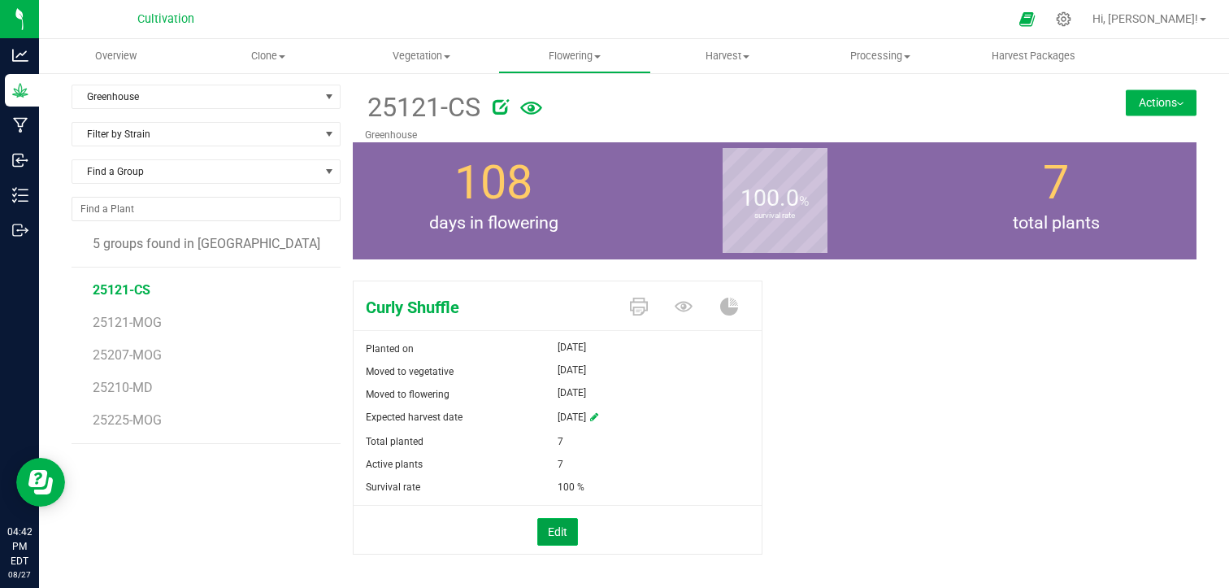
click at [569, 526] on button "Edit" at bounding box center [557, 532] width 41 height 28
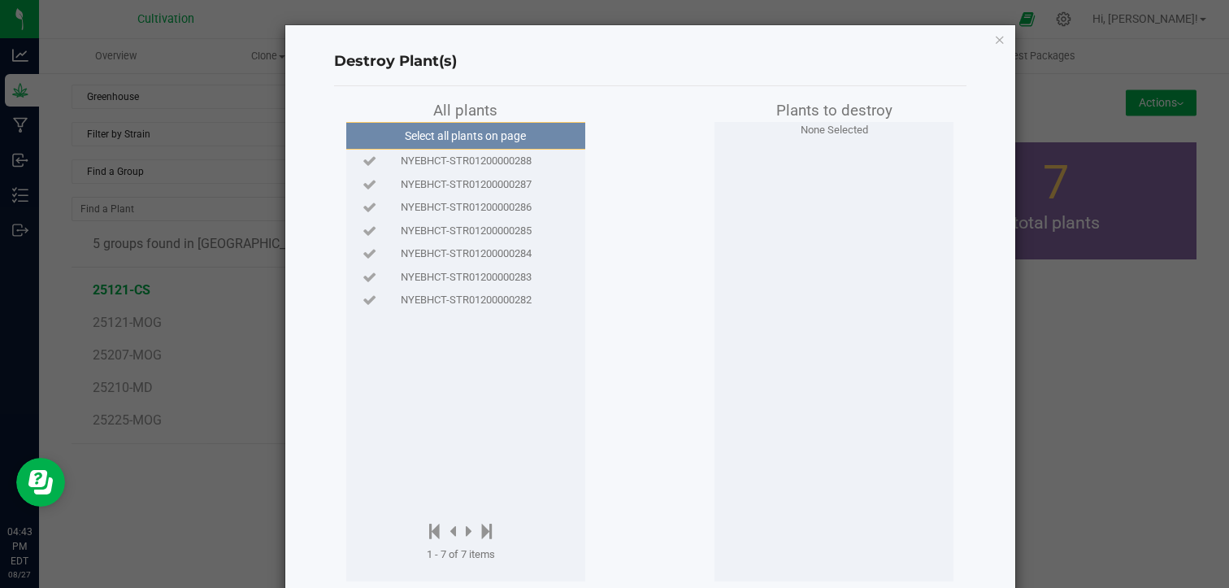
click at [507, 163] on span "NYEBHCT-STR01200000288" at bounding box center [466, 161] width 131 height 16
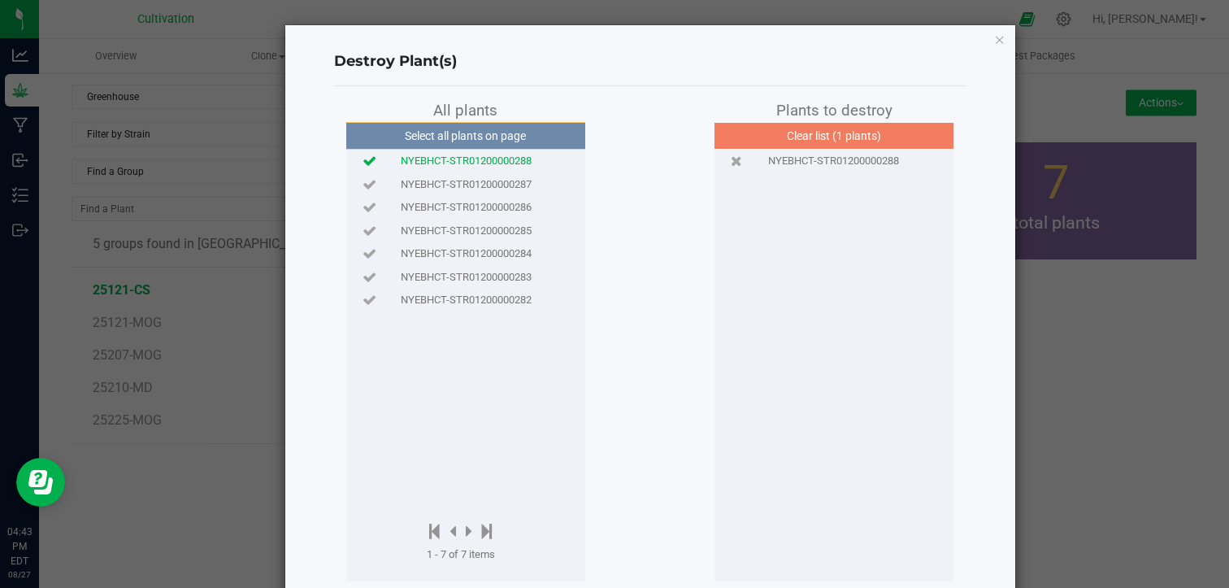
click at [497, 184] on span "NYEBHCT-STR01200000287" at bounding box center [466, 184] width 131 height 16
click at [483, 206] on span "NYEBHCT-STR01200000286" at bounding box center [466, 207] width 131 height 16
click at [464, 232] on span "NYEBHCT-STR01200000285" at bounding box center [466, 231] width 131 height 16
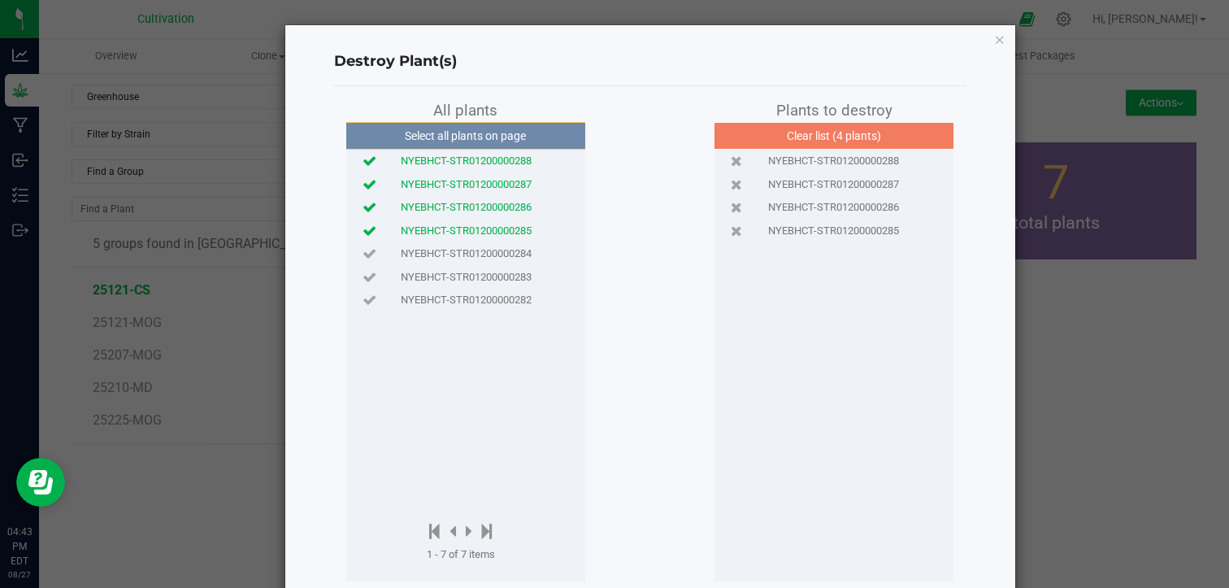
click at [453, 248] on span "NYEBHCT-STR01200000284" at bounding box center [466, 253] width 131 height 16
click at [436, 270] on span "NYEBHCT-STR01200000283" at bounding box center [466, 277] width 131 height 16
click at [416, 294] on span "NYEBHCT-STR01200000282" at bounding box center [466, 300] width 131 height 16
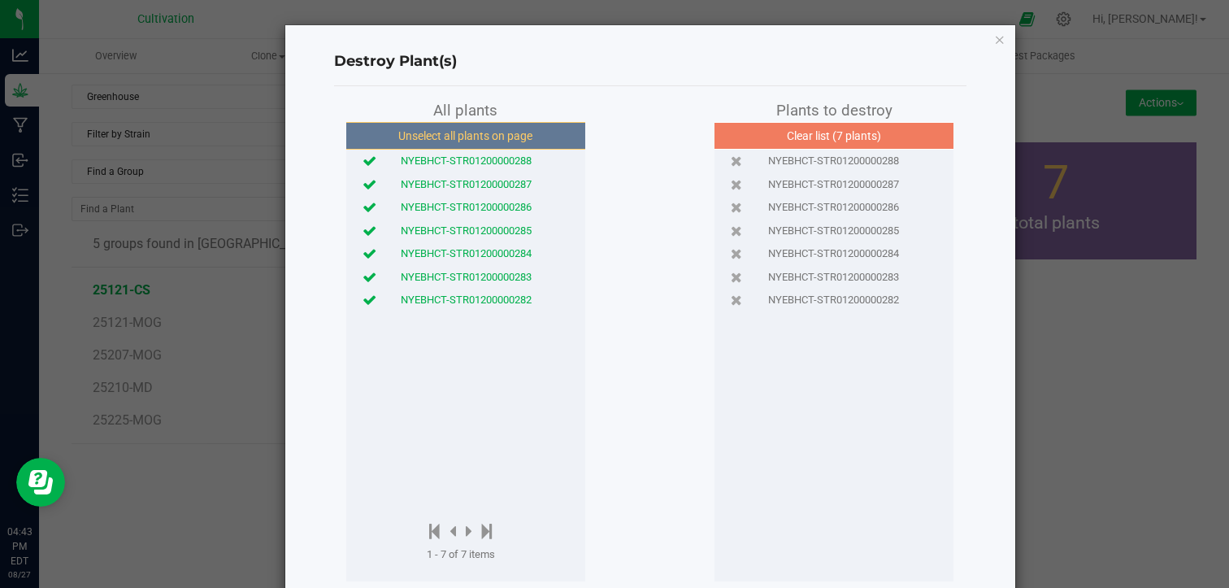
click at [962, 256] on div "Destroy Plant(s) All plants Unselect all plants on page NYEBHCT-STR01200000288 …" at bounding box center [650, 337] width 730 height 625
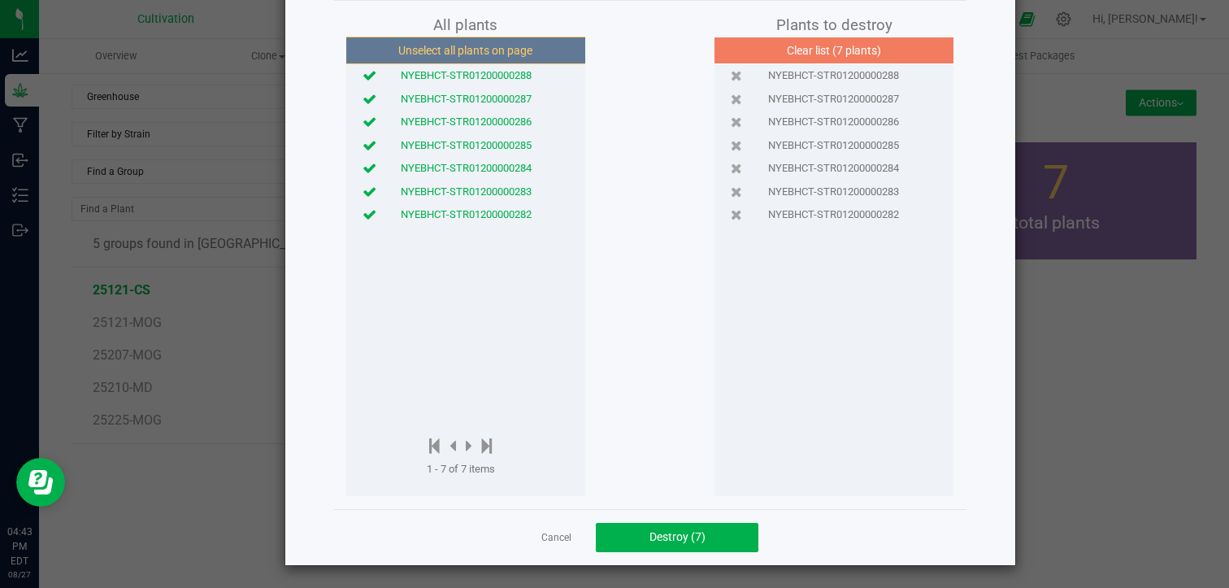
scroll to position [86, 0]
click at [692, 537] on span "Destroy (7)" at bounding box center [677, 535] width 56 height 13
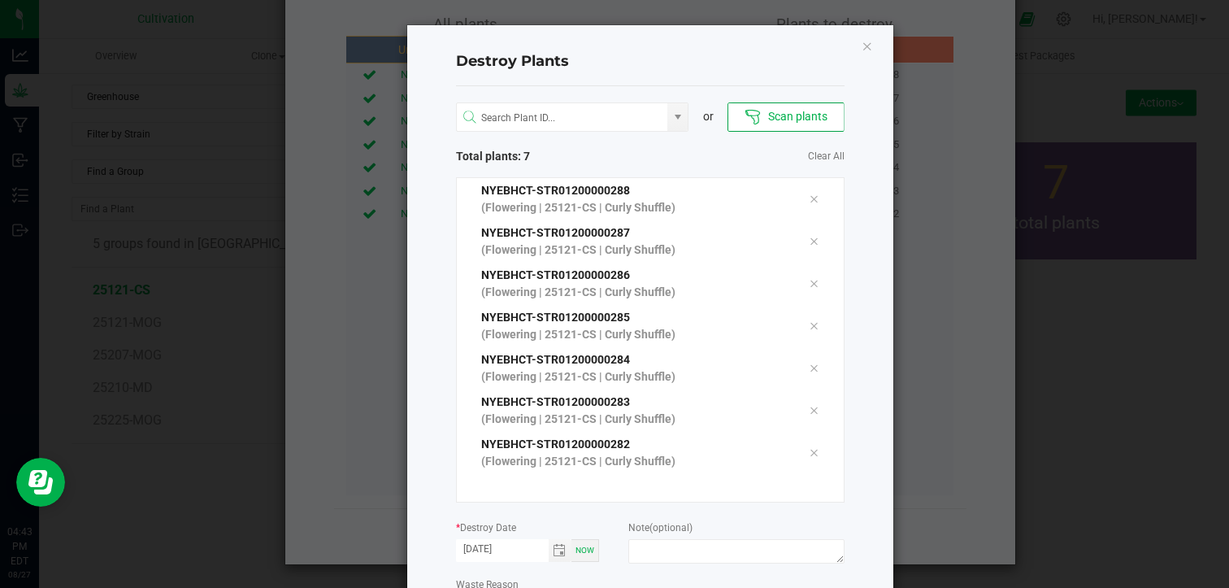
scroll to position [12, 0]
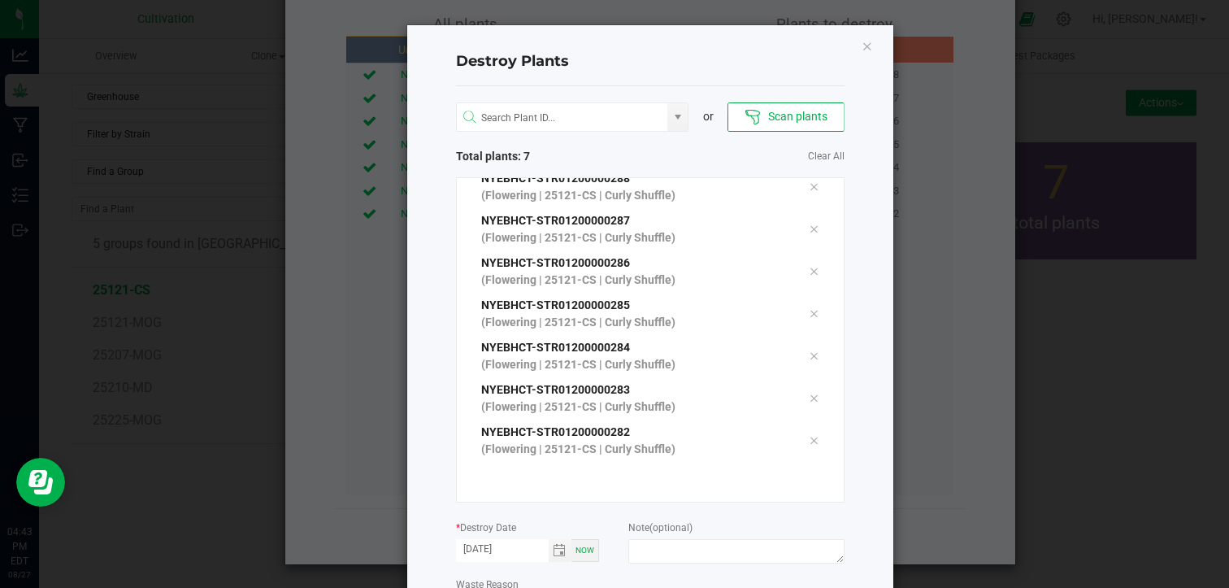
click at [1062, 323] on ngb-modal-window "Destroy Plants or Scan plants Total plants: 7 Clear All NYEBHCT-STR01200000288 …" at bounding box center [620, 294] width 1241 height 588
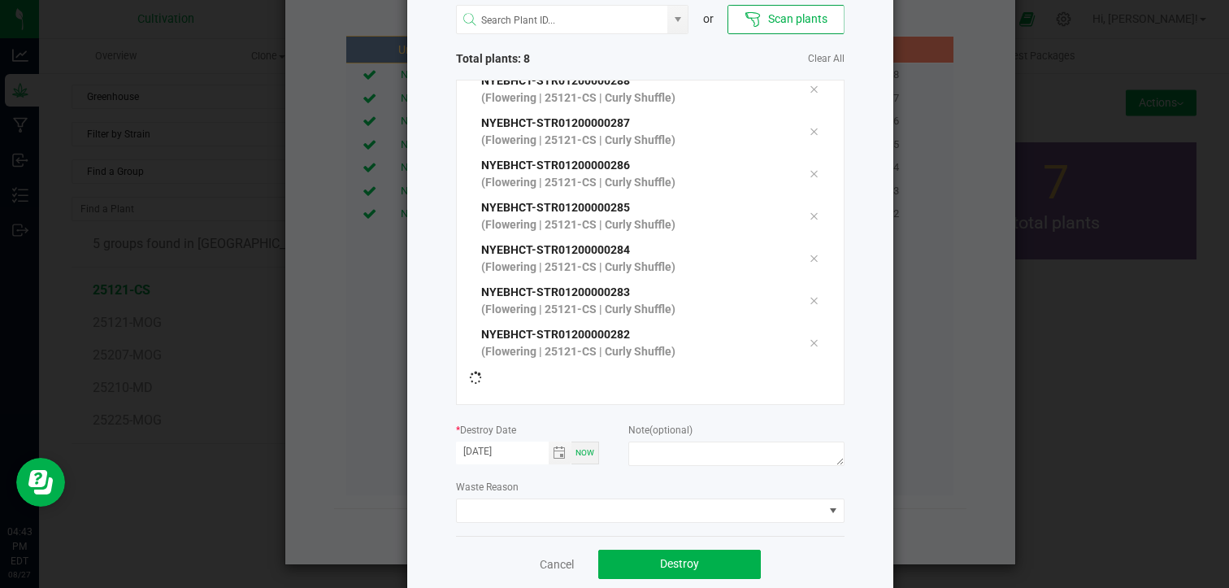
scroll to position [13, 0]
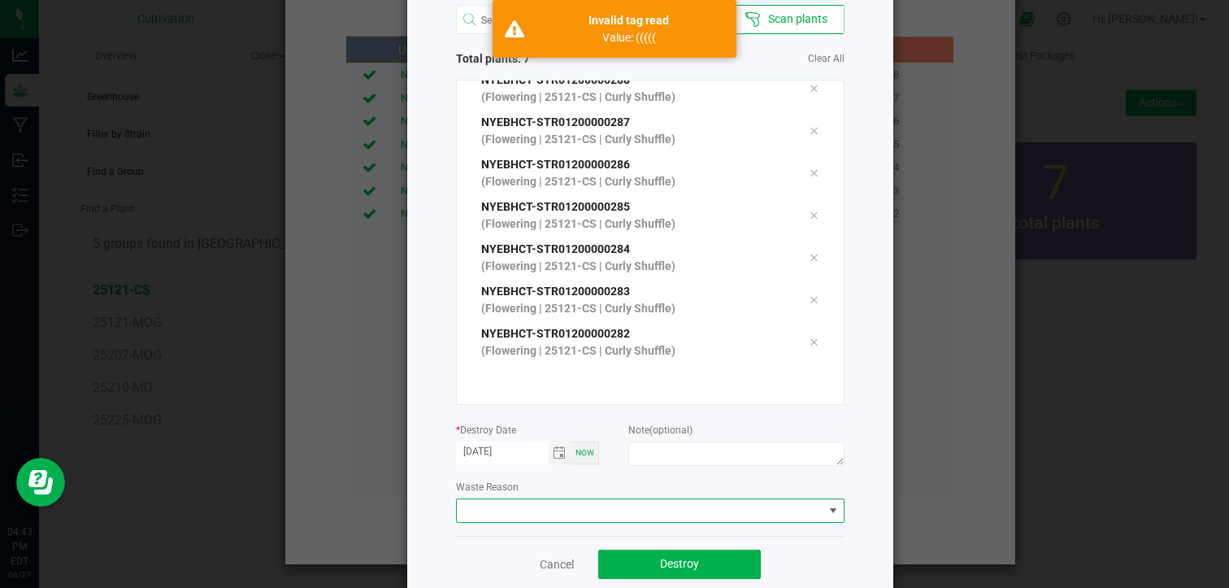
click at [827, 515] on span at bounding box center [833, 510] width 13 height 13
click at [673, 506] on span at bounding box center [640, 510] width 367 height 23
click at [671, 506] on span at bounding box center [640, 510] width 367 height 23
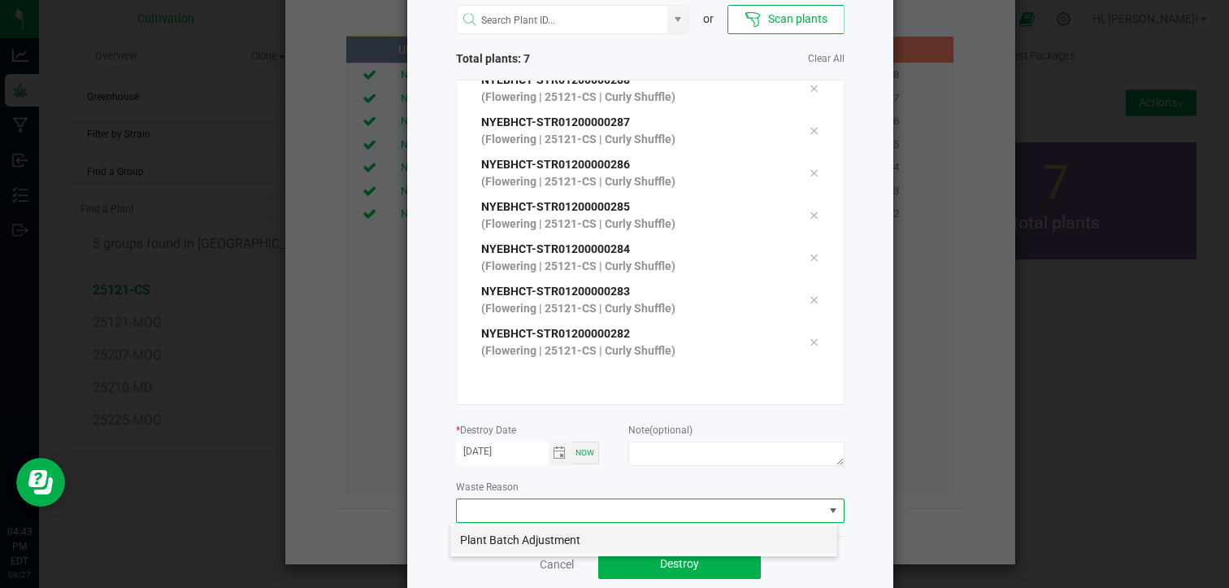
click at [636, 529] on li "Plant Batch Adjustment" at bounding box center [643, 540] width 387 height 28
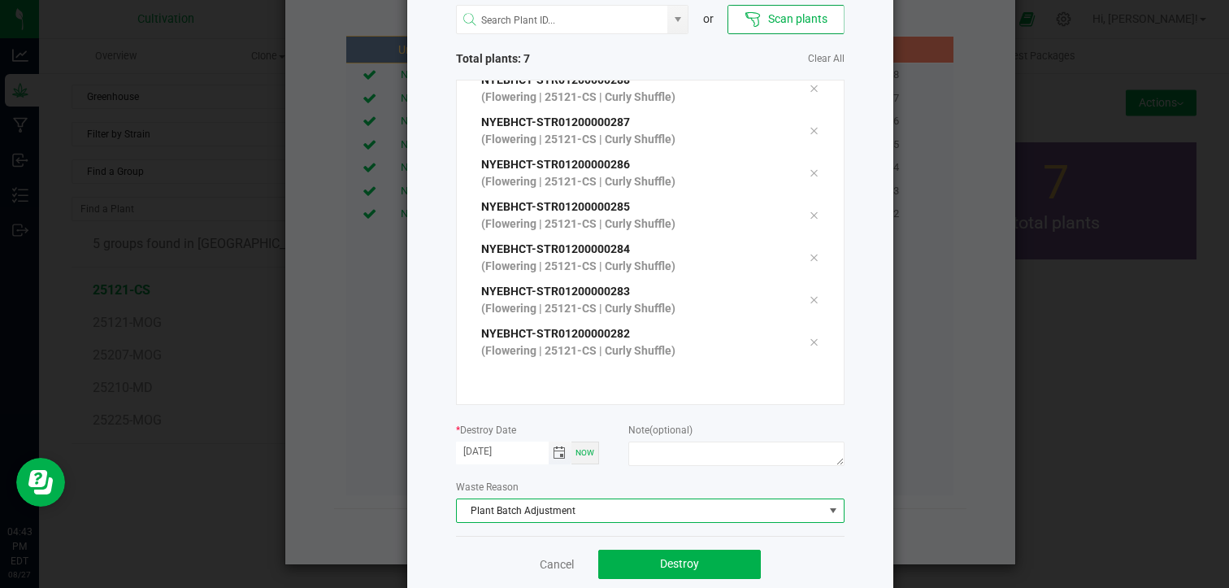
click at [553, 454] on span "Toggle calendar" at bounding box center [559, 452] width 13 height 13
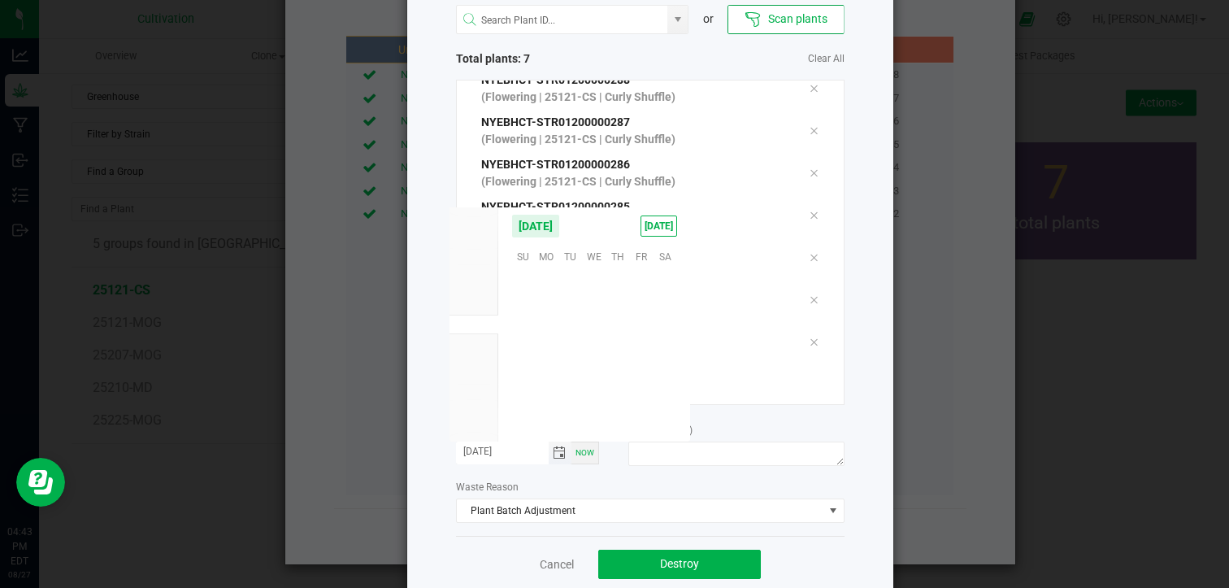
scroll to position [263475, 0]
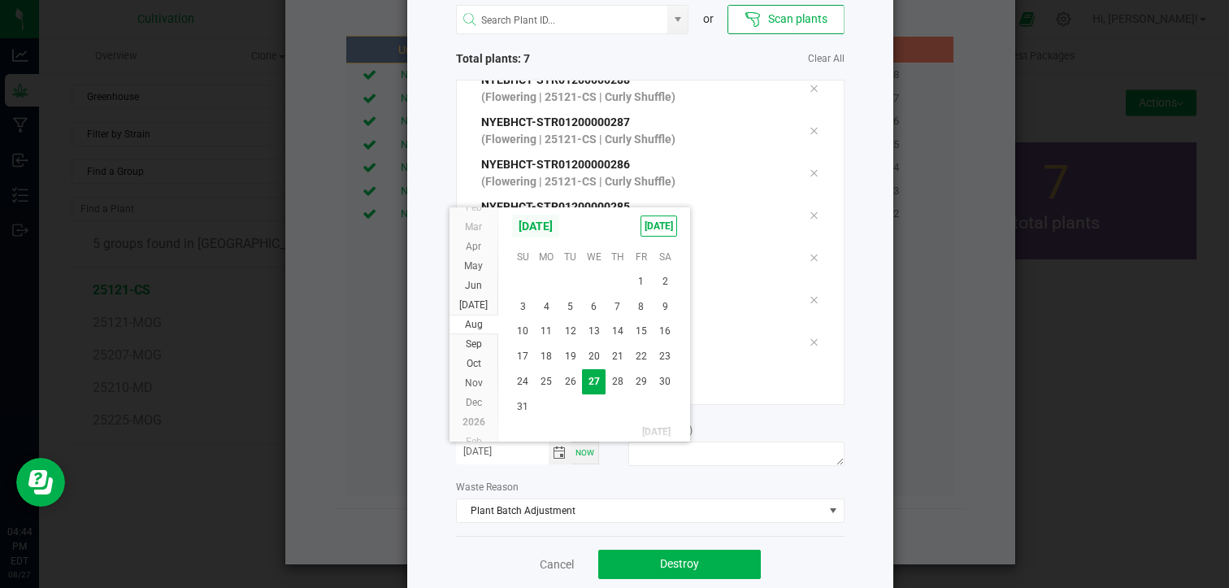
click at [560, 231] on span "[DATE]" at bounding box center [535, 226] width 49 height 24
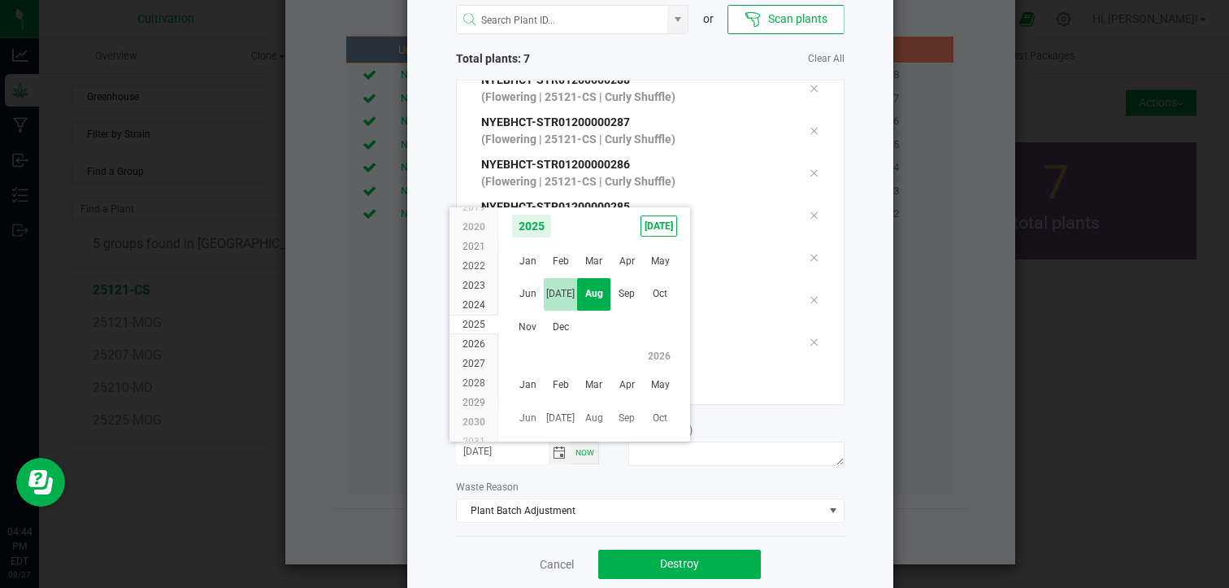
click at [559, 293] on span "[DATE]" at bounding box center [560, 294] width 33 height 33
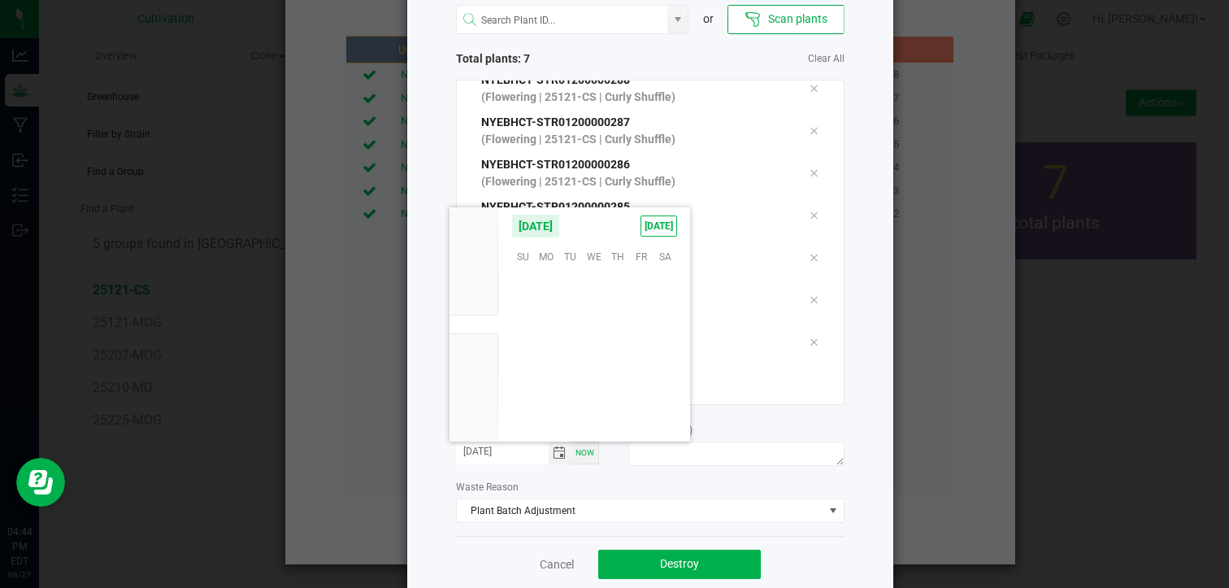
scroll to position [263299, 0]
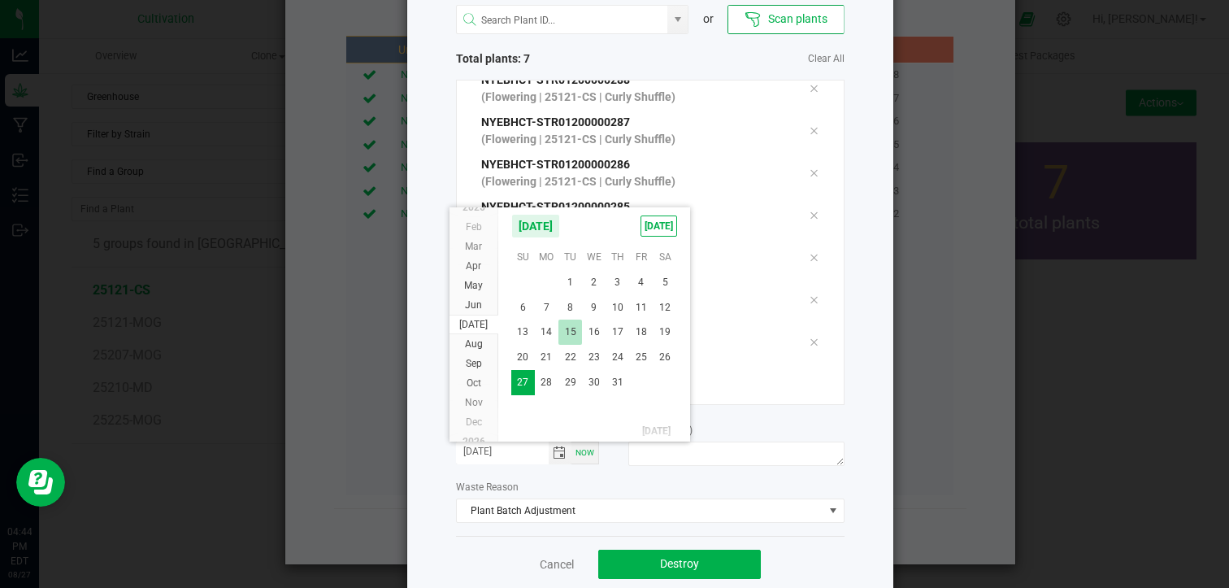
click at [569, 334] on span "15" at bounding box center [570, 331] width 24 height 25
type input "[DATE]"
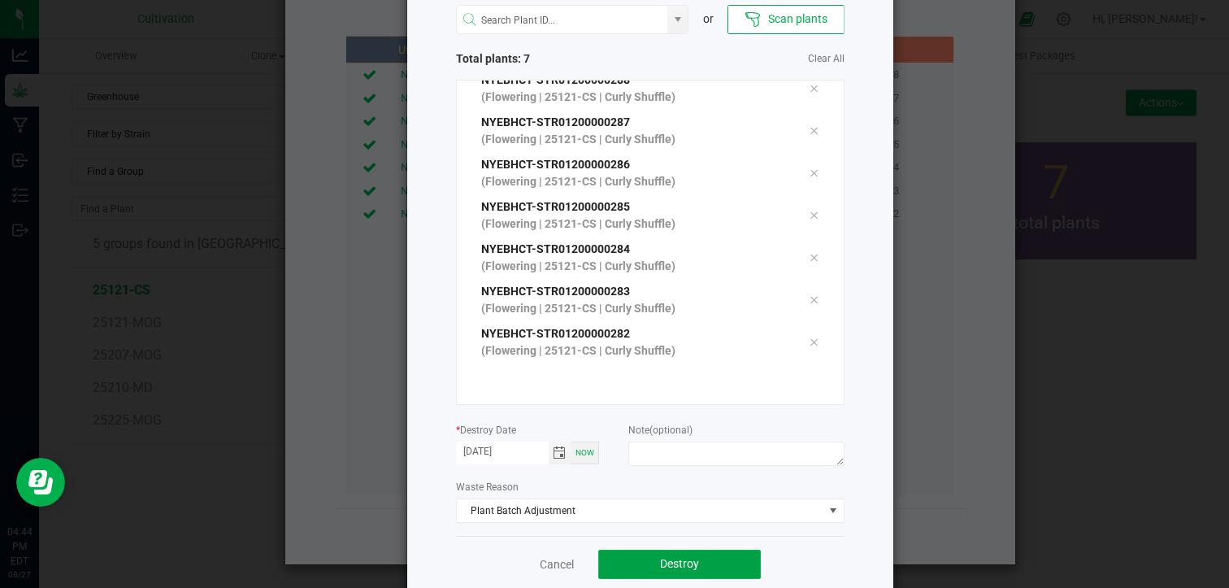
click at [649, 562] on button "Destroy" at bounding box center [679, 563] width 163 height 29
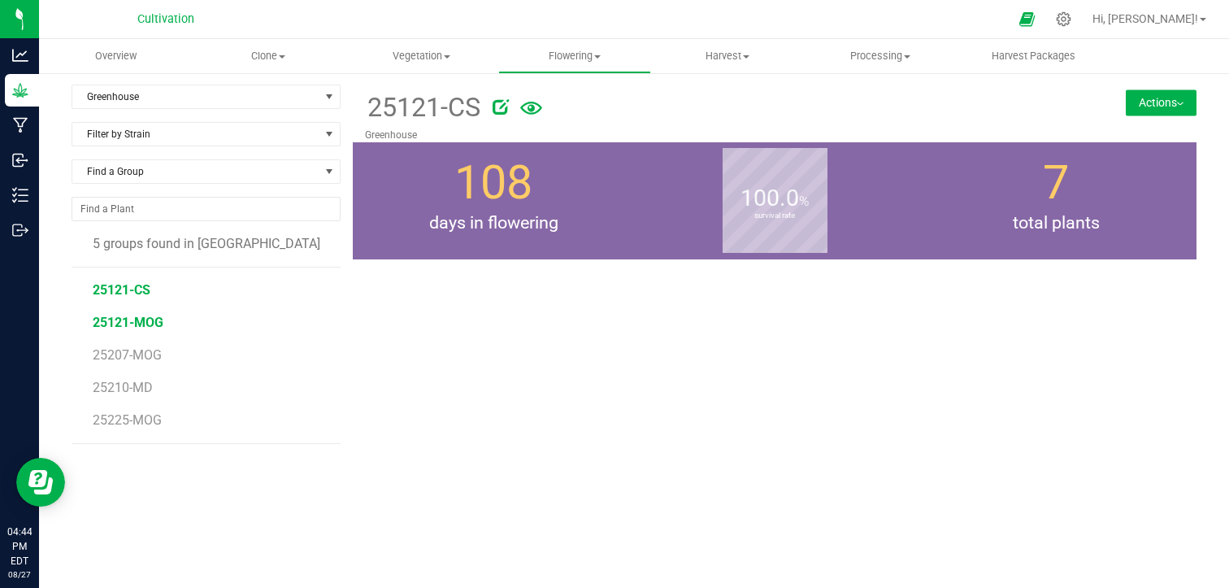
click at [140, 318] on span "25121-MOG" at bounding box center [128, 322] width 71 height 15
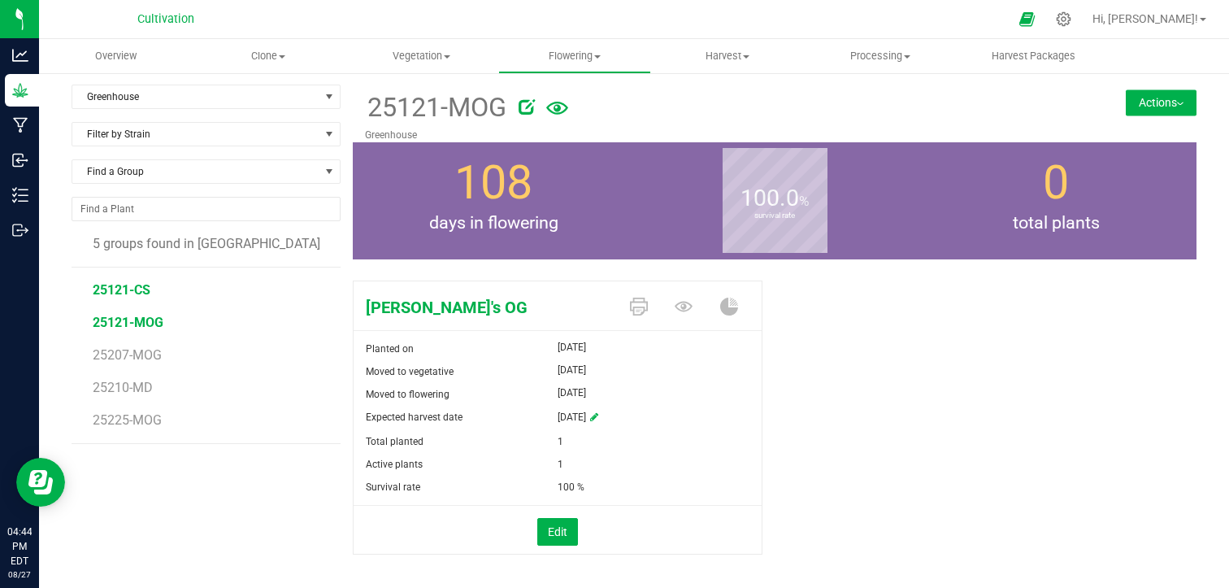
click at [137, 289] on span "25121-CS" at bounding box center [122, 289] width 58 height 15
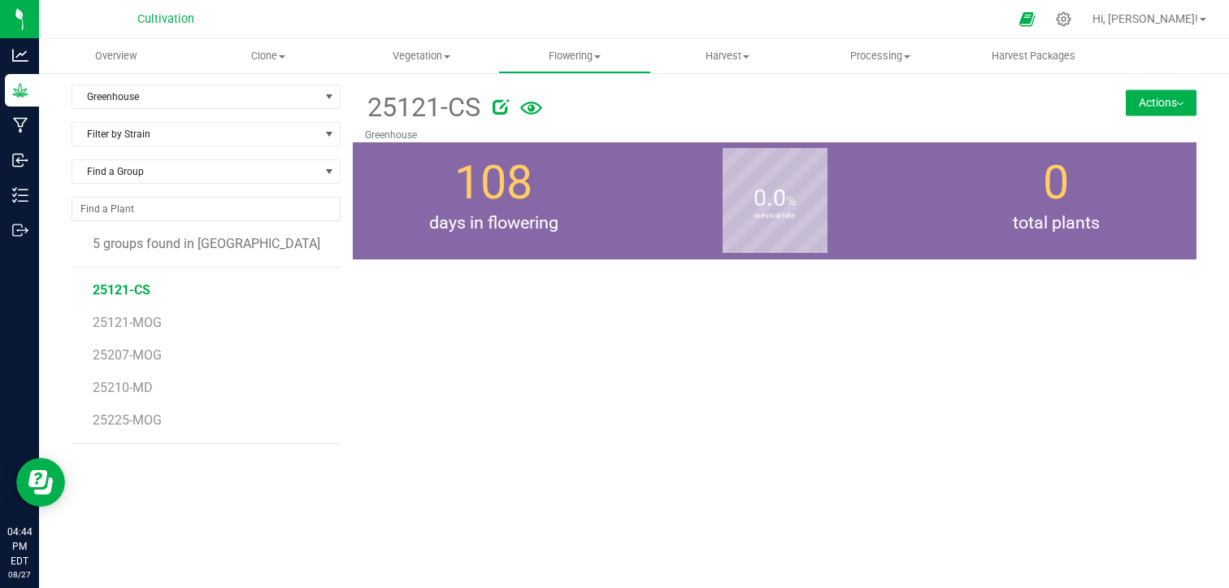
click at [1134, 96] on button "Actions" at bounding box center [1161, 102] width 71 height 26
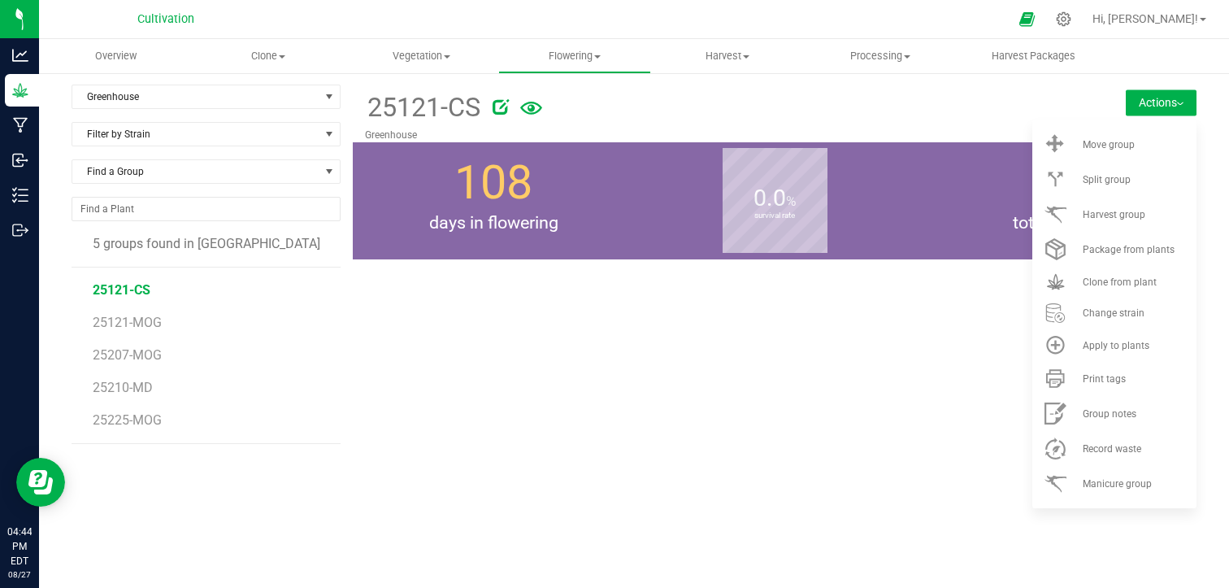
click at [884, 307] on div "25121-CS [GEOGRAPHIC_DATA] Actions Move group Split group" at bounding box center [775, 329] width 844 height 488
click at [224, 354] on li "25207-MOG" at bounding box center [211, 348] width 236 height 33
click at [1112, 217] on span "Harvest group" at bounding box center [1114, 214] width 63 height 11
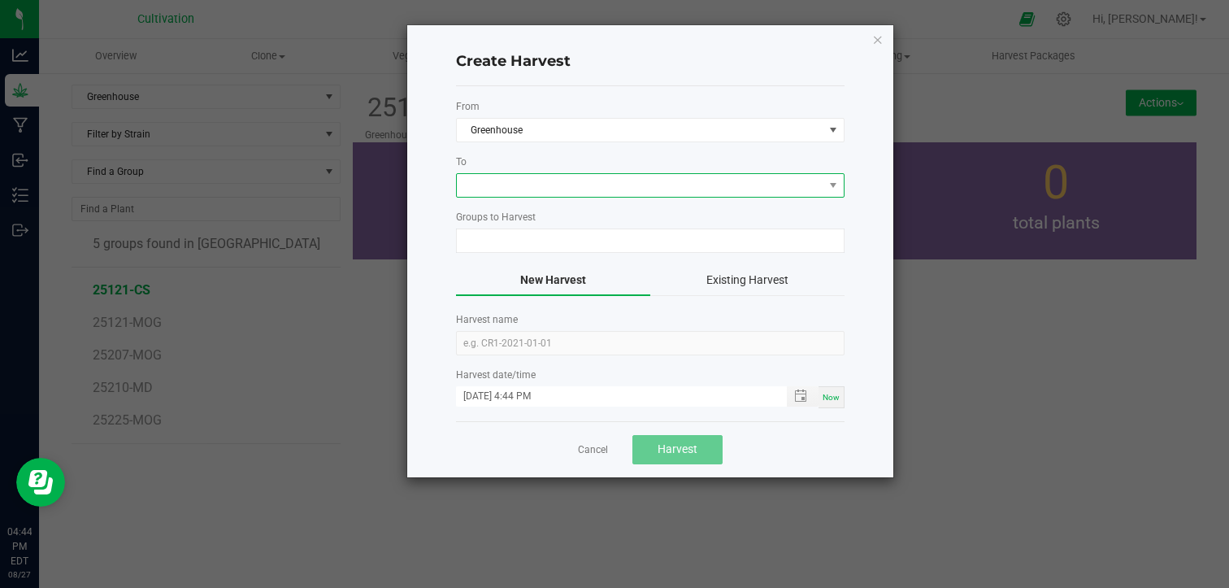
click at [649, 181] on span at bounding box center [640, 185] width 367 height 23
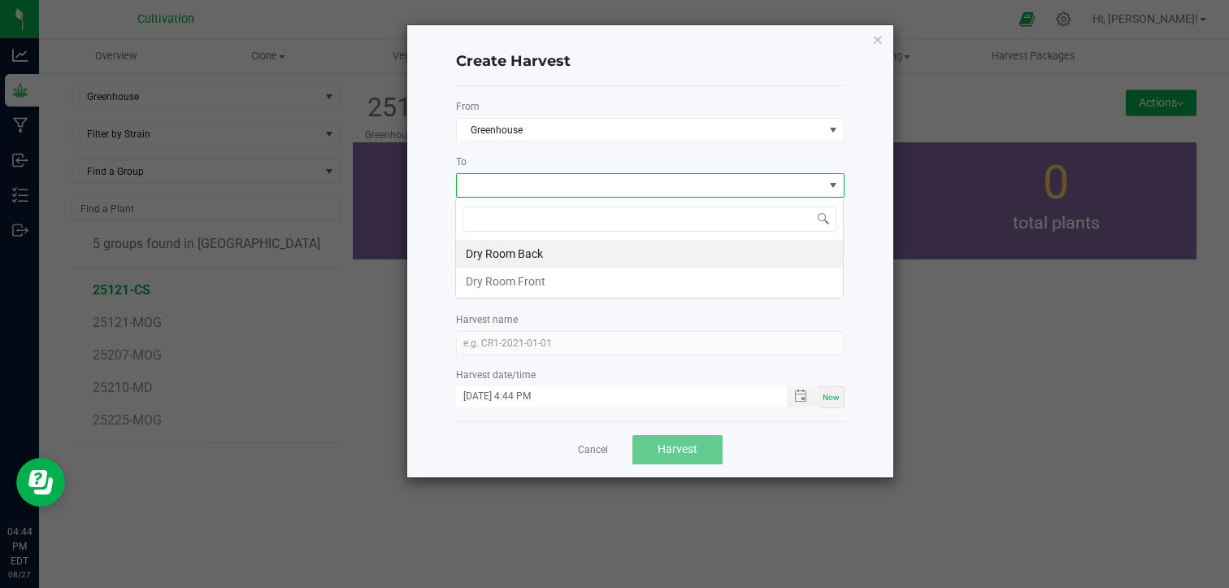
scroll to position [24, 389]
click at [597, 246] on li "Dry Room Back" at bounding box center [649, 254] width 387 height 28
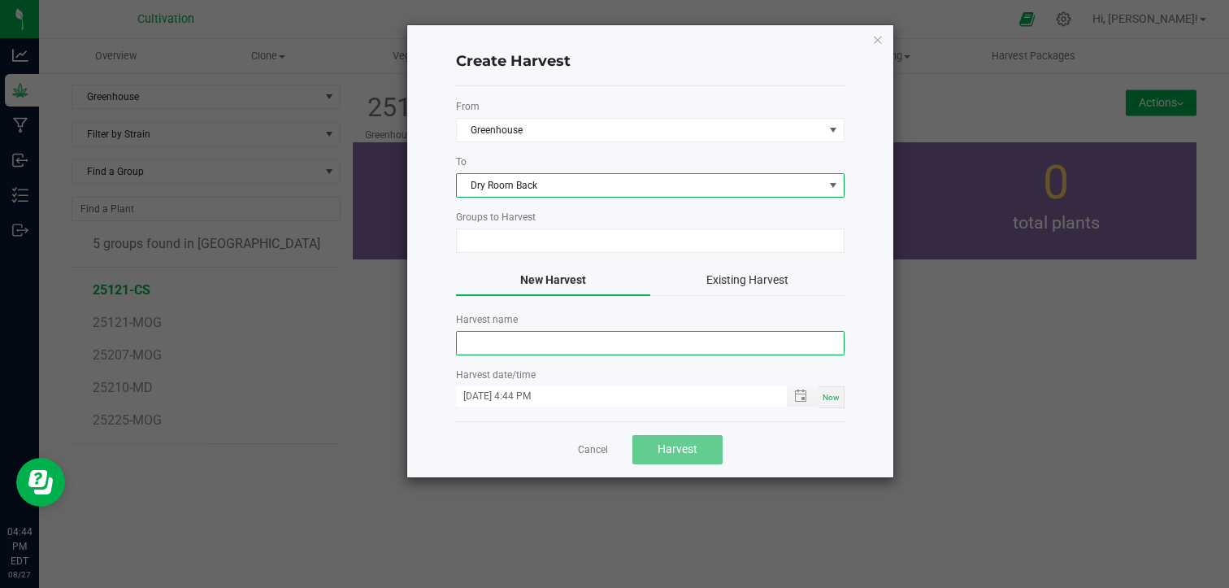
click at [560, 343] on input "text" at bounding box center [650, 343] width 389 height 24
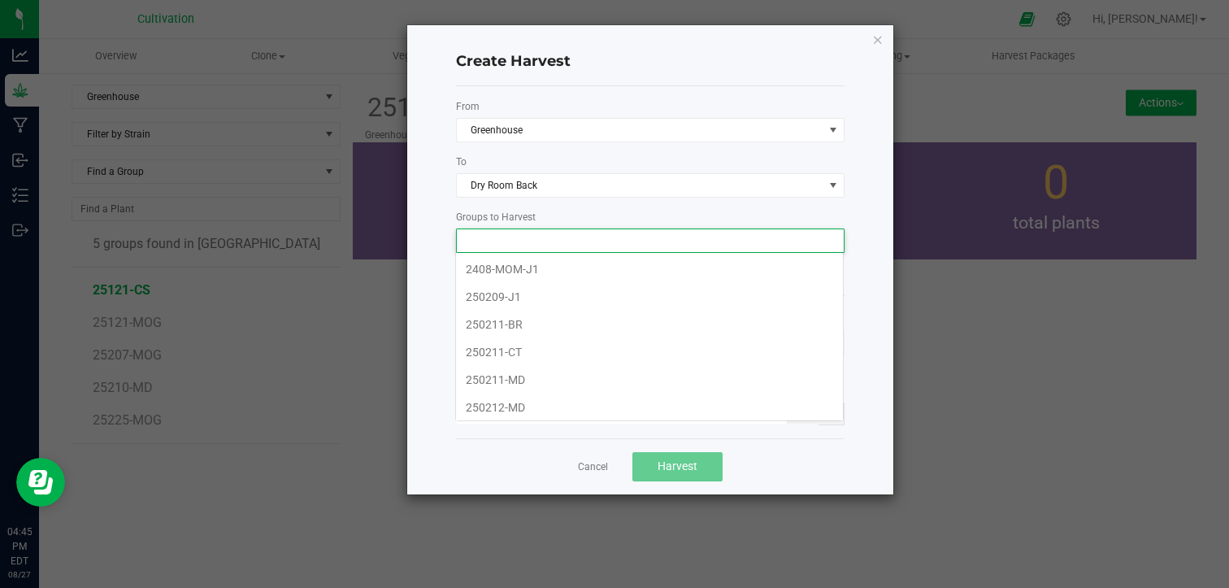
click at [592, 239] on input at bounding box center [640, 240] width 367 height 23
click at [870, 281] on div "Create Harvest From Greenhouse To Dry Room Back Groups to Harvest New Harvest E…" at bounding box center [650, 259] width 486 height 469
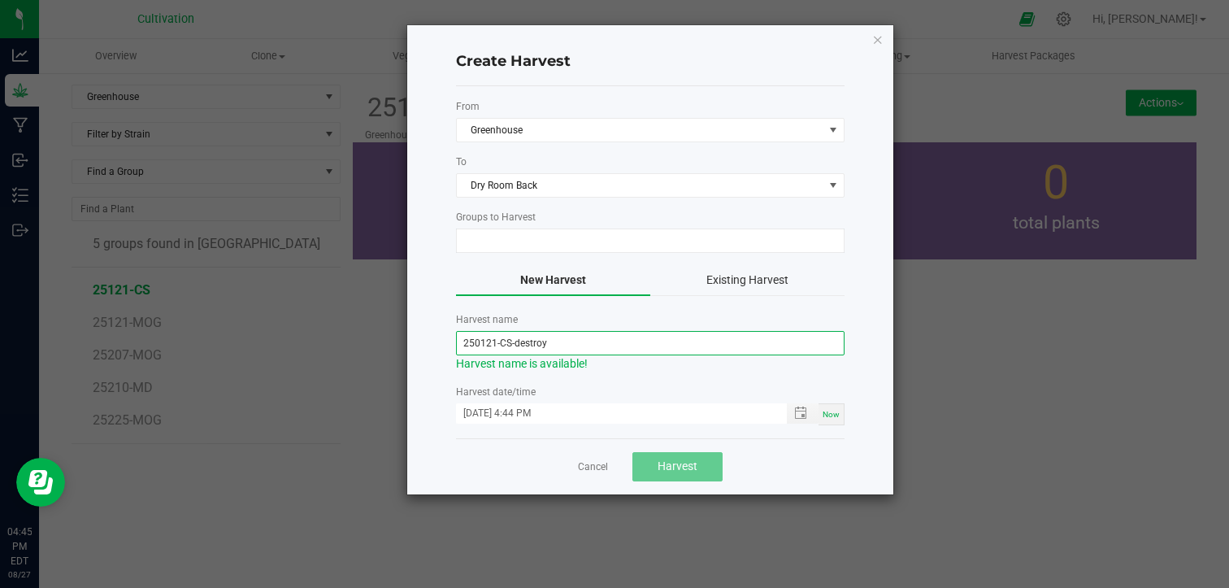
drag, startPoint x: 512, startPoint y: 342, endPoint x: 452, endPoint y: 342, distance: 60.1
click at [452, 342] on div "Create Harvest From Greenhouse To Dry Room Back Groups to Harvest New Harvest E…" at bounding box center [650, 259] width 486 height 469
type input "Greedestroy"
click at [436, 301] on div "Create Harvest From Greenhouse To Dry Room Back Groups to Harvest New Harvest E…" at bounding box center [650, 259] width 486 height 469
click at [580, 466] on link "Cancel" at bounding box center [593, 467] width 30 height 14
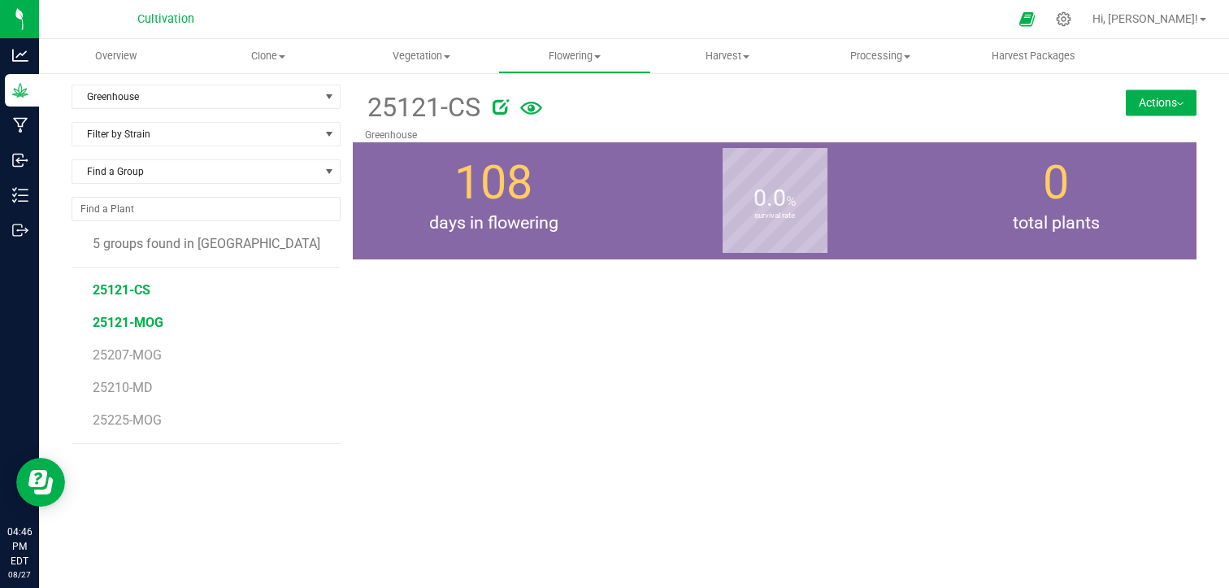
click at [130, 322] on span "25121-MOG" at bounding box center [128, 322] width 71 height 15
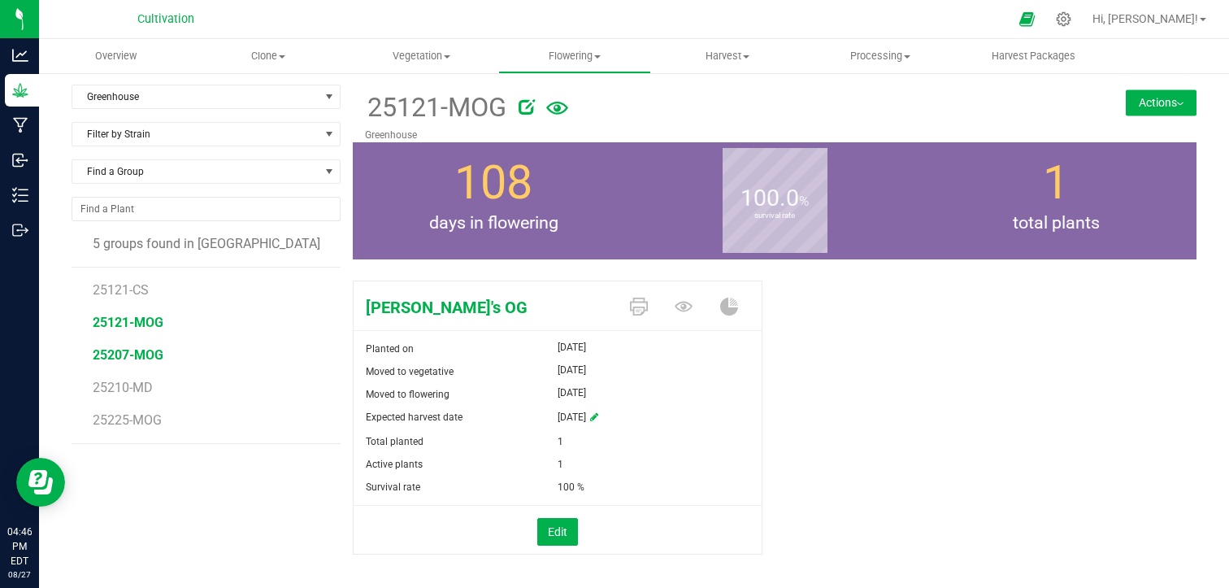
click at [151, 360] on span "25207-MOG" at bounding box center [128, 354] width 71 height 15
click at [142, 386] on span "25210-MD" at bounding box center [123, 387] width 61 height 15
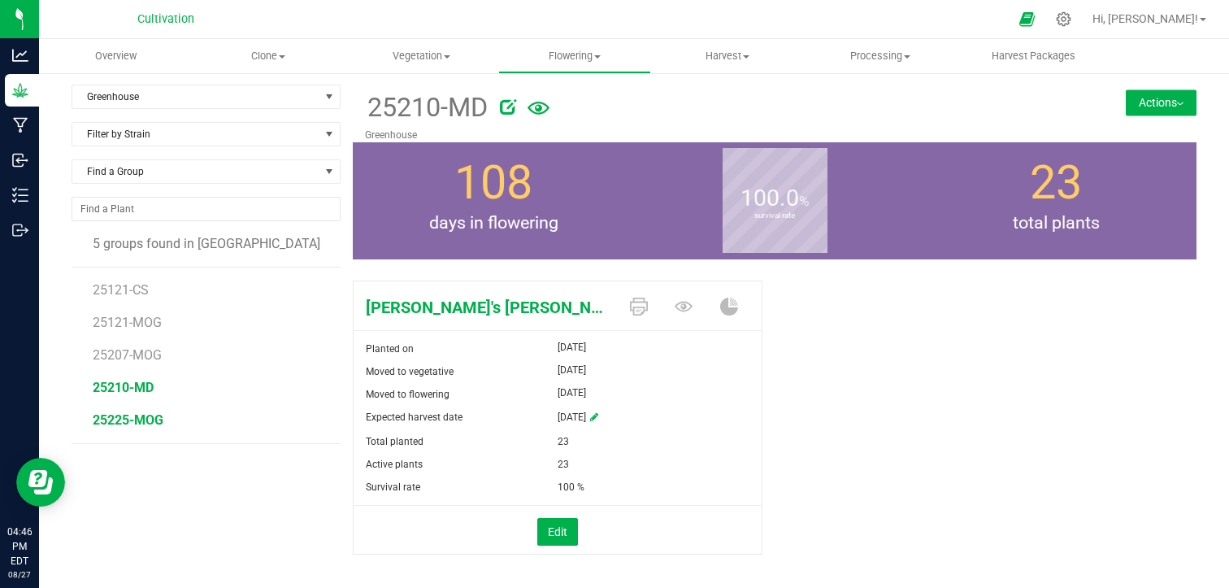
click at [145, 420] on span "25225-MOG" at bounding box center [128, 419] width 71 height 15
click at [891, 66] on uib-tab-heading "Processing Create package Processing harvests Processing plants Completed harve…" at bounding box center [880, 56] width 151 height 33
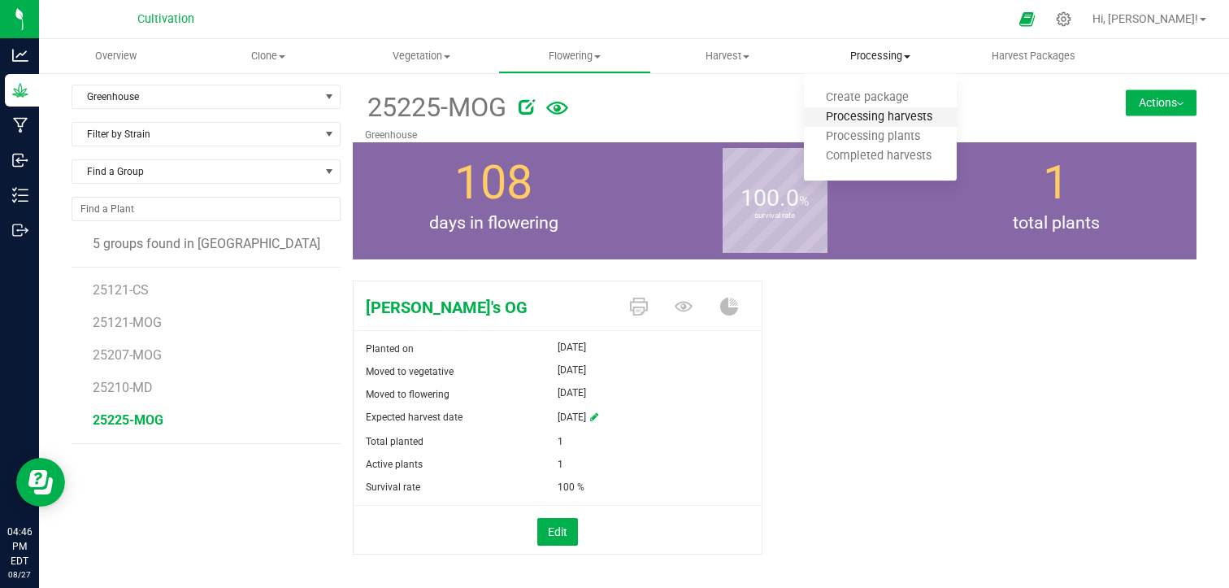
click at [871, 117] on span "Processing harvests" at bounding box center [879, 118] width 150 height 14
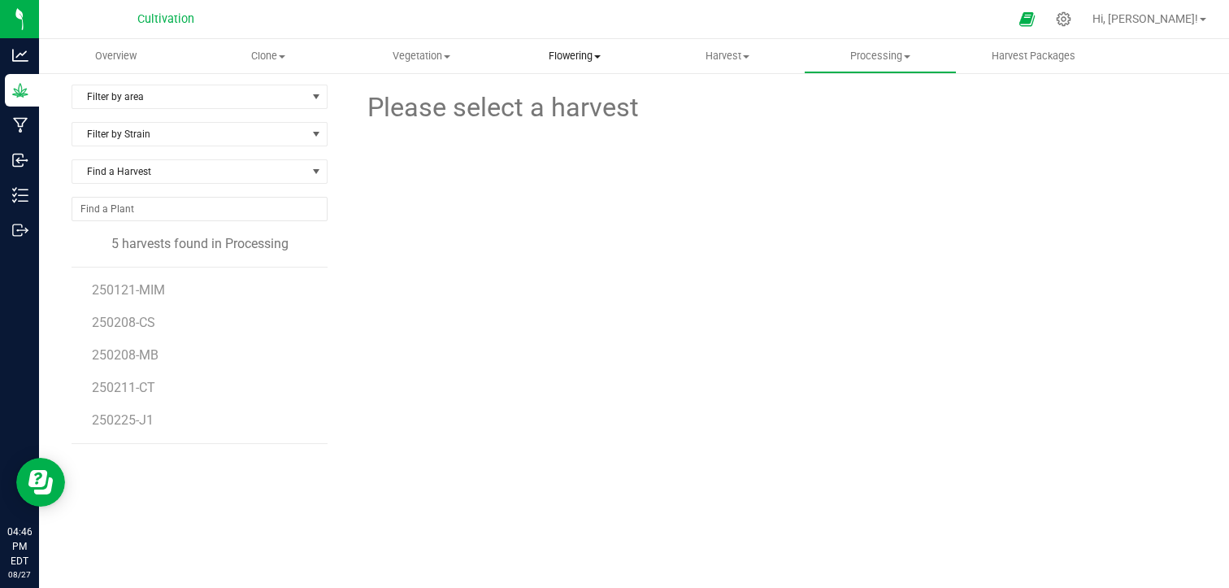
click at [540, 63] on span "Flowering" at bounding box center [574, 56] width 151 height 15
click at [569, 123] on span "Flowering groups" at bounding box center [565, 118] width 135 height 14
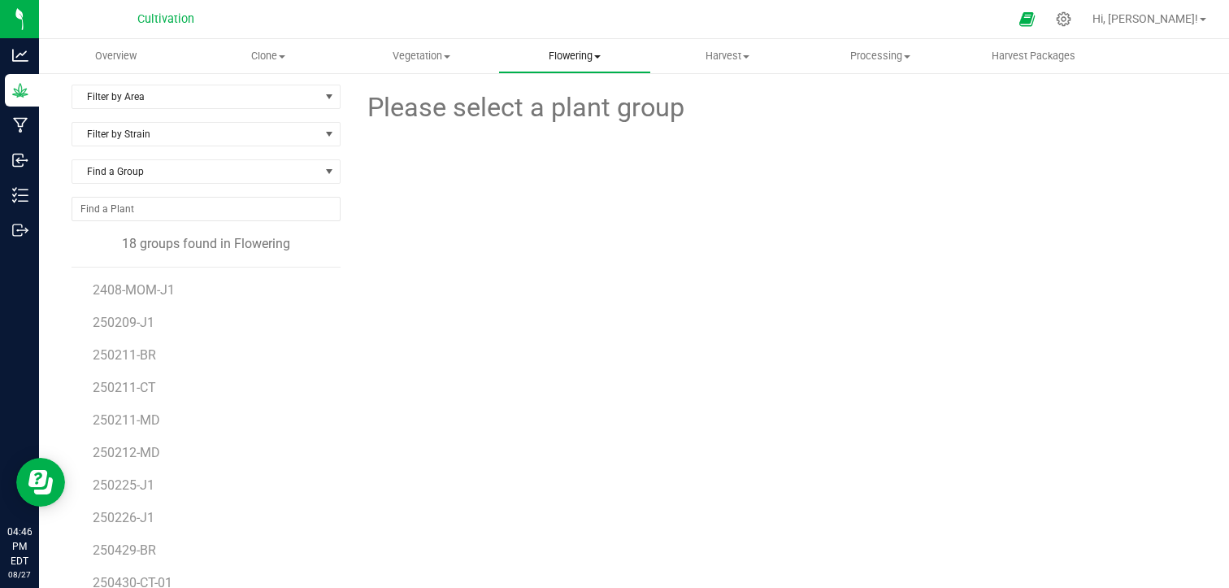
click at [593, 54] on span "Flowering" at bounding box center [574, 56] width 151 height 15
click at [443, 309] on div "Please select a plant group" at bounding box center [775, 380] width 844 height 590
click at [236, 133] on span "Filter by Strain" at bounding box center [195, 134] width 247 height 23
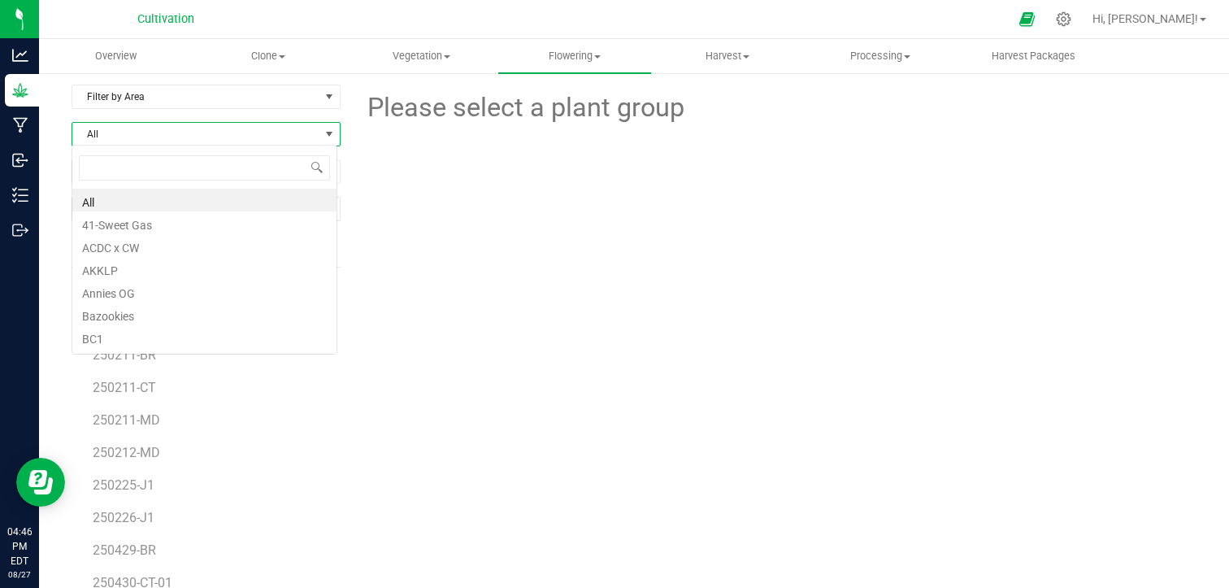
scroll to position [24, 266]
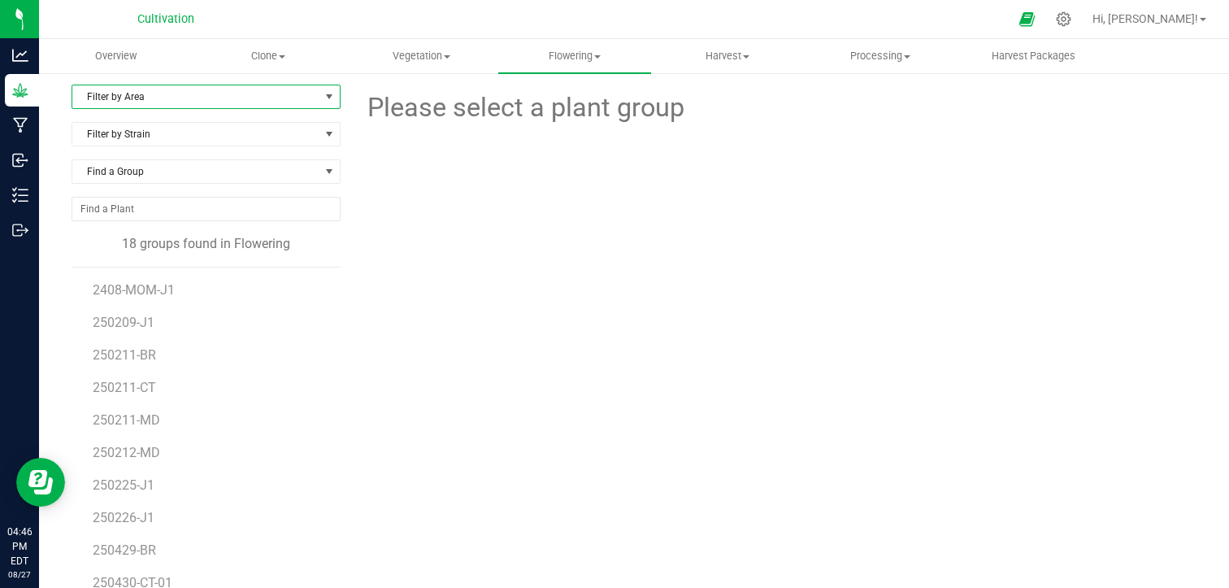
click at [259, 102] on span "Filter by Area" at bounding box center [195, 96] width 247 height 23
click at [230, 169] on li "Greenhouse" at bounding box center [204, 172] width 264 height 24
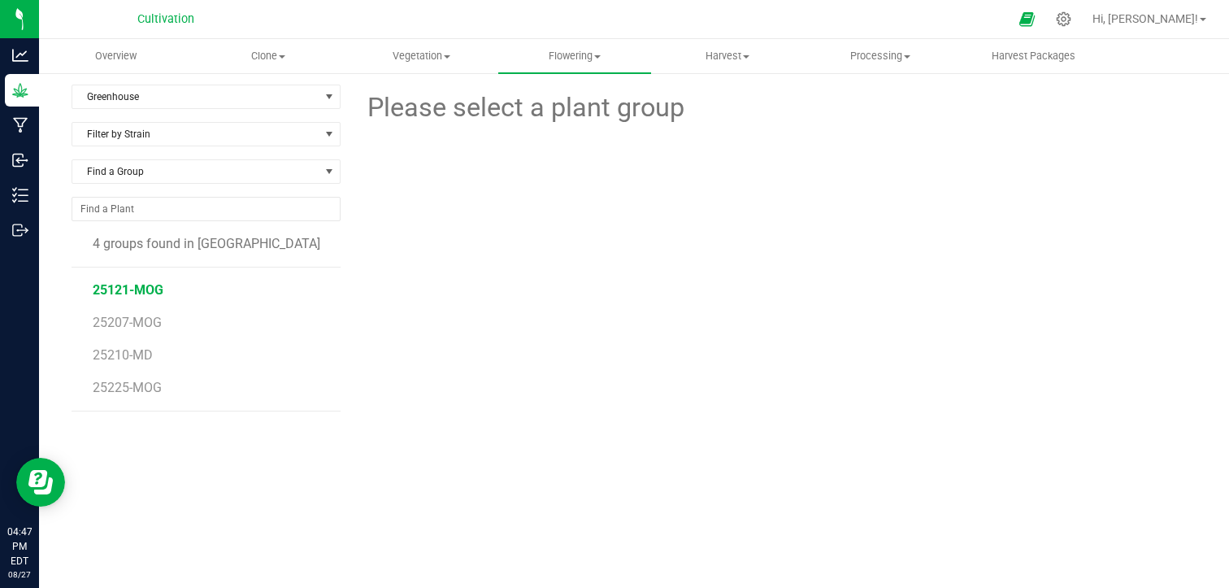
click at [144, 293] on span "25121-MOG" at bounding box center [128, 289] width 71 height 15
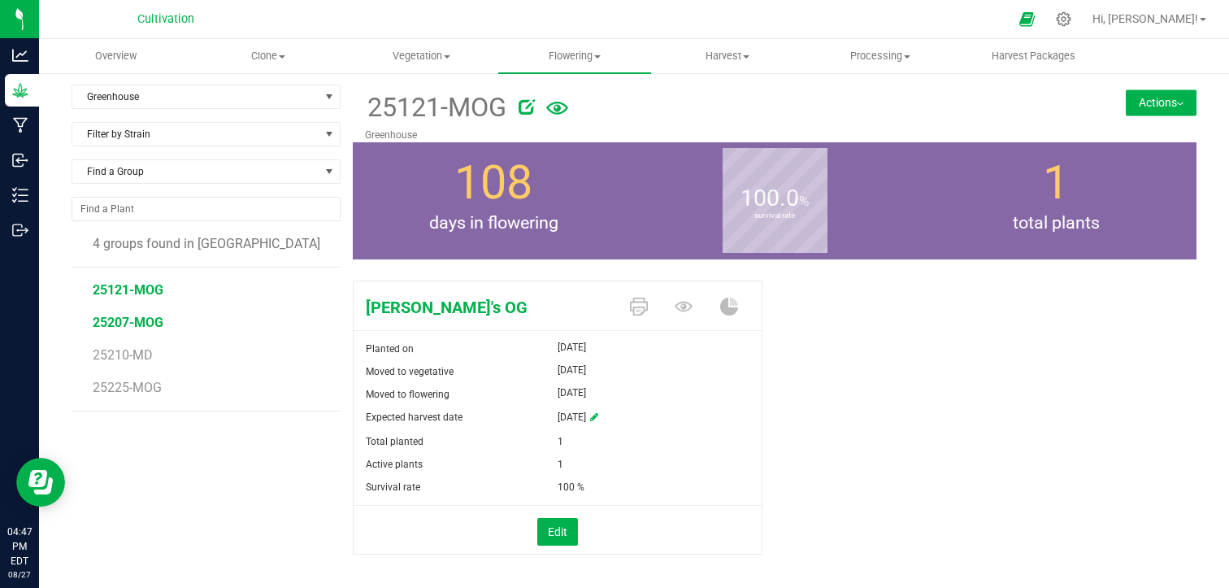
click at [144, 325] on span "25207-MOG" at bounding box center [128, 322] width 71 height 15
click at [133, 389] on span "25225-MOG" at bounding box center [128, 387] width 71 height 15
click at [237, 389] on li "25225-MOG" at bounding box center [211, 388] width 236 height 46
click at [163, 321] on span "25207-MOG" at bounding box center [128, 322] width 71 height 15
click at [156, 292] on span "25121-MOG" at bounding box center [128, 289] width 71 height 15
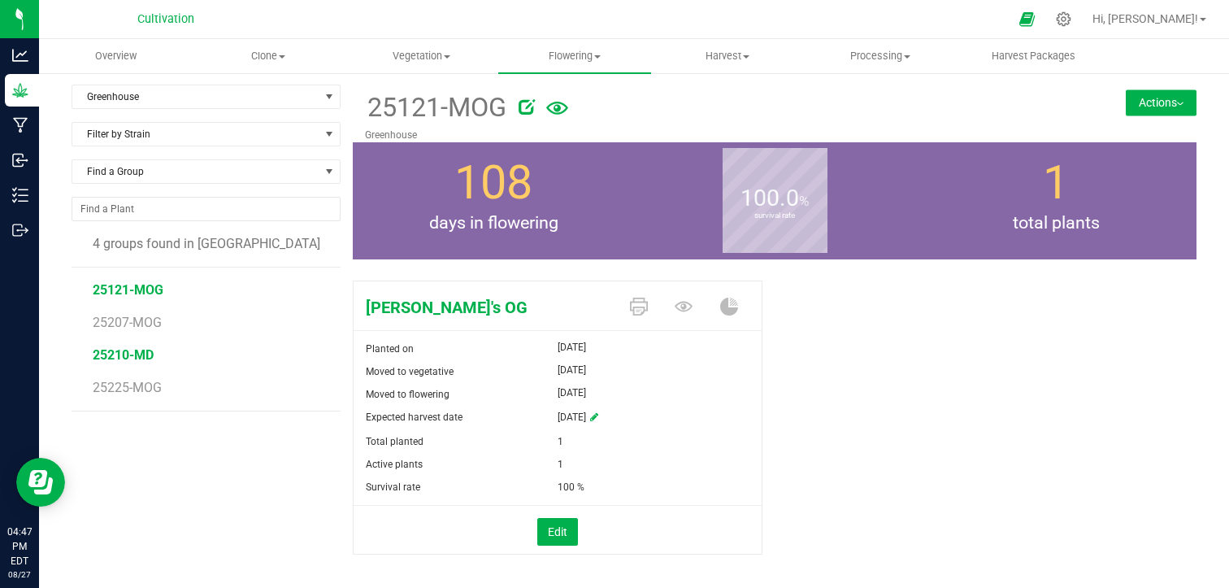
click at [132, 353] on span "25210-MD" at bounding box center [123, 354] width 61 height 15
click at [595, 55] on span at bounding box center [597, 56] width 7 height 3
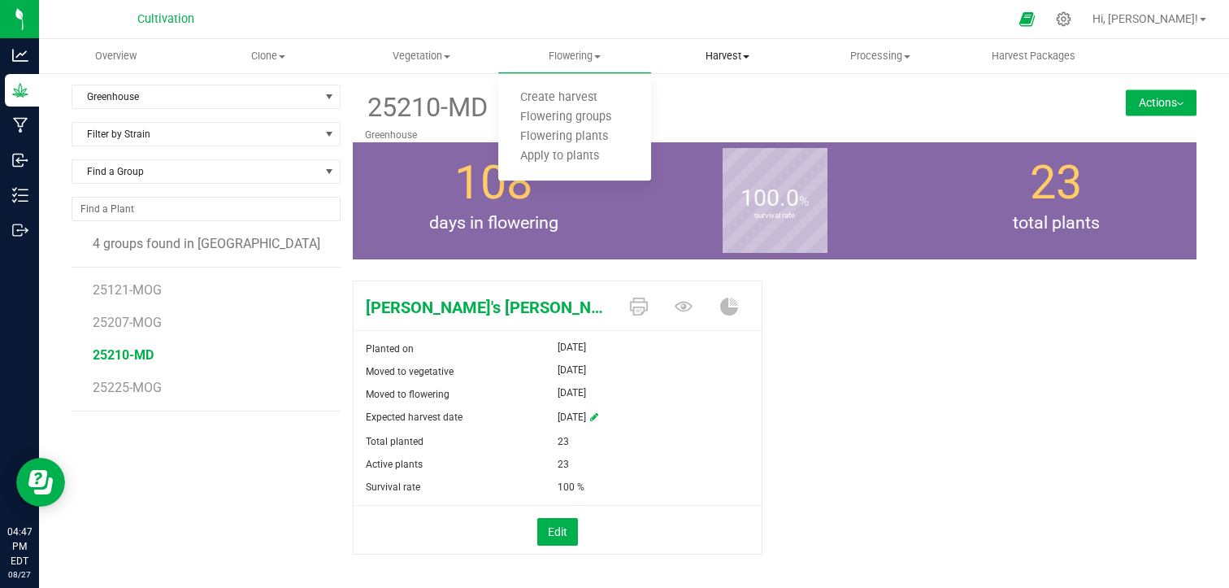
click at [738, 49] on span "Harvest" at bounding box center [727, 56] width 151 height 15
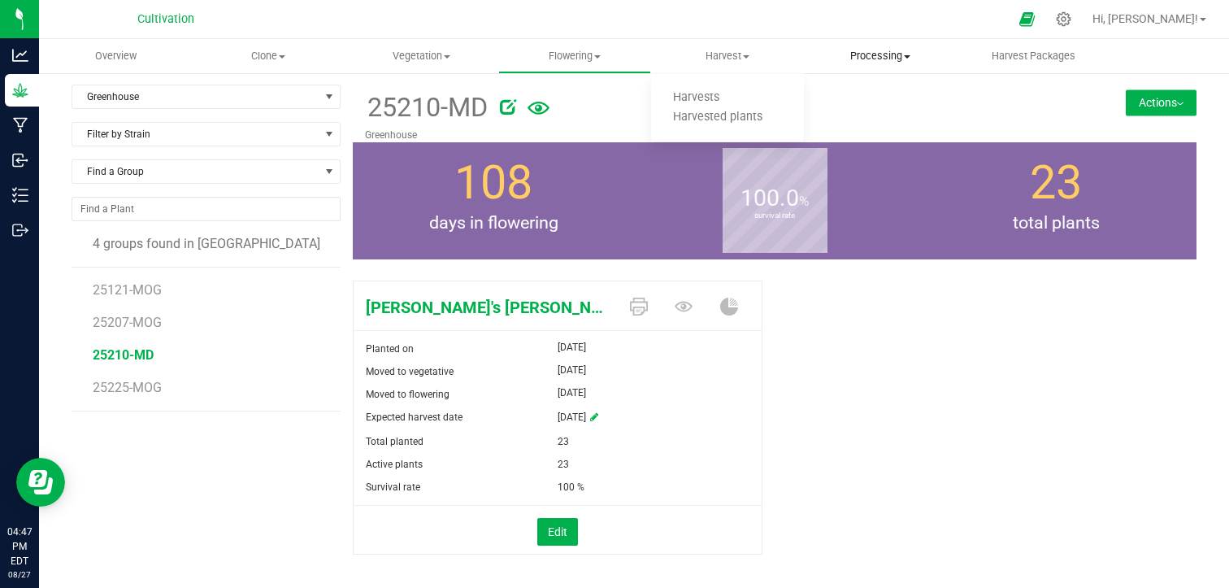
click at [874, 50] on span "Processing" at bounding box center [880, 56] width 151 height 15
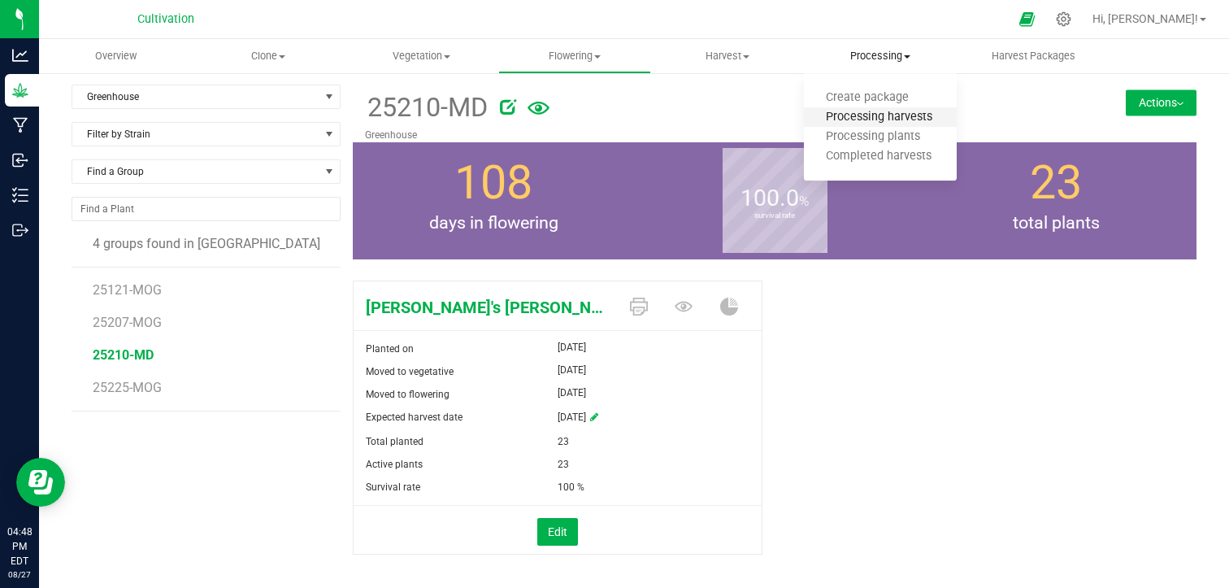
click at [907, 123] on span "Processing harvests" at bounding box center [879, 118] width 150 height 14
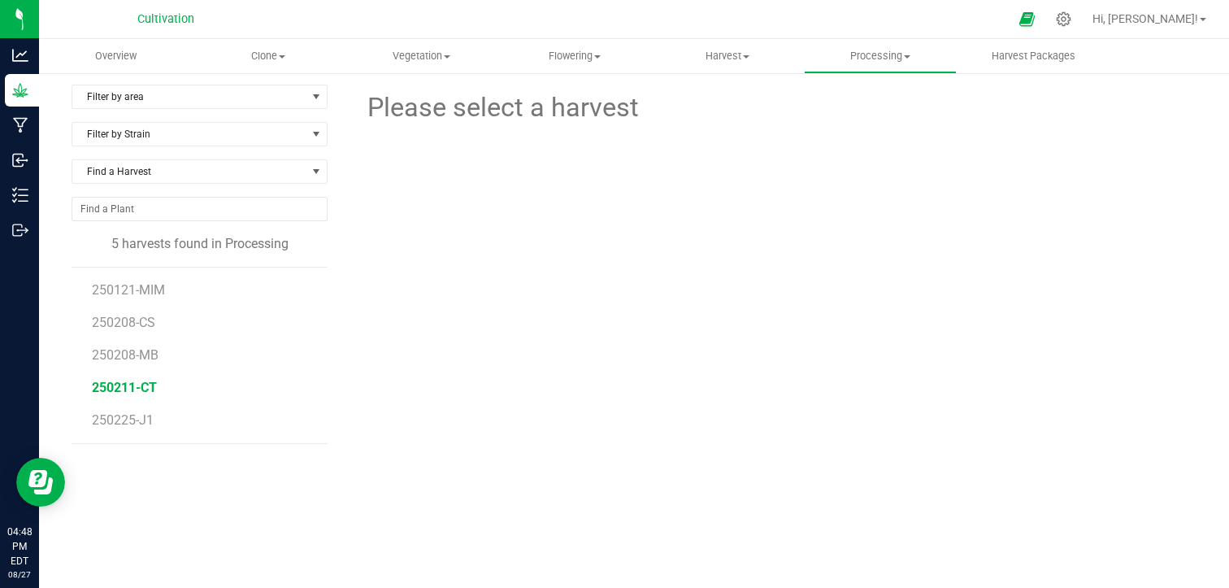
click at [128, 384] on span "250211-CT" at bounding box center [124, 387] width 65 height 15
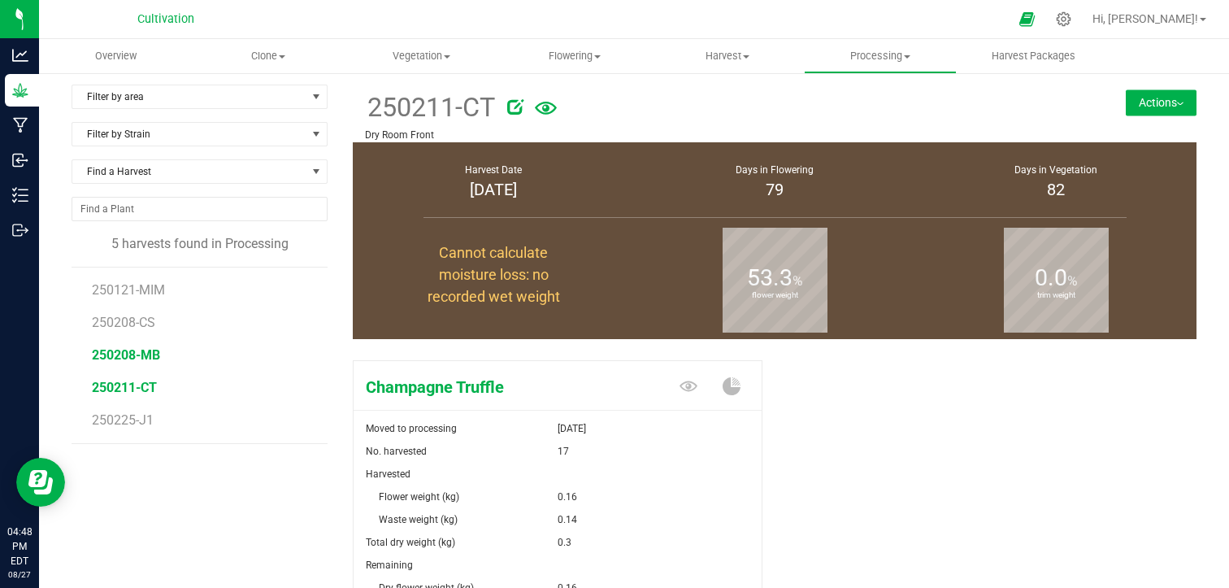
click at [143, 360] on span "250208-MB" at bounding box center [126, 354] width 68 height 15
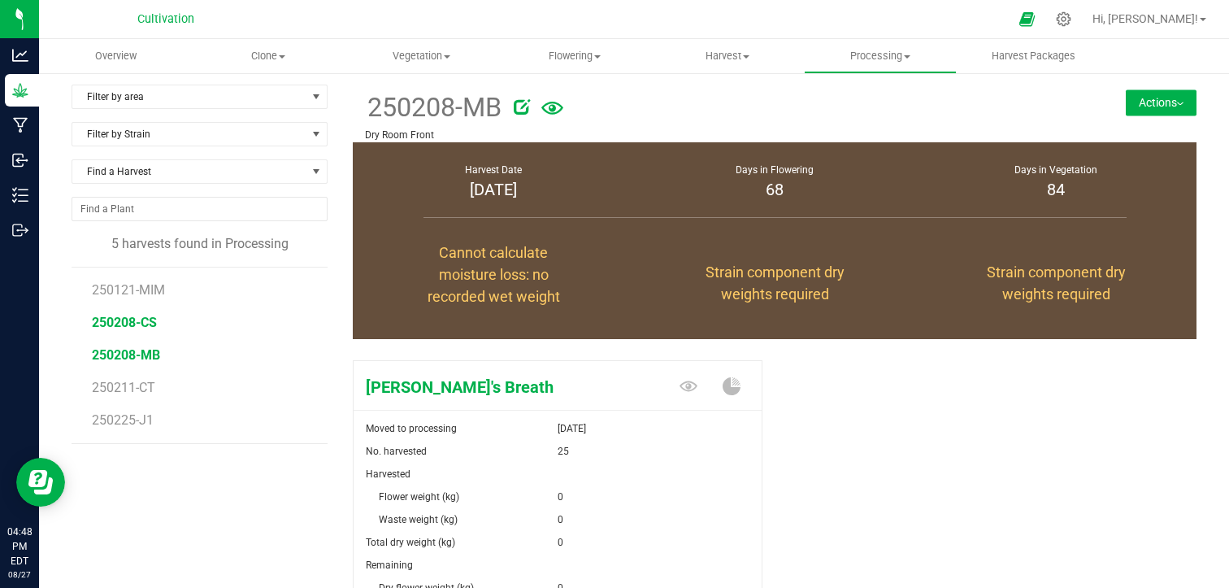
click at [145, 321] on span "250208-CS" at bounding box center [124, 322] width 65 height 15
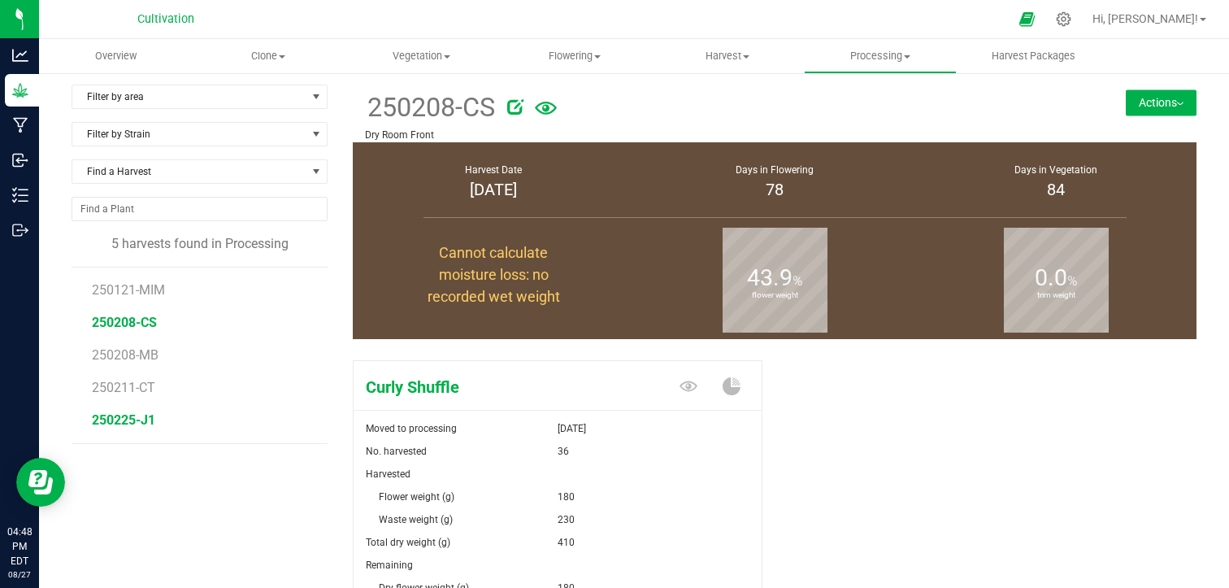
click at [137, 415] on span "250225-J1" at bounding box center [123, 419] width 63 height 15
click at [571, 56] on span "Flowering" at bounding box center [574, 56] width 151 height 15
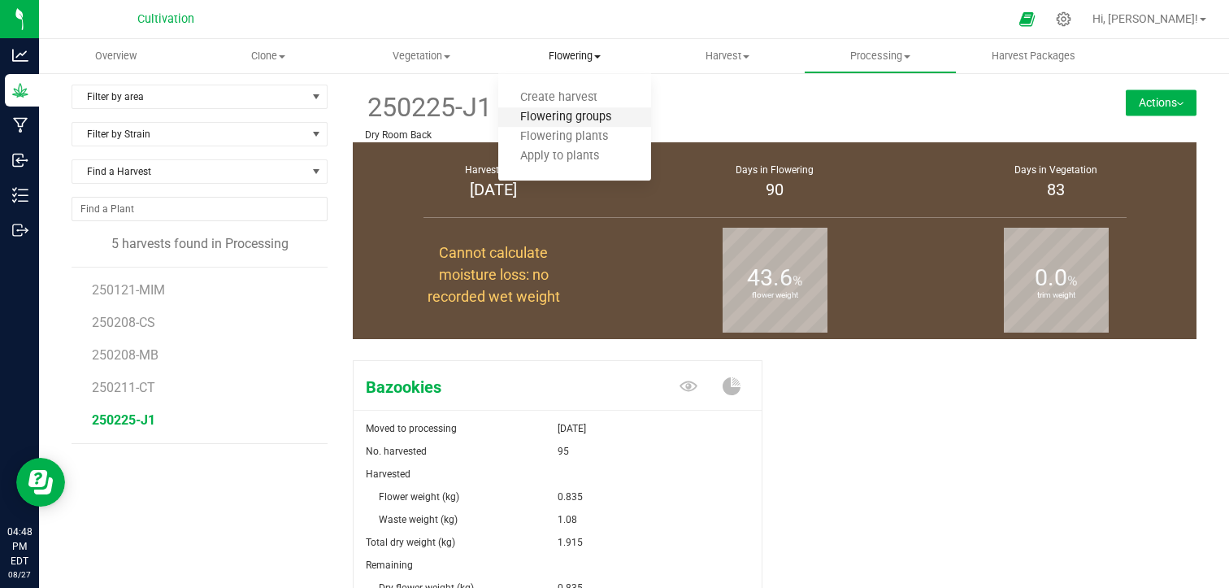
click at [593, 121] on span "Flowering groups" at bounding box center [565, 118] width 135 height 14
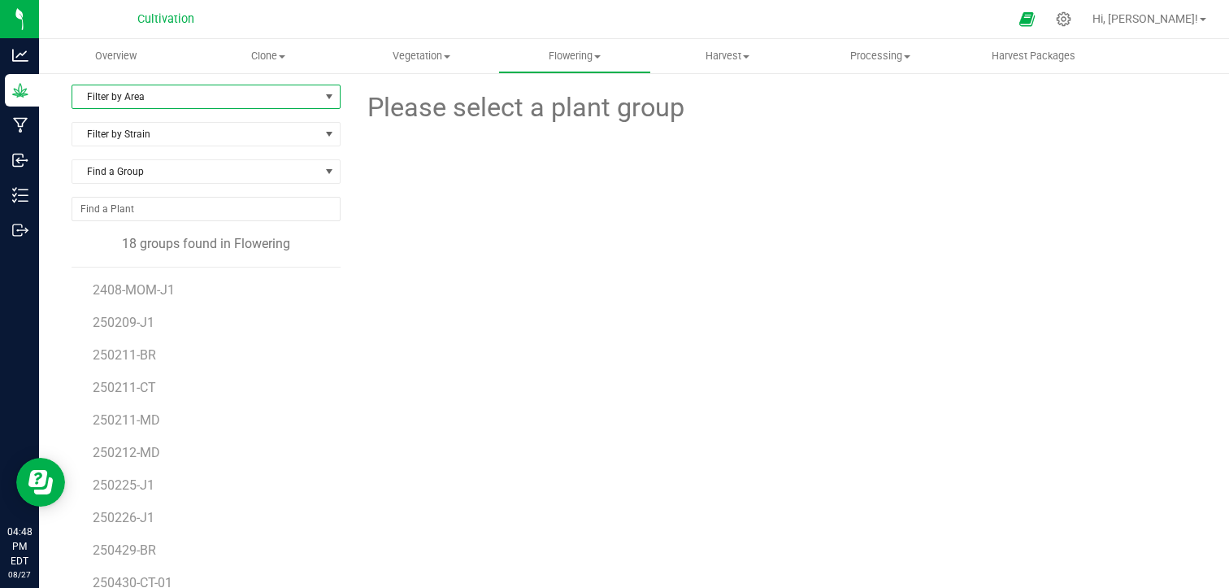
click at [201, 88] on span "Filter by Area" at bounding box center [195, 96] width 247 height 23
click at [167, 165] on li "Greenhouse" at bounding box center [204, 172] width 264 height 24
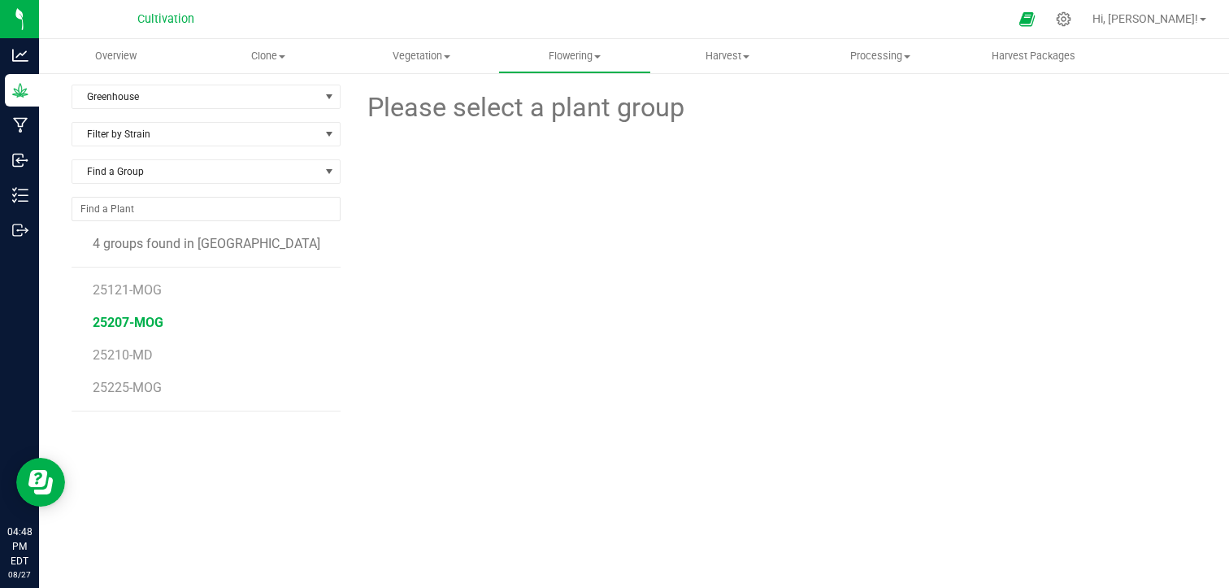
click at [150, 322] on span "25207-MOG" at bounding box center [128, 322] width 71 height 15
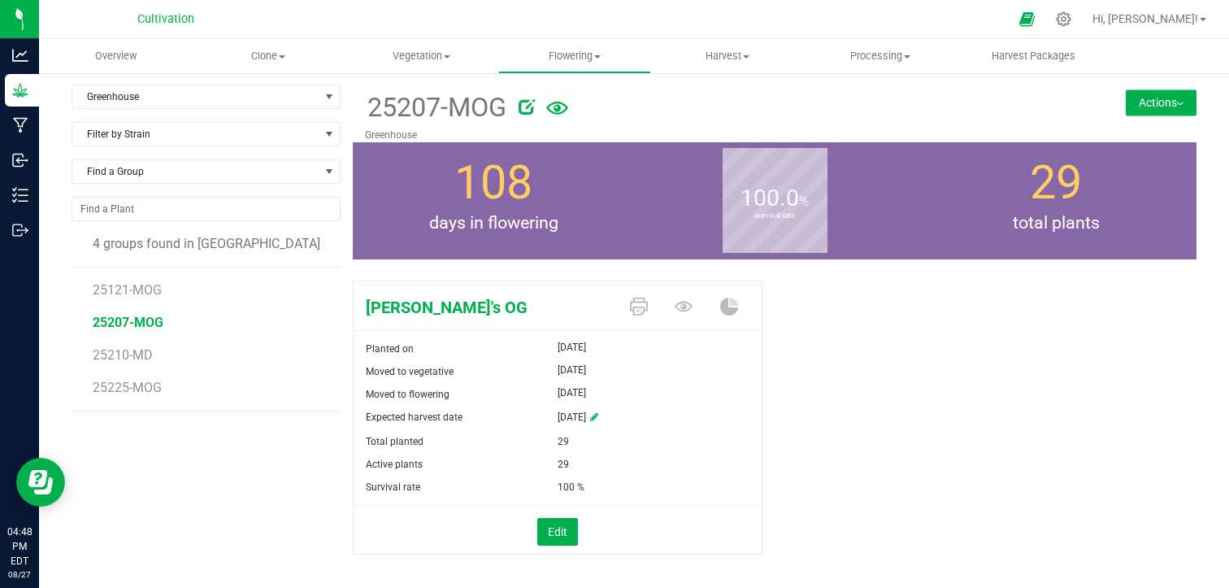
click at [164, 280] on li "25121-MOG" at bounding box center [211, 283] width 236 height 33
click at [144, 288] on span "25121-MOG" at bounding box center [128, 289] width 71 height 15
click at [140, 380] on span "25225-MOG" at bounding box center [128, 387] width 71 height 15
click at [154, 292] on span "25121-MOG" at bounding box center [128, 289] width 71 height 15
click at [140, 355] on span "25210-MD" at bounding box center [123, 354] width 61 height 15
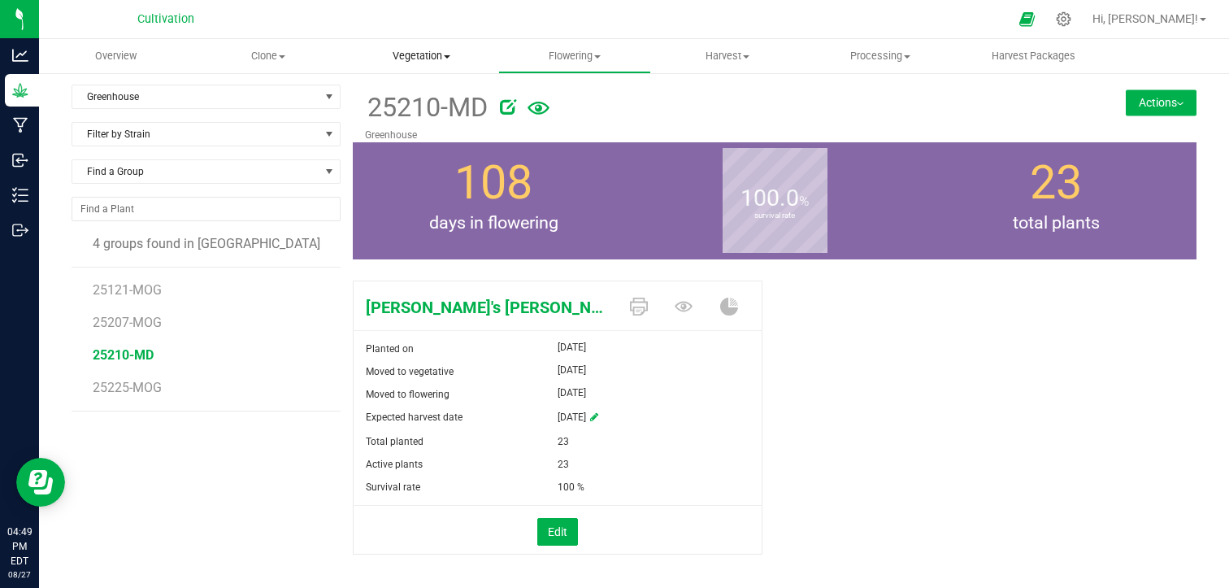
click at [446, 52] on span "Vegetation" at bounding box center [420, 56] width 151 height 15
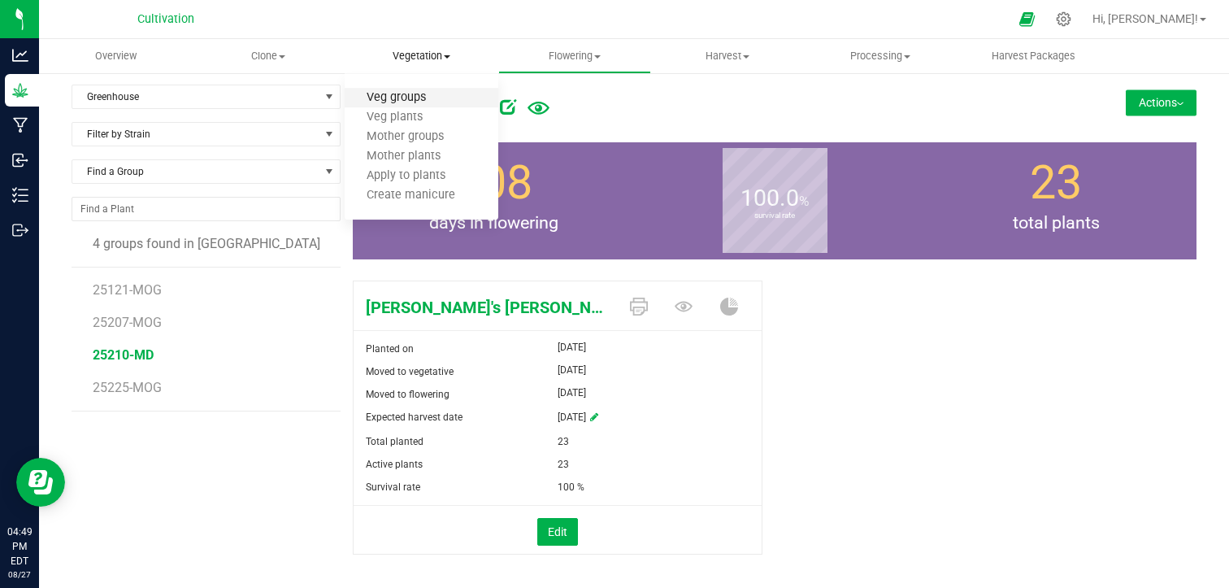
click at [426, 94] on span "Veg groups" at bounding box center [396, 98] width 103 height 14
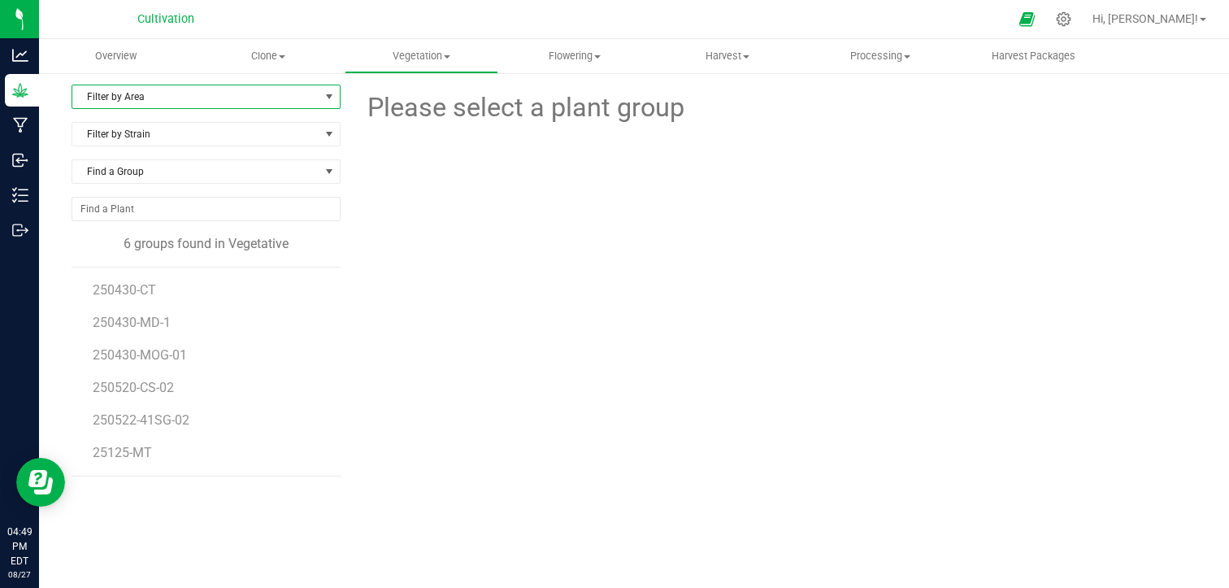
click at [319, 100] on span "select" at bounding box center [329, 96] width 20 height 23
click at [234, 170] on li "Greenhouse" at bounding box center [204, 172] width 264 height 24
click at [598, 53] on span "Flowering" at bounding box center [574, 56] width 151 height 15
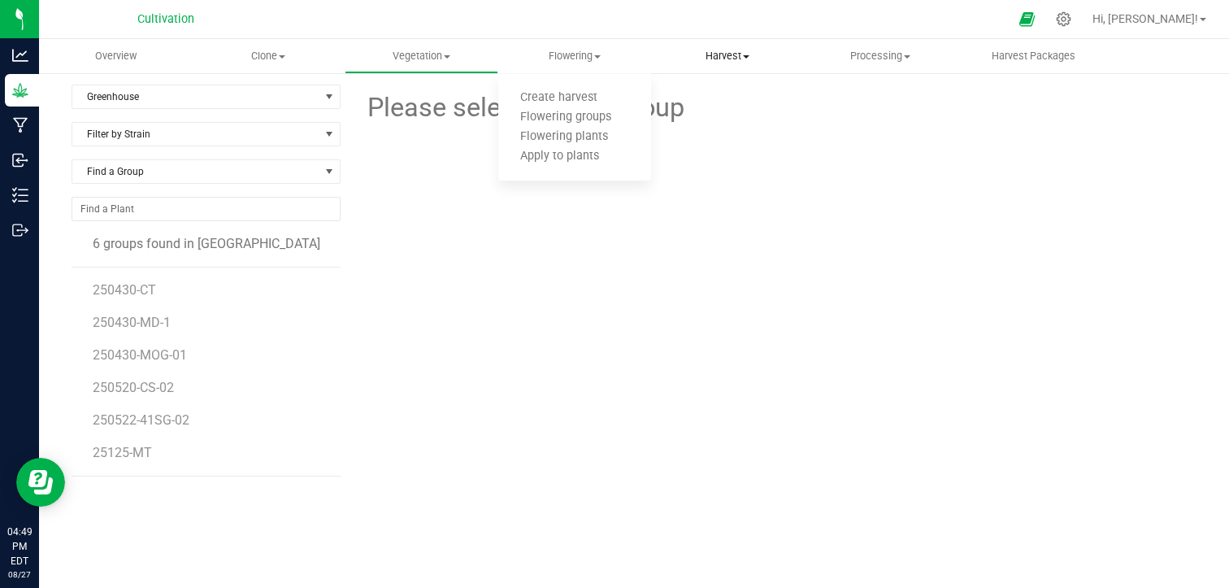
click at [738, 59] on span "Harvest" at bounding box center [727, 56] width 151 height 15
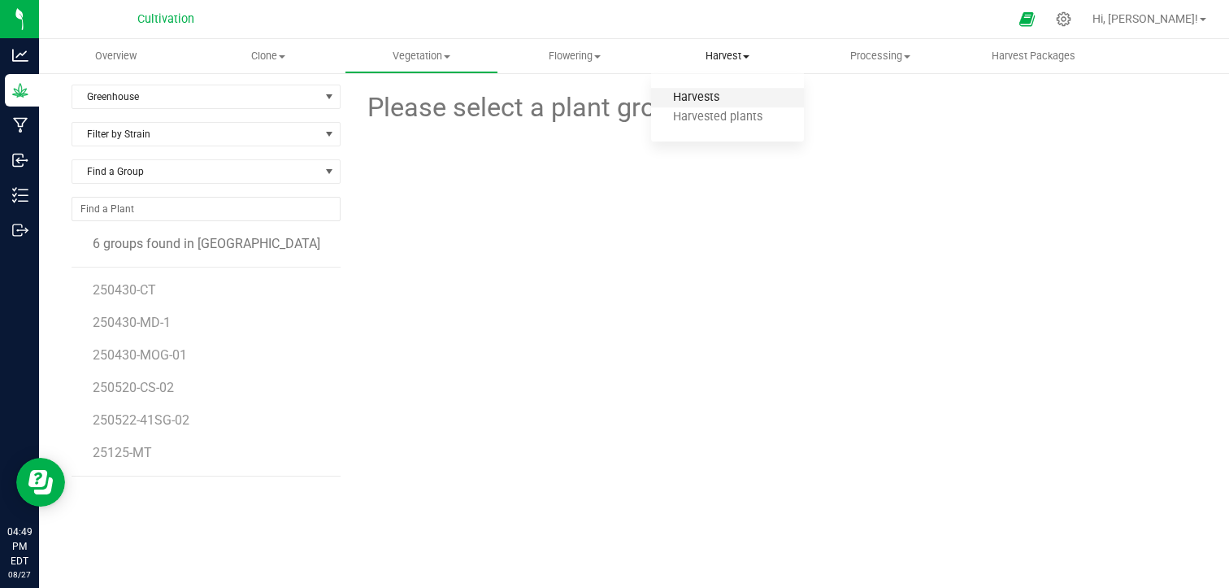
click at [722, 97] on span "Harvests" at bounding box center [696, 98] width 90 height 14
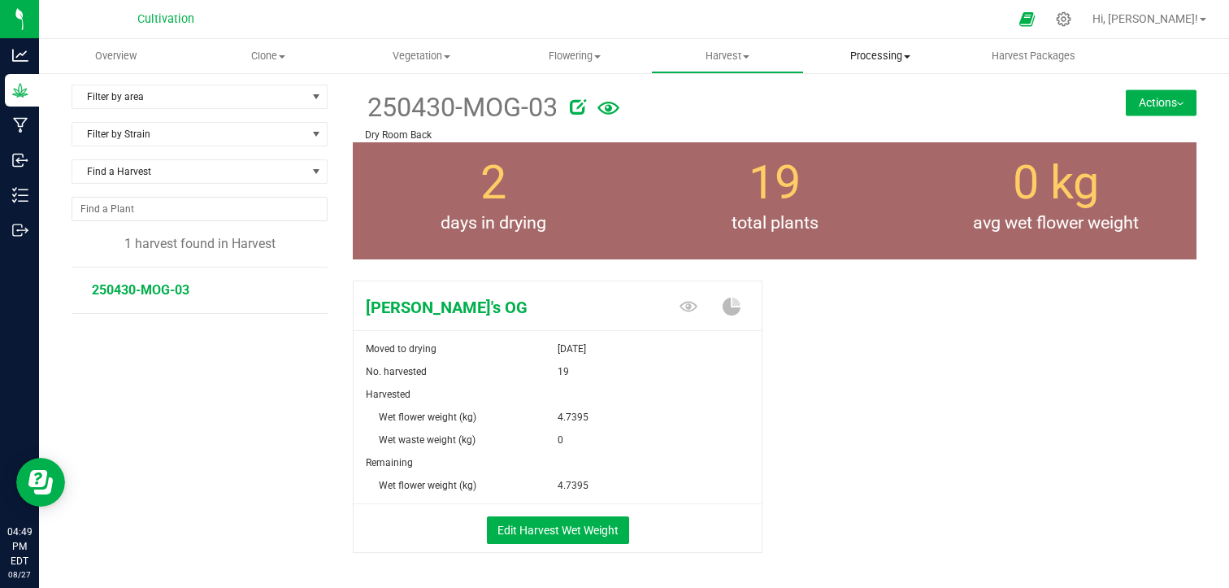
click at [892, 54] on span "Processing" at bounding box center [880, 56] width 151 height 15
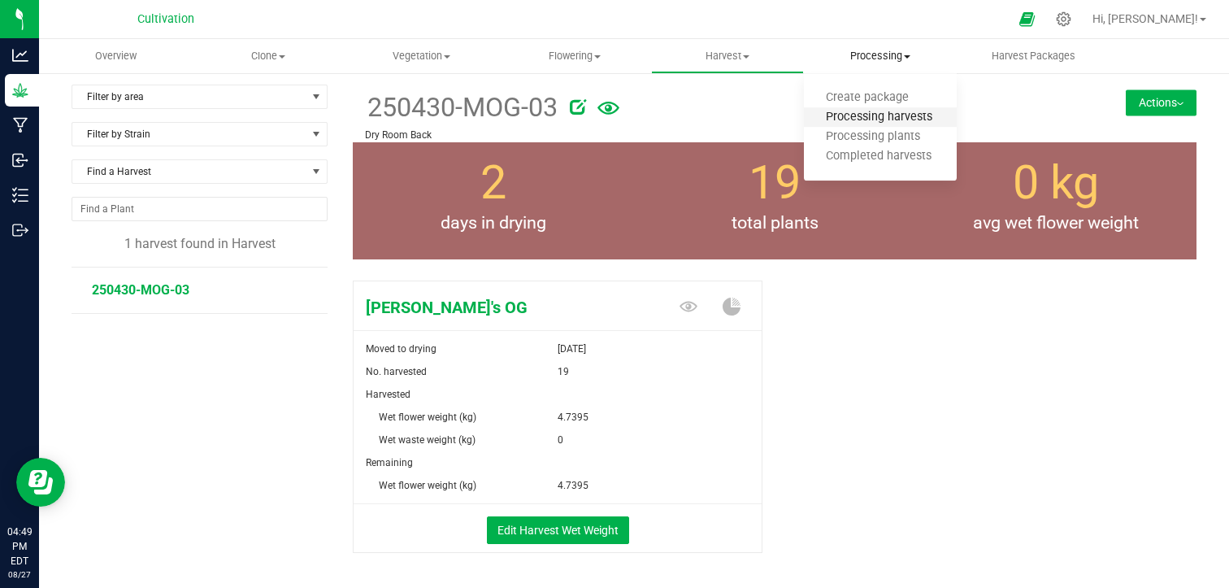
click at [892, 120] on span "Processing harvests" at bounding box center [879, 118] width 150 height 14
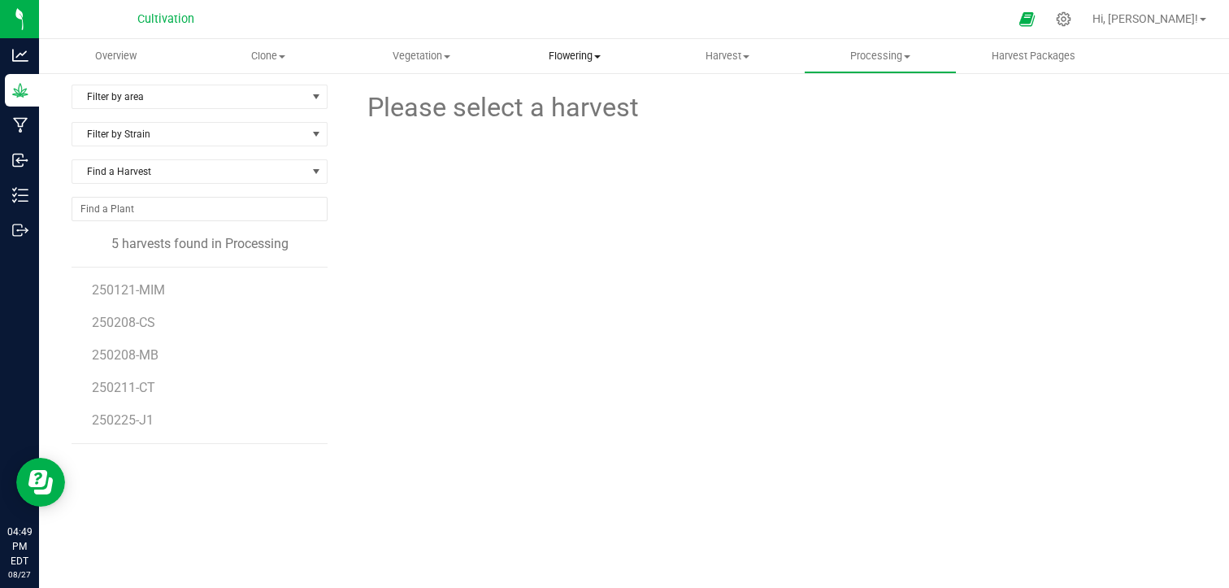
click at [584, 57] on span "Flowering" at bounding box center [574, 56] width 151 height 15
click at [582, 112] on span "Flowering groups" at bounding box center [565, 118] width 135 height 14
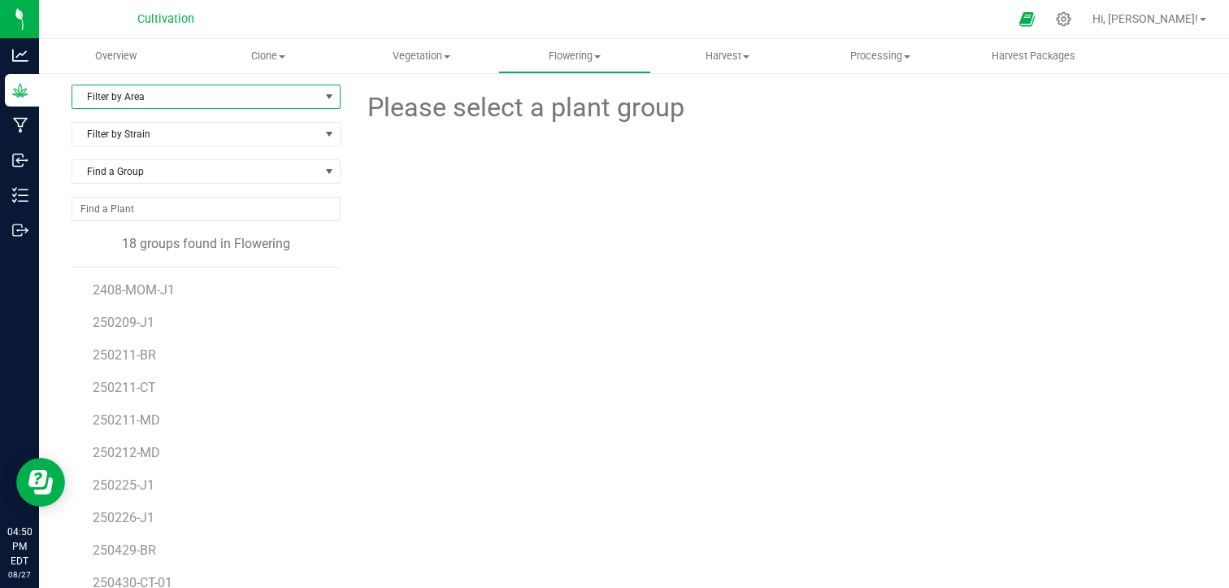
click at [323, 98] on span "select" at bounding box center [329, 96] width 13 height 13
click at [224, 163] on li "Greenhouse" at bounding box center [204, 172] width 264 height 24
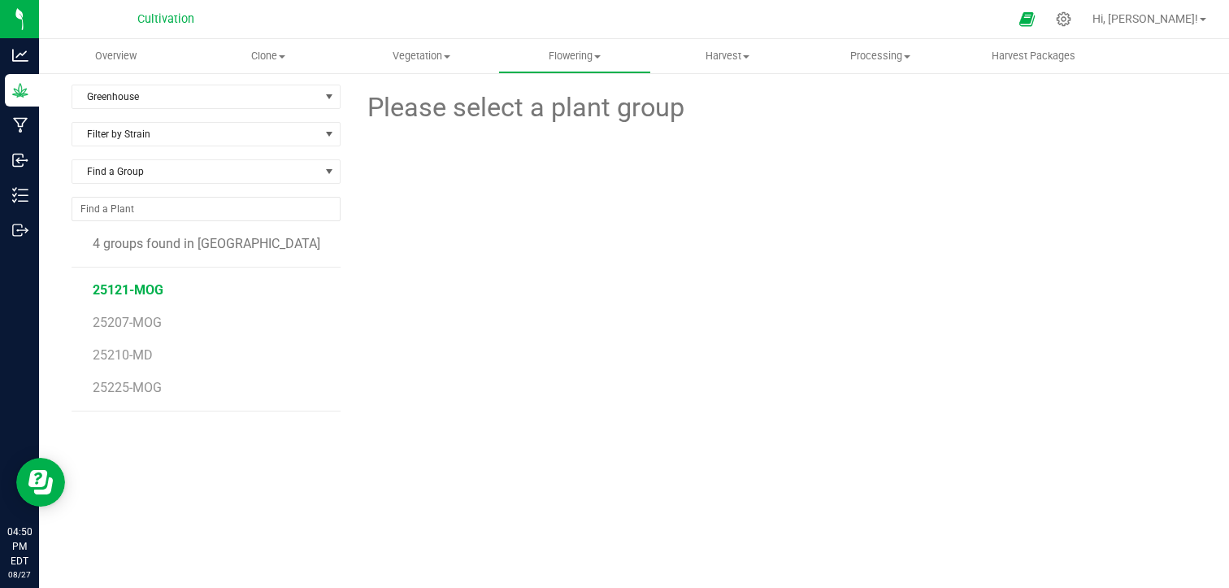
click at [150, 291] on span "25121-MOG" at bounding box center [128, 289] width 71 height 15
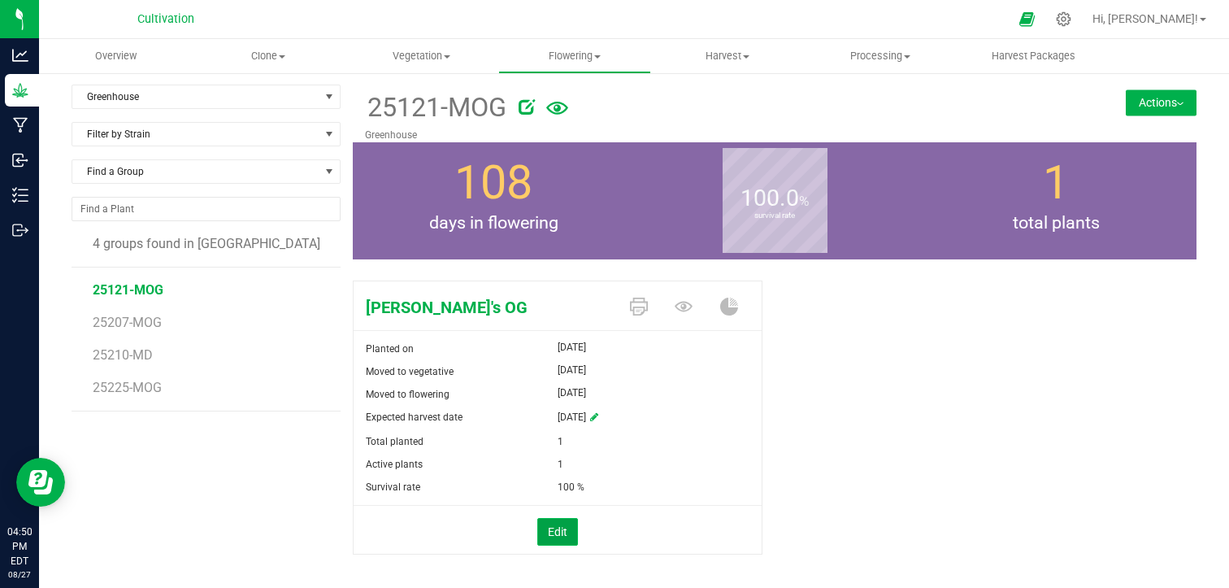
click at [548, 520] on button "Edit" at bounding box center [557, 532] width 41 height 28
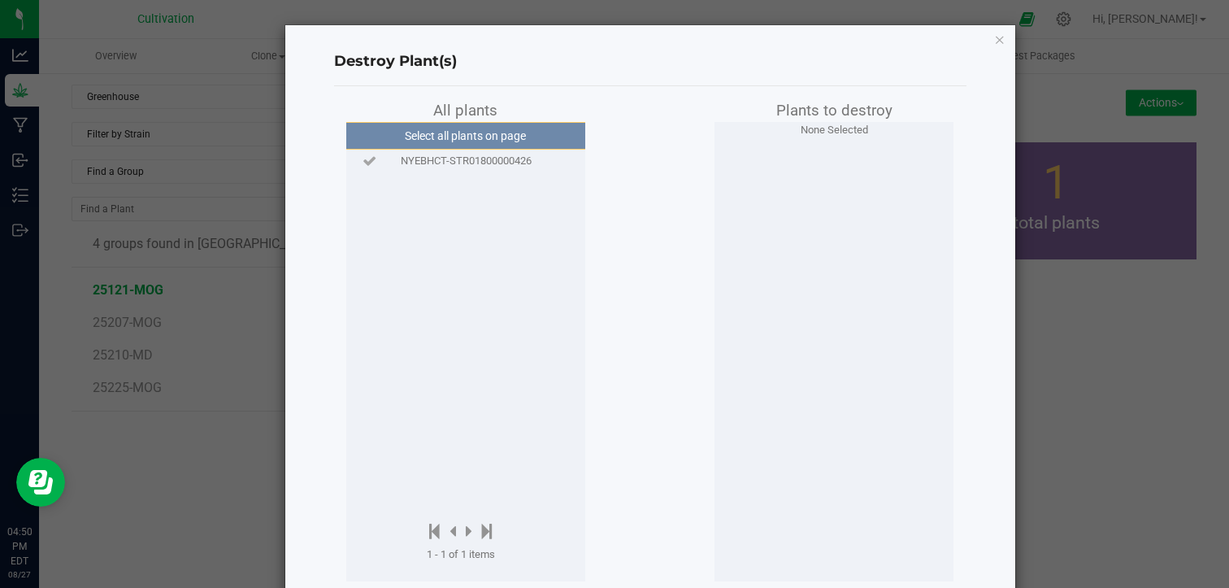
click at [541, 158] on div "NYEBHCT-STR01800000426" at bounding box center [465, 161] width 231 height 16
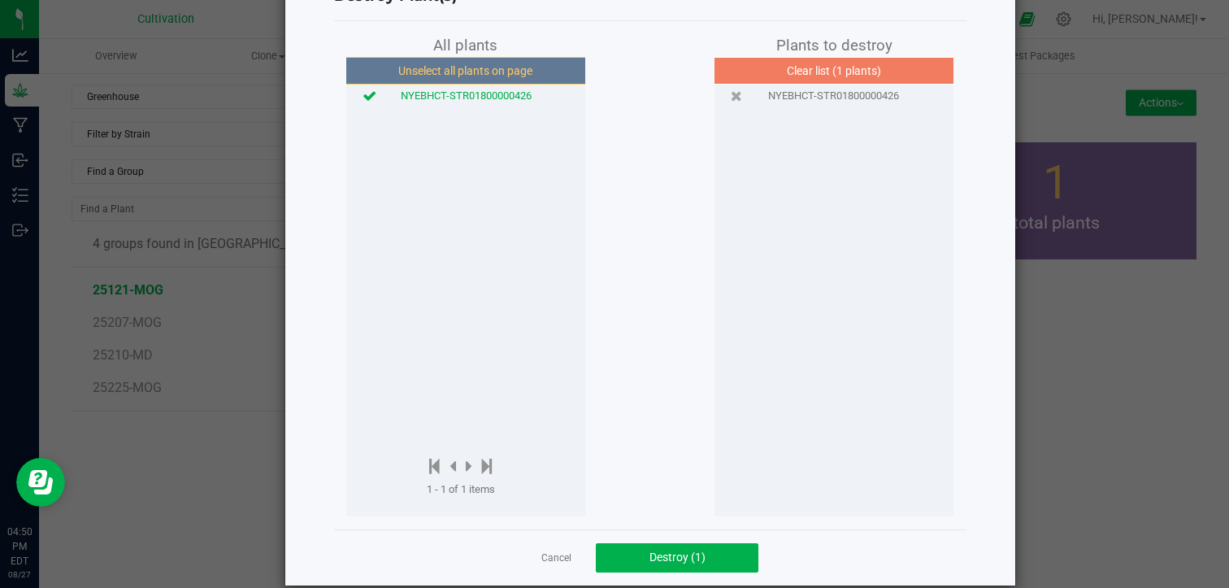
scroll to position [86, 0]
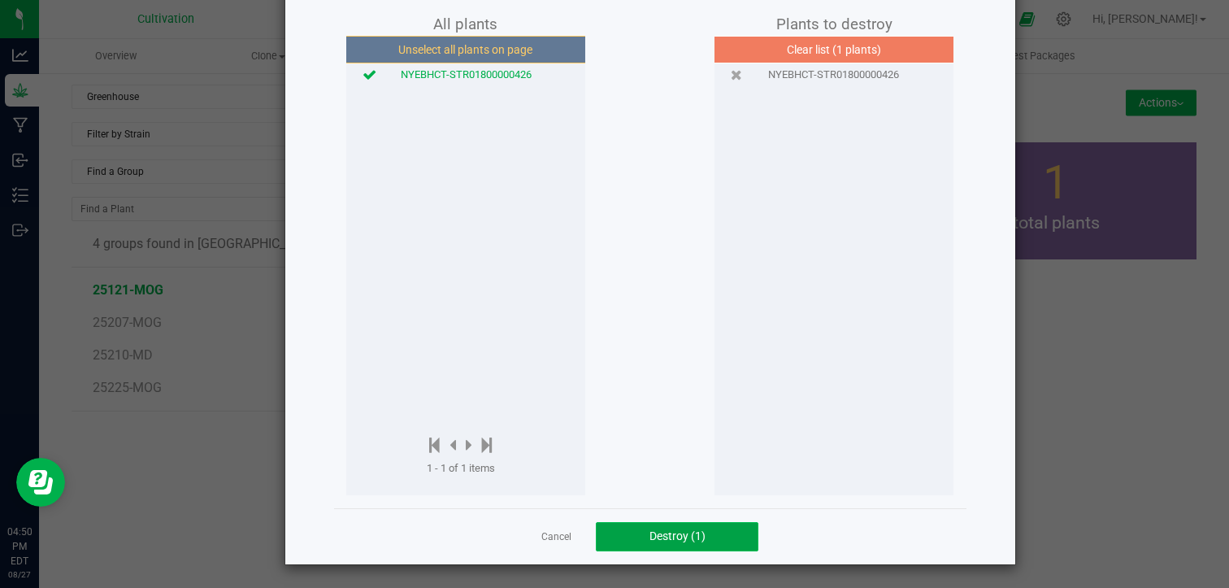
click at [673, 523] on button "Destroy (1)" at bounding box center [677, 536] width 163 height 29
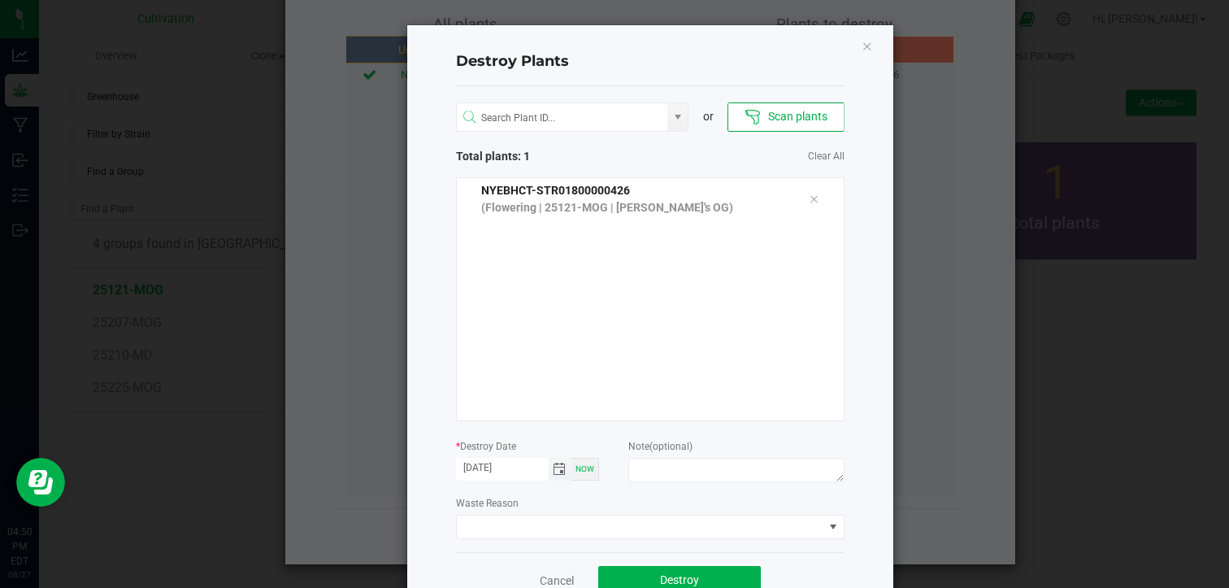
click at [557, 470] on span "Toggle calendar" at bounding box center [559, 468] width 13 height 13
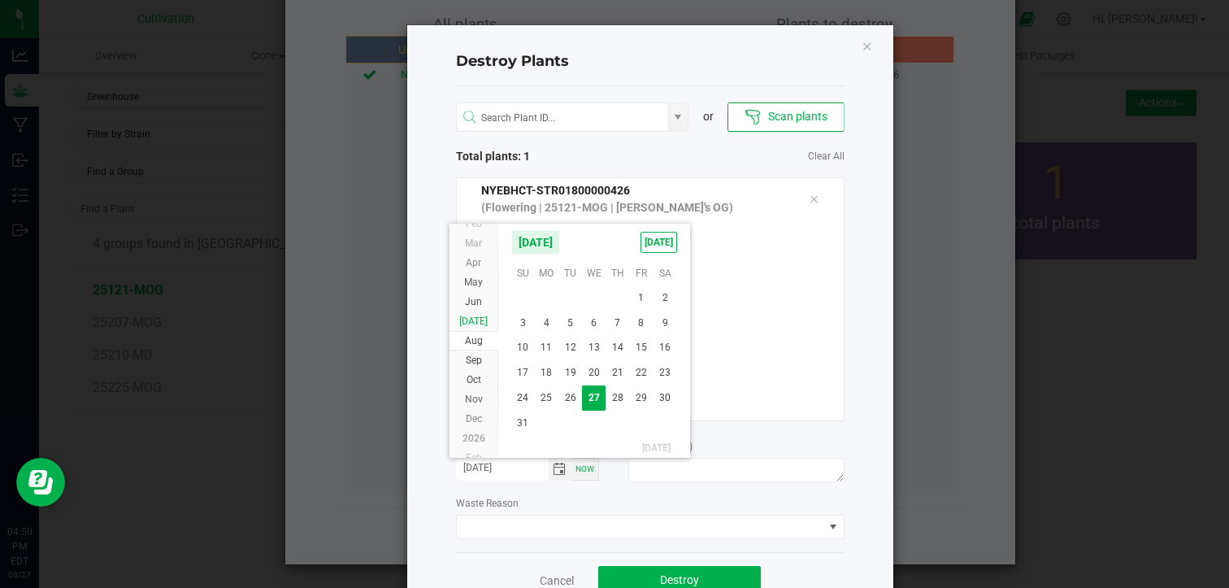
click at [475, 323] on span "[DATE]" at bounding box center [473, 320] width 28 height 11
click at [569, 341] on span "15" at bounding box center [570, 346] width 24 height 25
type input "[DATE]"
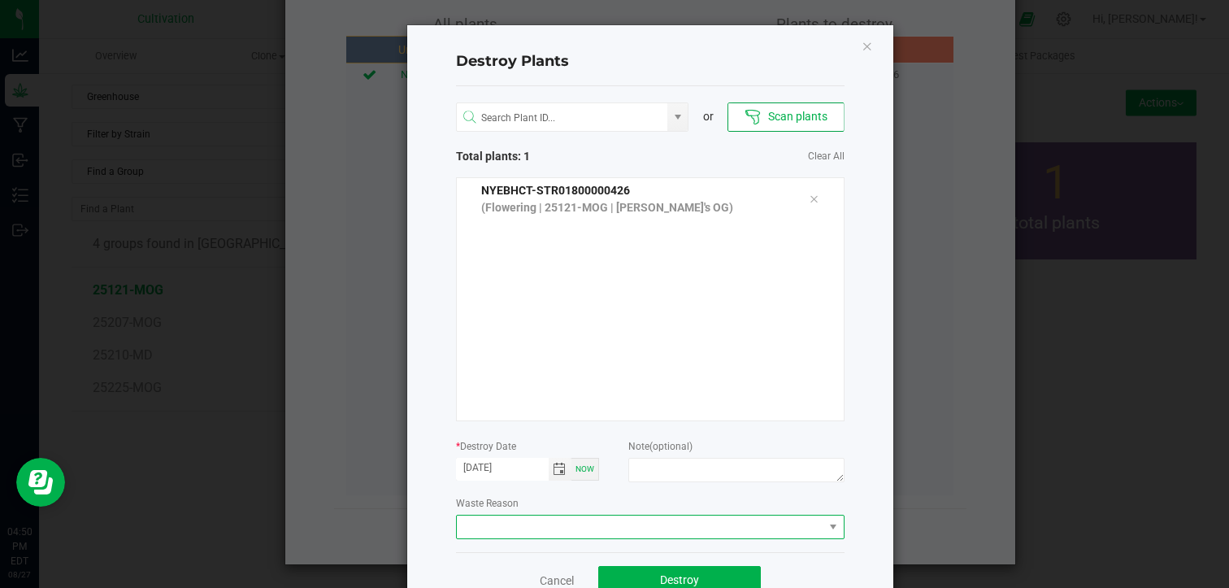
click at [612, 528] on span at bounding box center [640, 526] width 367 height 23
click at [592, 552] on li "Plant Batch Adjustment" at bounding box center [643, 556] width 387 height 28
click at [671, 578] on span "Destroy" at bounding box center [679, 579] width 39 height 13
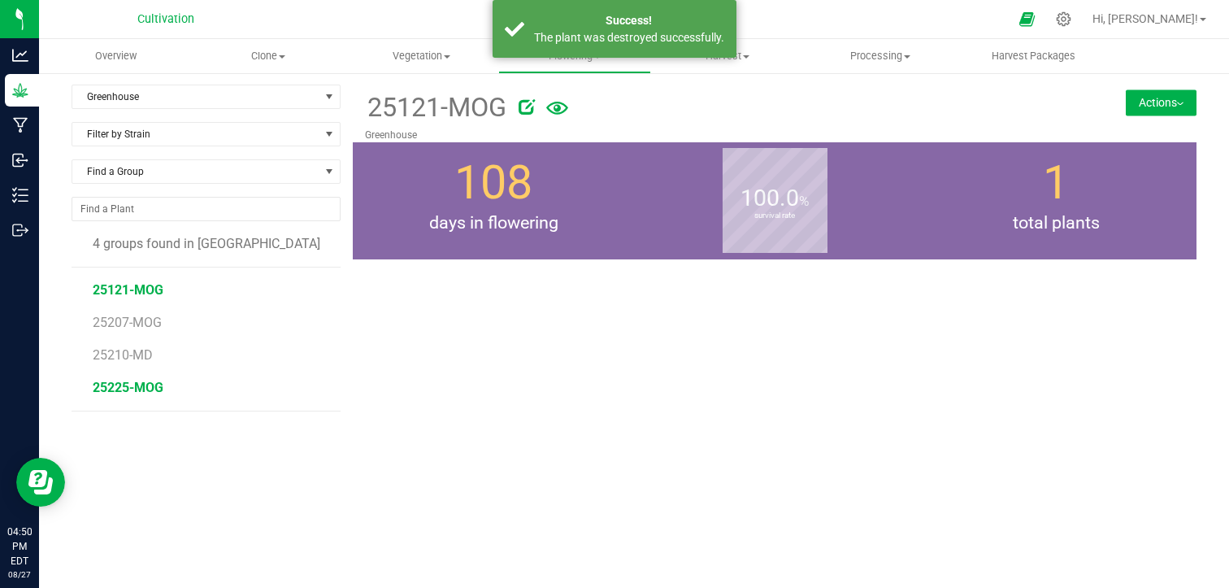
click at [146, 384] on span "25225-MOG" at bounding box center [128, 387] width 71 height 15
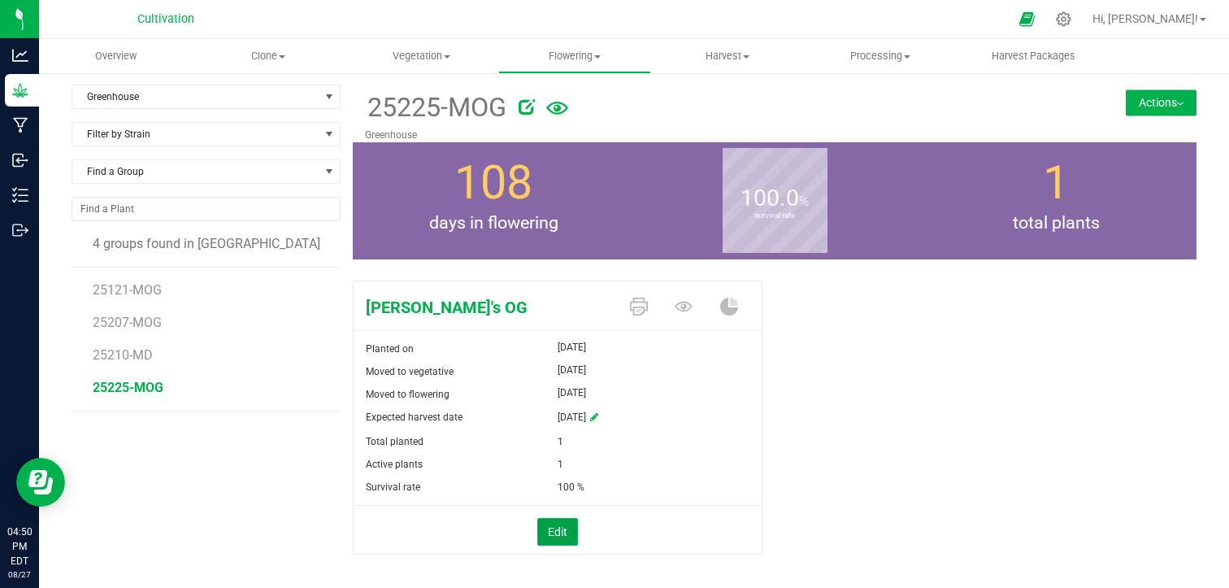
click at [565, 523] on button "Edit" at bounding box center [557, 532] width 41 height 28
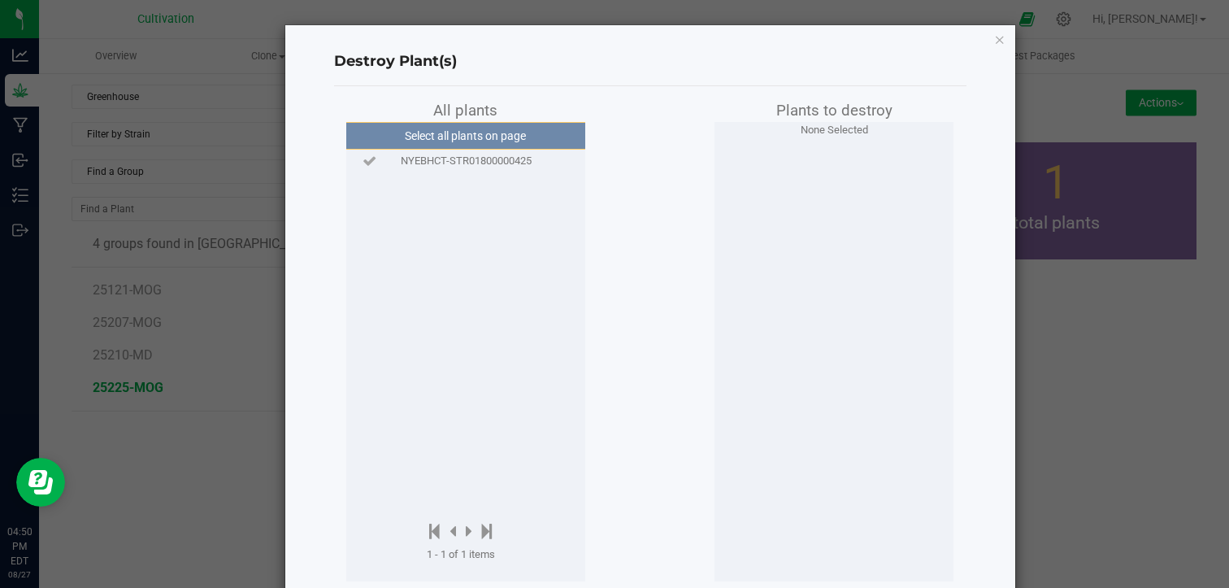
click at [507, 164] on span "NYEBHCT-STR01800000425" at bounding box center [466, 161] width 131 height 16
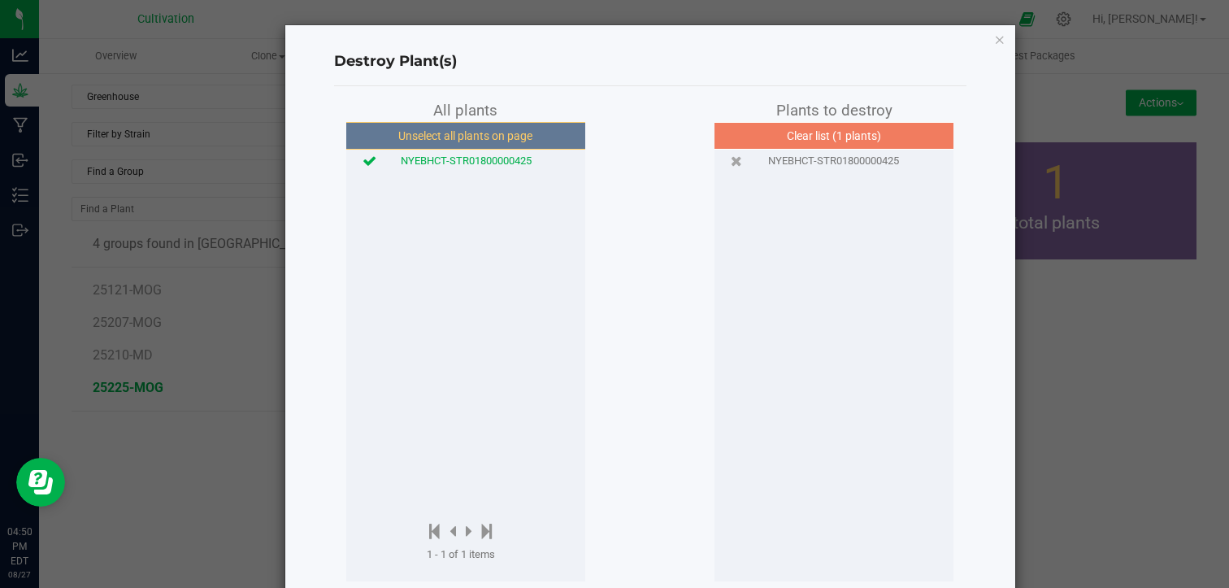
click at [659, 268] on div "All plants Unselect all plants on page NYEBHCT-STR01800000425 1 - 1 of 1 items …" at bounding box center [650, 340] width 632 height 482
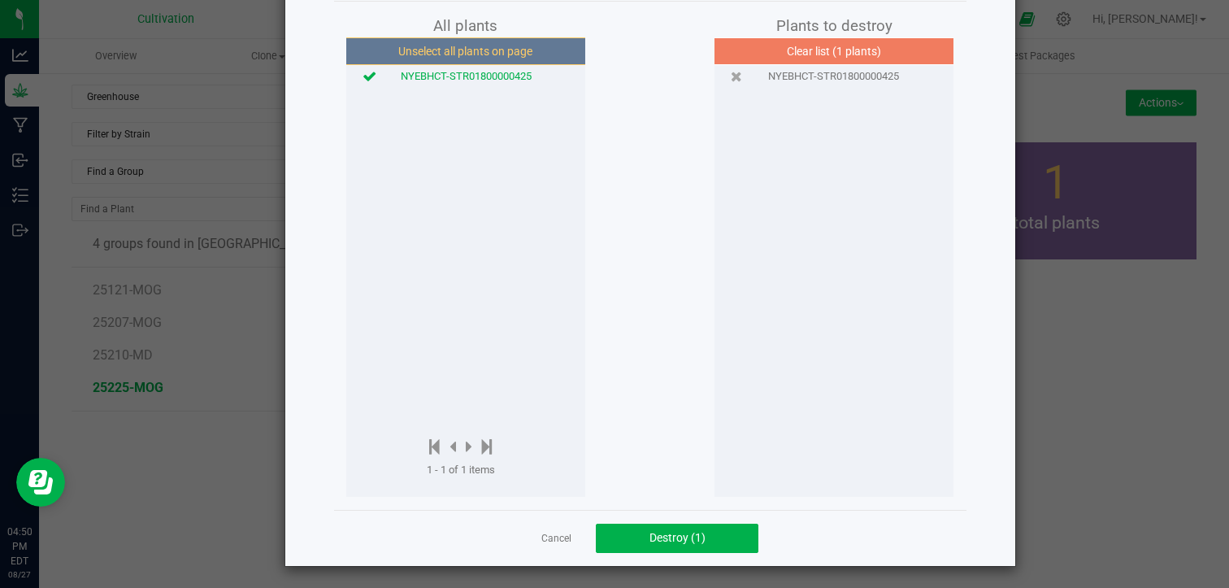
scroll to position [86, 0]
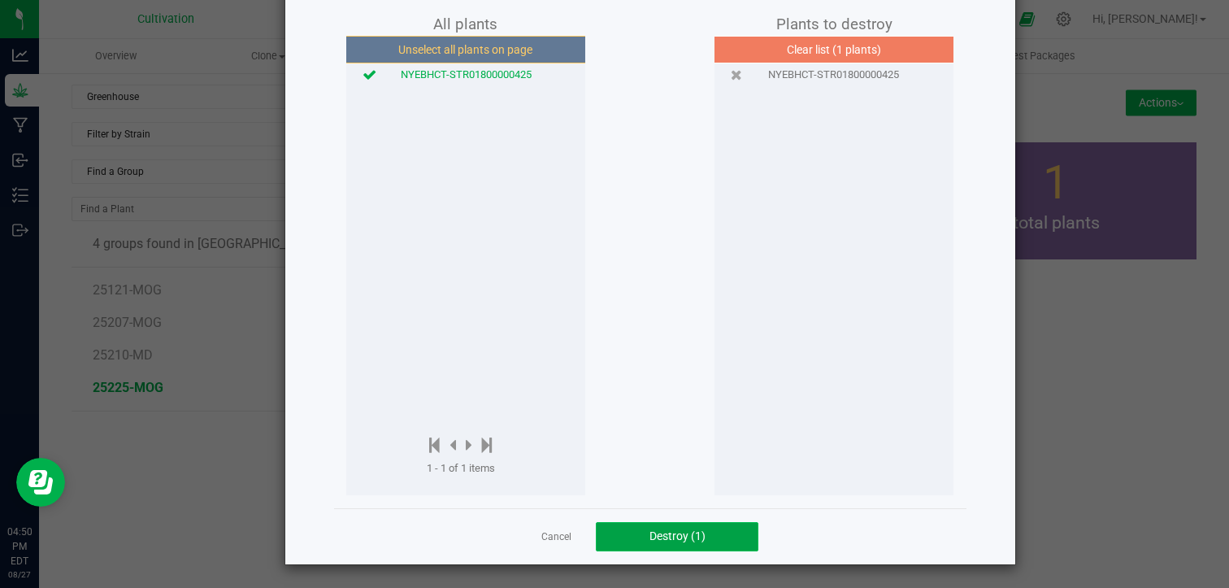
drag, startPoint x: 658, startPoint y: 528, endPoint x: 631, endPoint y: 536, distance: 28.8
click at [631, 536] on button "Destroy (1)" at bounding box center [677, 536] width 163 height 29
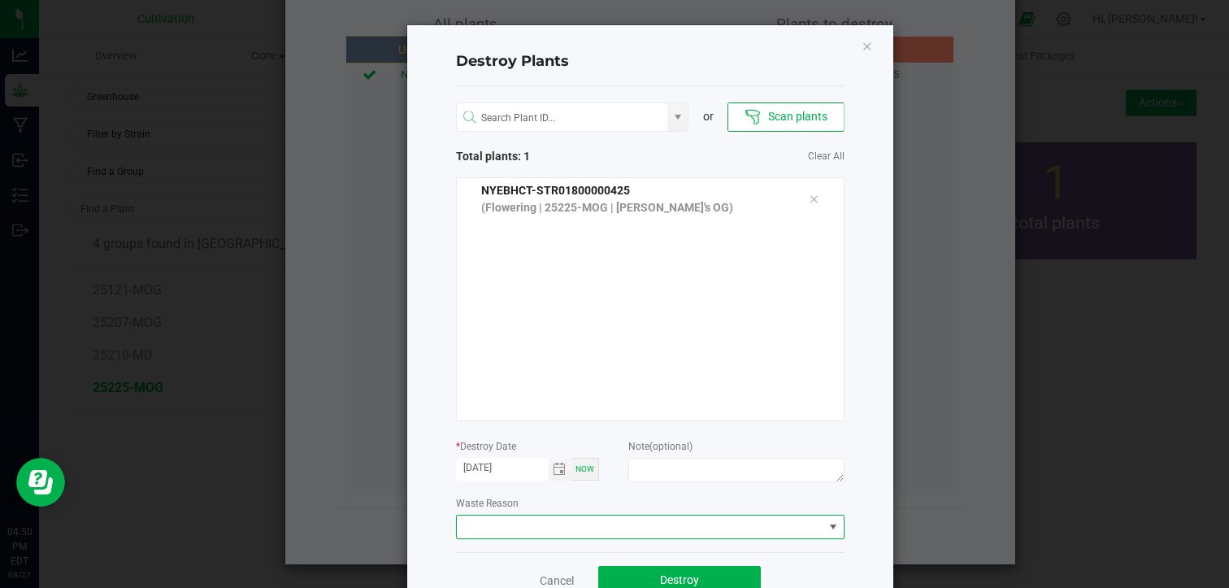
click at [624, 531] on span at bounding box center [640, 526] width 367 height 23
click at [608, 545] on li "Plant Batch Adjustment" at bounding box center [643, 556] width 387 height 28
click at [553, 474] on span "Toggle calendar" at bounding box center [559, 468] width 13 height 13
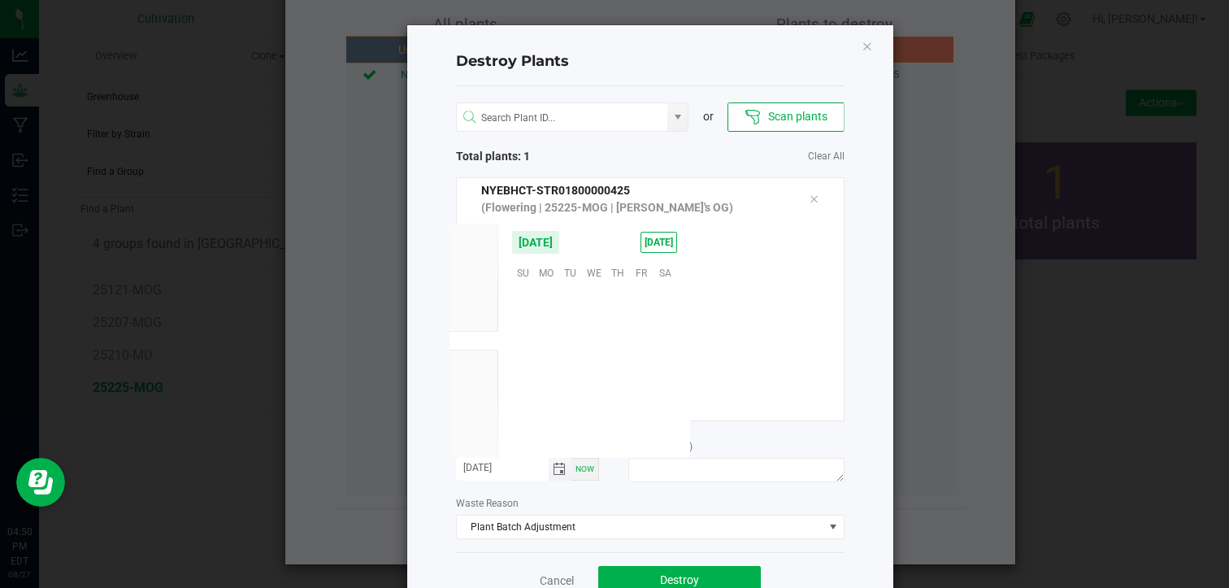
scroll to position [263475, 0]
click at [472, 318] on span "[DATE]" at bounding box center [473, 320] width 28 height 11
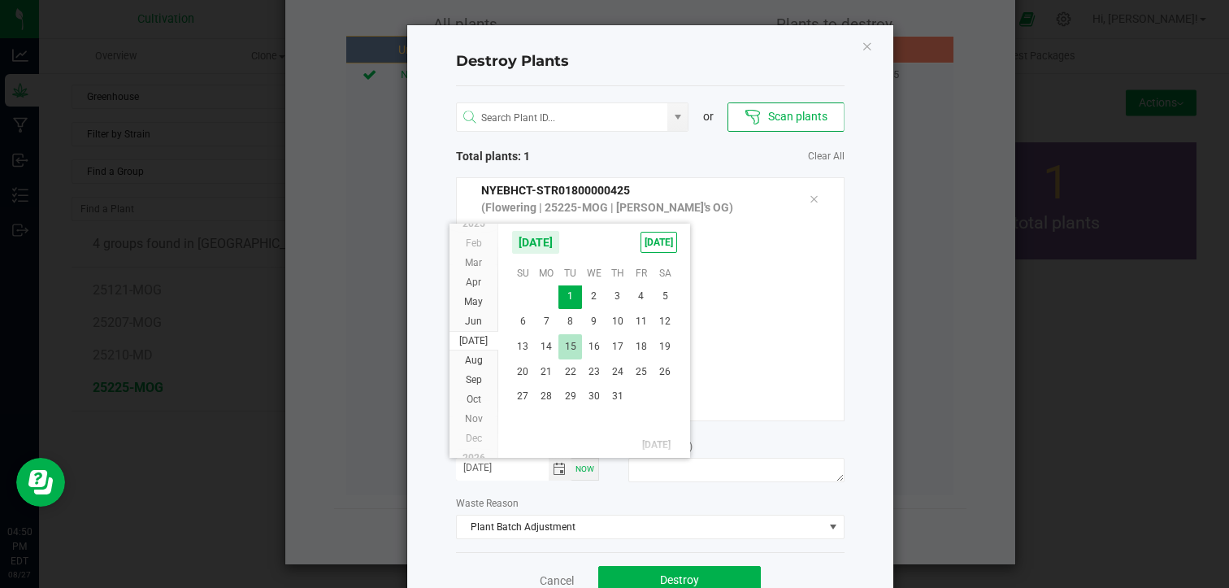
click at [577, 340] on span "15" at bounding box center [570, 346] width 24 height 25
type input "[DATE]"
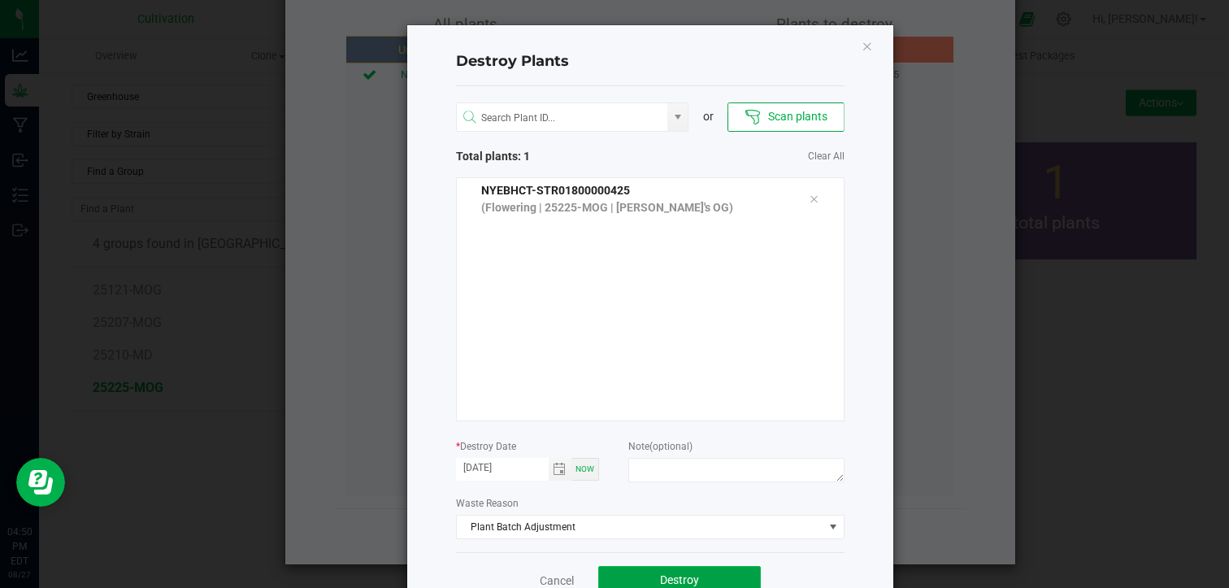
click at [639, 570] on button "Destroy" at bounding box center [679, 580] width 163 height 29
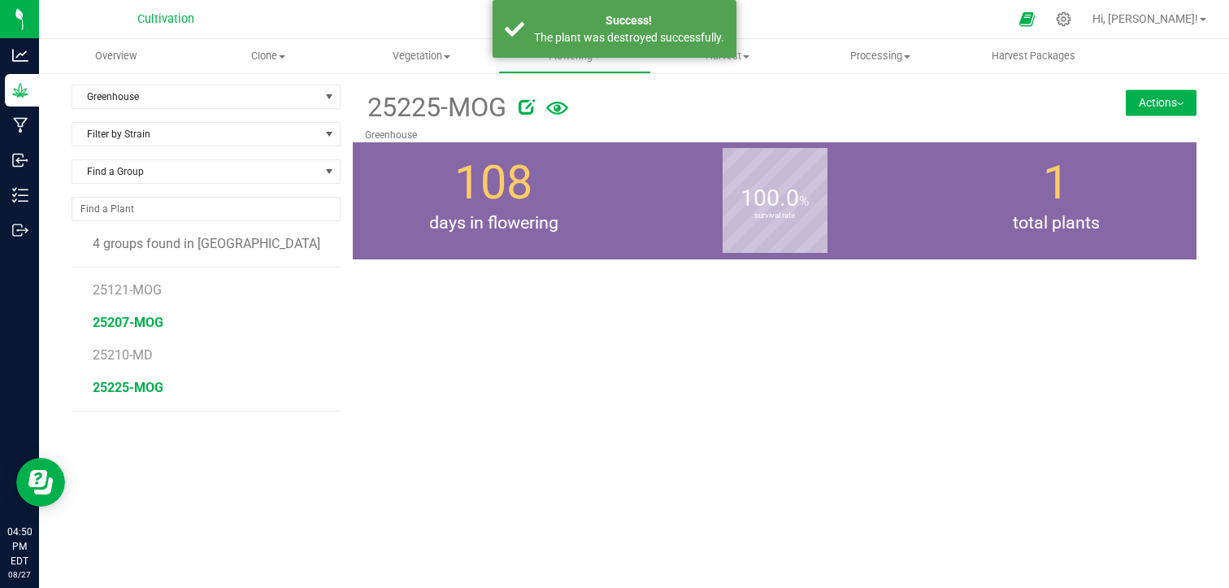
click at [146, 318] on span "25207-MOG" at bounding box center [128, 322] width 71 height 15
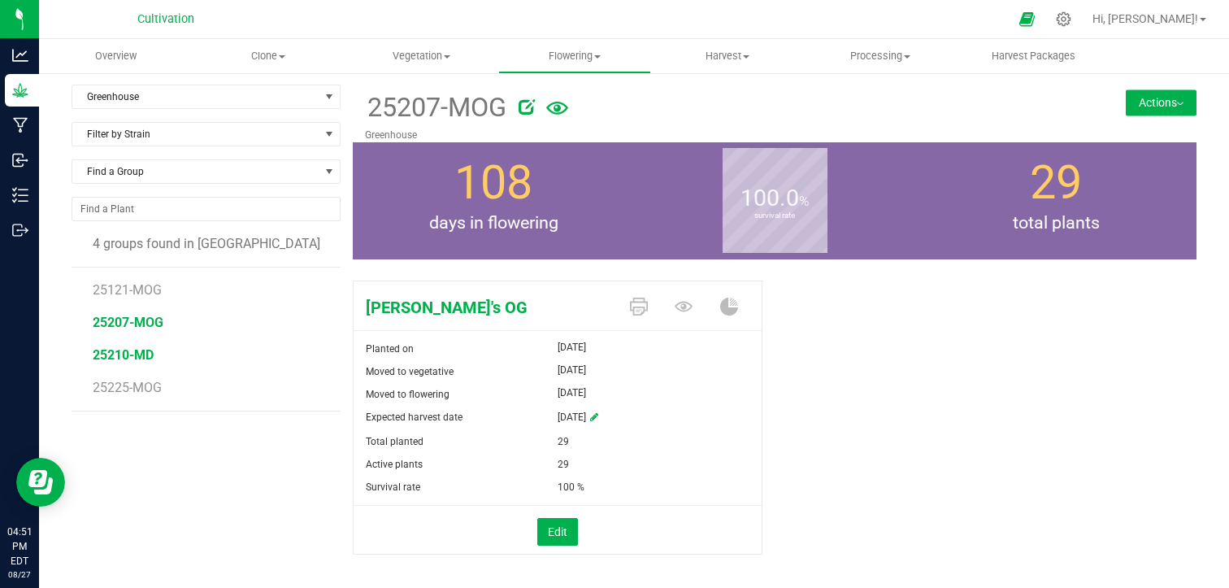
click at [137, 349] on span "25210-MD" at bounding box center [123, 354] width 61 height 15
click at [704, 47] on uib-tab-heading "Harvest Harvests Harvested plants" at bounding box center [727, 56] width 151 height 33
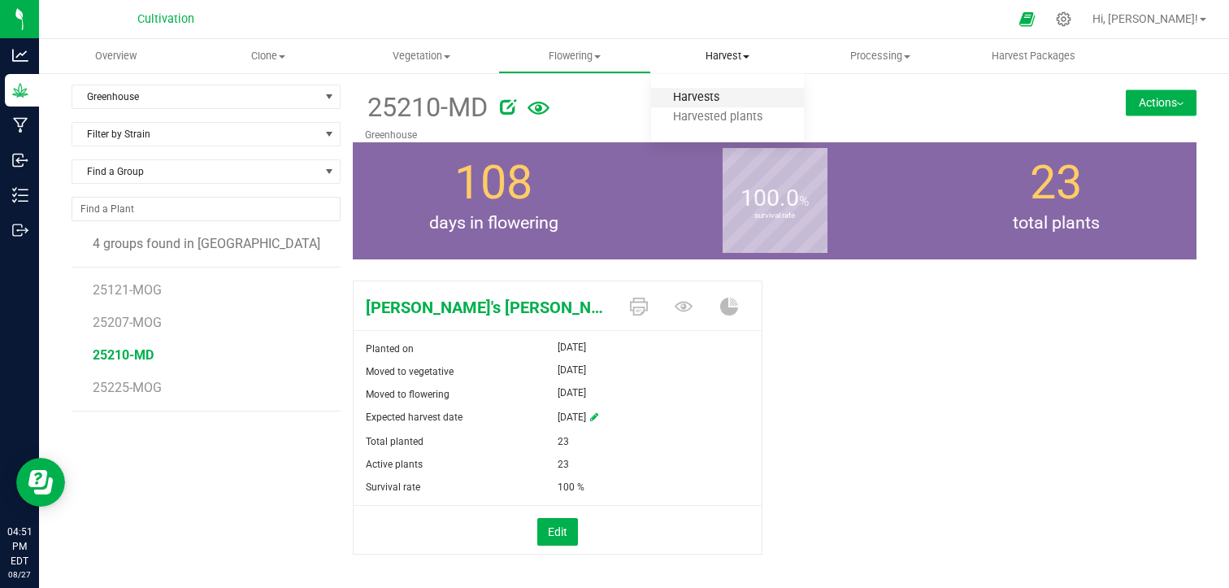
click at [707, 98] on span "Harvests" at bounding box center [696, 98] width 90 height 14
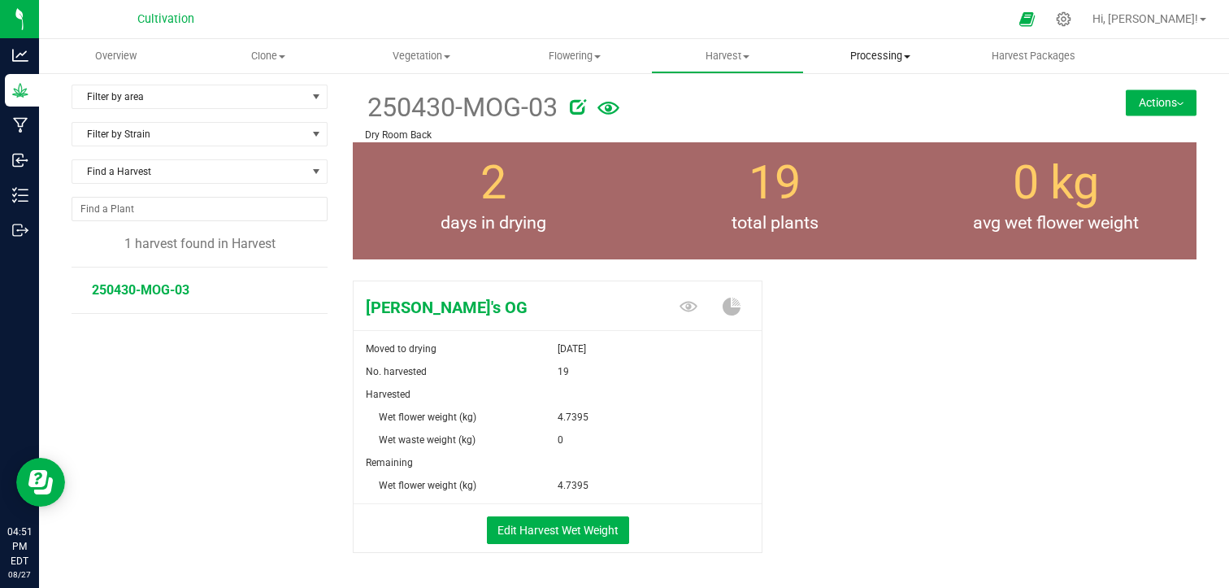
click at [887, 50] on span "Processing" at bounding box center [880, 56] width 151 height 15
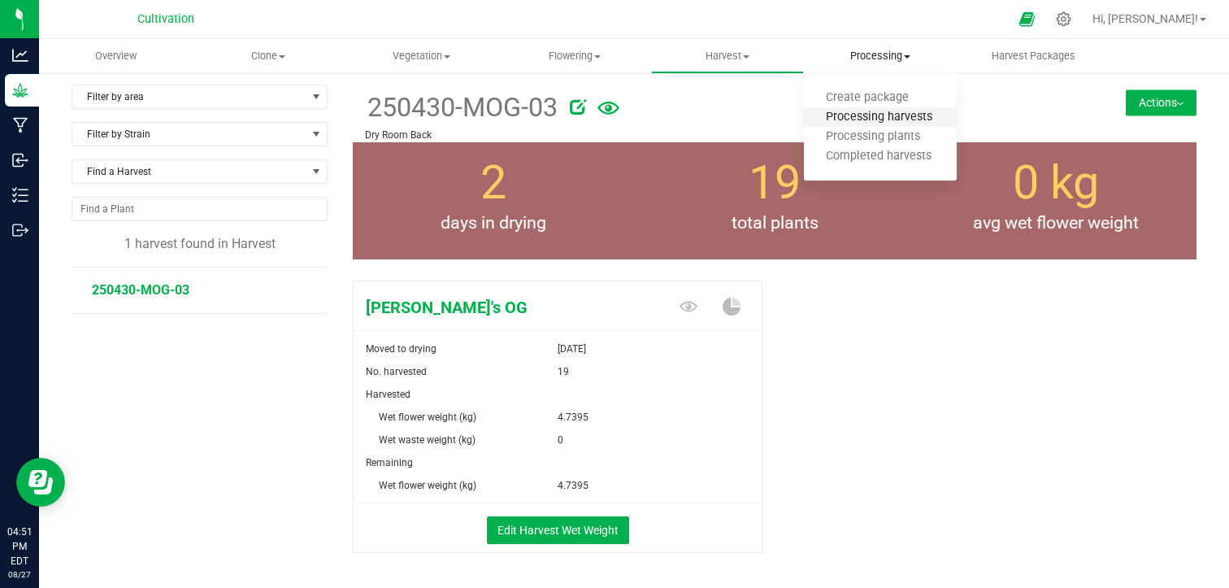
click at [868, 112] on span "Processing harvests" at bounding box center [879, 118] width 150 height 14
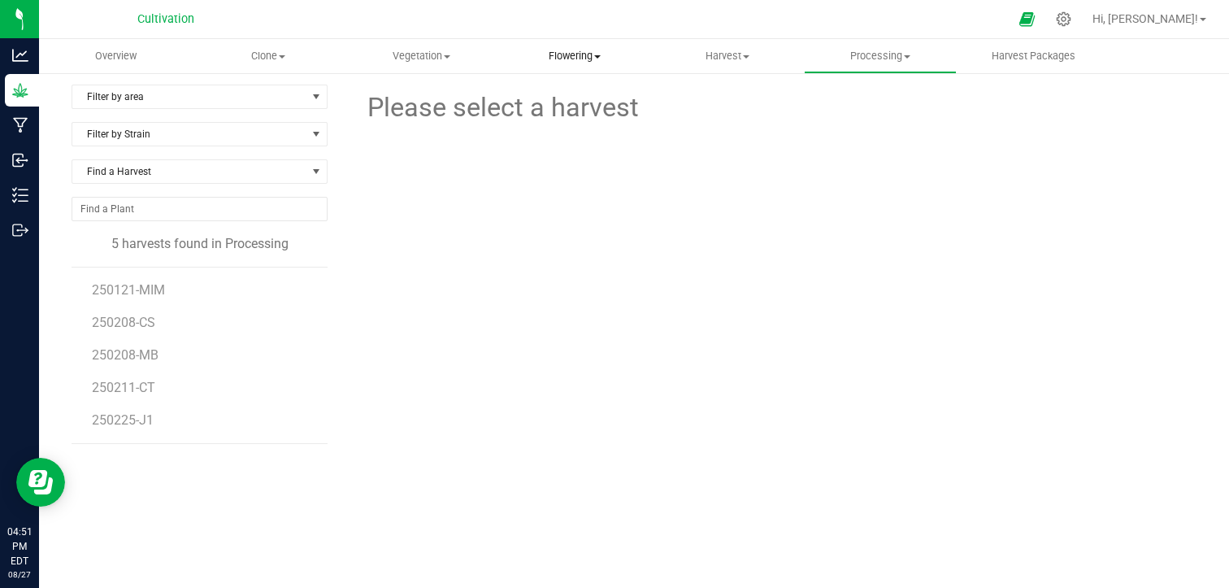
click at [560, 54] on span "Flowering" at bounding box center [574, 56] width 151 height 15
click at [580, 117] on span "Flowering groups" at bounding box center [565, 118] width 135 height 14
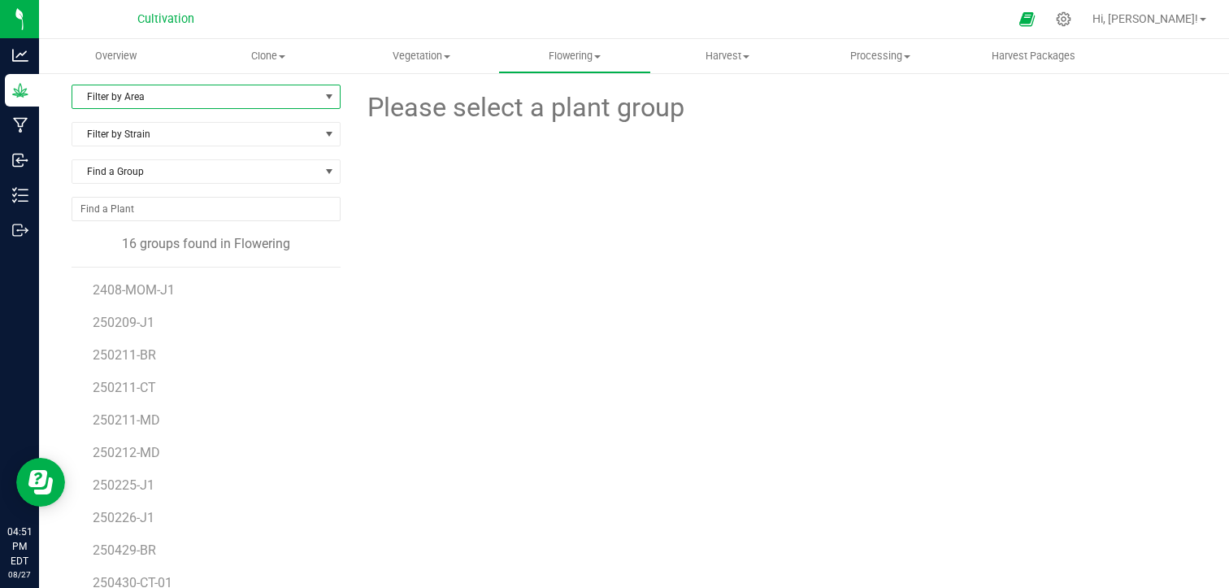
click at [332, 97] on span "select" at bounding box center [329, 96] width 13 height 13
click at [287, 165] on li "Greenhouse" at bounding box center [204, 172] width 264 height 24
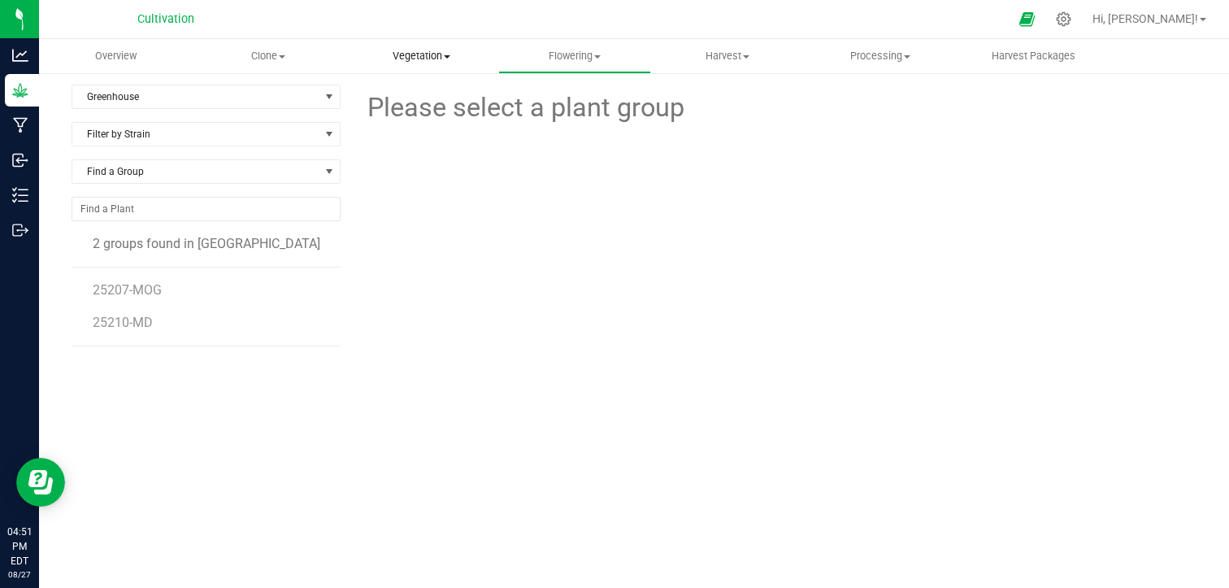
click at [441, 65] on uib-tab-heading "Vegetation Veg groups Veg plants Mother groups Mother plants Apply to plants Cr…" at bounding box center [420, 56] width 151 height 33
click at [428, 104] on span "Veg groups" at bounding box center [396, 98] width 103 height 14
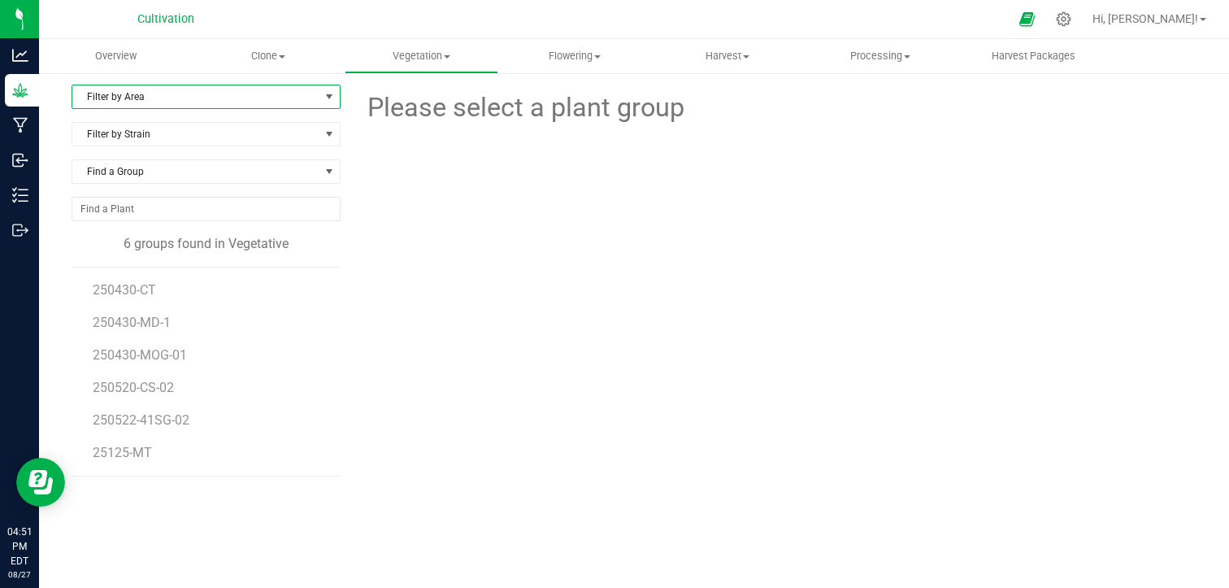
click at [309, 94] on span "Filter by Area" at bounding box center [195, 96] width 247 height 23
click at [238, 167] on li "Greenhouse" at bounding box center [204, 172] width 264 height 24
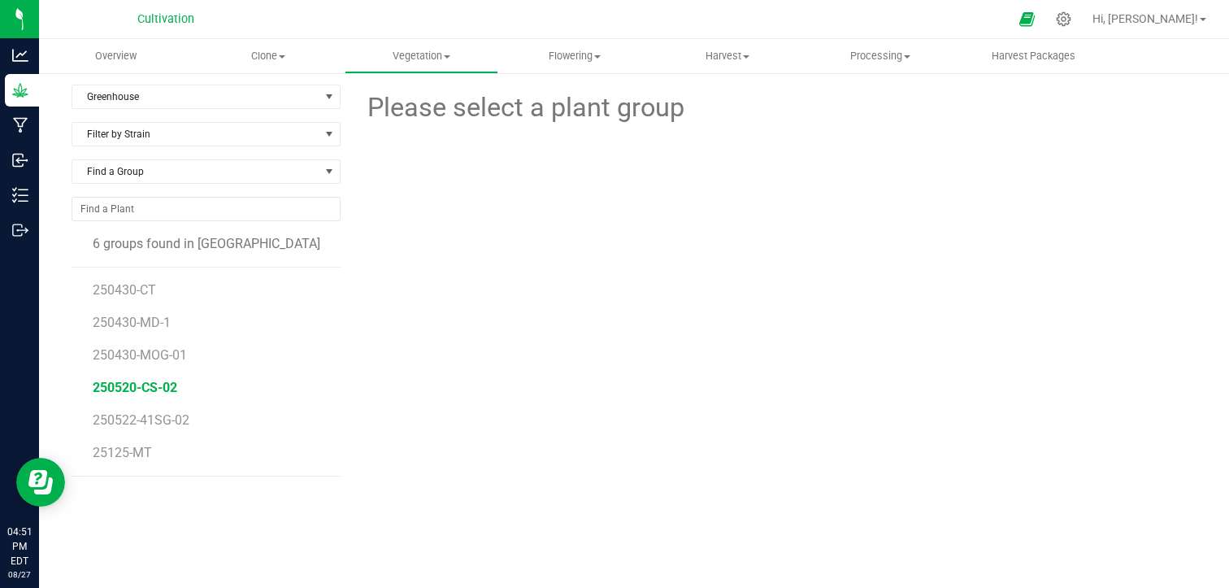
click at [158, 387] on span "250520-CS-02" at bounding box center [135, 387] width 85 height 15
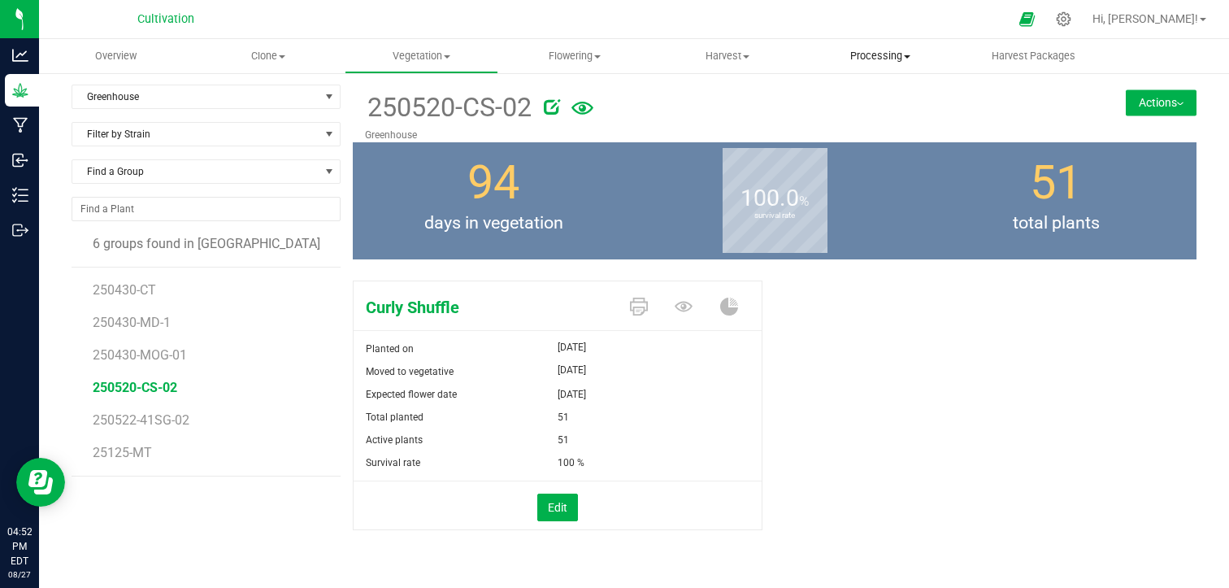
click at [894, 67] on uib-tab-heading "Processing Create package Processing harvests Processing plants Completed harve…" at bounding box center [880, 56] width 151 height 33
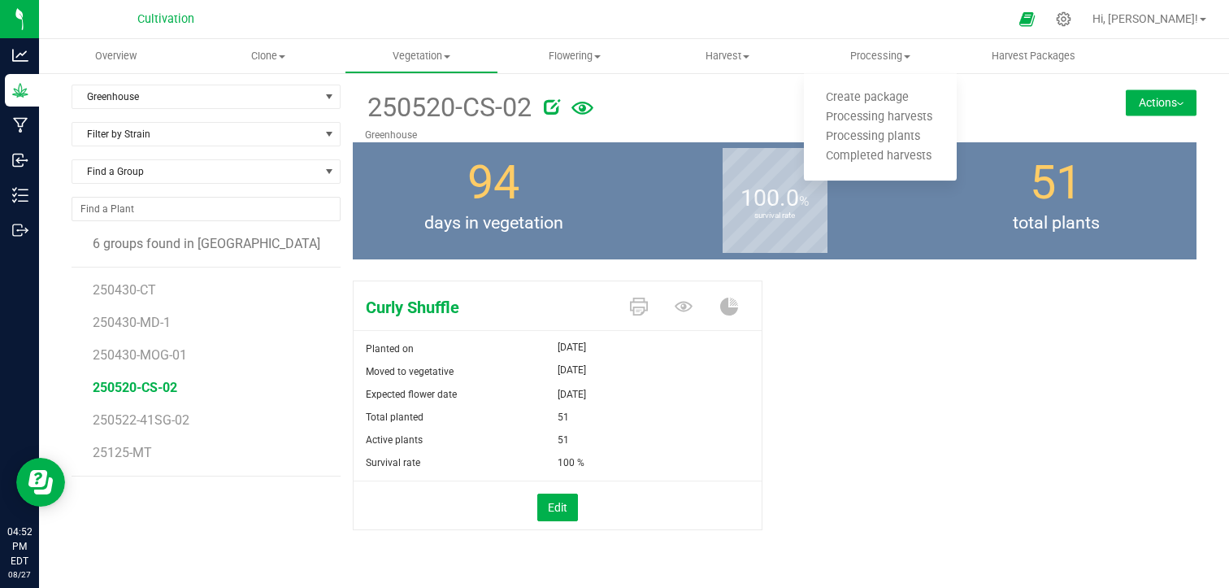
click at [727, 110] on div at bounding box center [800, 104] width 512 height 33
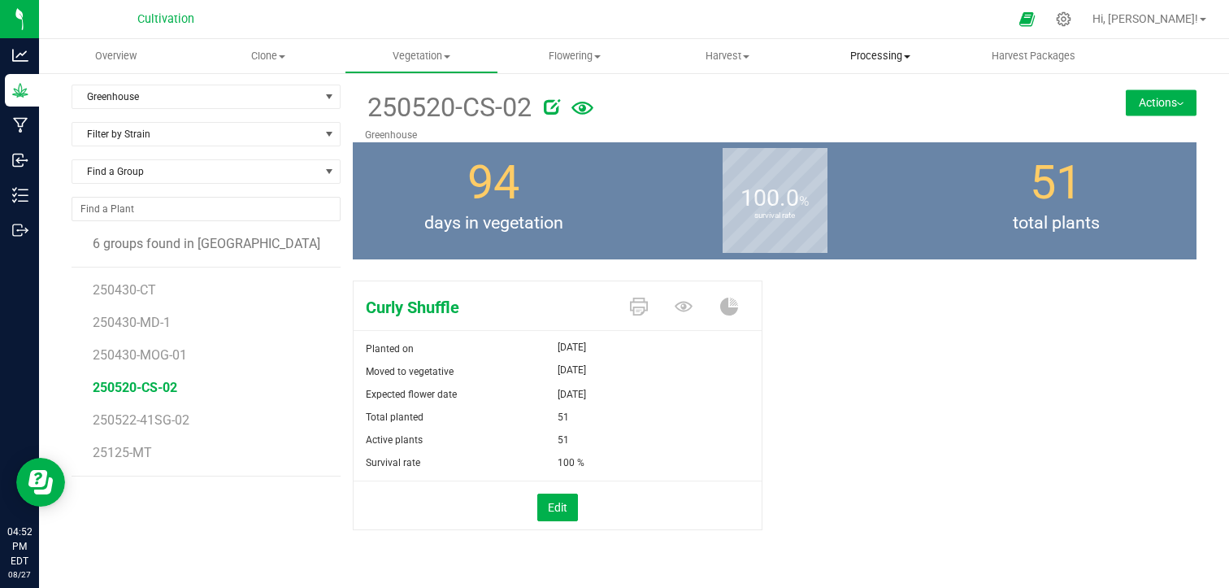
click at [865, 59] on span "Processing" at bounding box center [880, 56] width 153 height 15
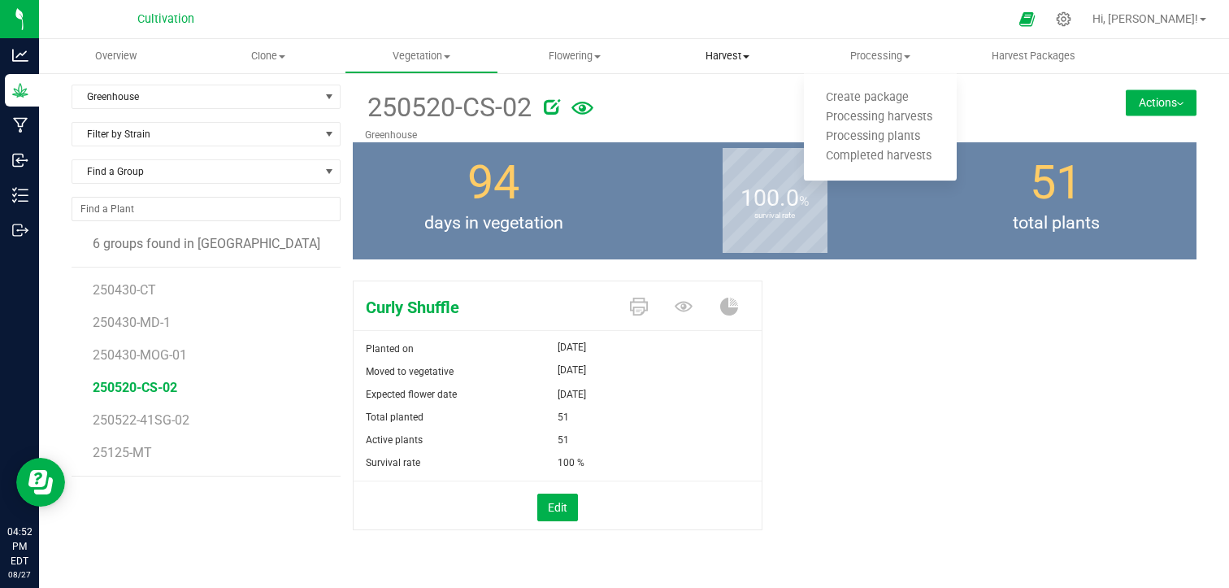
click at [741, 52] on span "Harvest" at bounding box center [727, 56] width 151 height 15
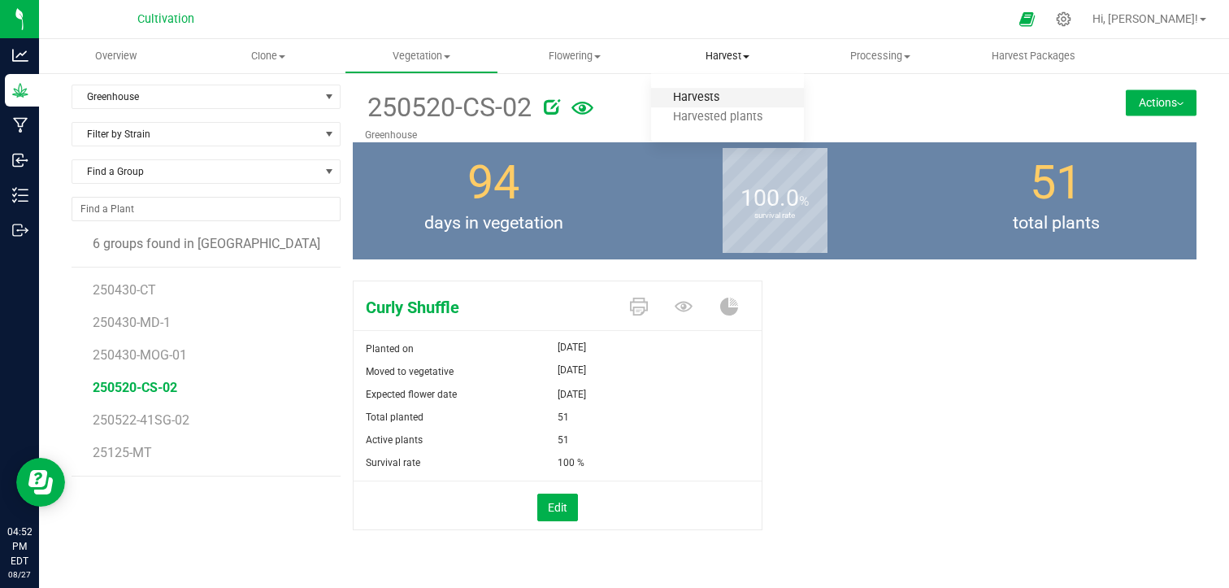
click at [718, 97] on span "Harvests" at bounding box center [696, 98] width 90 height 14
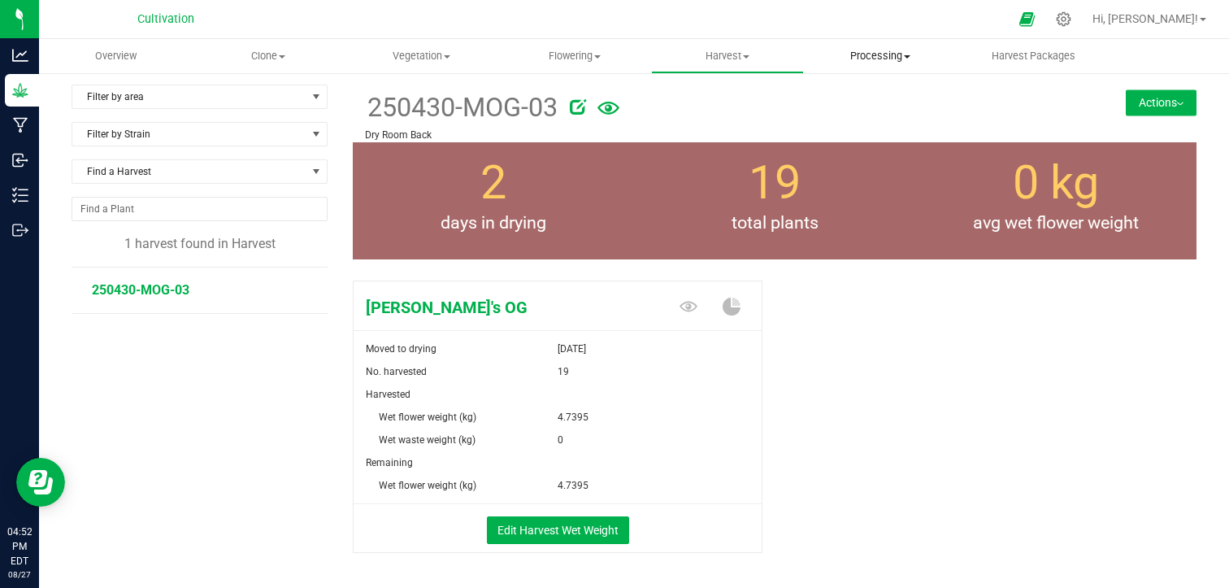
click at [865, 54] on span "Processing" at bounding box center [880, 56] width 151 height 15
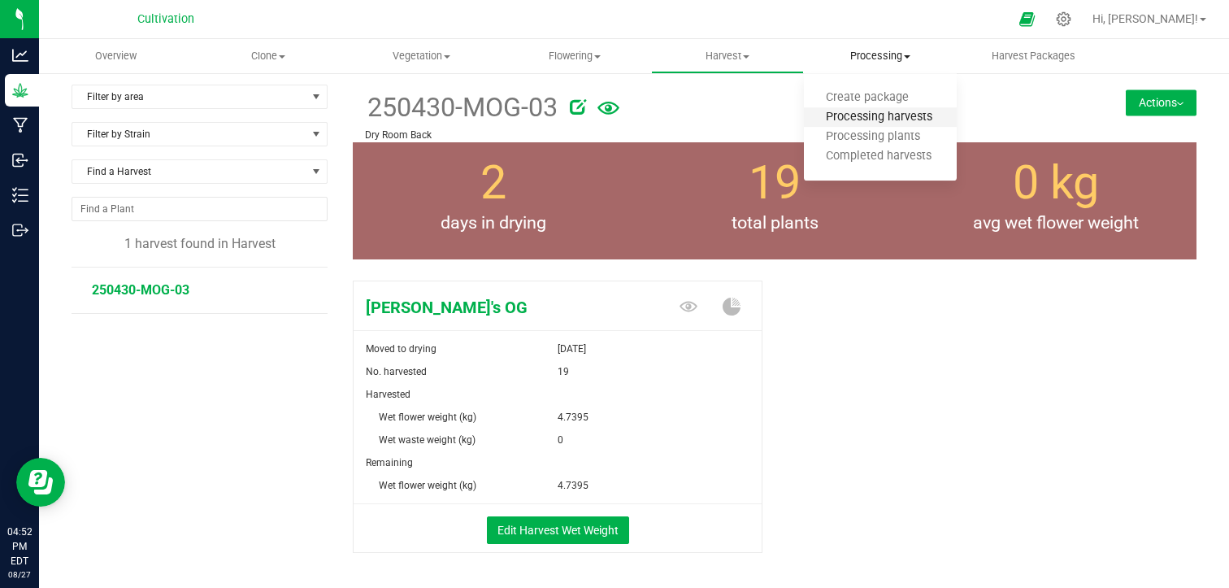
click at [871, 118] on span "Processing harvests" at bounding box center [879, 118] width 150 height 14
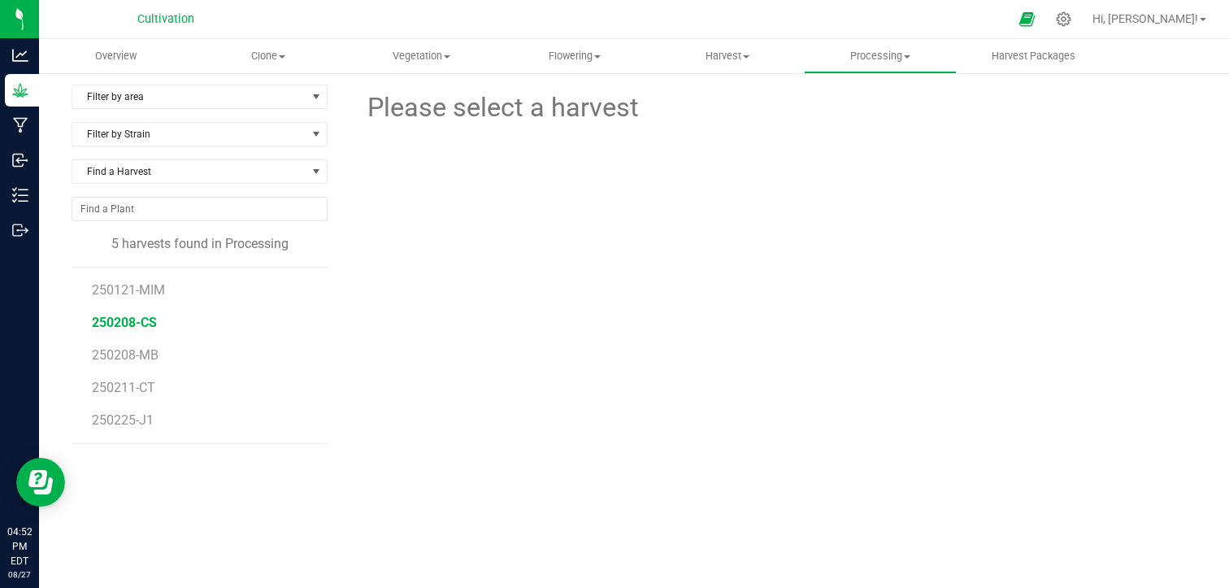
click at [150, 318] on span "250208-CS" at bounding box center [124, 322] width 65 height 15
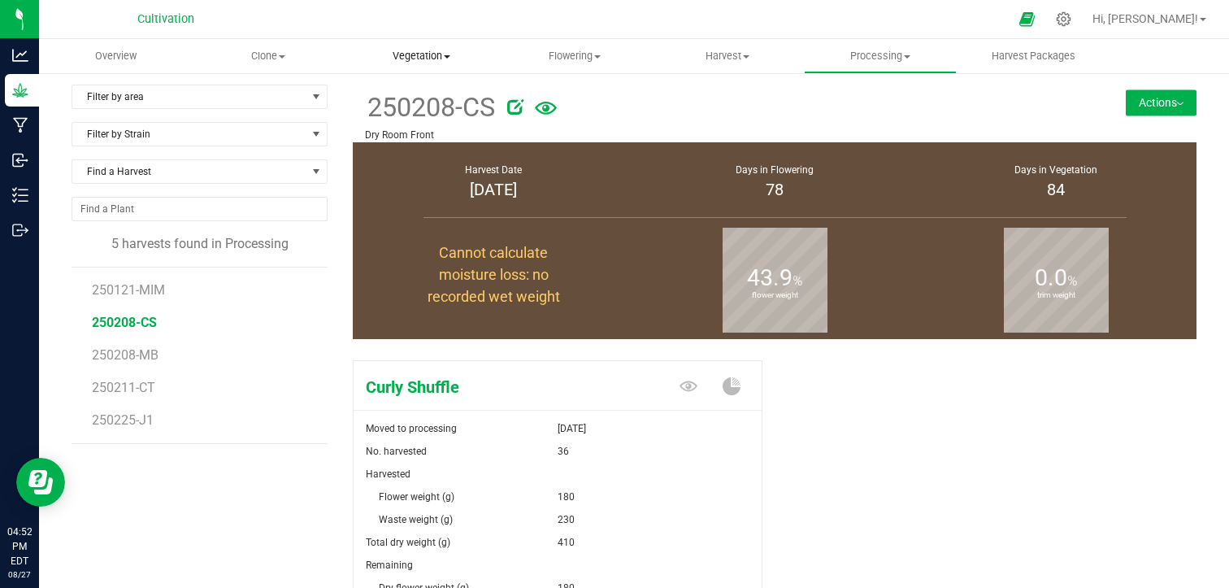
click at [415, 57] on span "Vegetation" at bounding box center [420, 56] width 151 height 15
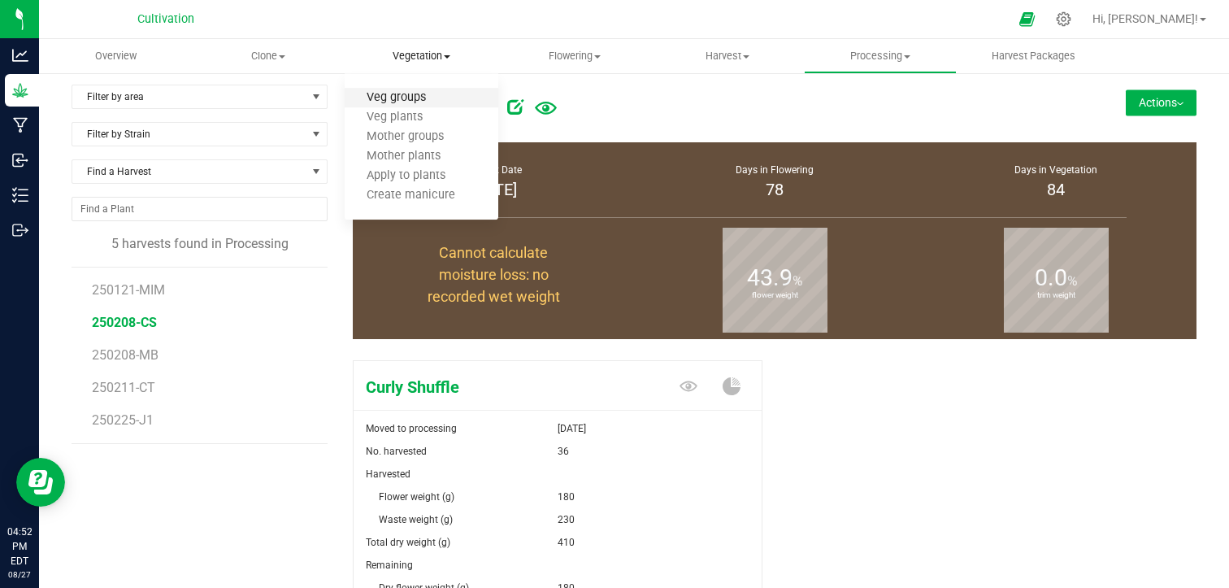
click at [439, 98] on span "Veg groups" at bounding box center [396, 98] width 103 height 14
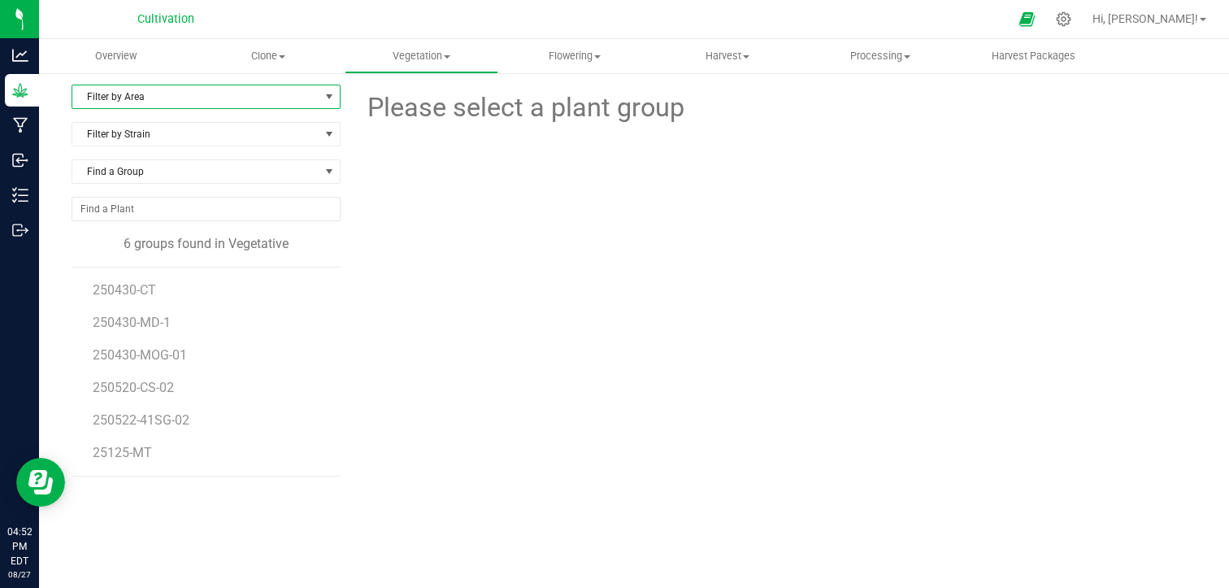
click at [312, 102] on span "Filter by Area" at bounding box center [195, 96] width 247 height 23
click at [254, 180] on li "Greenhouse" at bounding box center [204, 172] width 264 height 24
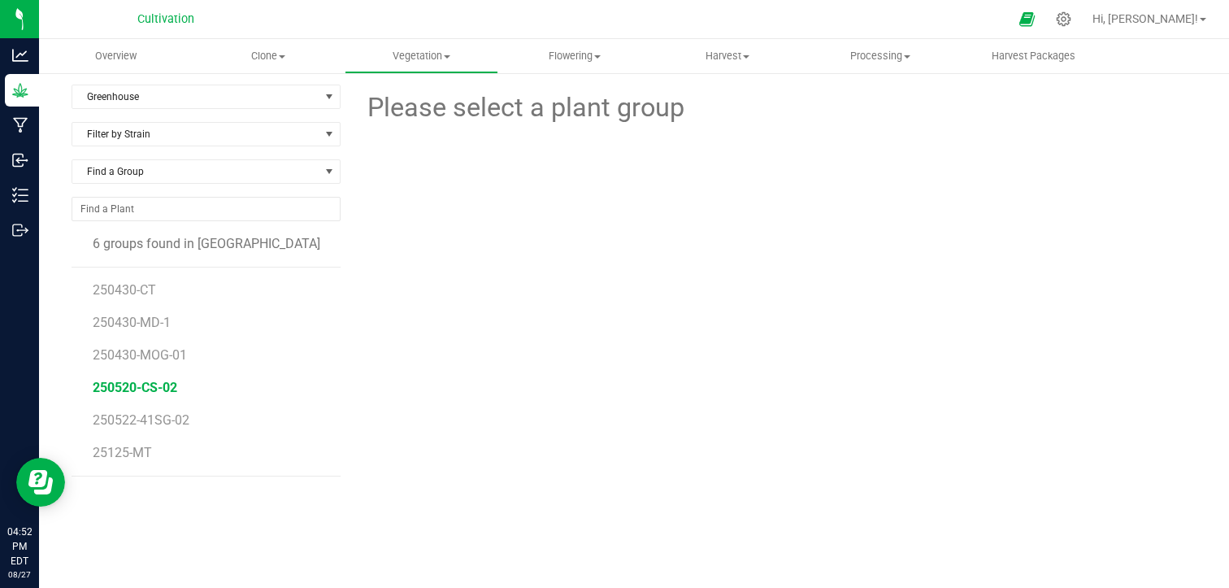
click at [165, 388] on span "250520-CS-02" at bounding box center [135, 387] width 85 height 15
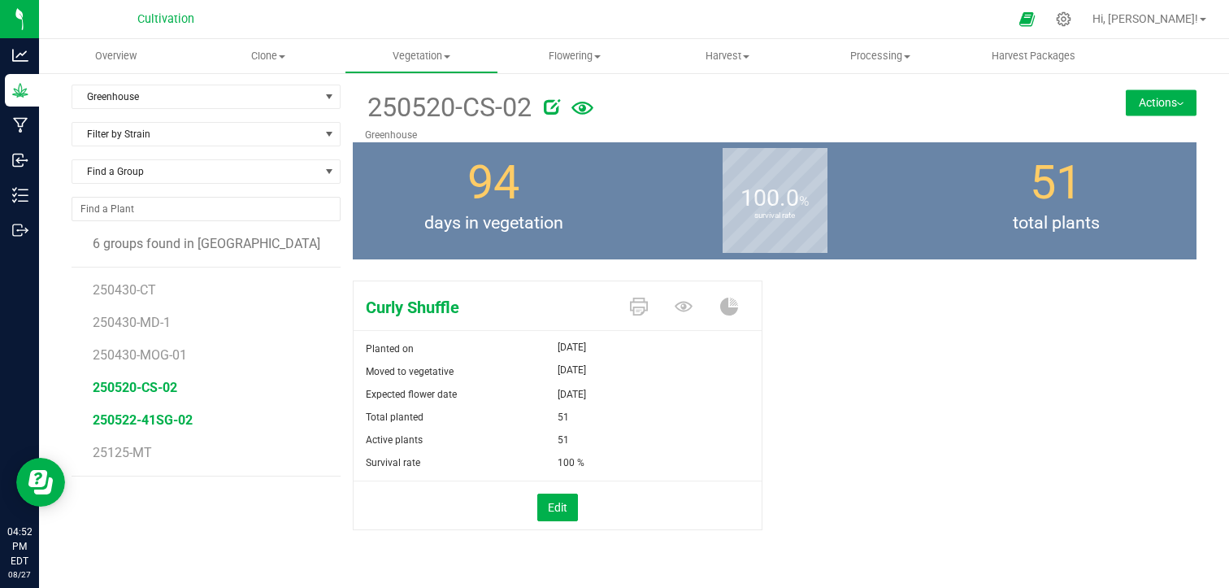
click at [172, 414] on span "250522-41SG-02" at bounding box center [143, 419] width 100 height 15
click at [712, 58] on span "Harvest" at bounding box center [727, 56] width 151 height 15
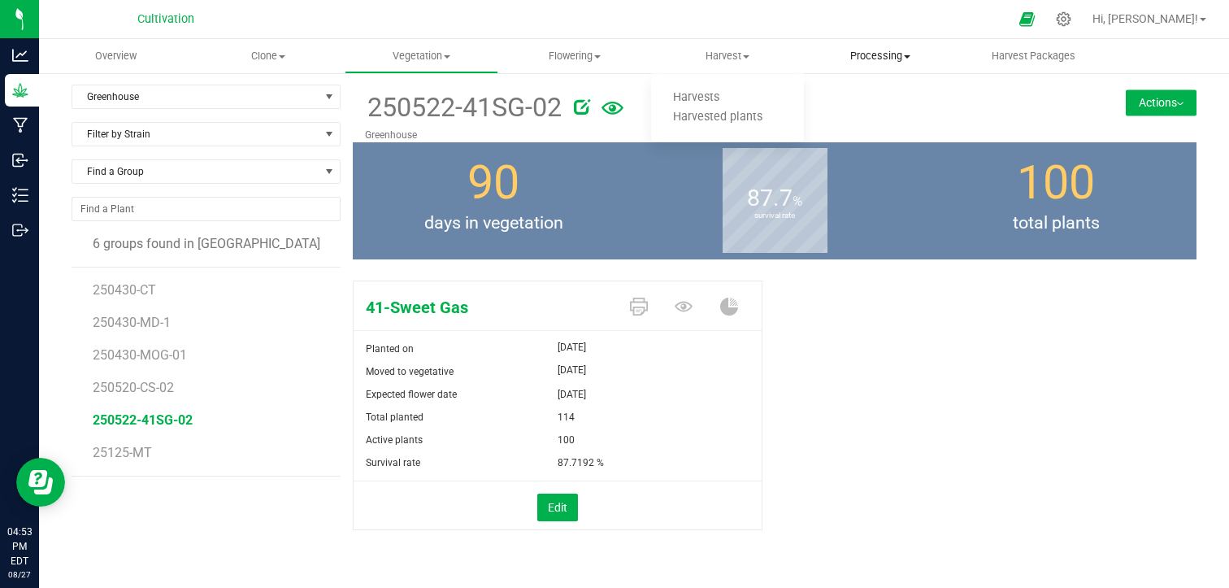
click at [882, 57] on span "Processing" at bounding box center [880, 56] width 151 height 15
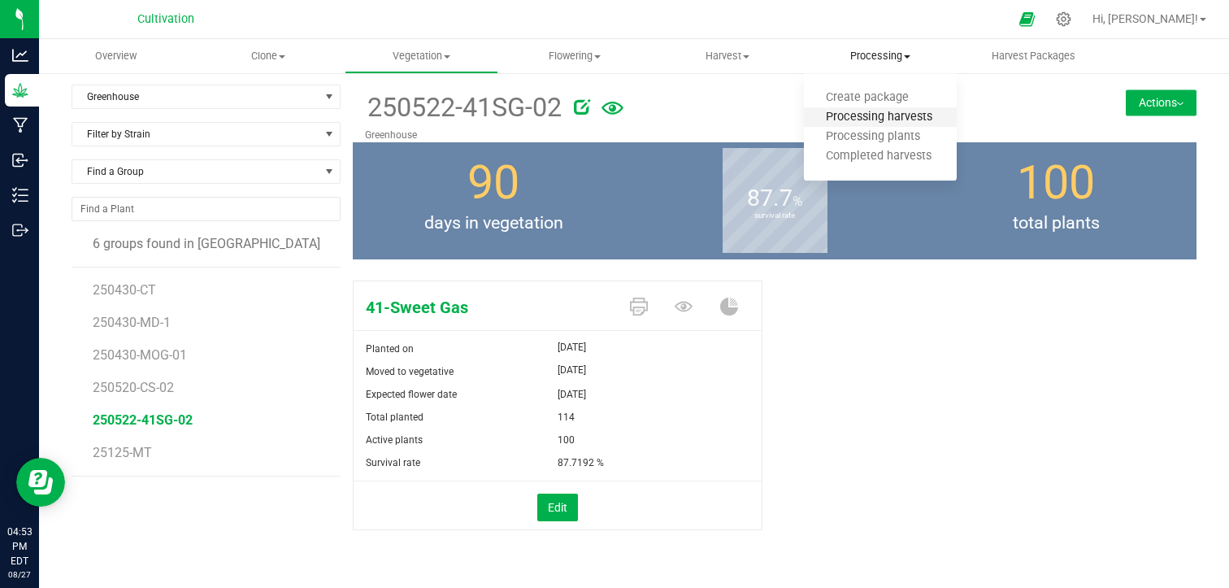
click at [878, 116] on span "Processing harvests" at bounding box center [879, 118] width 150 height 14
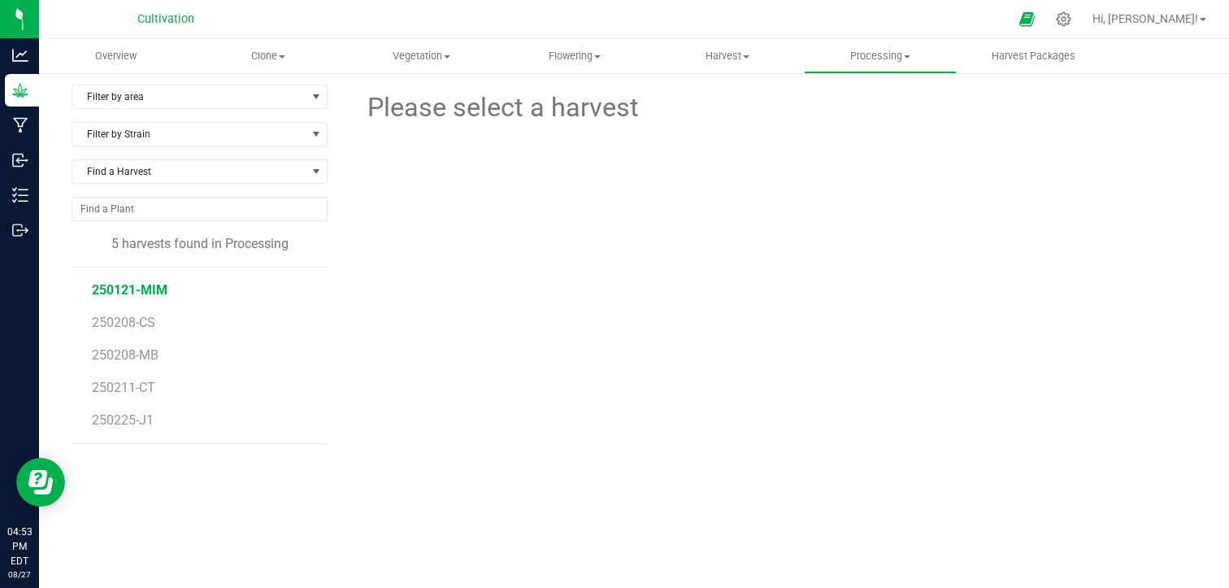
click at [147, 286] on span "250121-MIM" at bounding box center [130, 289] width 76 height 15
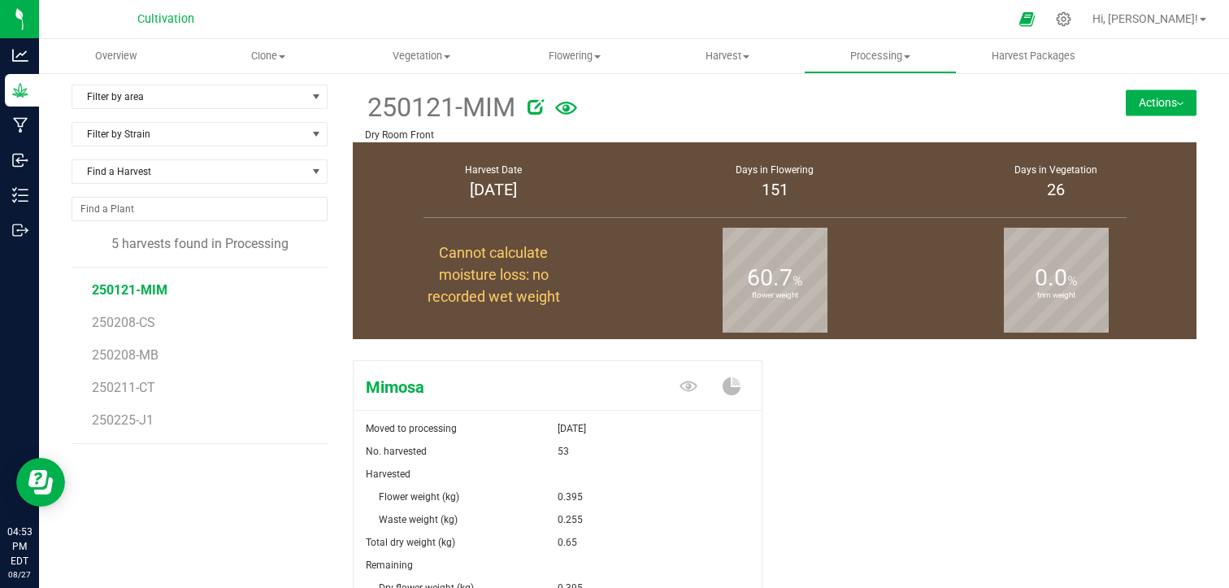
drag, startPoint x: 145, startPoint y: 323, endPoint x: 205, endPoint y: 347, distance: 63.8
click at [205, 347] on ul "250121-MIM 250208-CS 250208-MB 250211-CT 250225-J1" at bounding box center [210, 355] width 236 height 176
click at [205, 347] on li "250208-MB" at bounding box center [204, 348] width 224 height 33
click at [138, 381] on span "250211-CT" at bounding box center [124, 387] width 65 height 15
click at [274, 462] on div "Filter by area Filter by area All Dry Room Back Dry Room Front Filter by Strain…" at bounding box center [212, 402] width 281 height 634
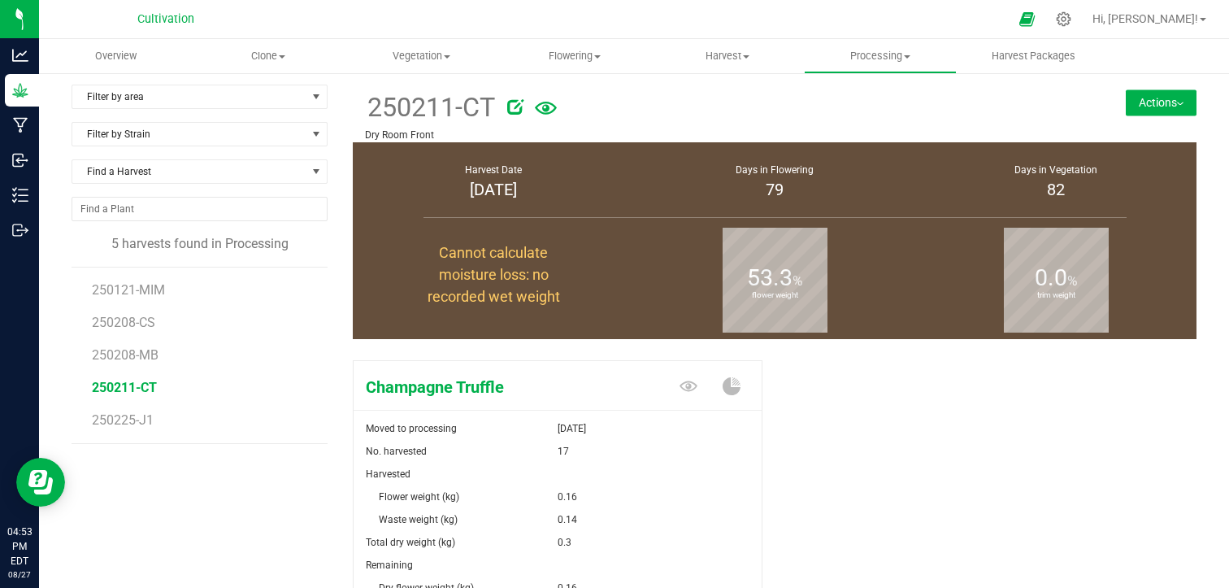
click at [850, 435] on div "Champagne Truffle Moved to processing [DATE] No. harvested 17 Harvested Flower …" at bounding box center [775, 536] width 844 height 365
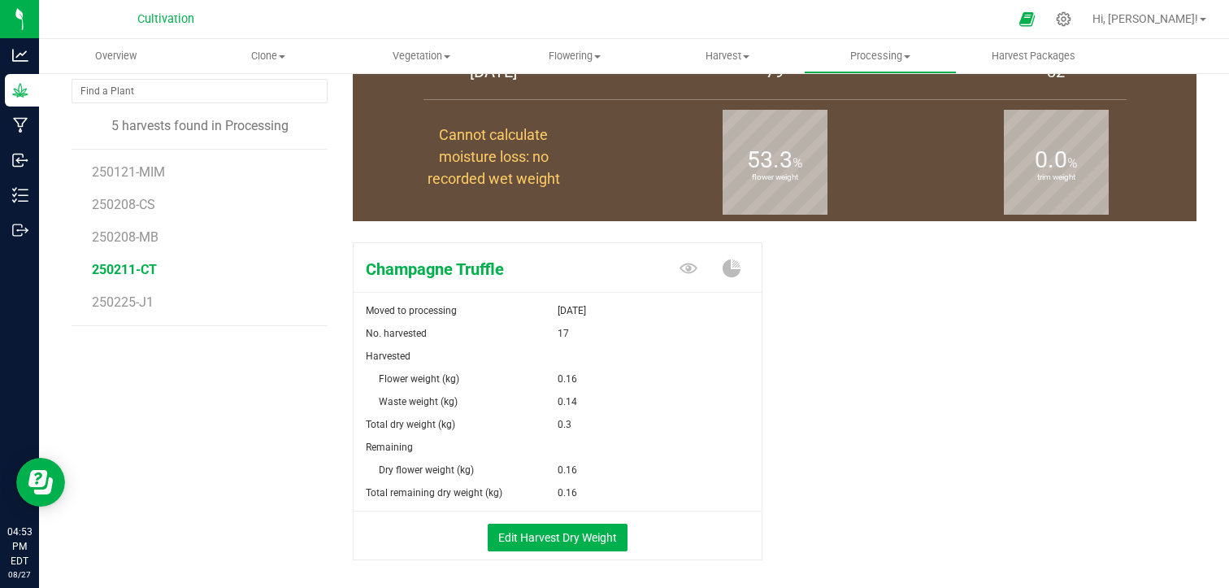
scroll to position [120, 0]
click at [729, 58] on span "Harvest" at bounding box center [727, 56] width 151 height 15
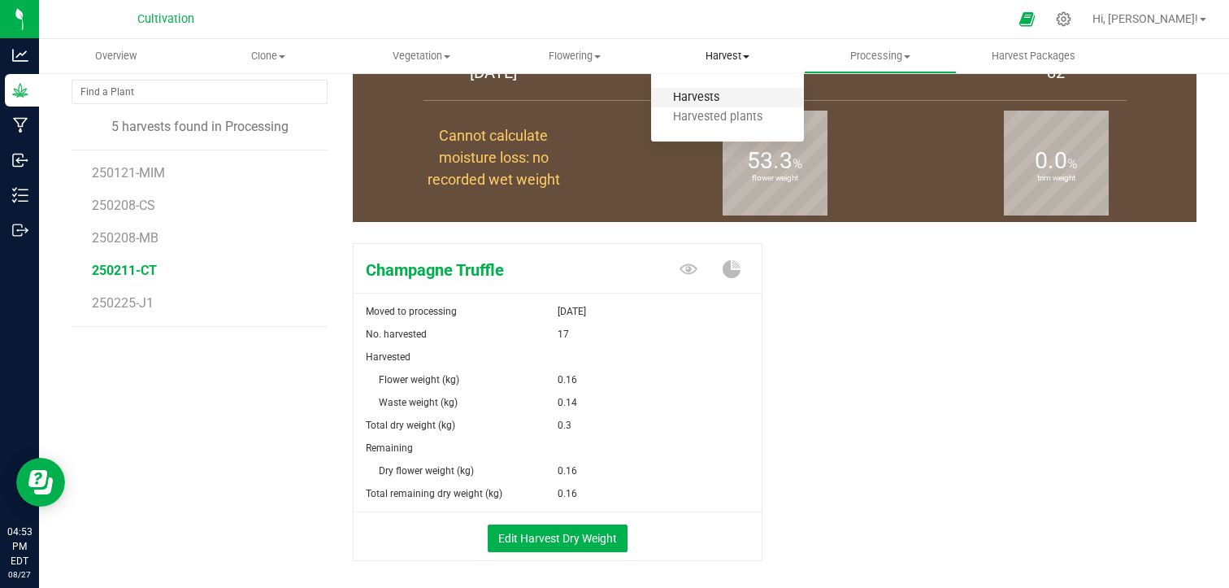
click at [710, 98] on span "Harvests" at bounding box center [696, 98] width 90 height 14
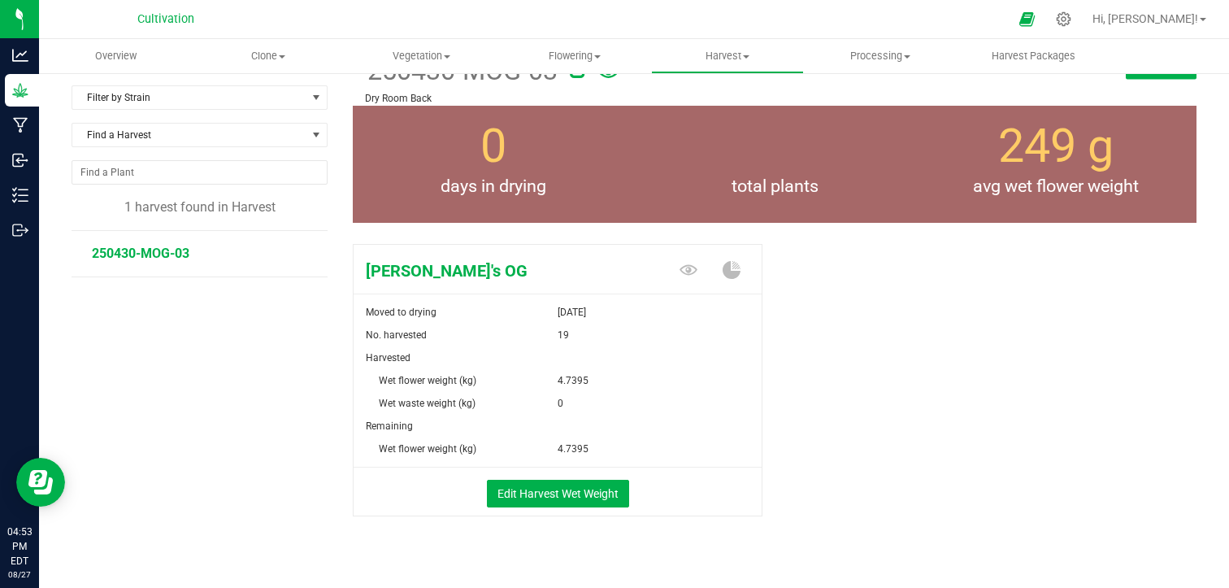
scroll to position [60, 0]
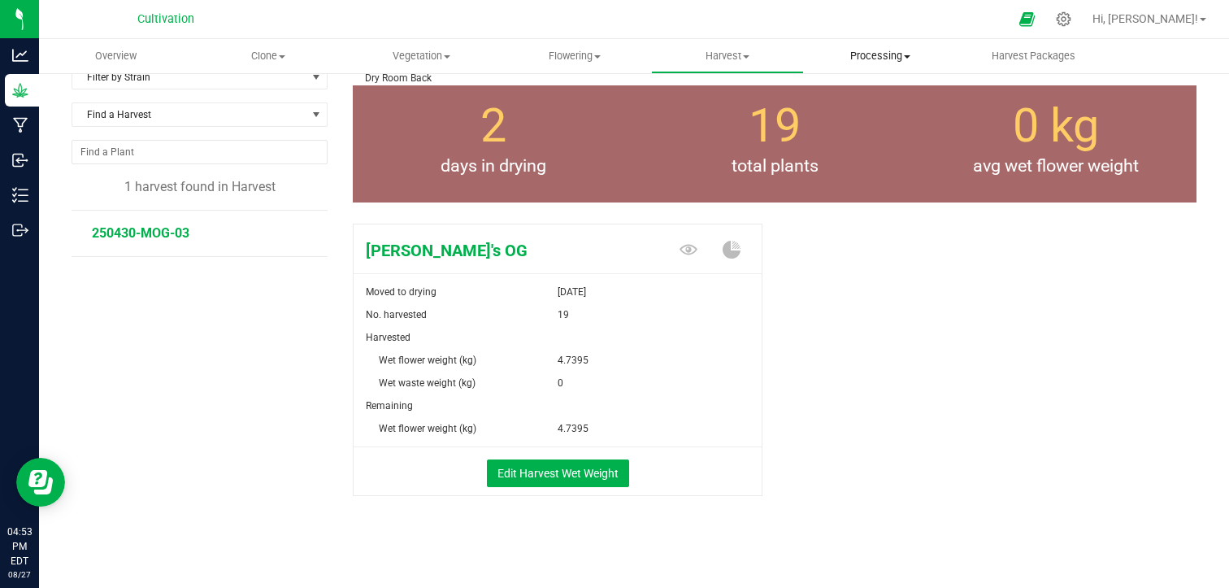
click at [883, 47] on uib-tab-heading "Processing Create package Processing harvests Processing plants Completed harve…" at bounding box center [880, 56] width 151 height 33
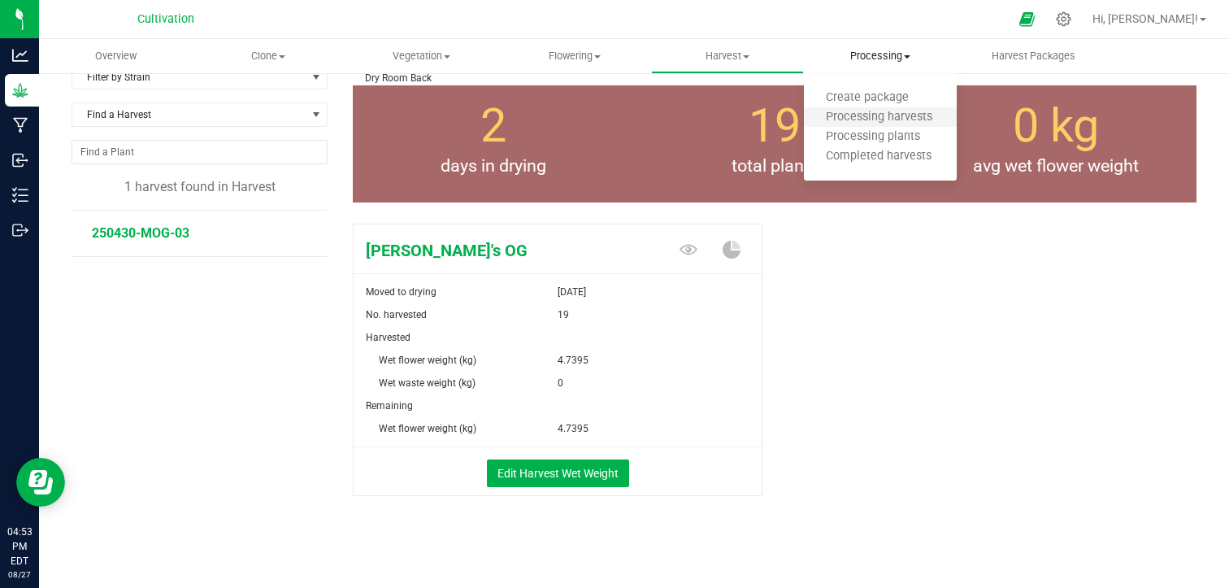
click at [901, 125] on li "Processing harvests" at bounding box center [880, 118] width 153 height 20
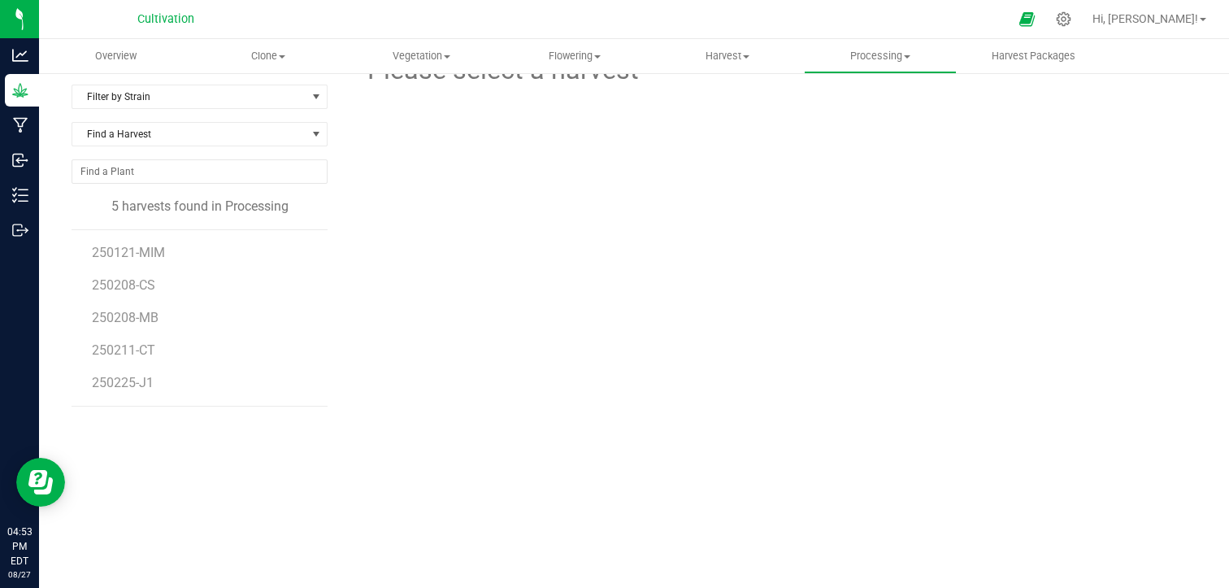
scroll to position [40, 0]
click at [682, 315] on div "Please select a harvest" at bounding box center [775, 292] width 844 height 488
click at [148, 314] on span "250208-MB" at bounding box center [126, 317] width 68 height 15
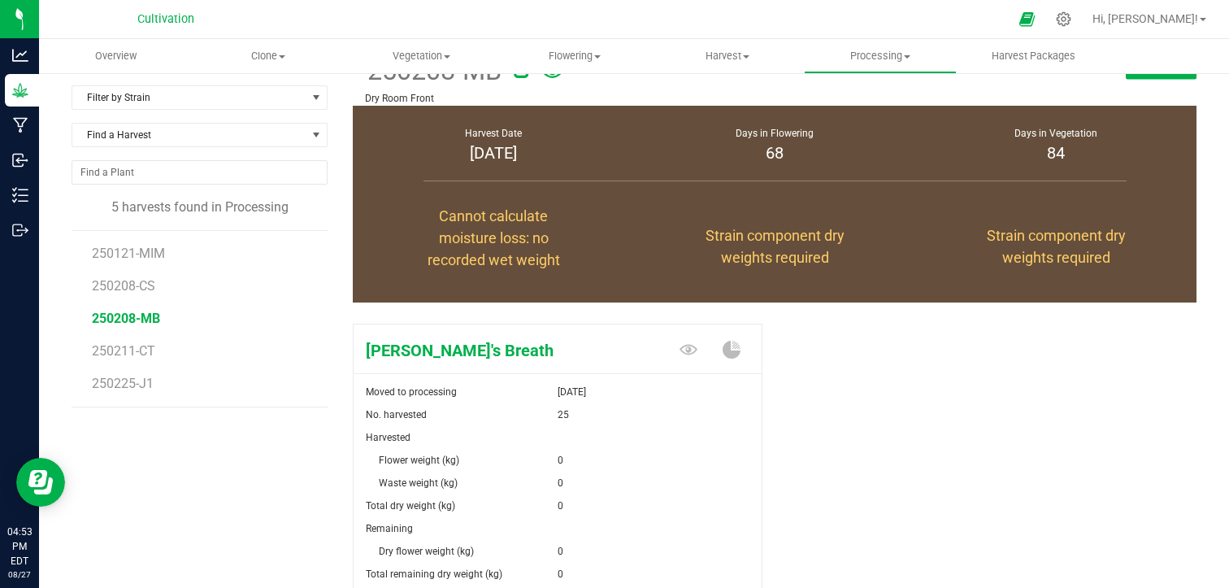
scroll to position [60, 0]
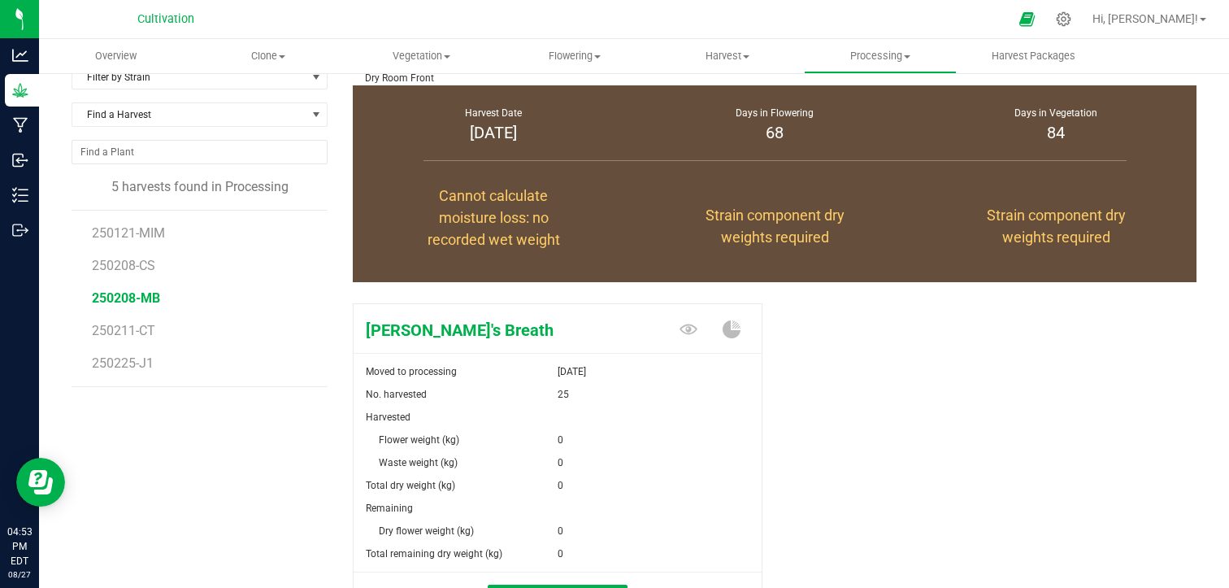
click at [754, 393] on div "[PERSON_NAME]'s Breath Moved to processing [DATE] No. harvested 25 Harvested Fl…" at bounding box center [564, 461] width 422 height 328
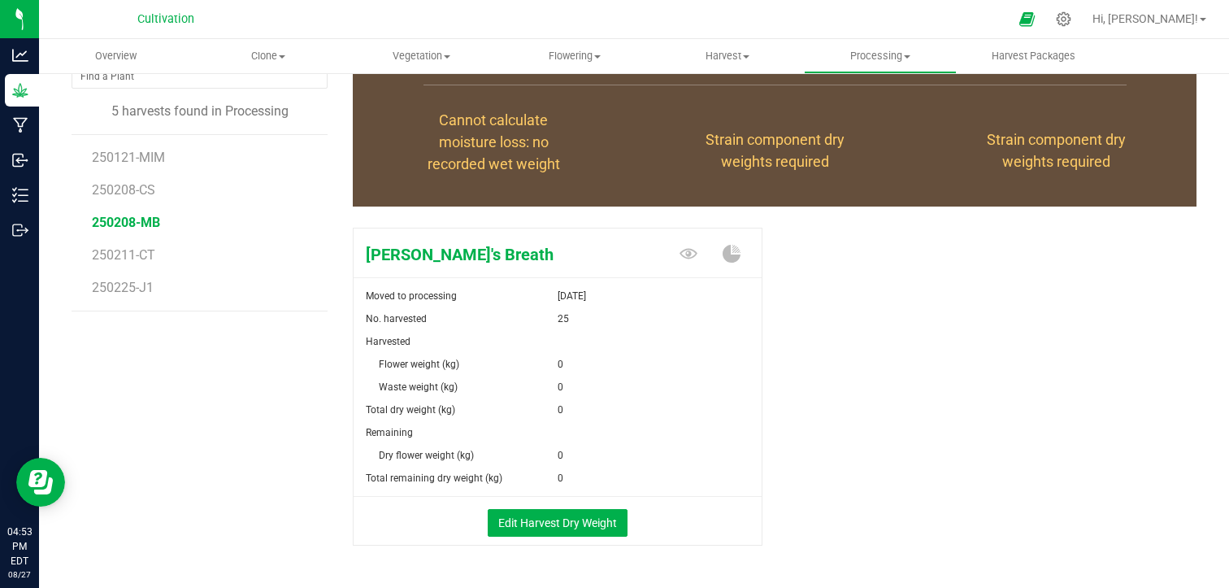
scroll to position [158, 0]
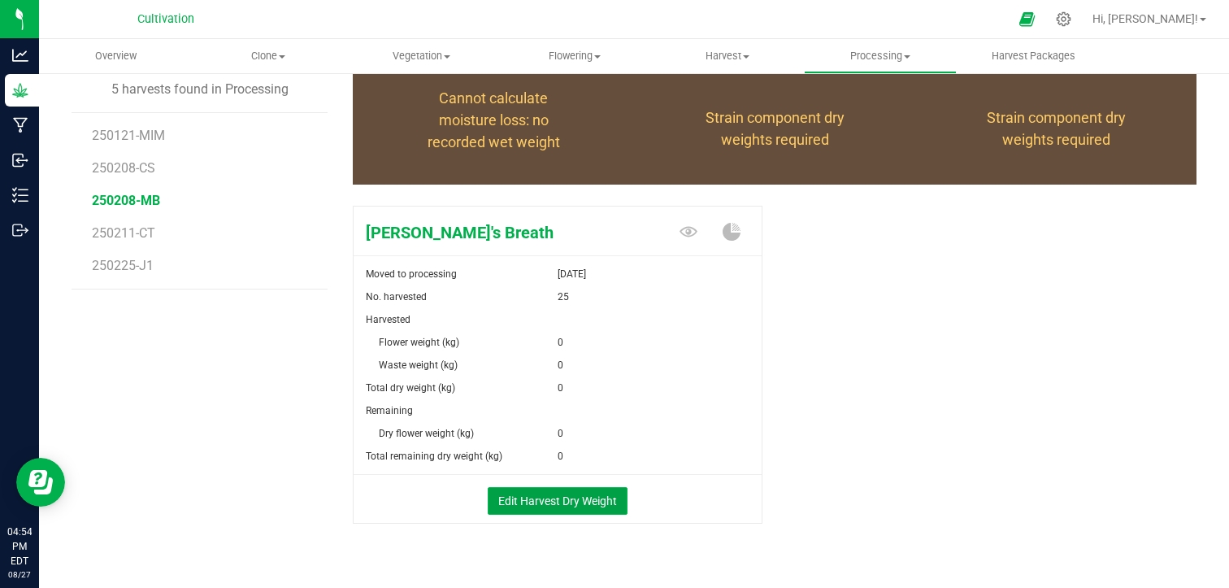
click at [520, 501] on button "Edit Harvest Dry Weight" at bounding box center [558, 501] width 140 height 28
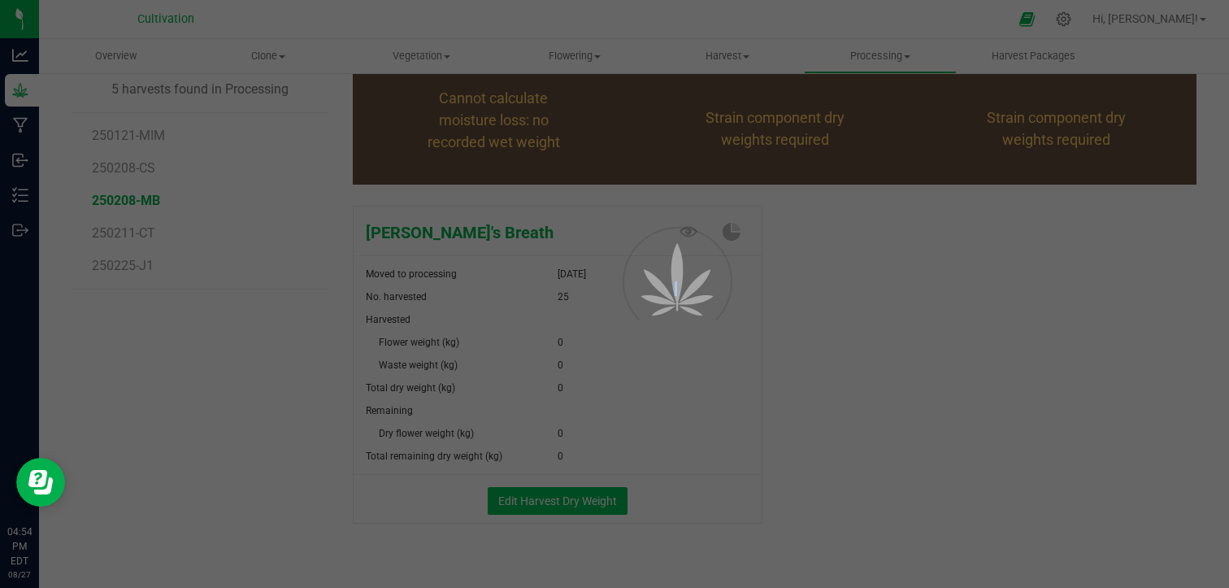
click at [520, 501] on div at bounding box center [614, 294] width 1229 height 588
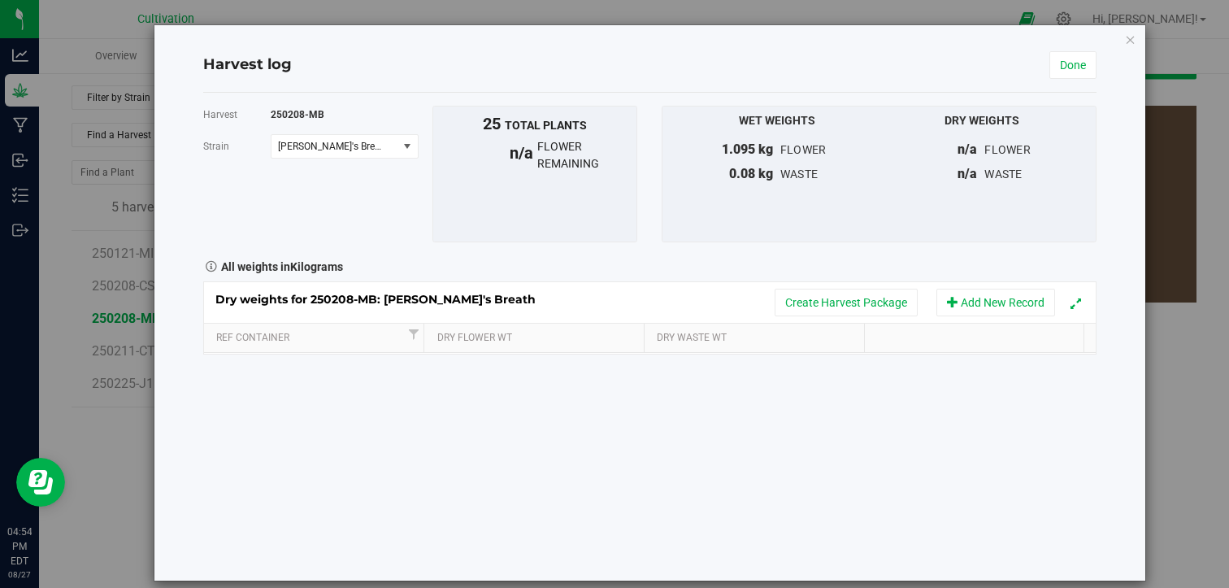
scroll to position [158, 0]
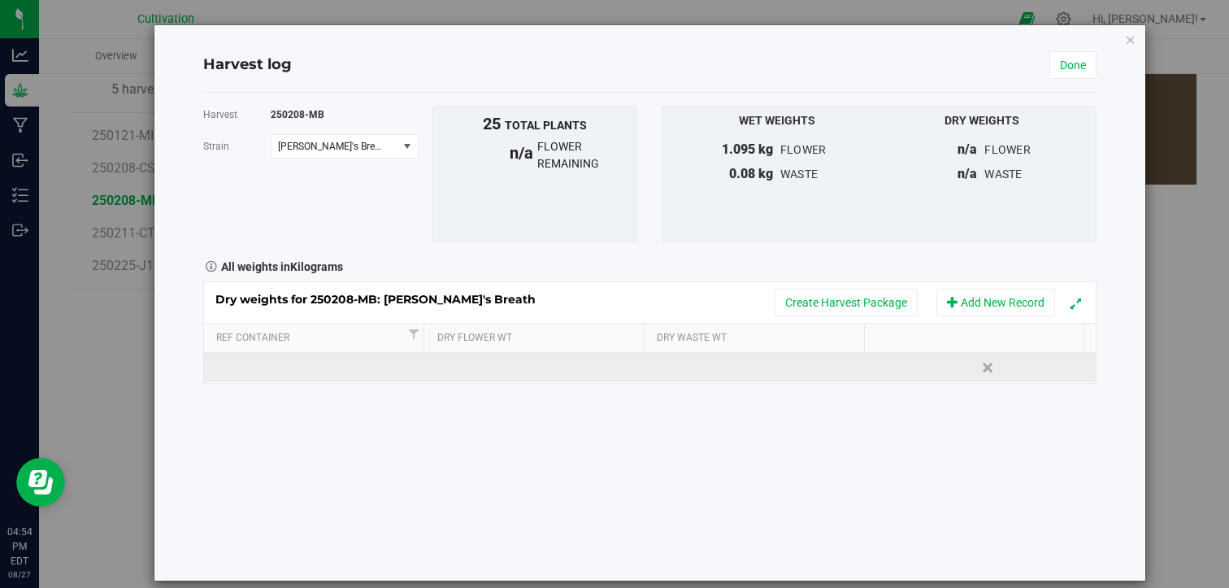
click at [332, 376] on td at bounding box center [315, 367] width 223 height 29
type input "250208-MB"
click at [523, 370] on div "Dry weights for 250208-MB: [PERSON_NAME]'s Breath Create Harvest Package Add Ne…" at bounding box center [650, 332] width 894 height 102
click at [523, 370] on div at bounding box center [650, 332] width 892 height 101
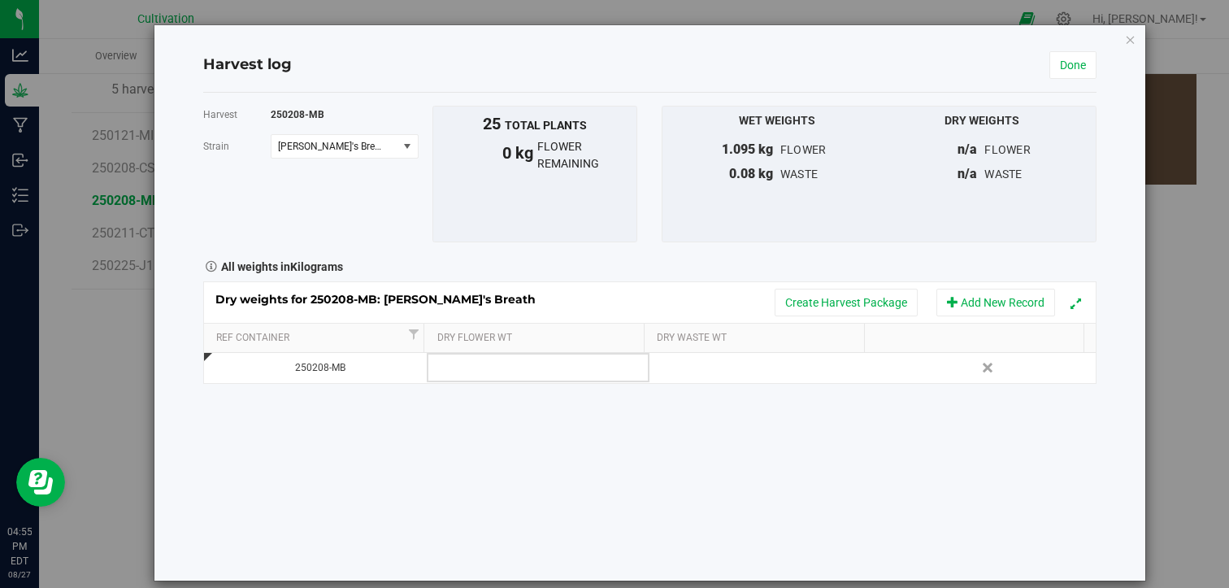
click at [523, 370] on td at bounding box center [538, 367] width 223 height 29
type input "0.160"
click at [718, 399] on div "Harvest 250208-MB [GEOGRAPHIC_DATA] [PERSON_NAME]'s Breath Select strain [PERSO…" at bounding box center [650, 337] width 894 height 488
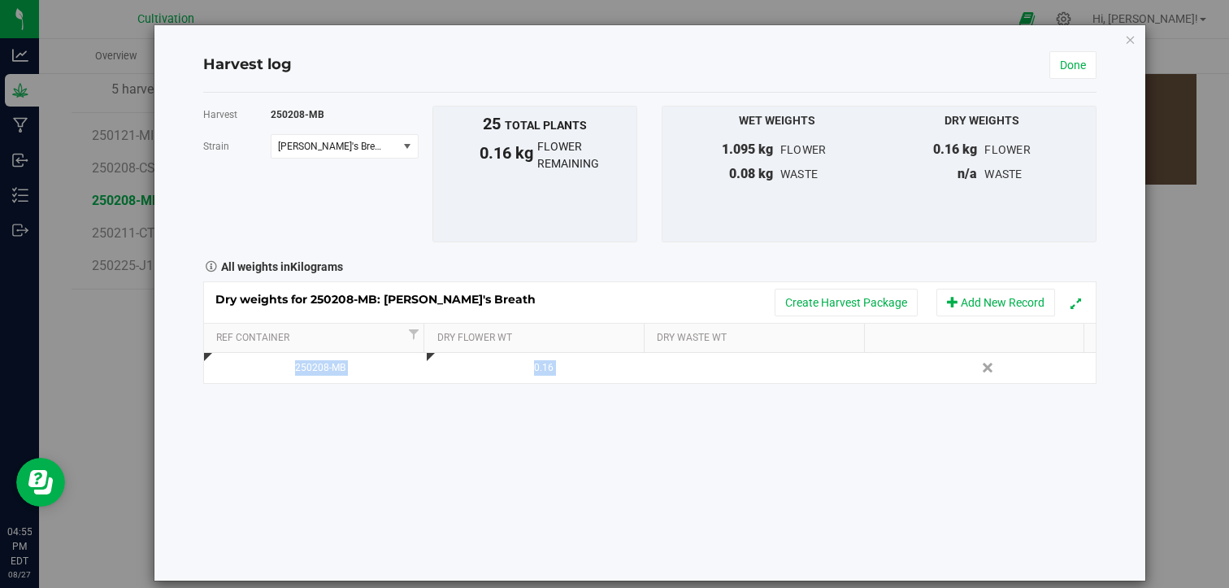
click at [718, 399] on div "Harvest 250208-MB [GEOGRAPHIC_DATA] [PERSON_NAME]'s Breath Select strain [PERSO…" at bounding box center [650, 337] width 894 height 488
click at [953, 308] on button "Add New Record" at bounding box center [995, 303] width 119 height 28
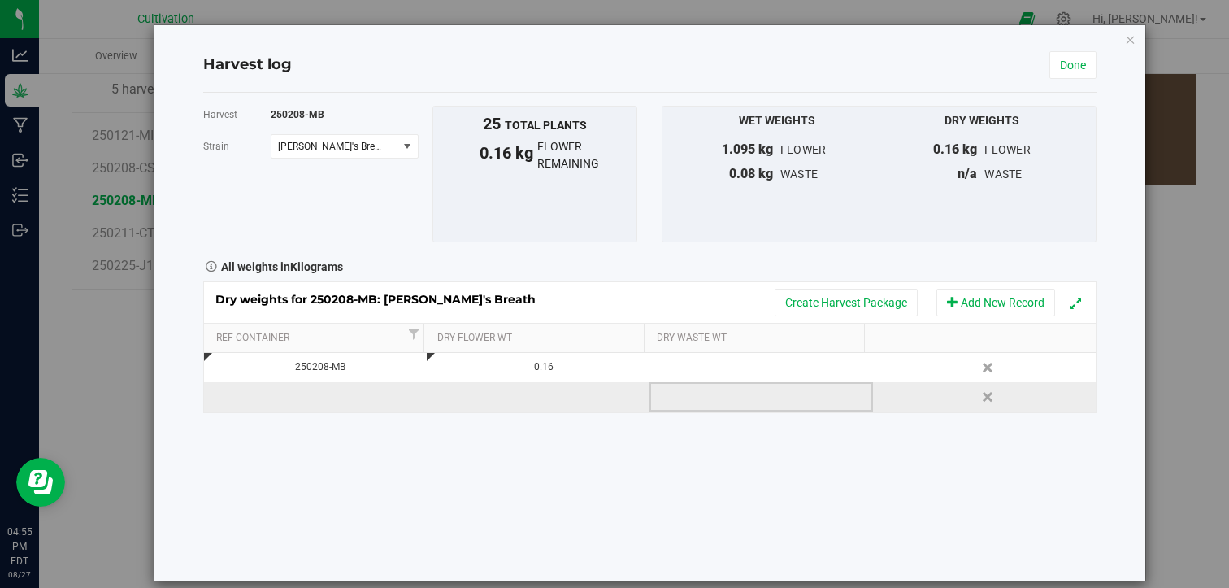
click at [708, 393] on td at bounding box center [760, 396] width 223 height 29
click at [708, 393] on span at bounding box center [765, 396] width 206 height 24
type input "0.20"
click at [1049, 64] on link "Done" at bounding box center [1072, 65] width 47 height 28
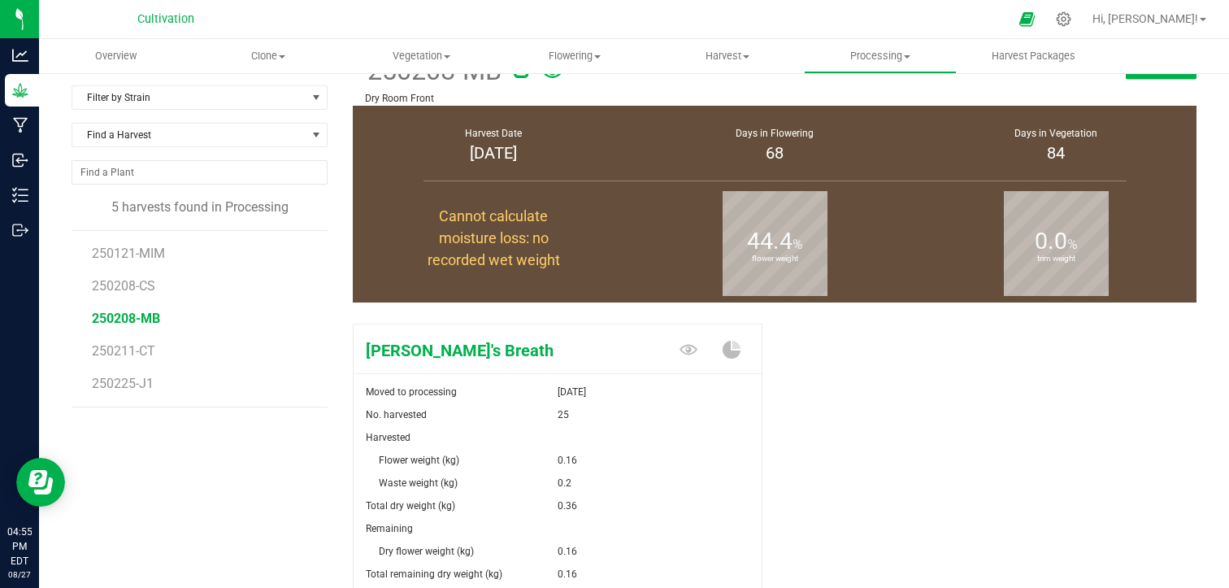
scroll to position [158, 0]
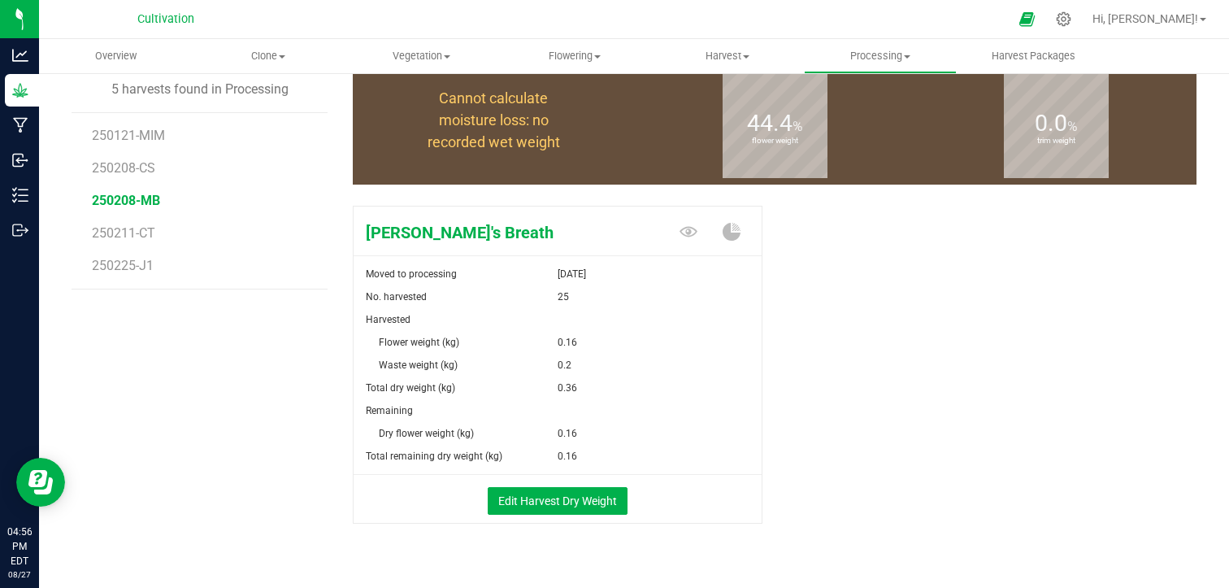
click at [929, 253] on div "[PERSON_NAME]'s Breath Moved to processing [DATE] No. harvested 25 Harvested Fl…" at bounding box center [775, 381] width 844 height 365
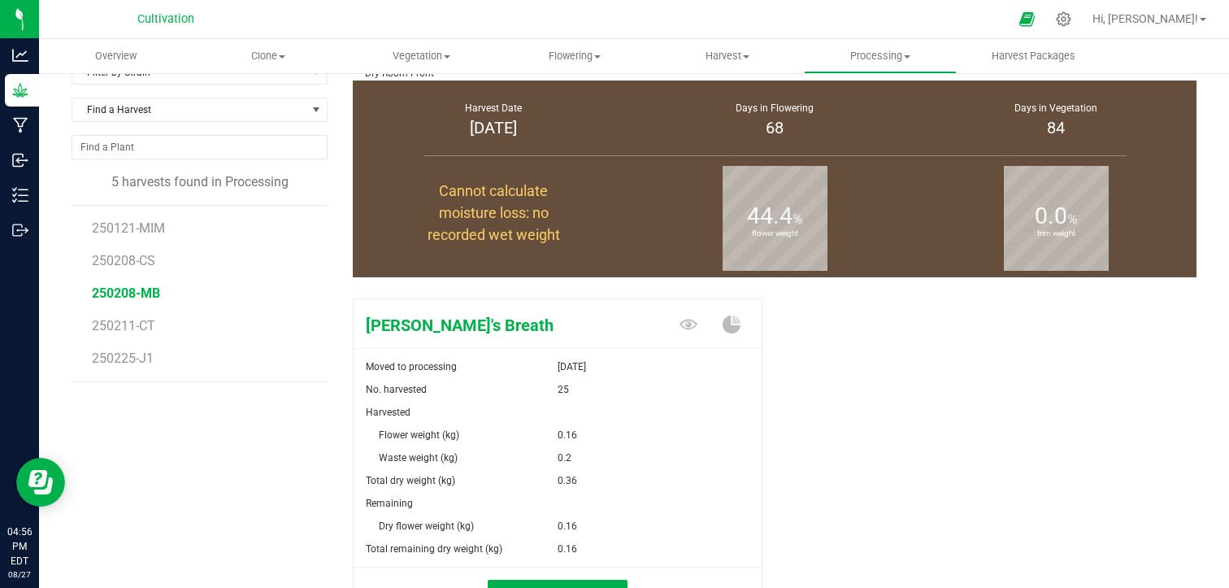
scroll to position [33, 0]
